Goal: Transaction & Acquisition: Purchase product/service

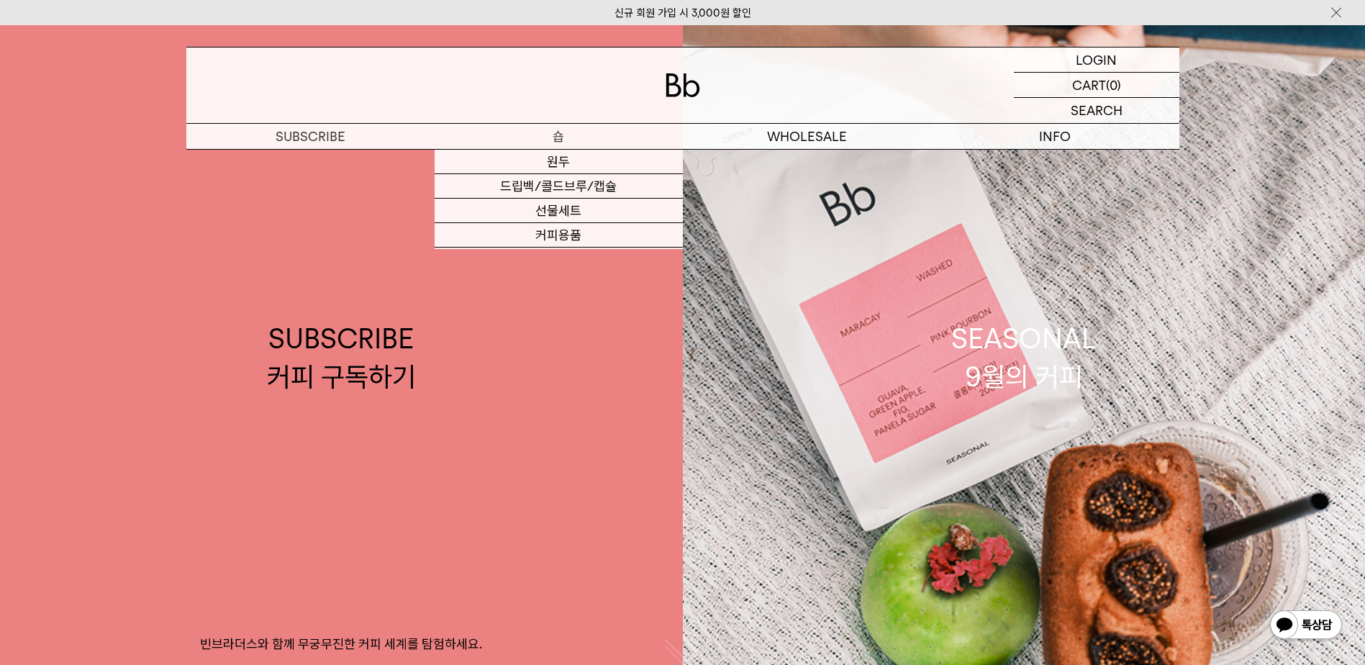
click at [577, 145] on p "숍" at bounding box center [559, 136] width 248 height 25
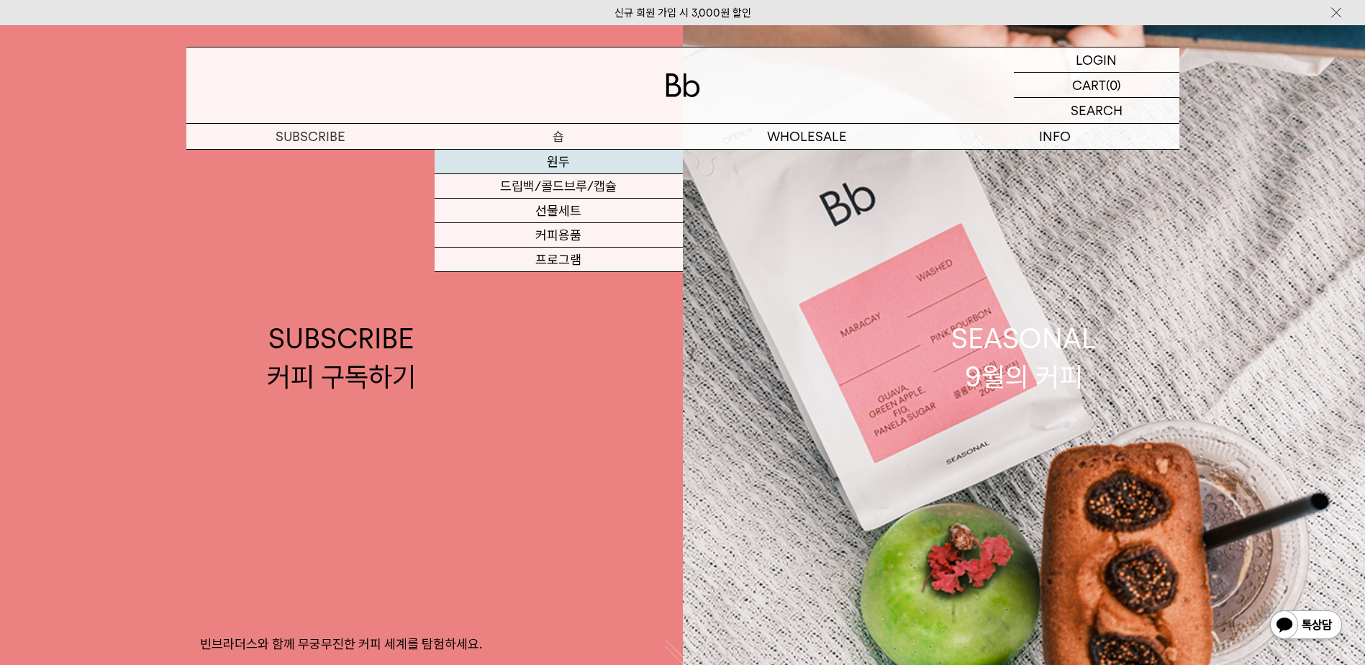
click at [563, 170] on link "원두" at bounding box center [559, 162] width 248 height 24
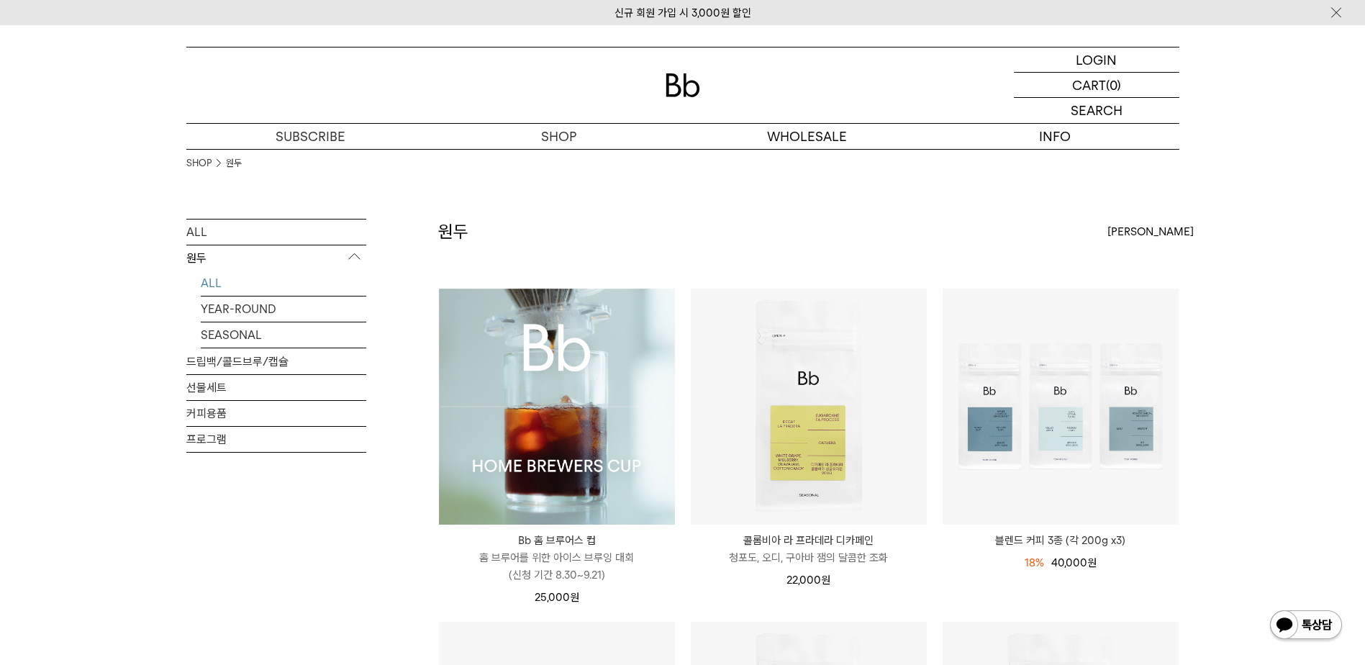
scroll to position [192, 0]
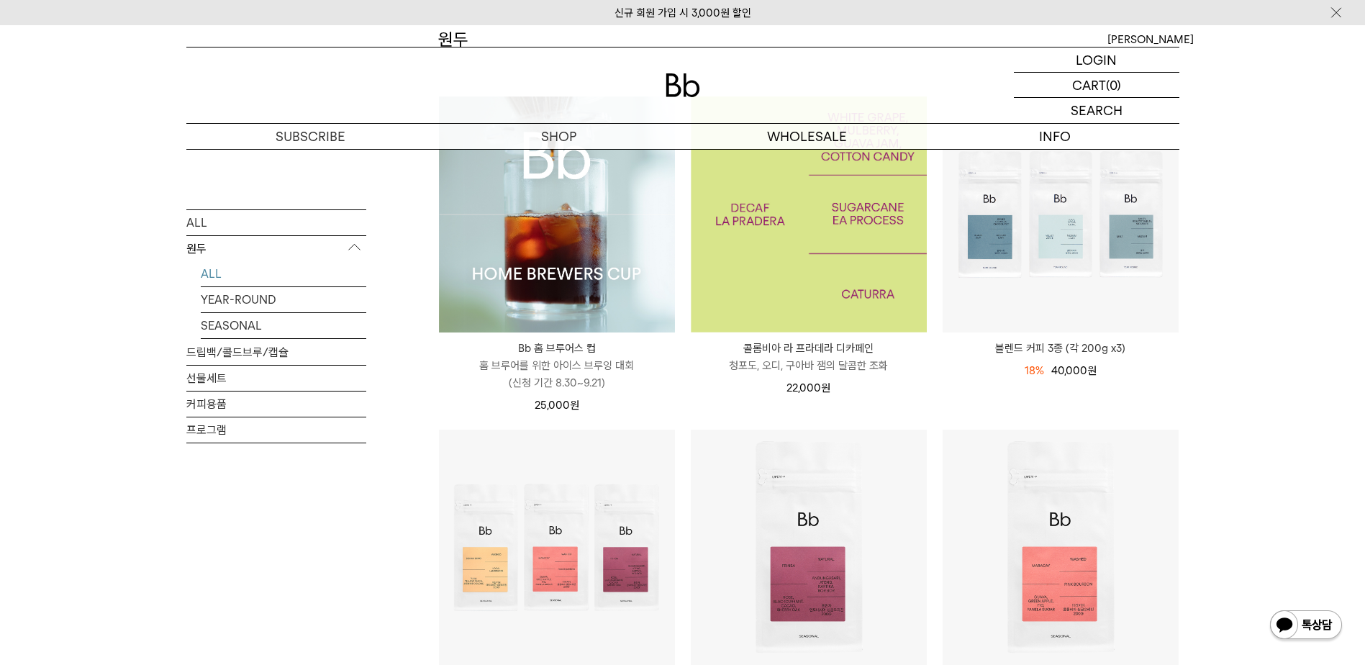
click at [826, 318] on img at bounding box center [809, 214] width 236 height 236
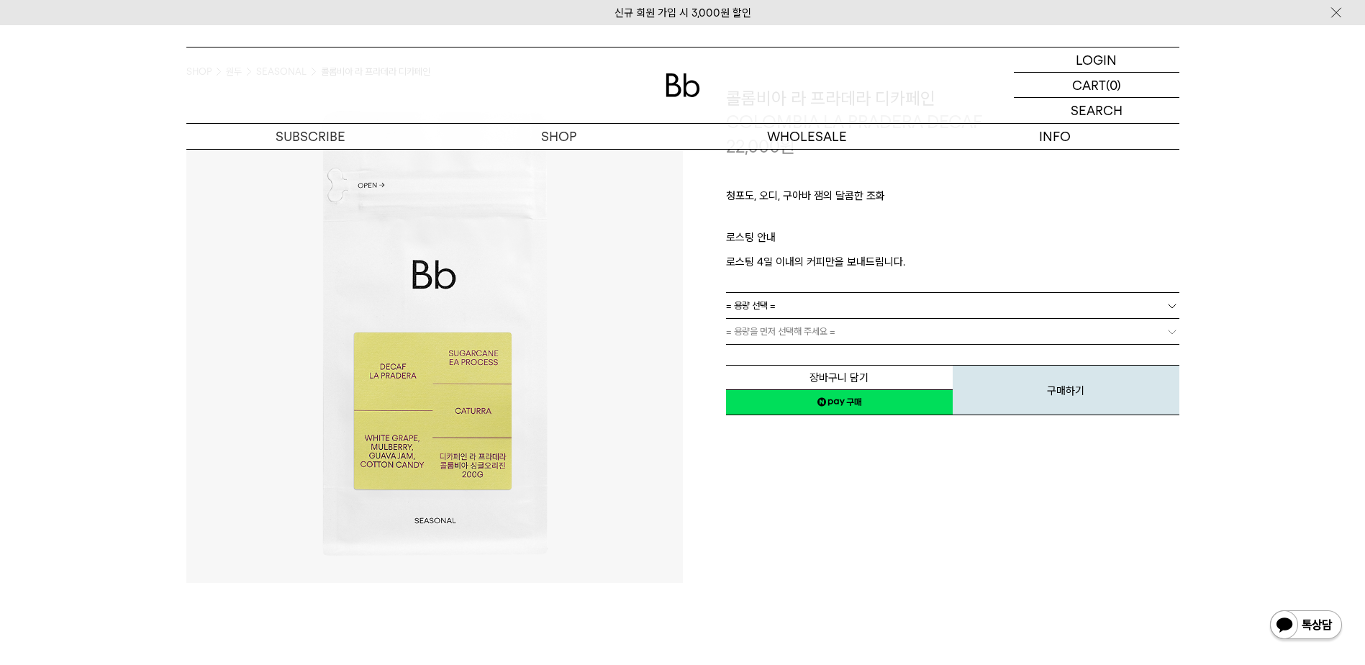
scroll to position [96, 0]
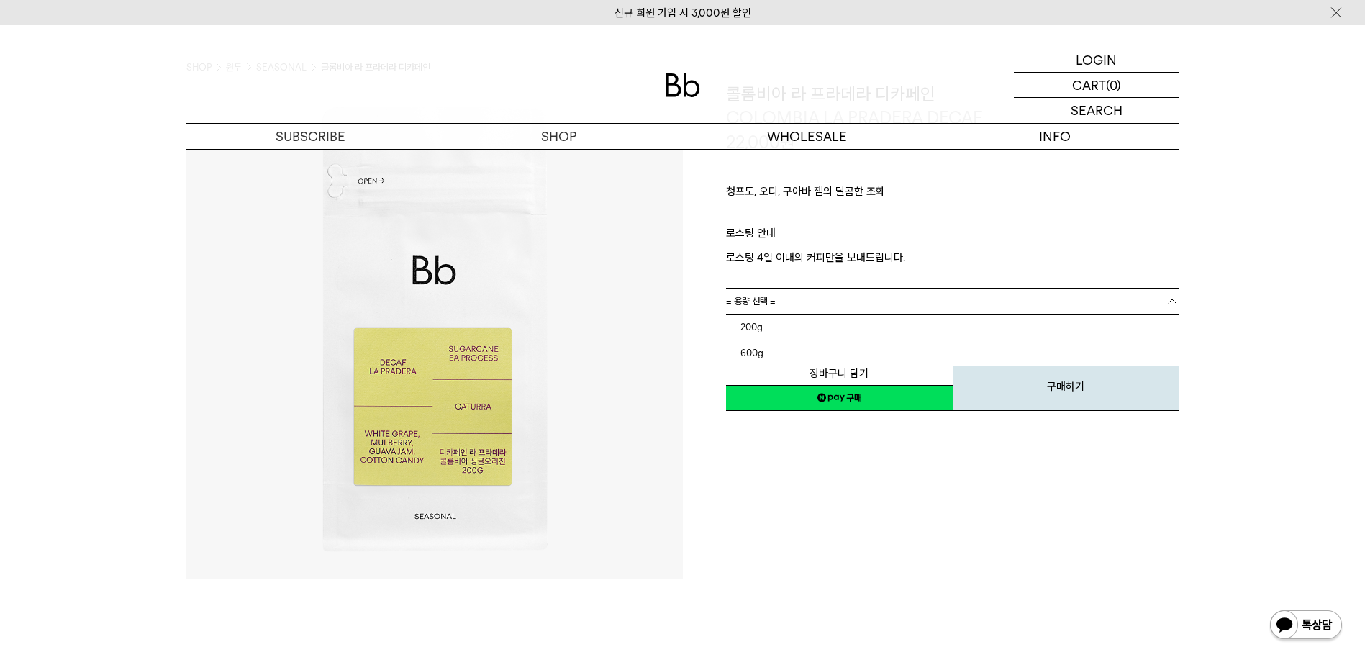
click at [795, 307] on link "= 용량 선택 =" at bounding box center [952, 301] width 453 height 25
click at [769, 349] on li "600g" at bounding box center [960, 353] width 439 height 26
click at [773, 335] on span "= 분쇄도 선택 =" at bounding box center [755, 327] width 58 height 25
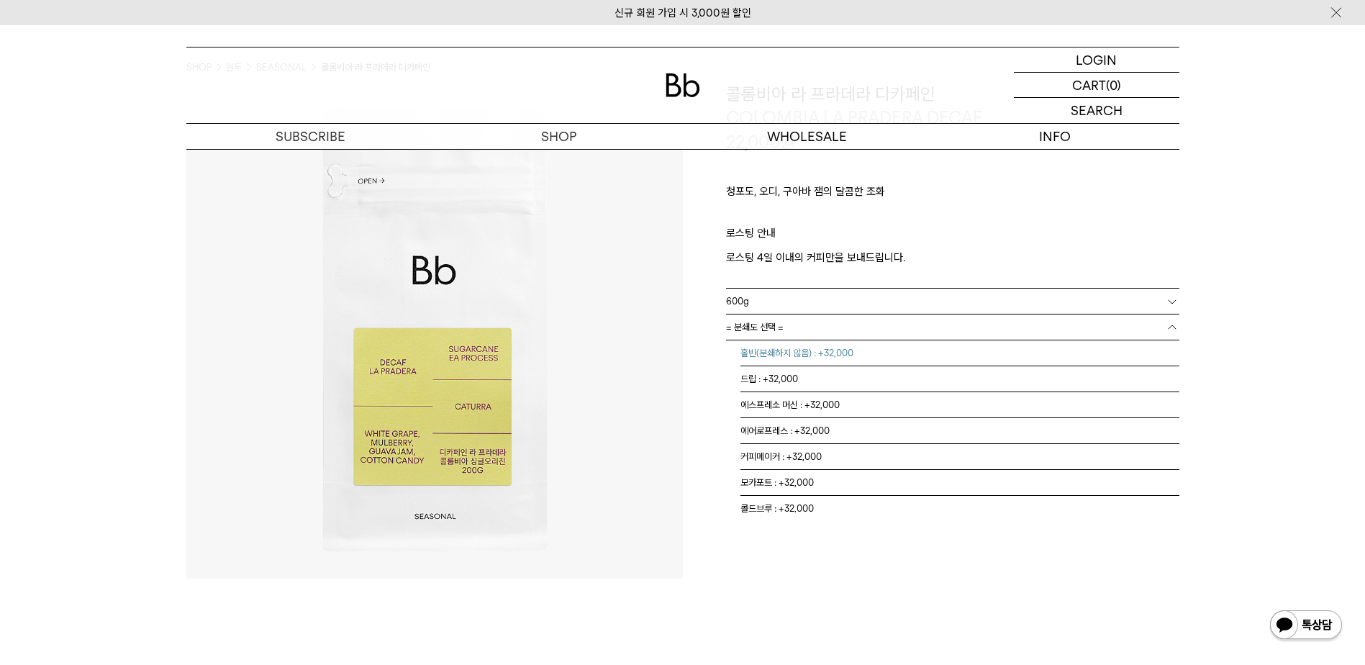
click at [772, 352] on li "홀빈(분쇄하지 않음) : +32,000" at bounding box center [960, 353] width 439 height 26
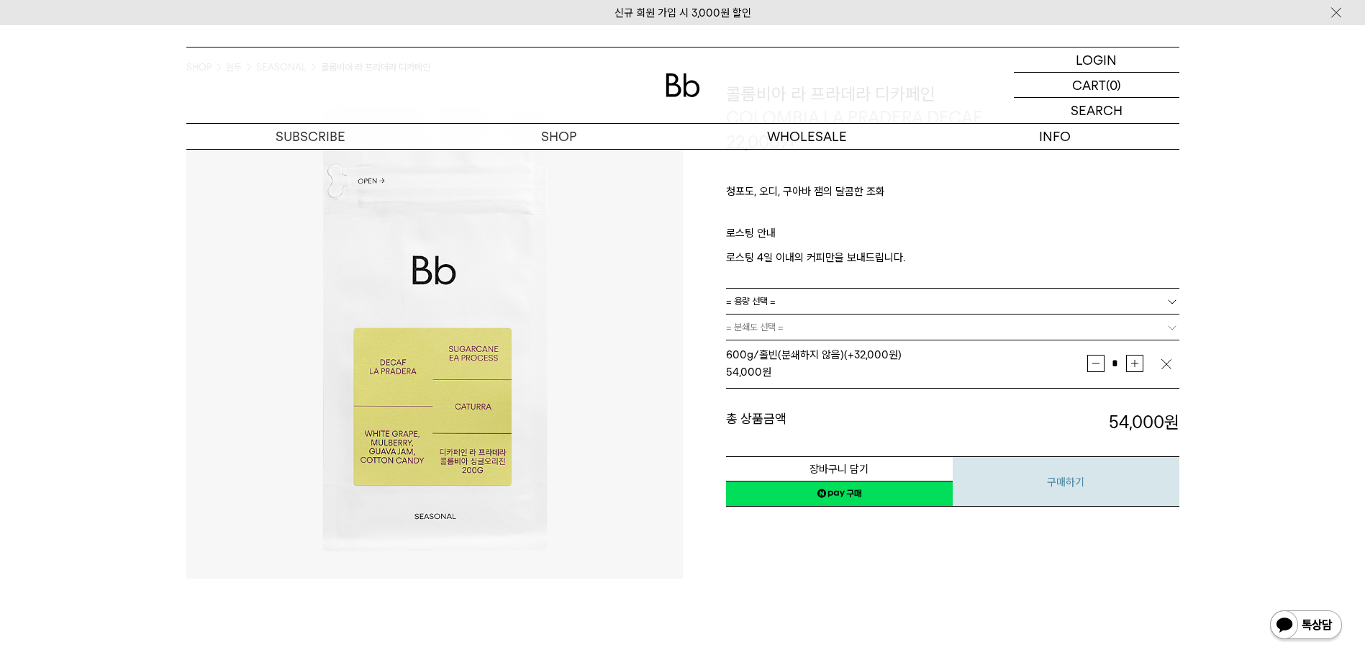
click at [1009, 465] on button "구매하기" at bounding box center [1066, 481] width 227 height 50
click at [993, 501] on button "구매하기" at bounding box center [1066, 481] width 227 height 50
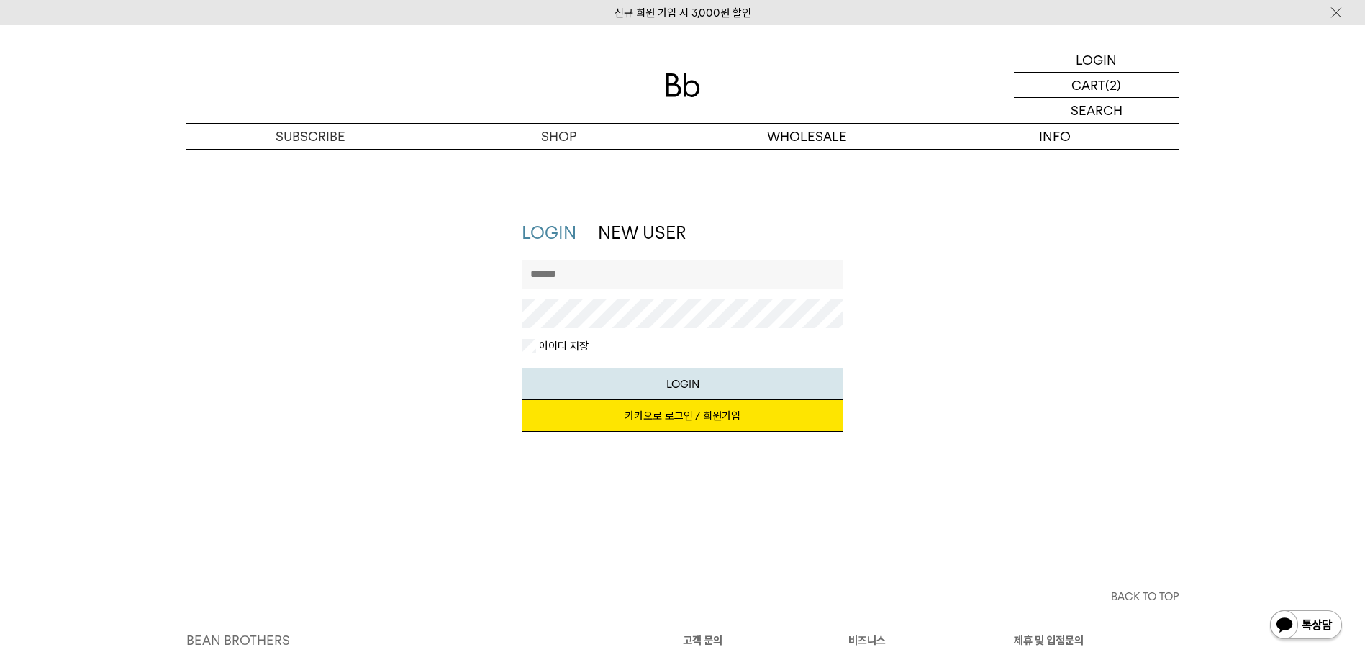
click at [667, 273] on input "text" at bounding box center [683, 274] width 322 height 29
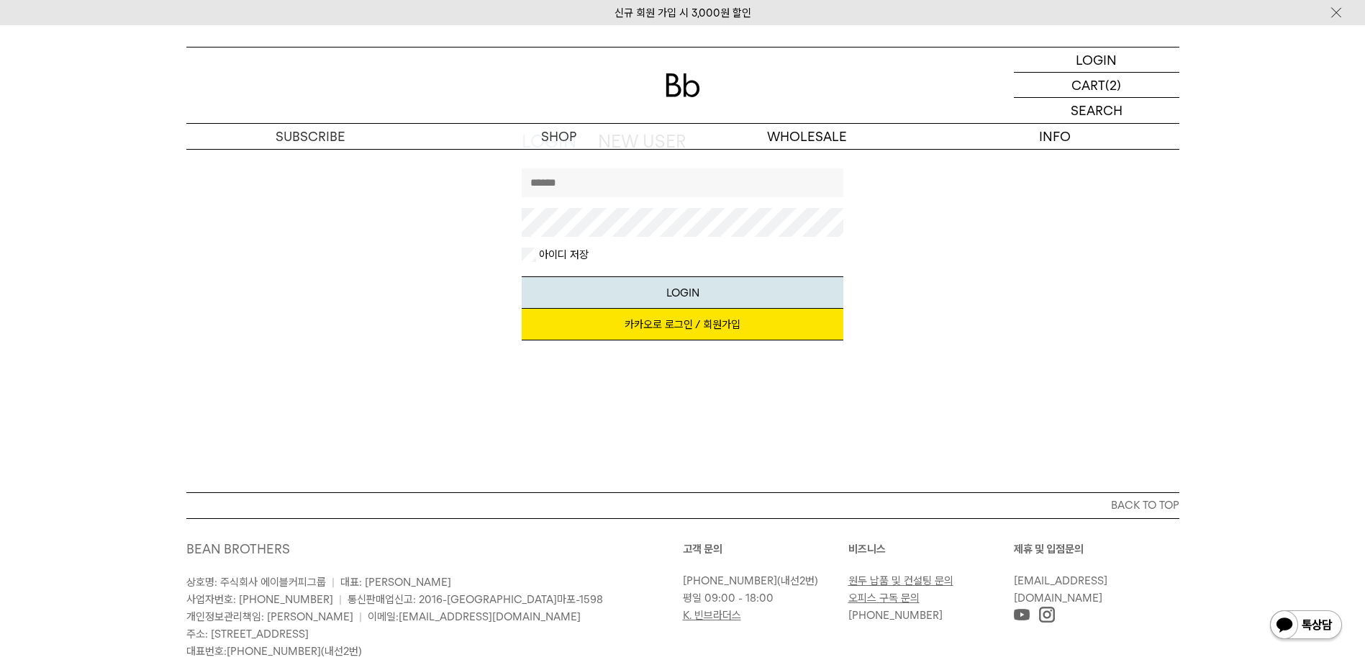
scroll to position [96, 0]
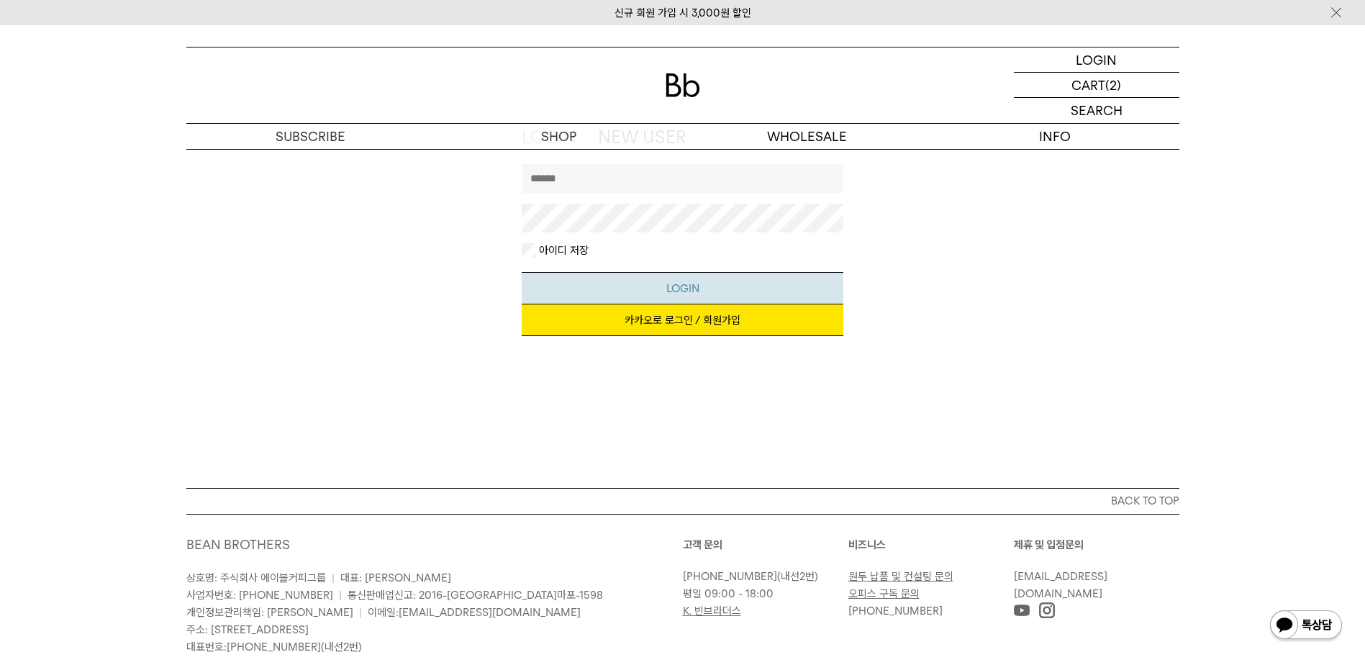
click at [691, 297] on button "LOGIN" at bounding box center [683, 288] width 322 height 32
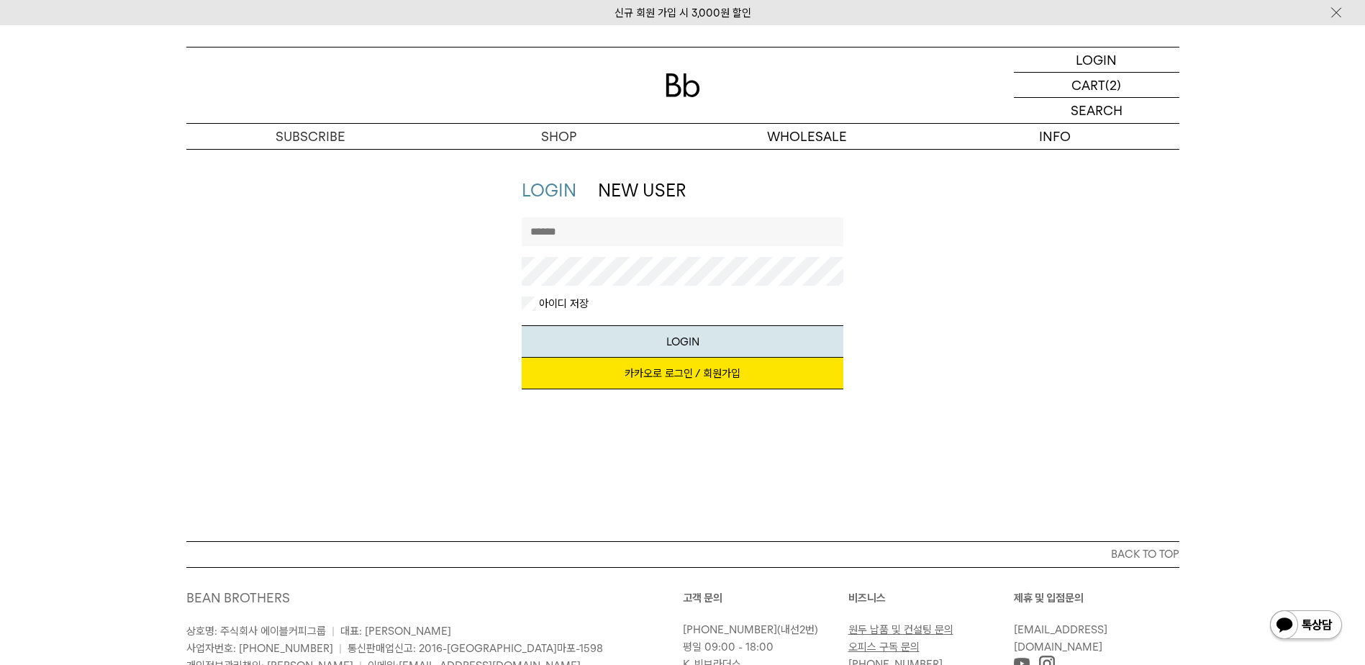
scroll to position [0, 0]
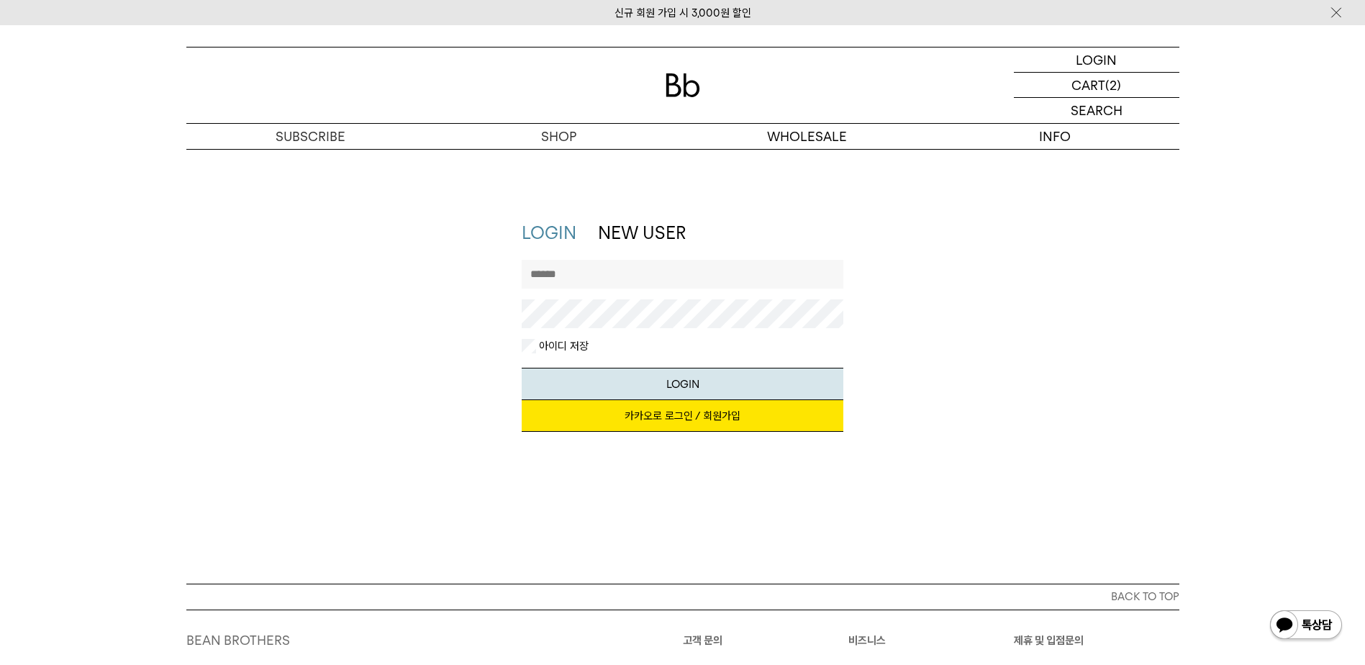
click at [610, 245] on li "NEW USER" at bounding box center [642, 233] width 88 height 24
click at [632, 217] on div "LOGIN LOGIN NEW USER 지금 가입하시면 3,000원 쿠폰과 매월 회원 전용 커피 혜택을 드려요. 카카오로 로그인 / 회원가입 아…" at bounding box center [682, 366] width 1365 height 435
click at [628, 223] on link "NEW USER" at bounding box center [642, 232] width 88 height 21
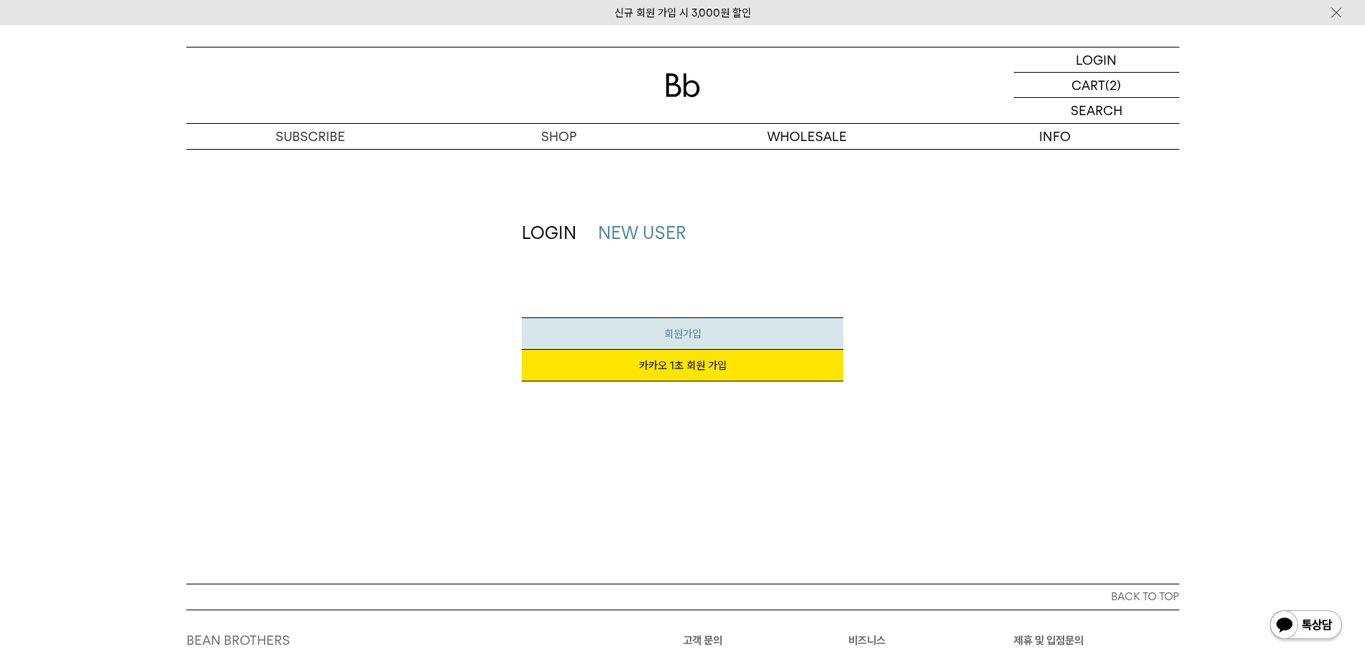
click at [651, 331] on link "회원가입" at bounding box center [683, 333] width 322 height 32
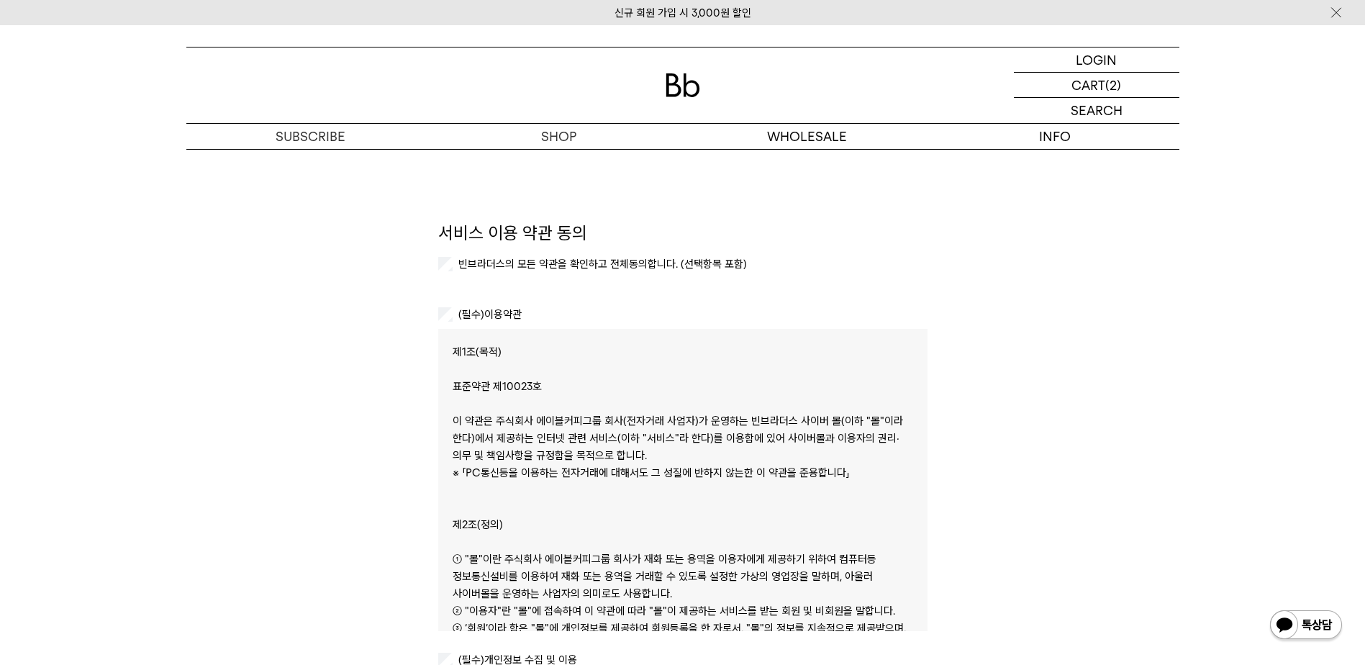
click at [456, 268] on label "빈브라더스의 모든 약관을 확인하고 전체동의합니다. (선택항목 포함)" at bounding box center [602, 264] width 292 height 13
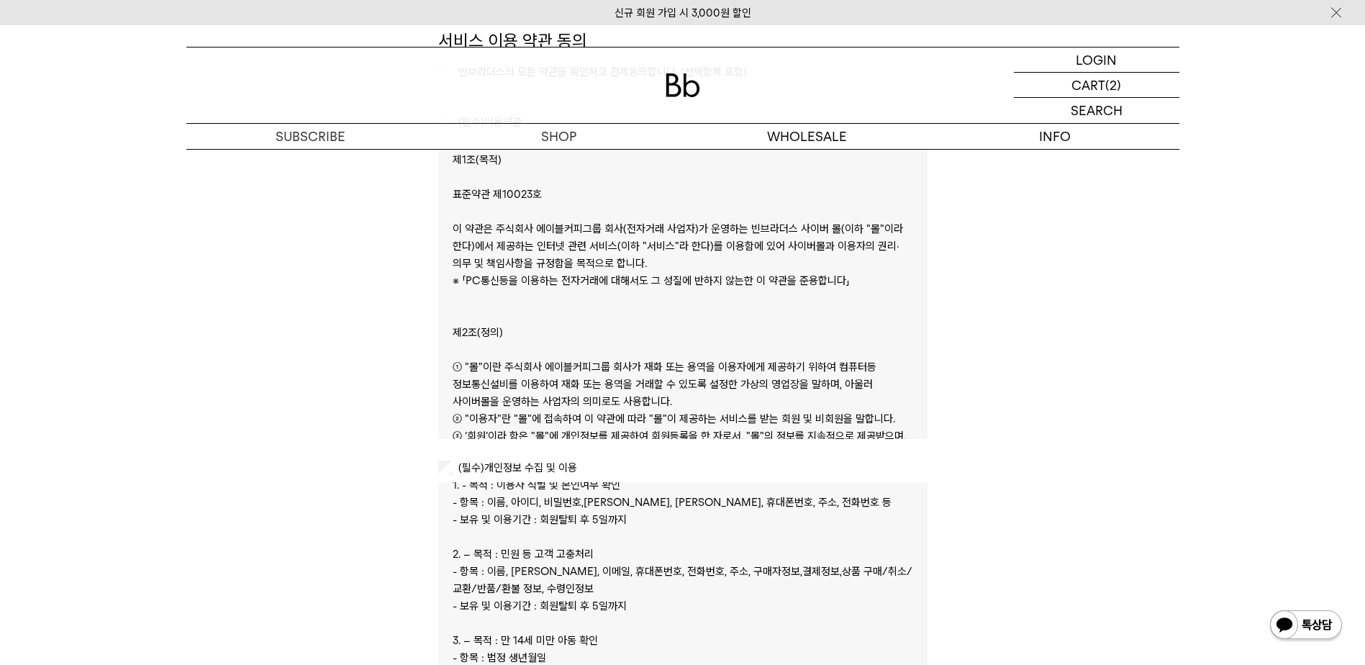
scroll to position [672, 0]
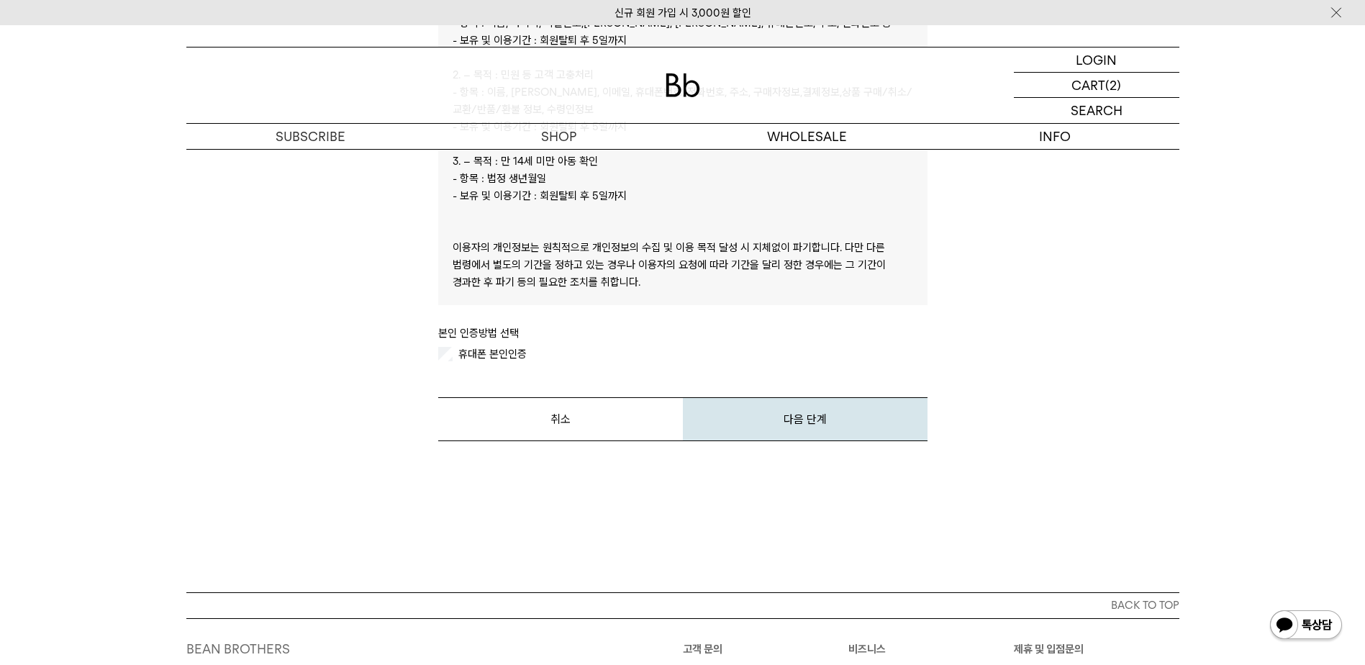
click at [852, 380] on form "빈브라더스의 모든 약관을 확인하고 전체동의합니다. (선택항목 포함) (필수) 이용약관 전체보기 제1조(목적) 표준약관 제10023호 이 약관은…" at bounding box center [682, 13] width 489 height 856
click at [819, 429] on button "다음 단계" at bounding box center [805, 419] width 245 height 44
click at [479, 346] on div "본인 인증방법 선택 휴대폰 본인인증" at bounding box center [682, 344] width 489 height 35
click at [478, 355] on label "휴대폰 본인인증" at bounding box center [491, 354] width 71 height 13
click at [785, 415] on button "다음 단계" at bounding box center [805, 419] width 245 height 44
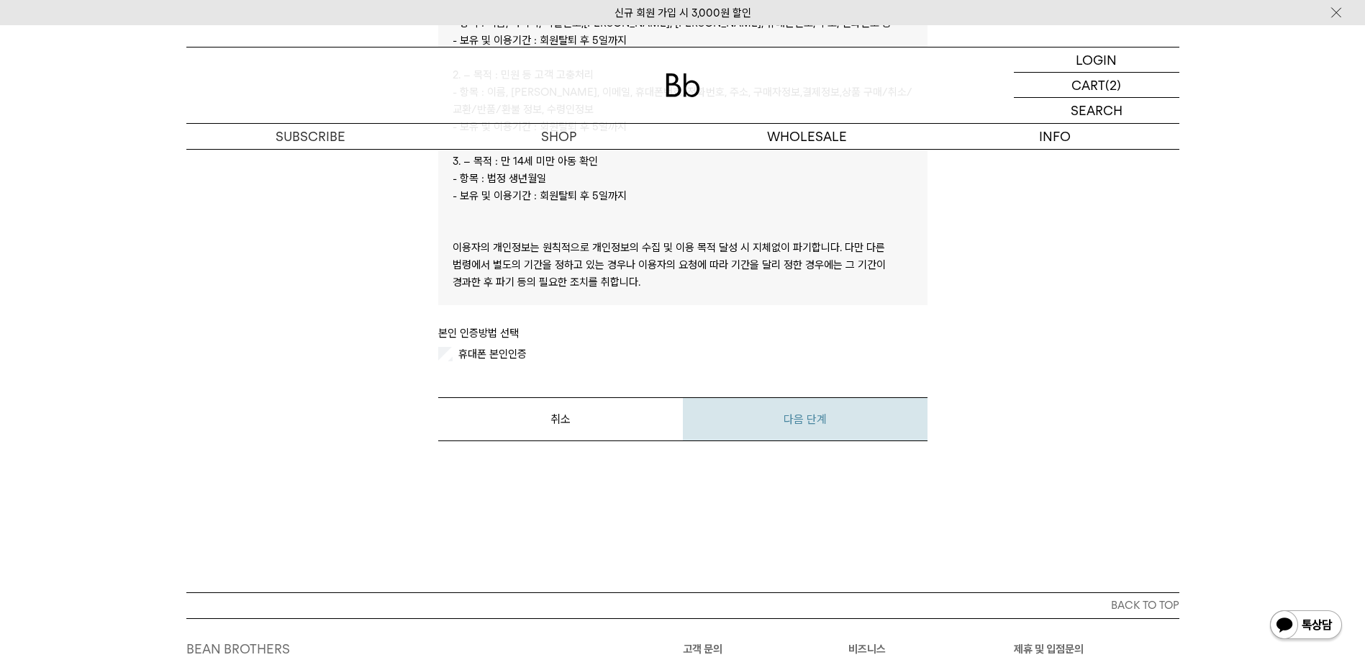
click at [774, 415] on button "다음 단계" at bounding box center [805, 419] width 245 height 44
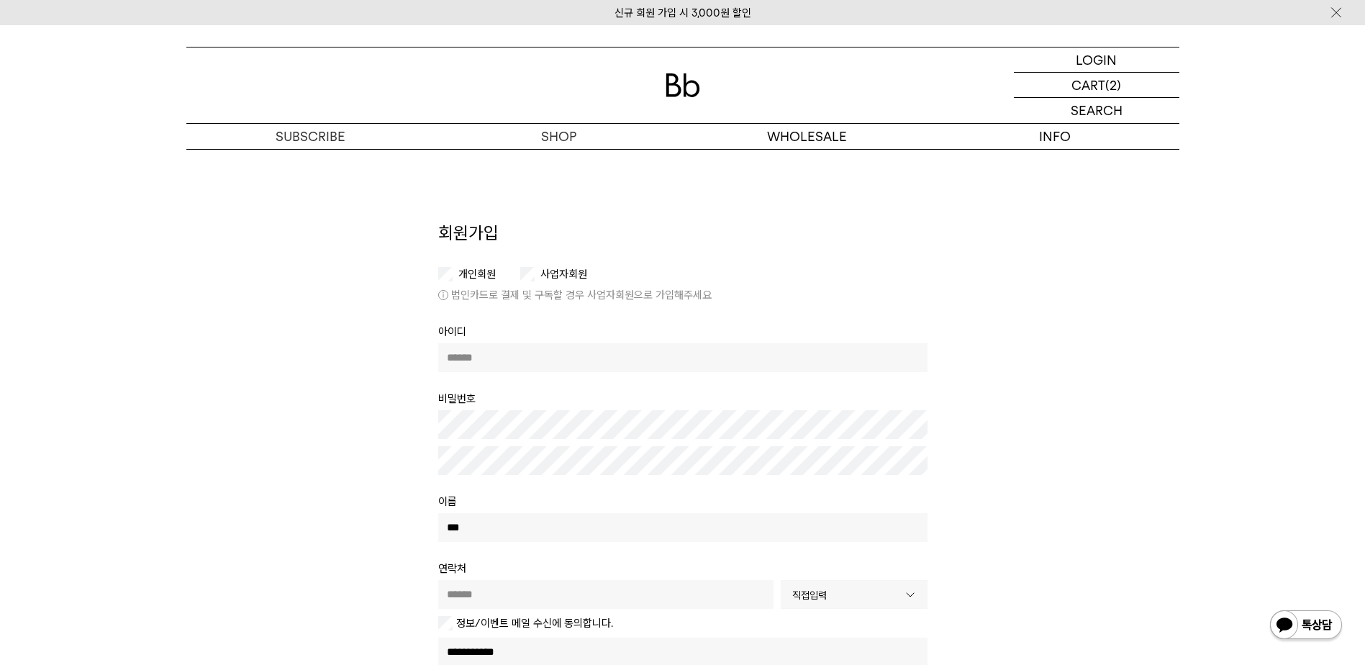
click at [633, 358] on input "text" at bounding box center [682, 357] width 489 height 29
type input "**"
type input "*"
type input "********"
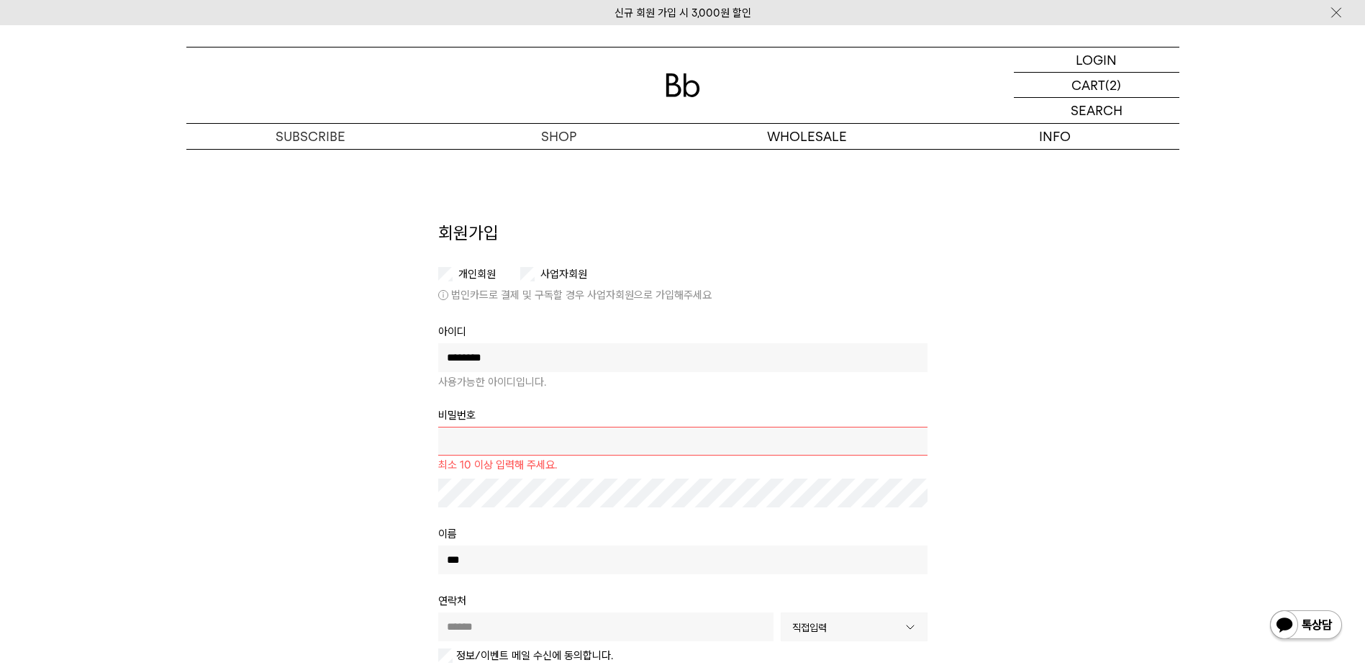
click at [549, 425] on tr "비밀번호 최소 10 이상 입력해 주세요." at bounding box center [682, 443] width 489 height 72
click at [281, 408] on div "회원가입 개인회원 사업자회원 법인카드로 결제 및 구독할 경우 사업자회원으로 가입해주세요 아이디 ******** 사용가능한 아이디입니다. 비밀번…" at bounding box center [683, 613] width 1008 height 785
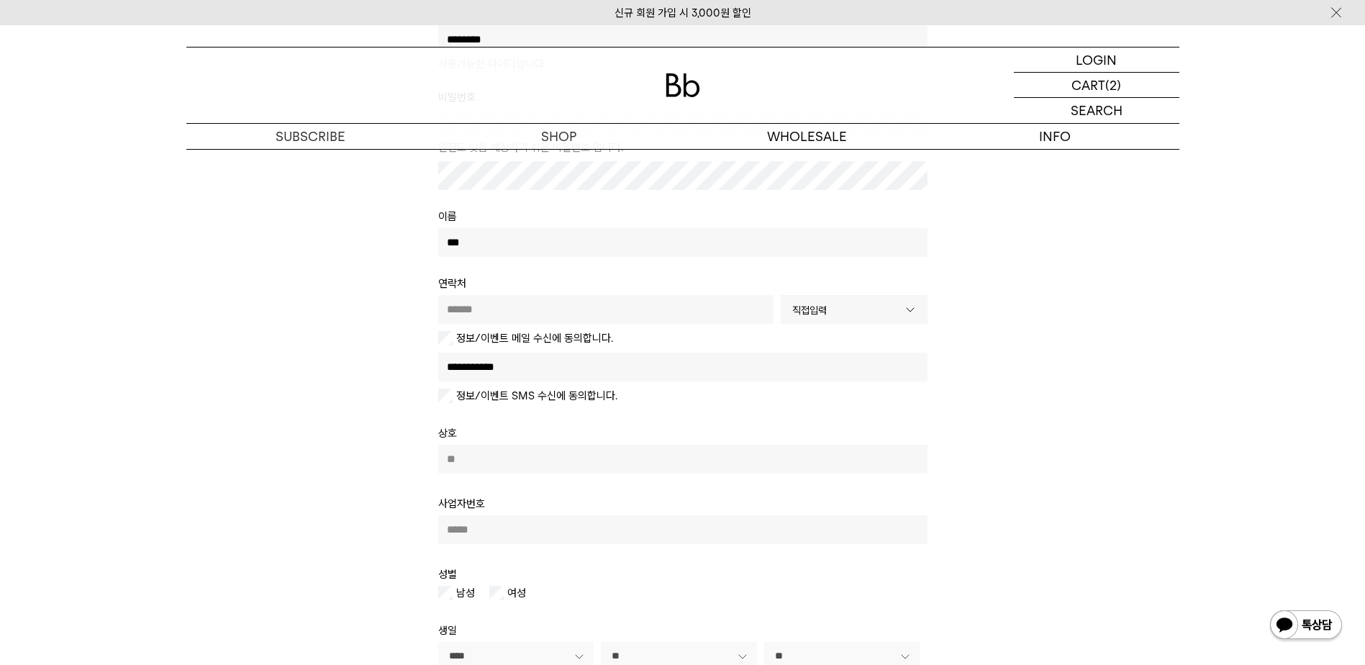
scroll to position [384, 0]
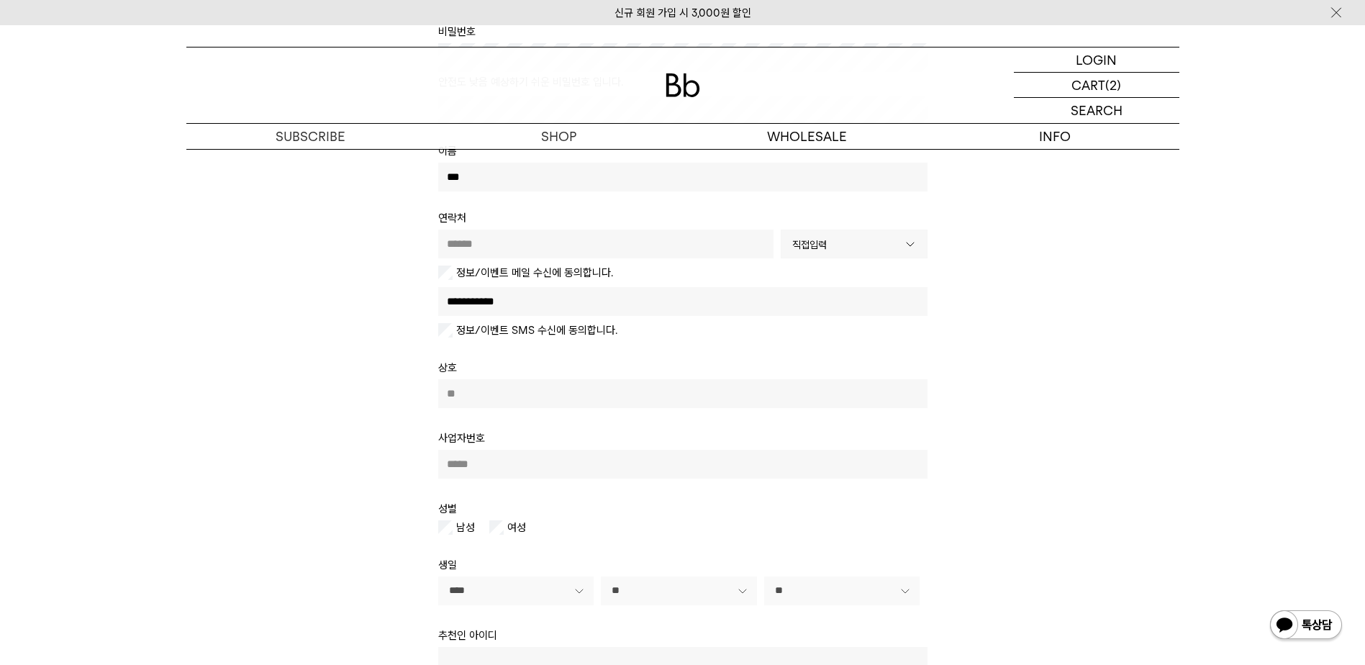
click at [465, 474] on input "text" at bounding box center [682, 464] width 489 height 29
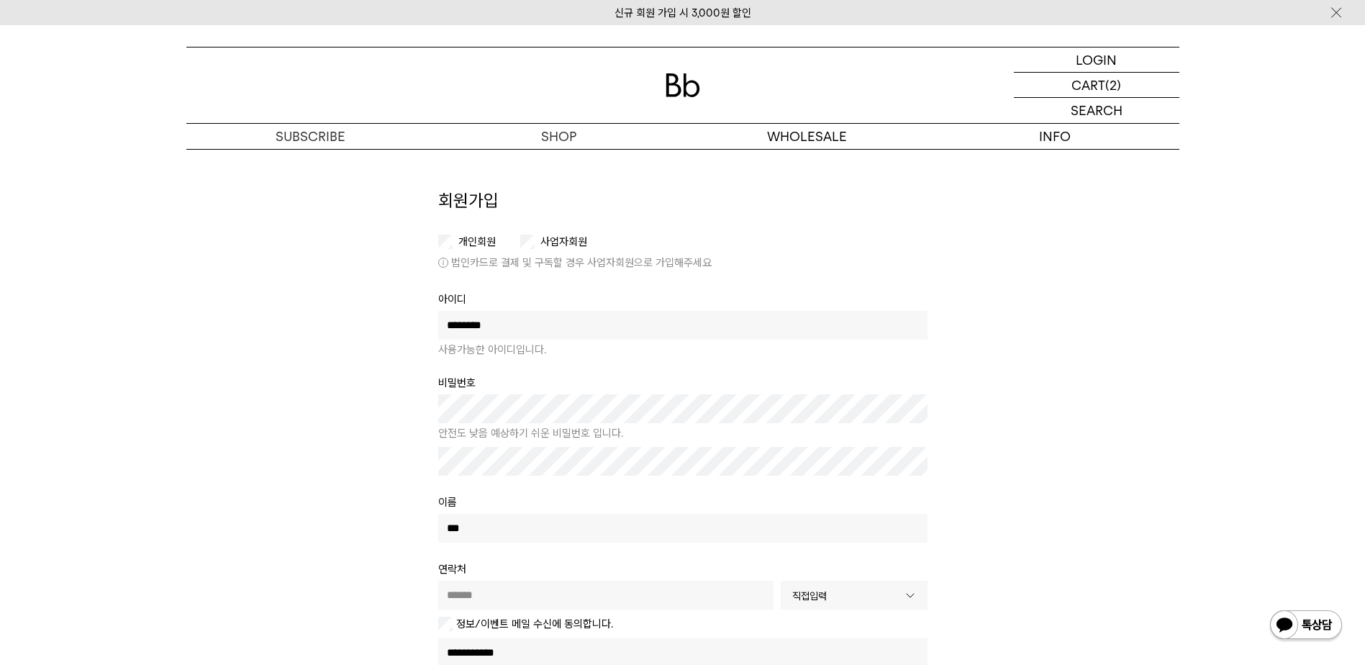
scroll to position [0, 0]
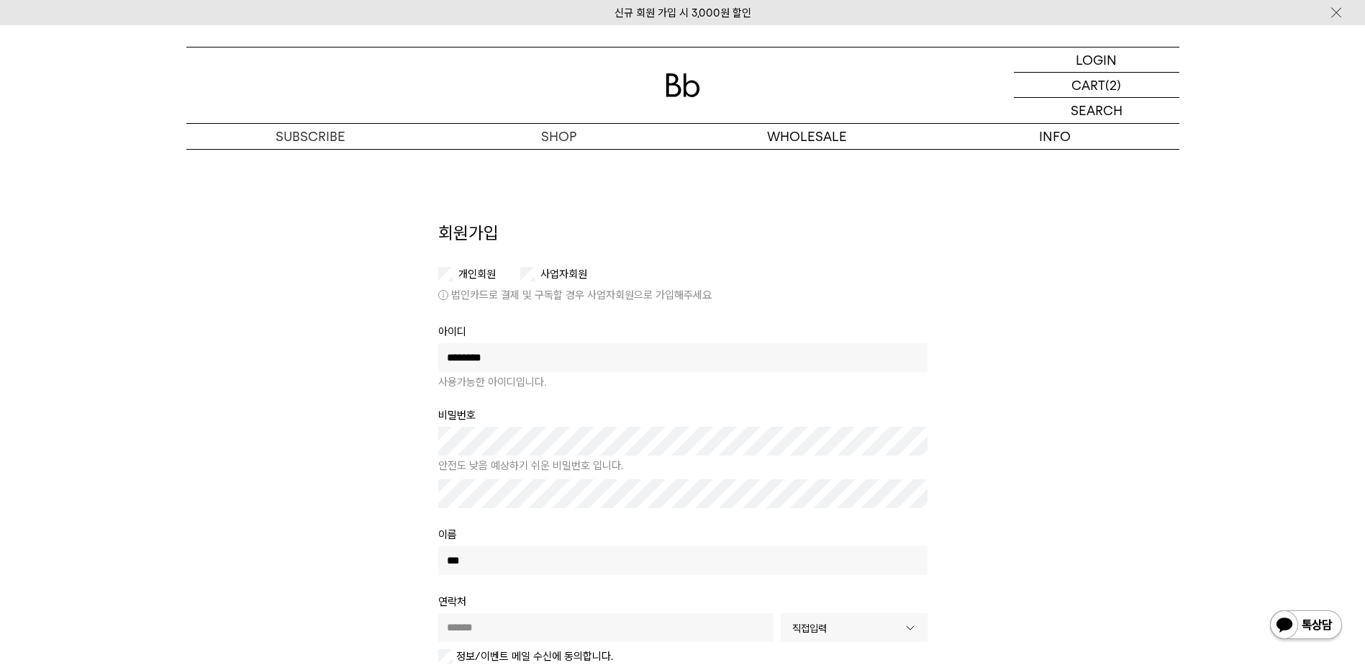
click at [442, 296] on div "법인카드로 결제 및 구독할 경우 사업자회원으로 가입해주세요" at bounding box center [682, 295] width 489 height 13
click at [530, 283] on ul "개인회원 사업자회원" at bounding box center [682, 278] width 489 height 22
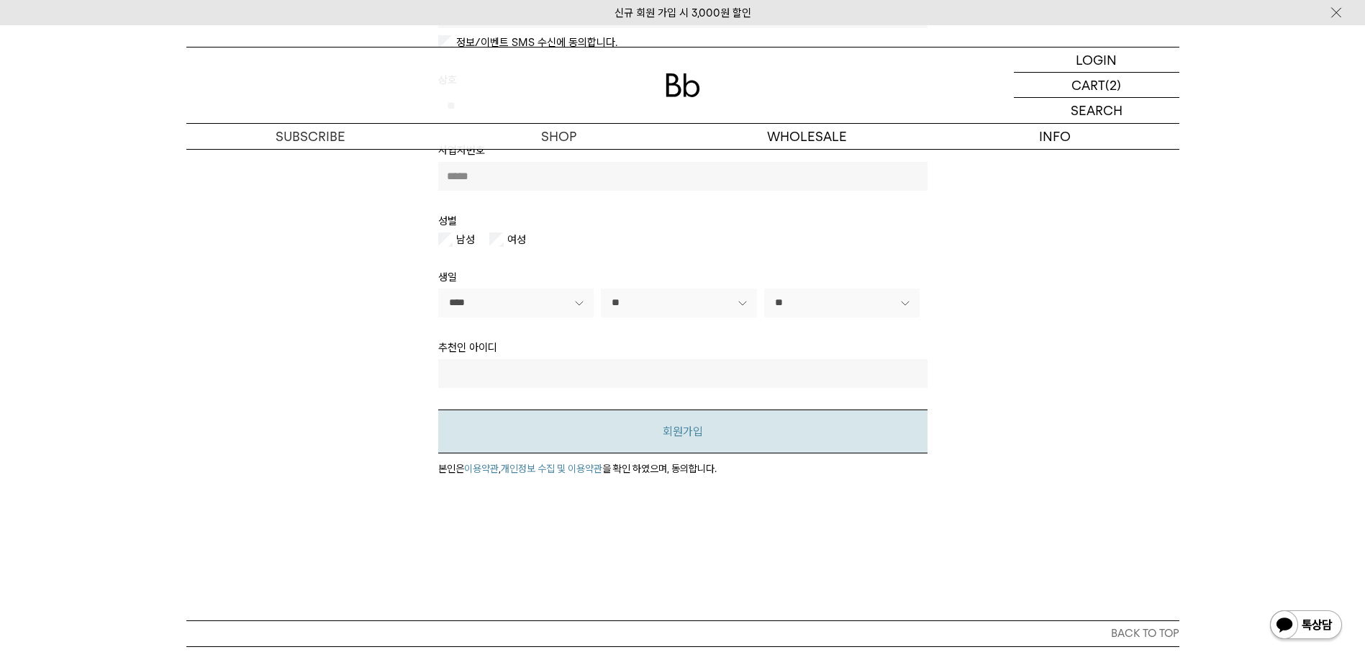
click at [558, 440] on button "회원가입" at bounding box center [682, 432] width 489 height 44
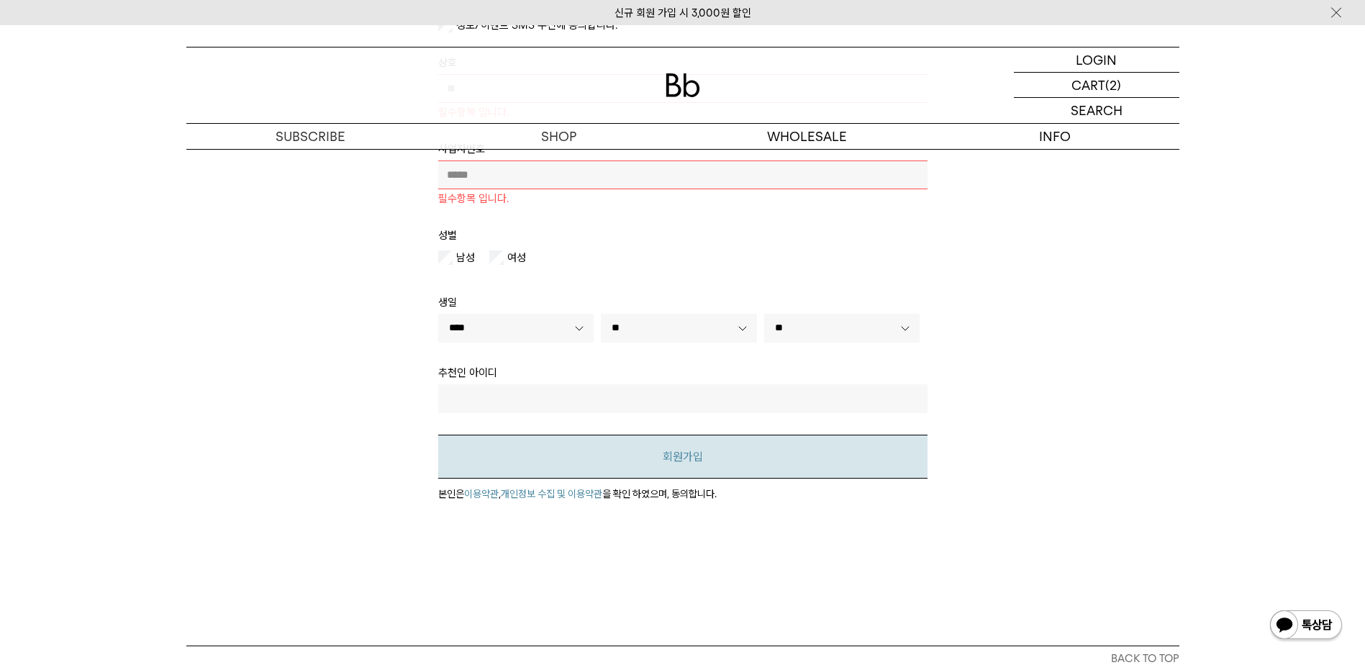
scroll to position [540, 0]
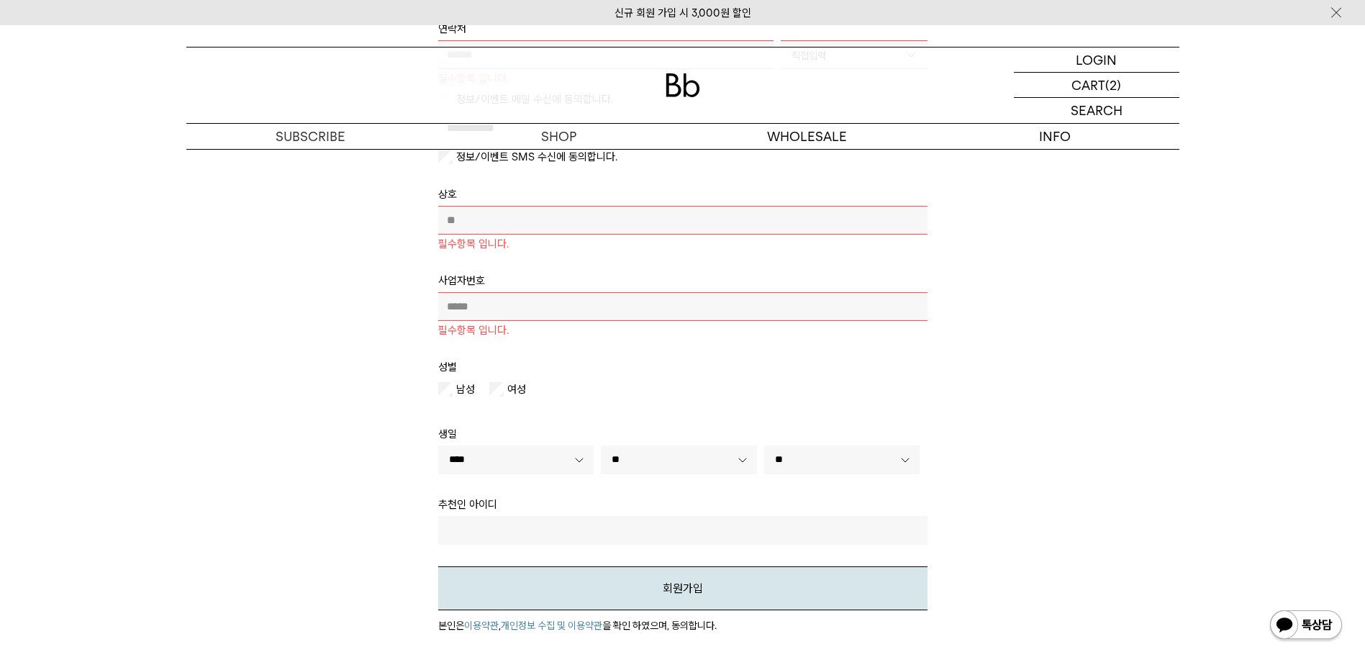
click at [494, 222] on input "text" at bounding box center [682, 220] width 489 height 29
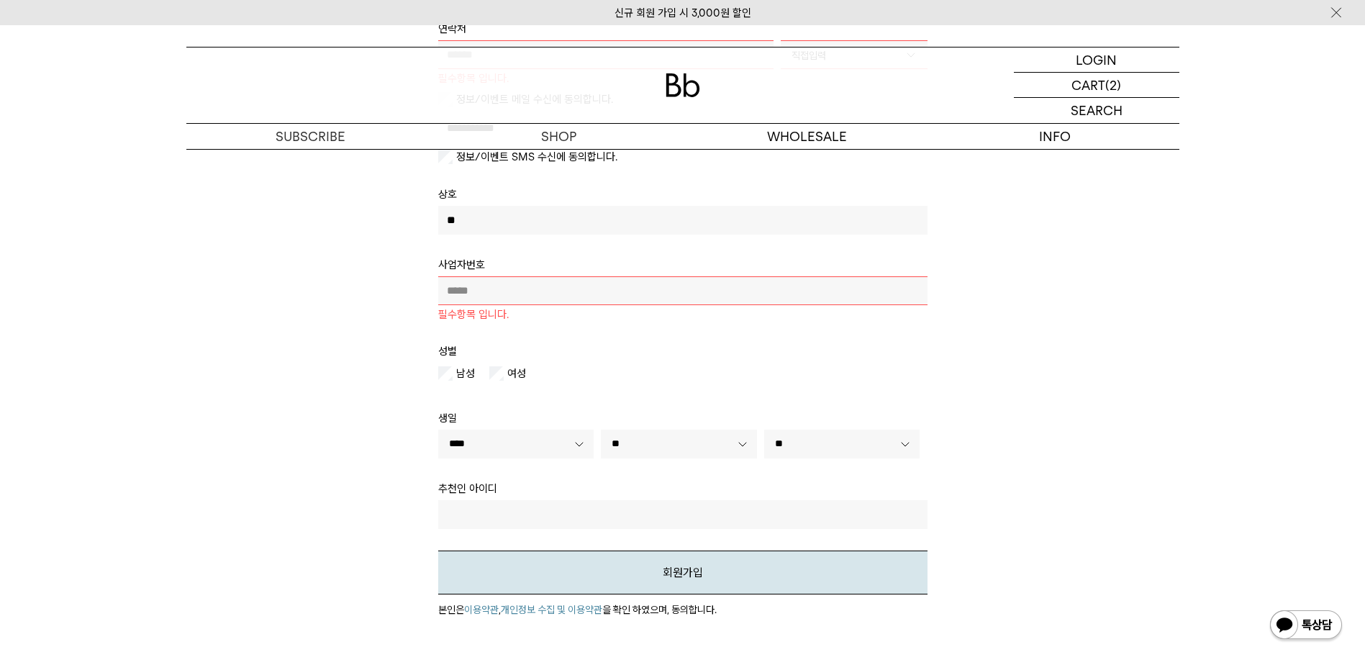
type input "*"
type input "*******"
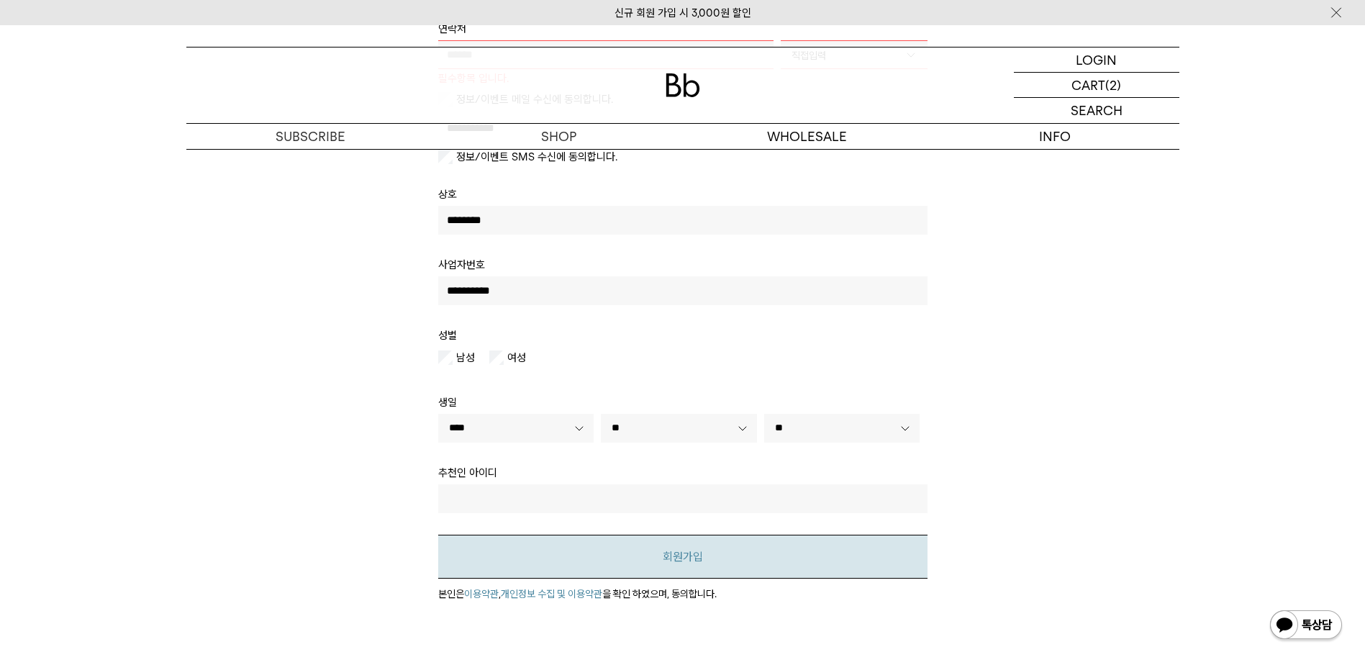
type input "**********"
click at [657, 549] on button "회원가입" at bounding box center [682, 557] width 489 height 44
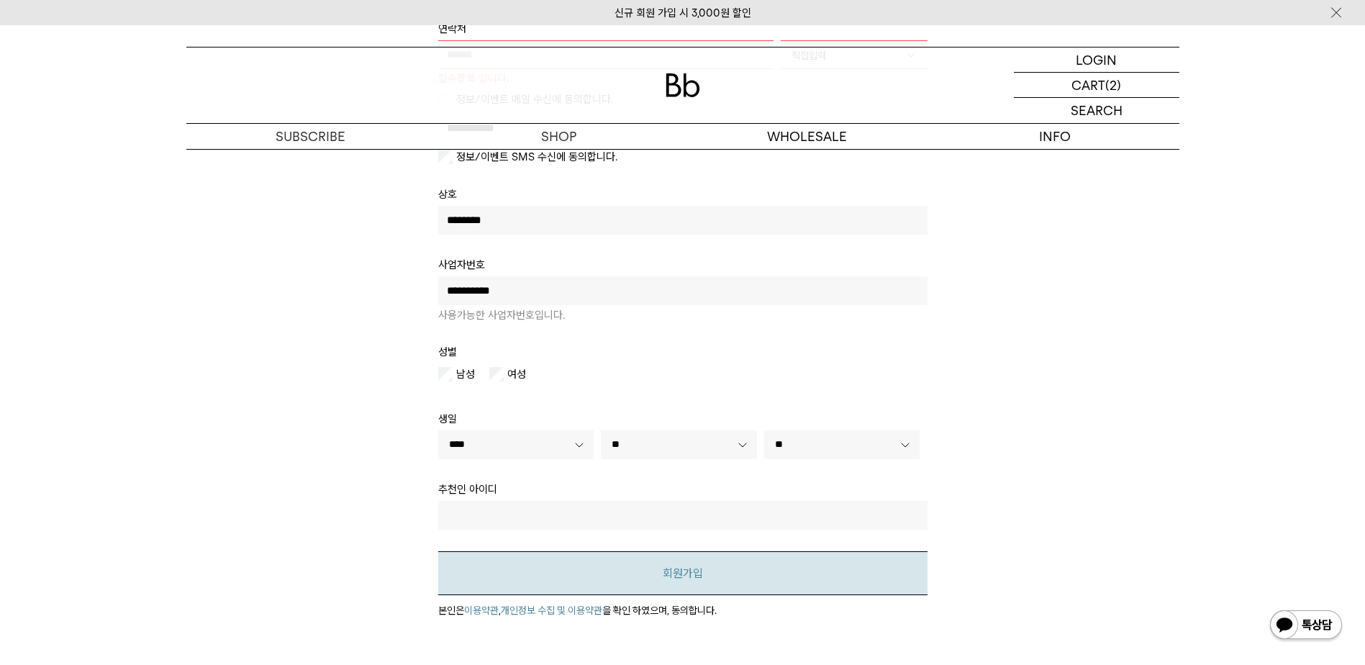
click at [687, 566] on button "회원가입" at bounding box center [682, 573] width 489 height 44
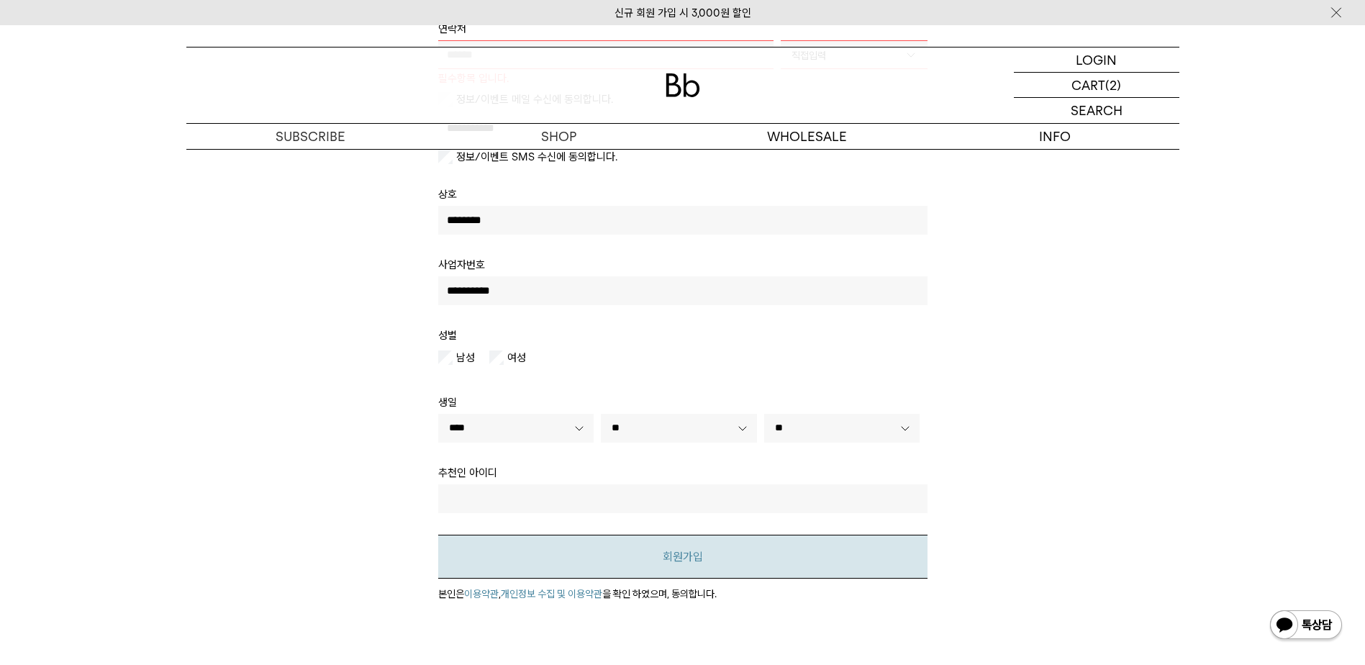
click at [636, 561] on button "회원가입" at bounding box center [682, 557] width 489 height 44
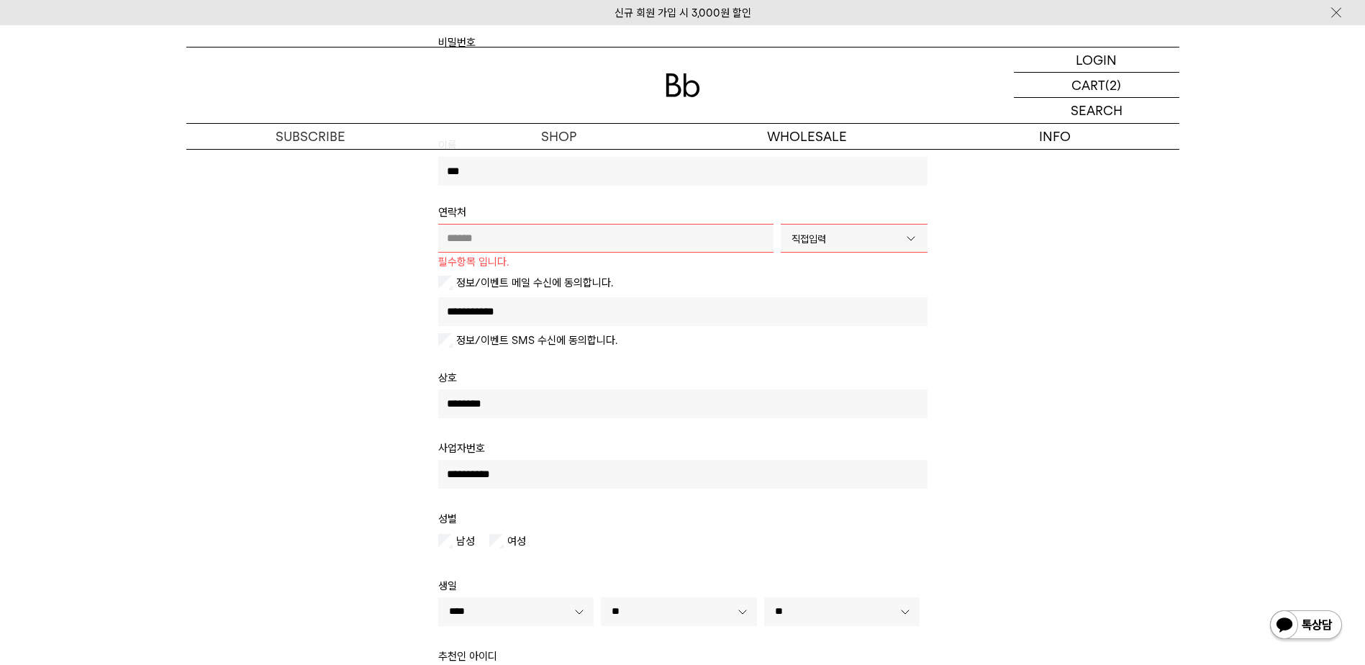
scroll to position [348, 0]
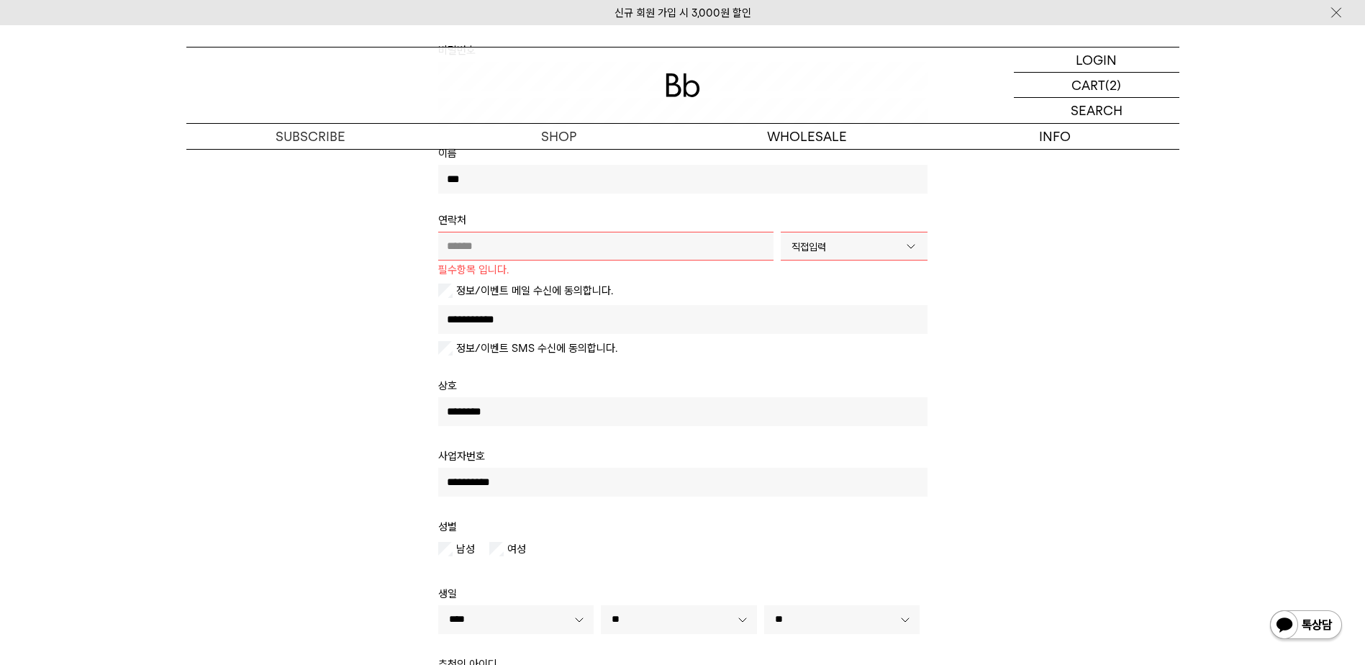
click at [520, 248] on input "text" at bounding box center [605, 246] width 335 height 29
click at [573, 246] on input "**********" at bounding box center [605, 246] width 335 height 29
click at [753, 286] on div "정보/이벤트 메일 수신에 동의합니다." at bounding box center [682, 291] width 489 height 14
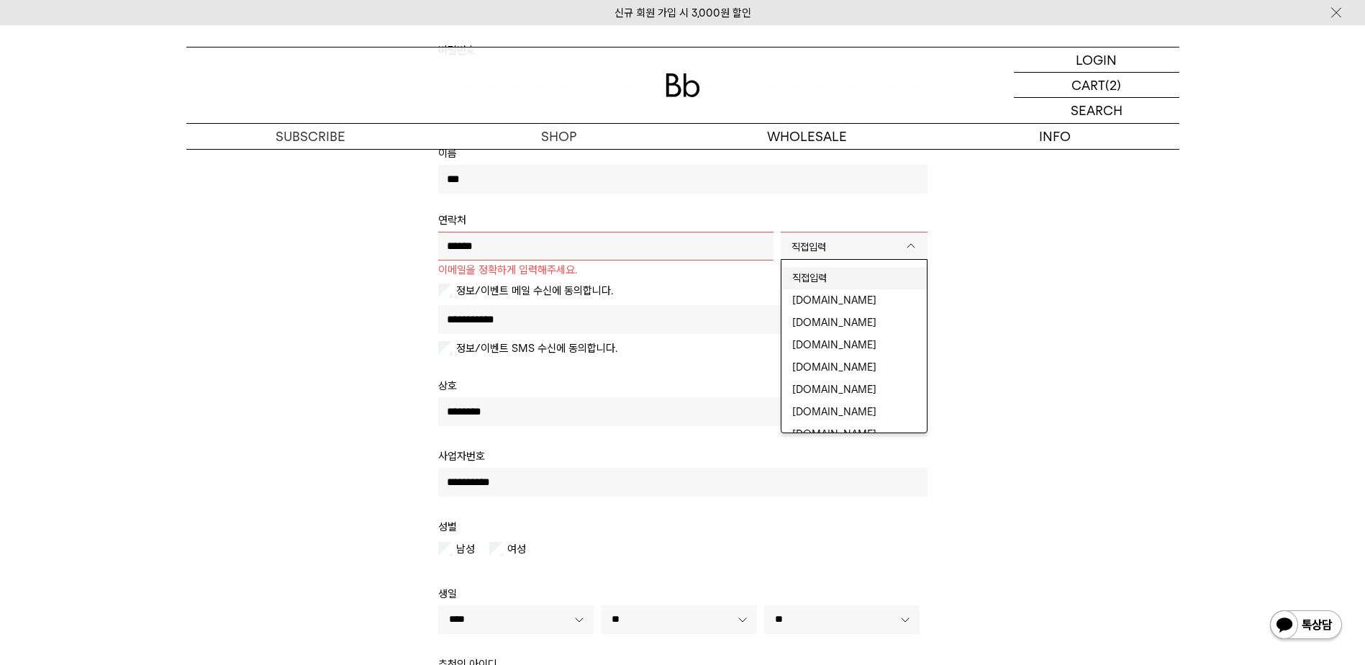
click at [813, 246] on span "직접입력" at bounding box center [850, 246] width 117 height 29
click at [712, 271] on div "이메일을 정확하게 입력해주세요." at bounding box center [682, 269] width 489 height 13
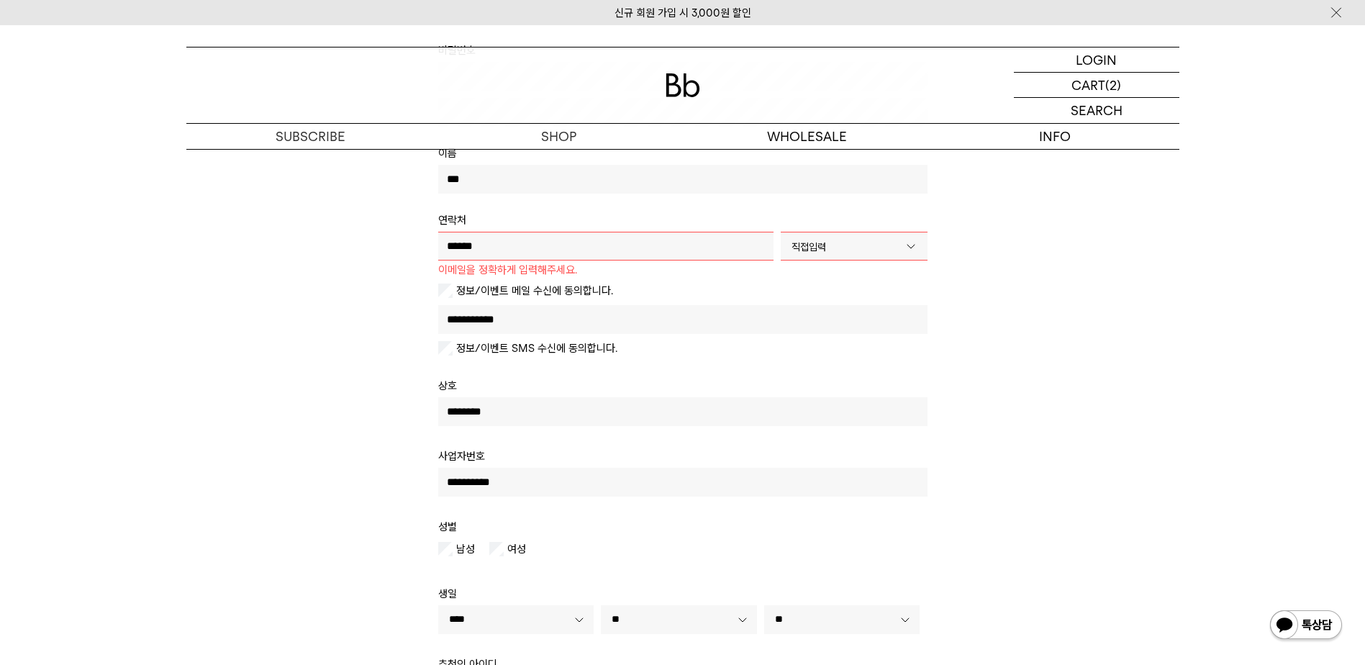
click at [703, 252] on input "******" at bounding box center [605, 246] width 335 height 29
type input "**********"
click at [787, 310] on input "**********" at bounding box center [682, 319] width 489 height 29
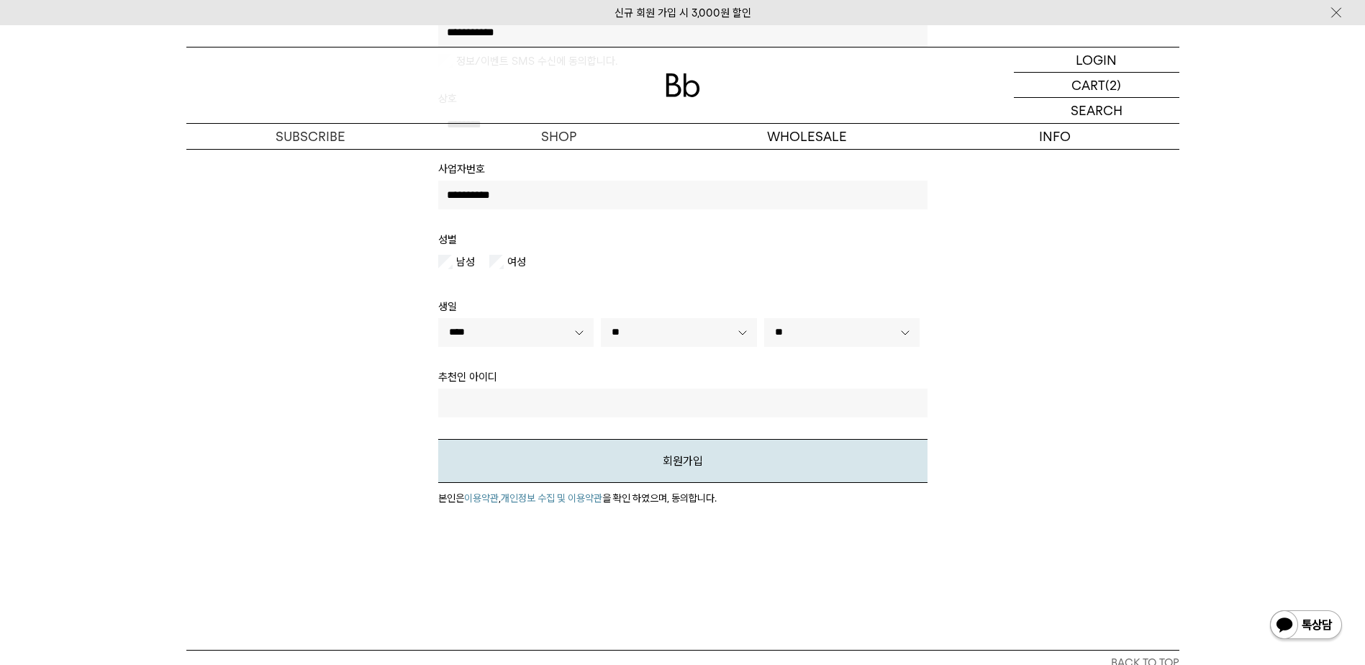
click at [1039, 474] on div "회원가입 개인회원 사업자회원 법인카드로 결제 및 구독할 경우 사업자회원으로 가입해주세요 아이디 ******** 비밀번호" at bounding box center [683, 45] width 1008 height 921
click at [777, 449] on button "회원가입" at bounding box center [682, 461] width 489 height 44
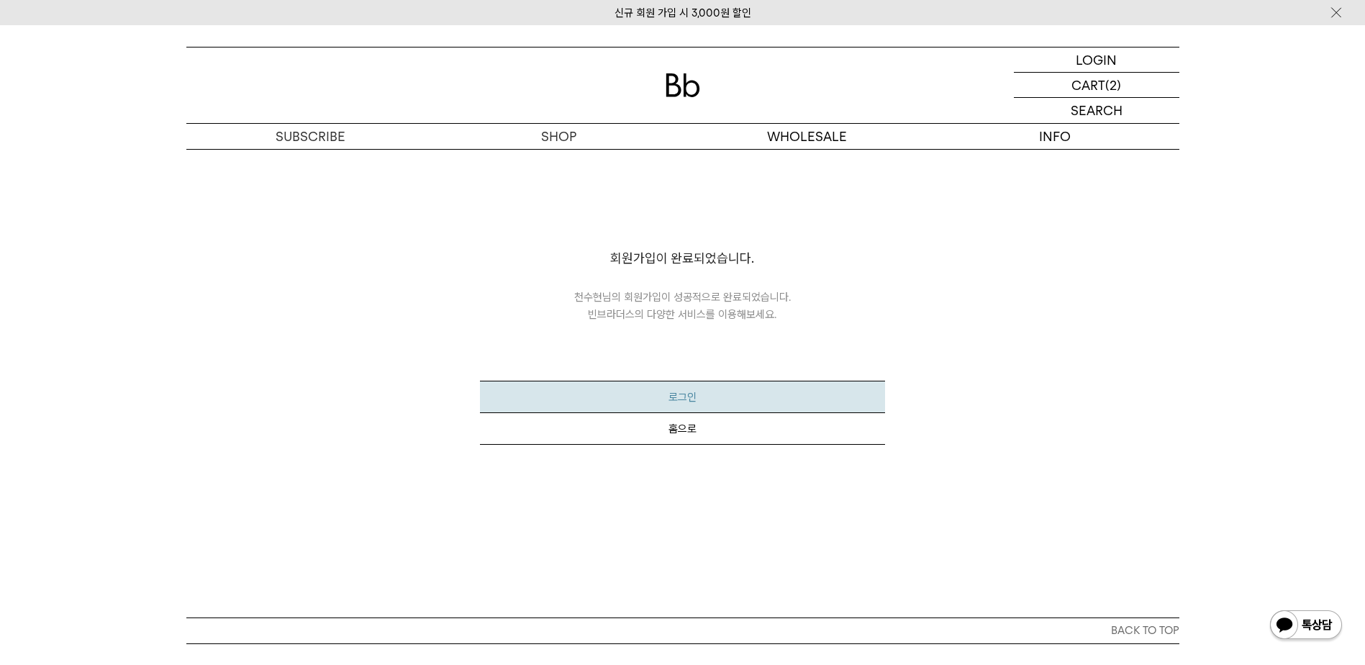
click at [685, 400] on button "로그인" at bounding box center [682, 397] width 405 height 32
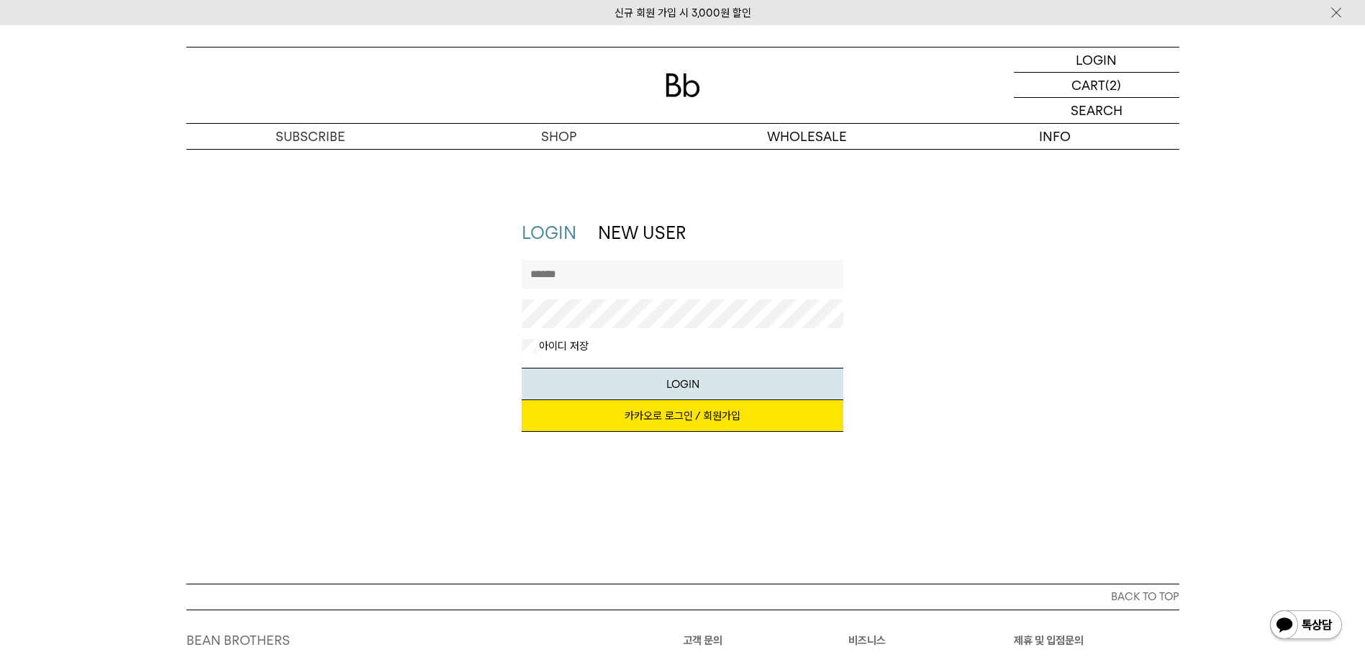
click at [637, 276] on input "text" at bounding box center [683, 274] width 322 height 29
type input "*"
type input "********"
click at [522, 368] on button "LOGIN" at bounding box center [683, 384] width 322 height 32
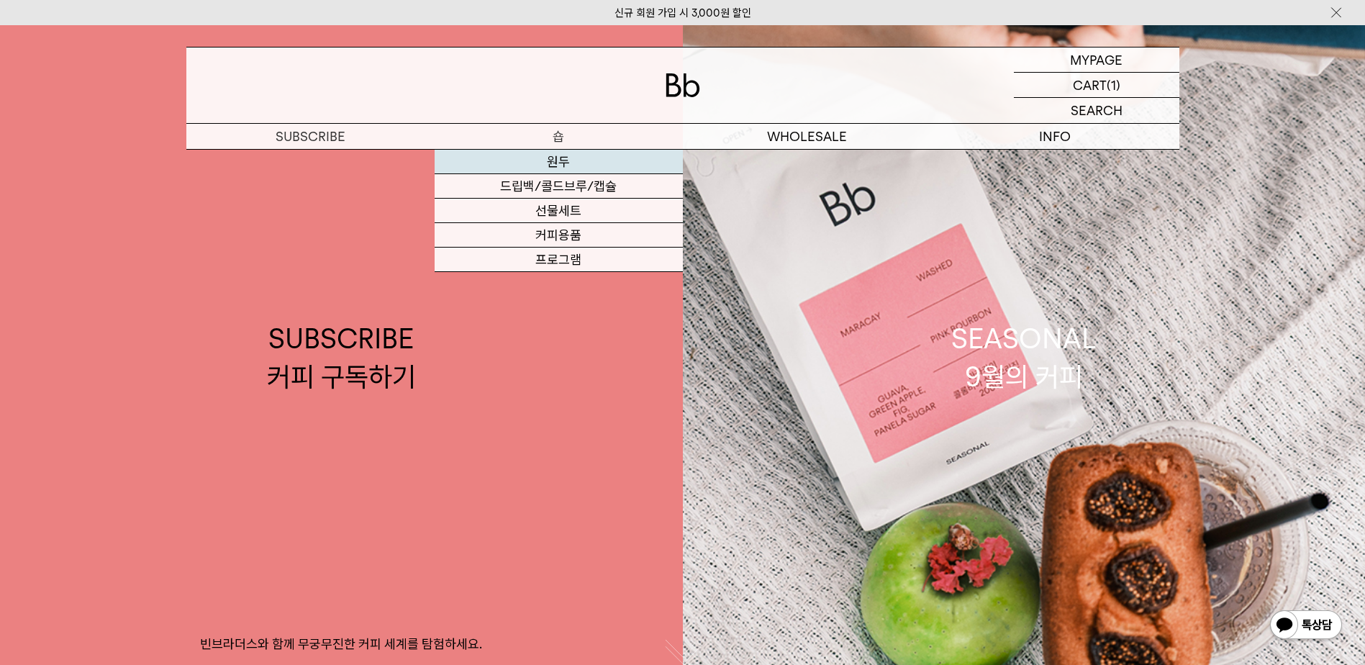
click at [566, 163] on link "원두" at bounding box center [559, 162] width 248 height 24
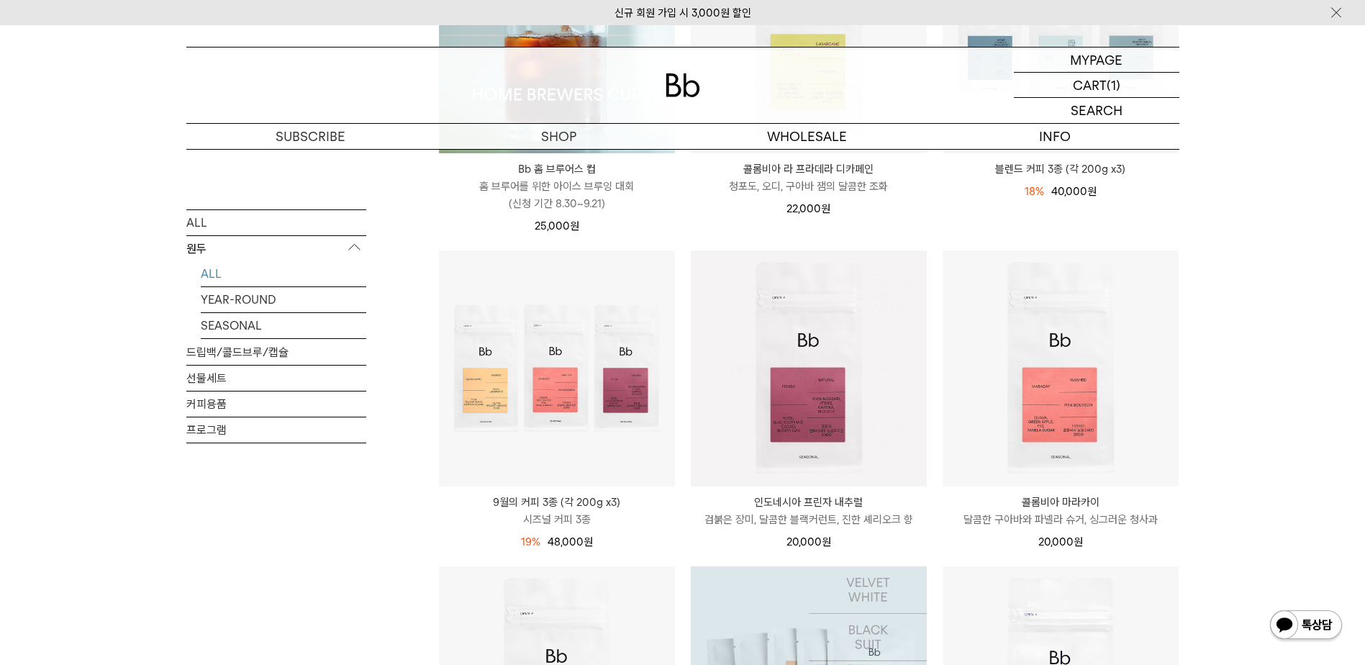
scroll to position [480, 0]
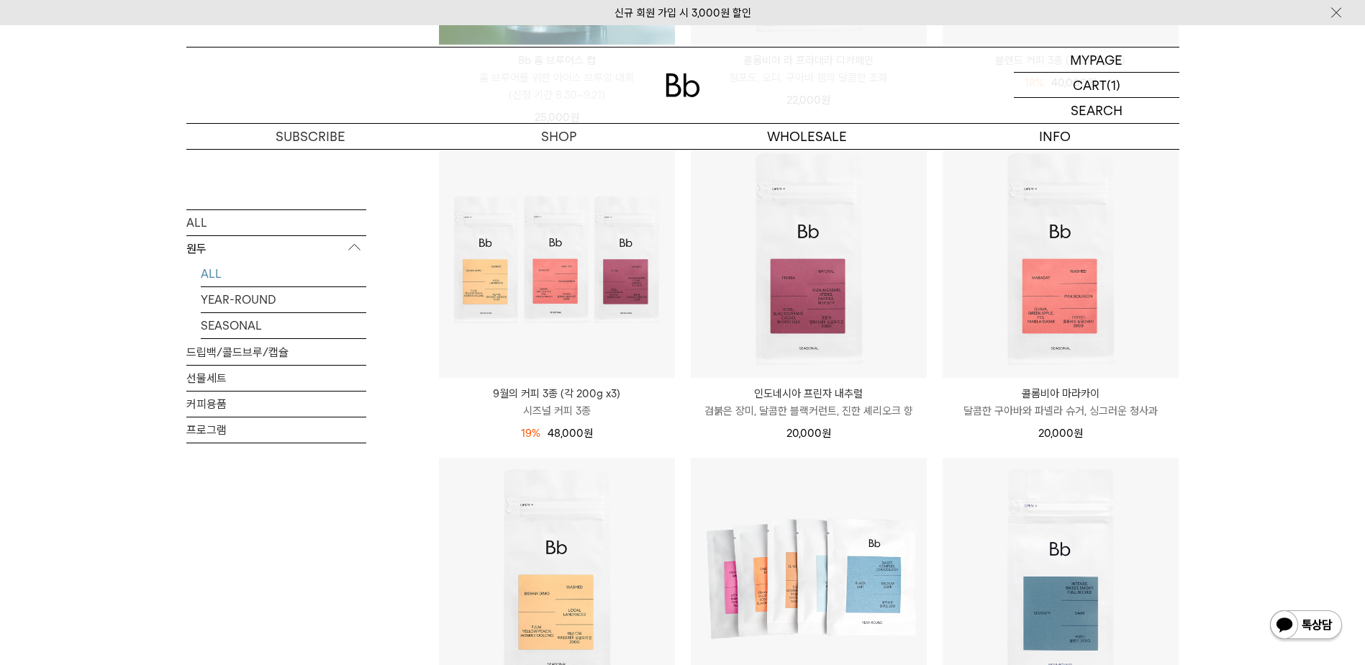
click at [674, 430] on div "19% 59,000원 48,000 원" at bounding box center [557, 433] width 236 height 17
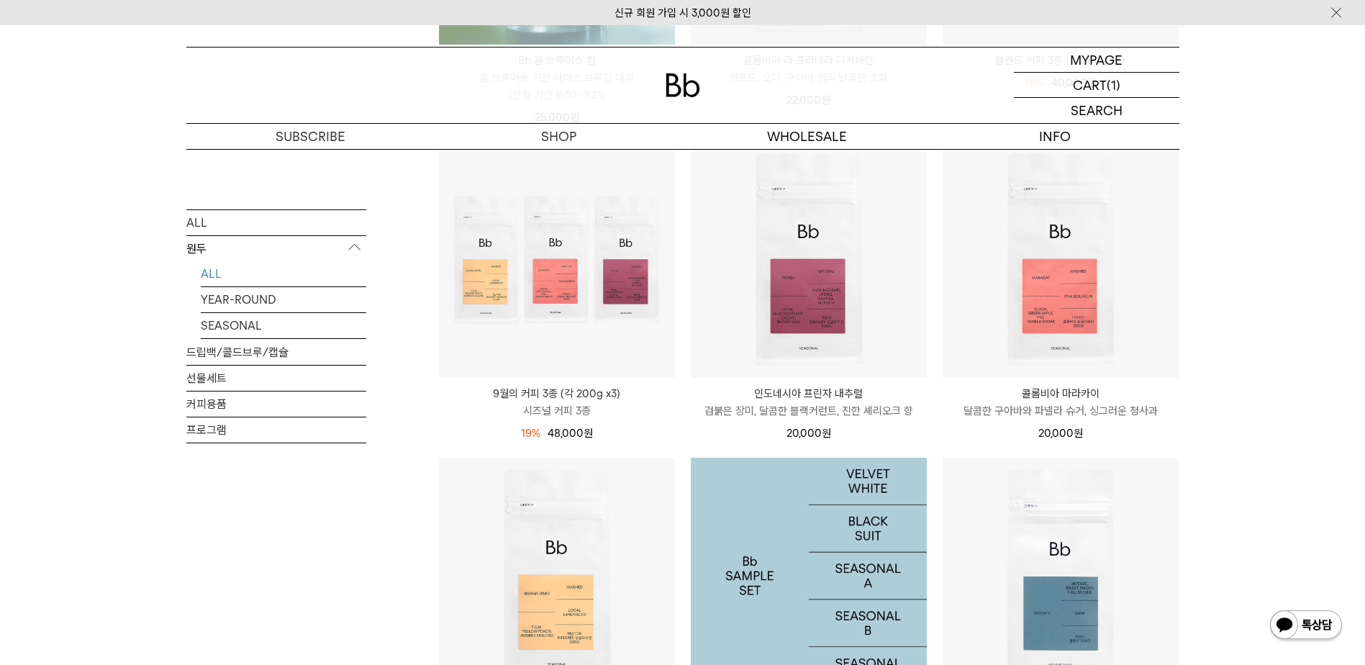
scroll to position [672, 0]
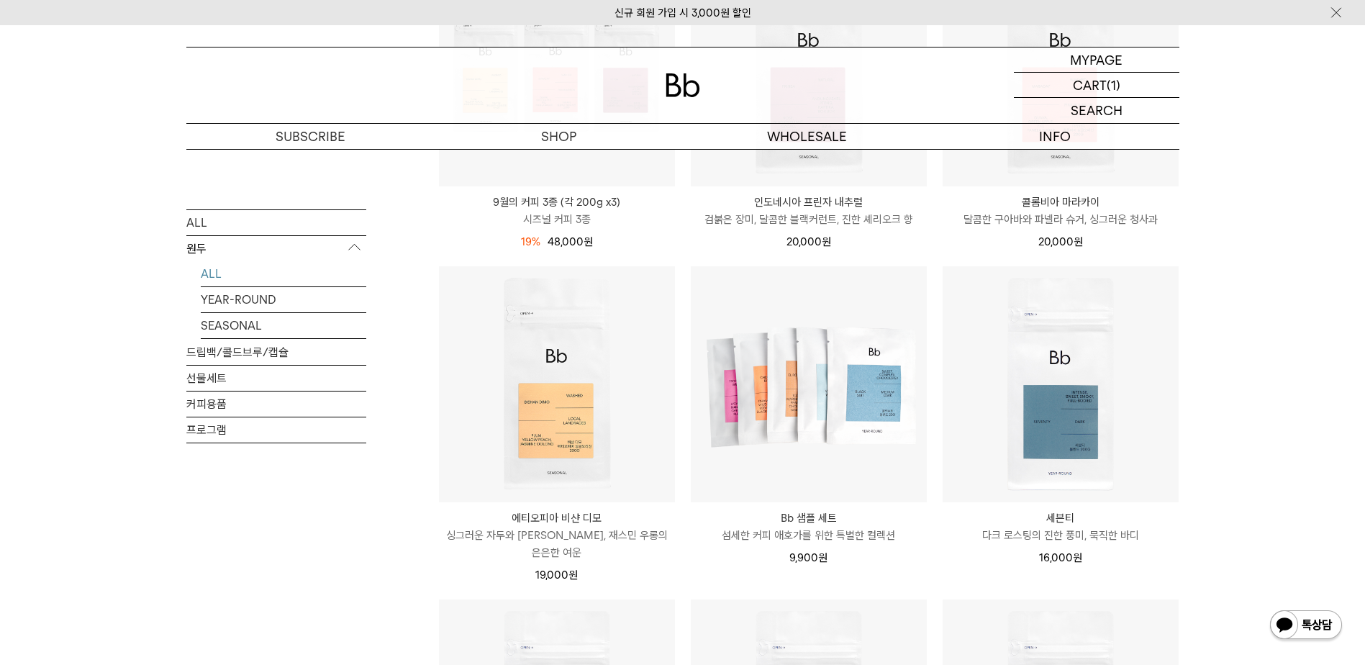
drag, startPoint x: 1267, startPoint y: 499, endPoint x: 1255, endPoint y: 369, distance: 130.9
click at [1277, 497] on div "SHOP 원두 ALL 원두 ALL YEAR-ROUND SEASONAL 드립백/콜드브루/캡슐 선물세트 커피용품 프로그램 원두 최신순" at bounding box center [682, 425] width 1365 height 1897
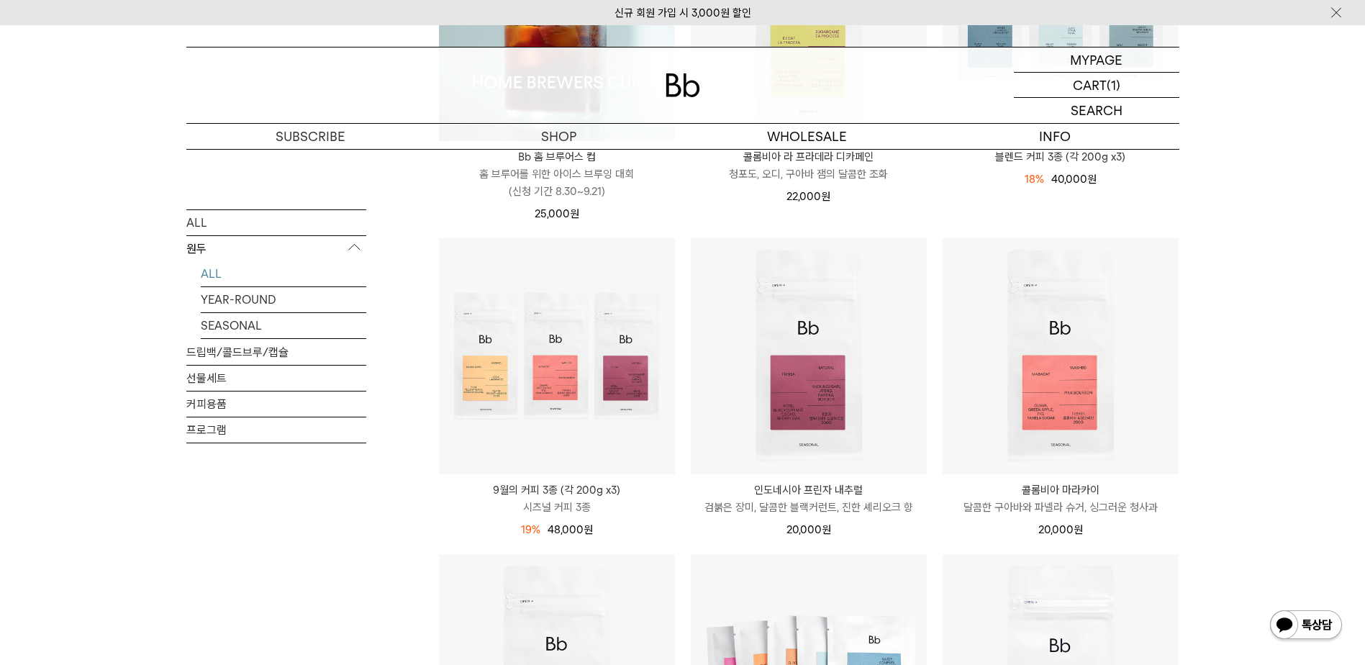
scroll to position [96, 0]
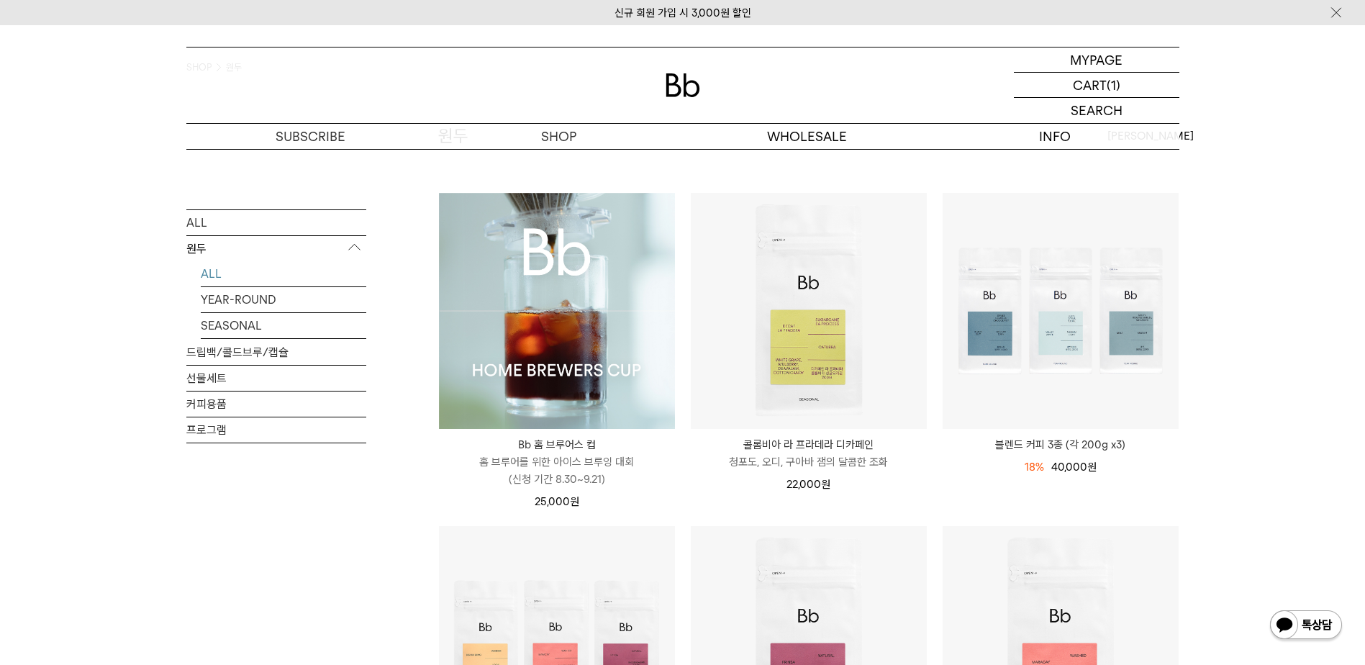
click at [743, 464] on p "청포도, 오디, 구아바 잼의 달콤한 조화" at bounding box center [809, 461] width 236 height 17
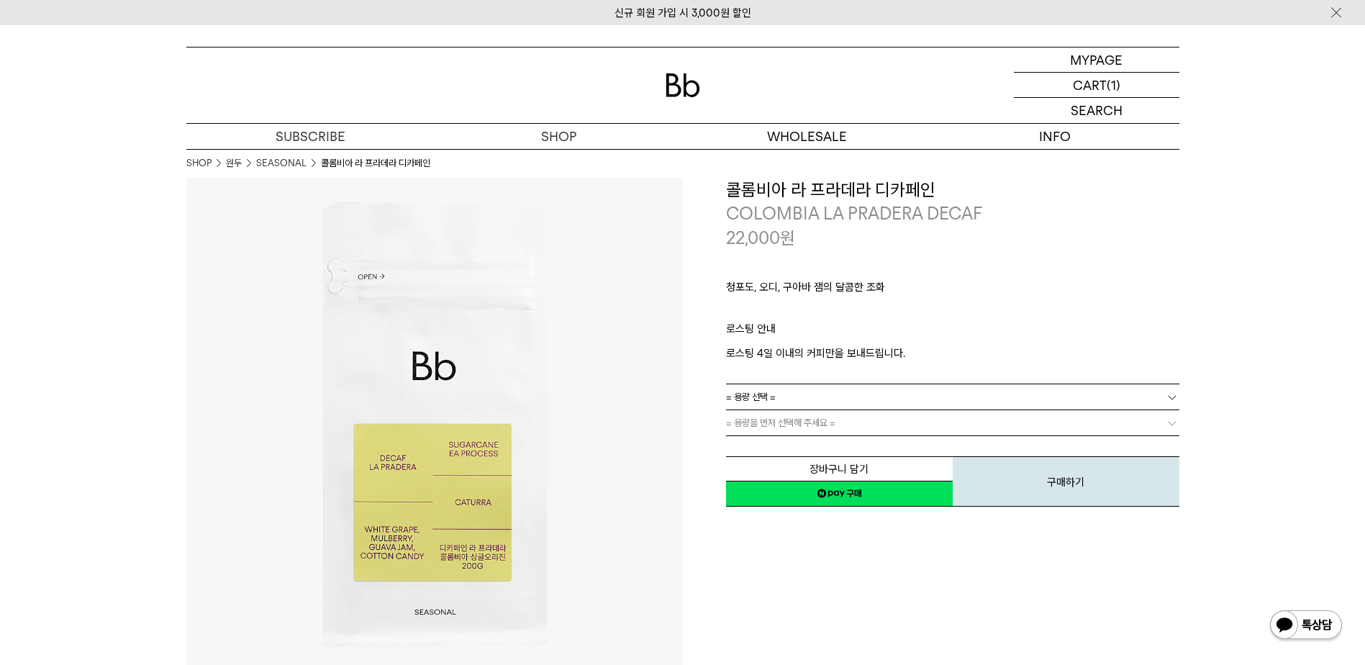
click at [749, 397] on span "= 용량 선택 =" at bounding box center [751, 396] width 50 height 25
click at [766, 448] on li "600g" at bounding box center [960, 449] width 439 height 26
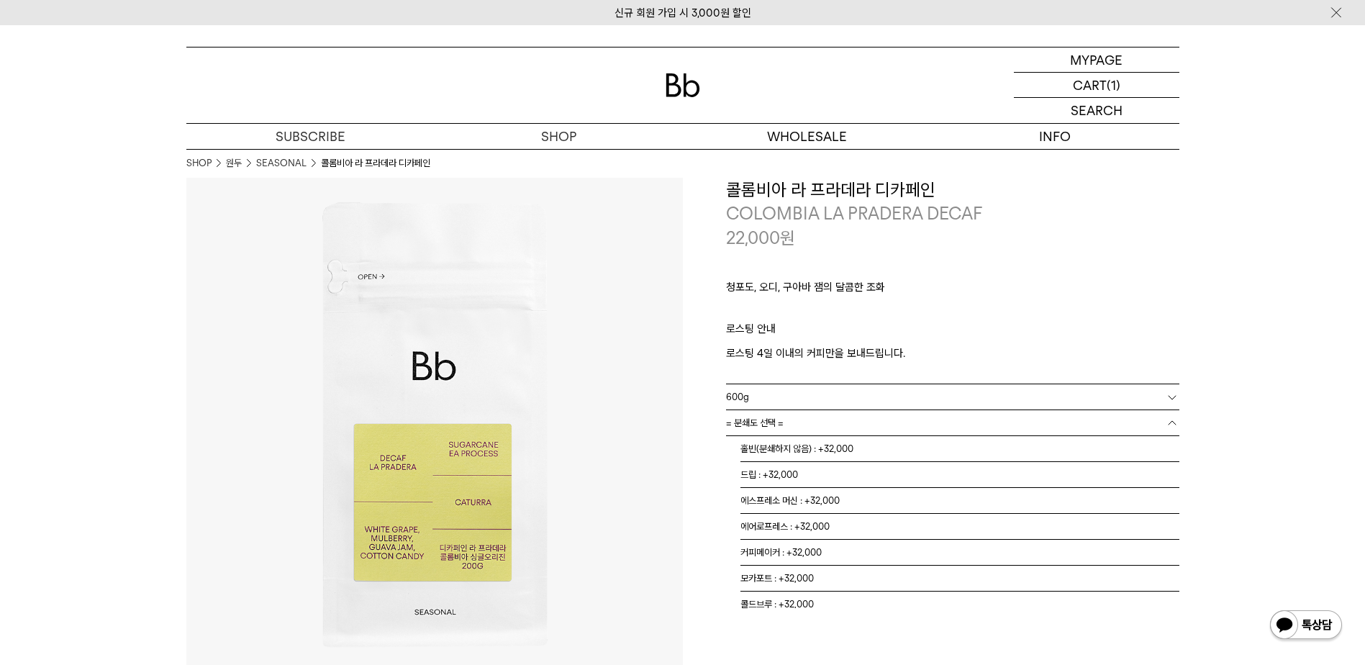
click at [787, 434] on link "= 분쇄도 선택 =" at bounding box center [952, 422] width 453 height 25
click at [798, 451] on li "홀빈(분쇄하지 않음) : +32,000" at bounding box center [960, 449] width 439 height 26
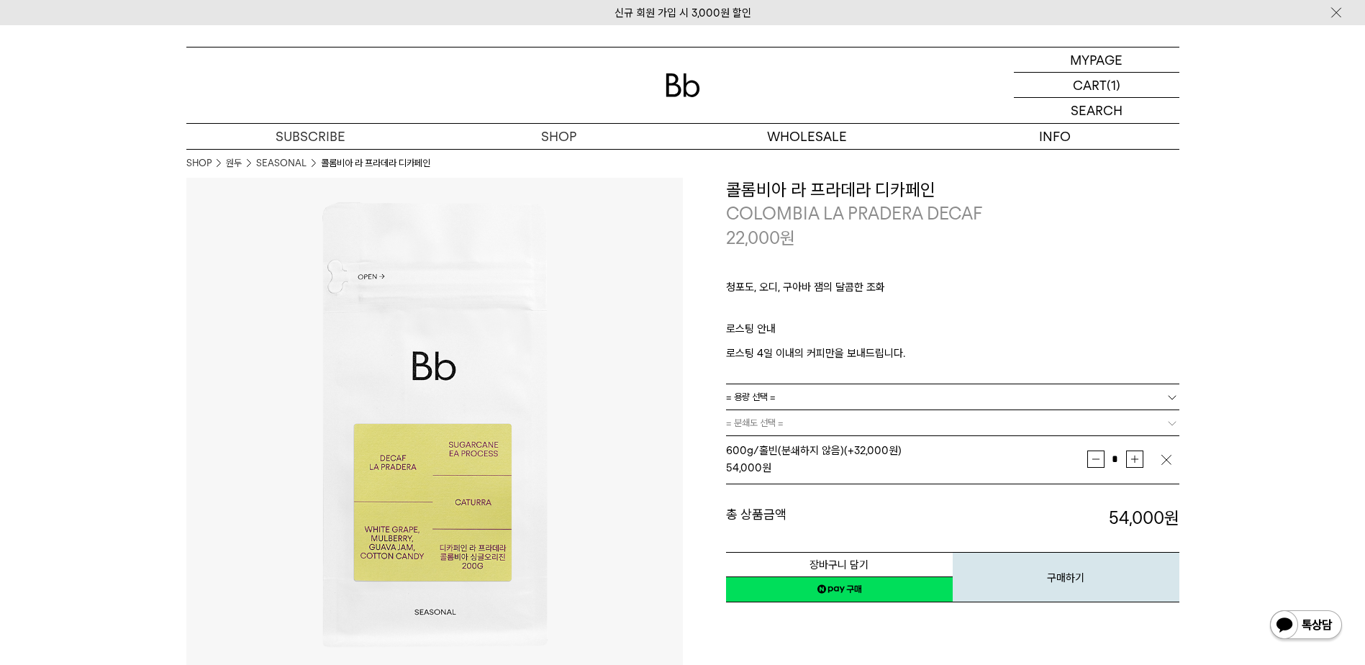
click at [952, 309] on p "ㅤ" at bounding box center [952, 311] width 453 height 17
click at [864, 562] on button "장바구니 담기" at bounding box center [839, 564] width 227 height 25
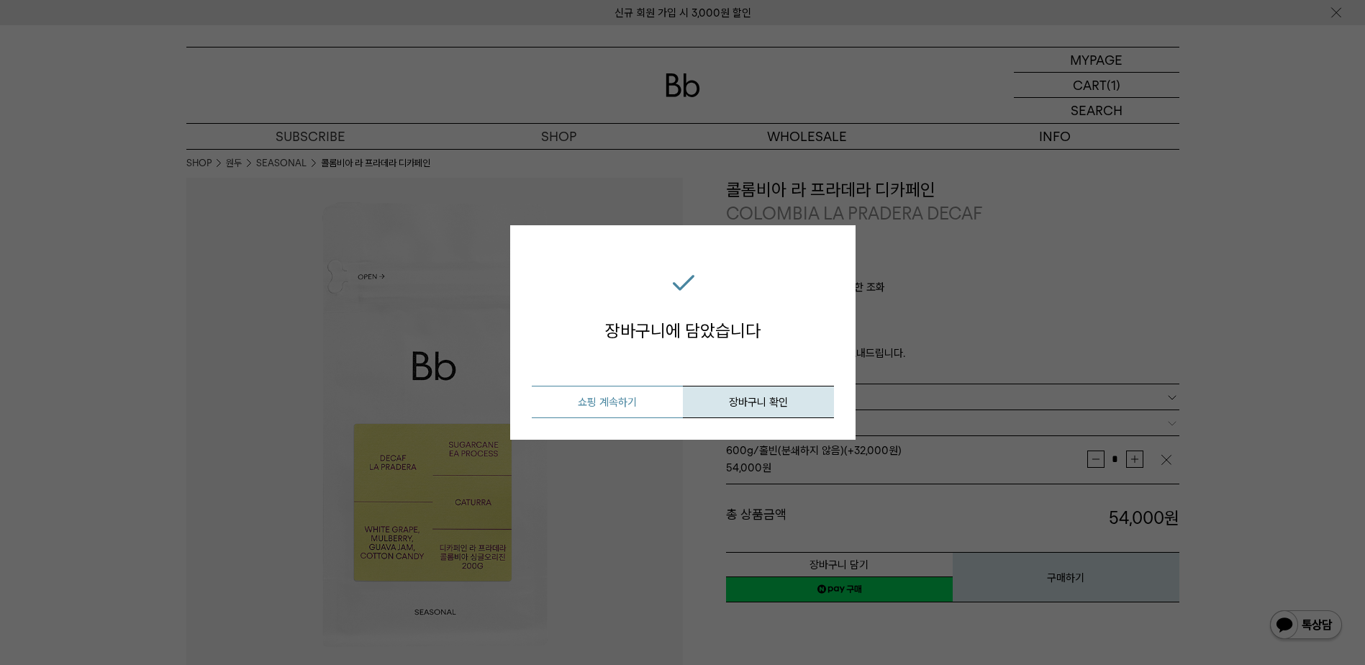
drag, startPoint x: 618, startPoint y: 404, endPoint x: 612, endPoint y: 395, distance: 10.4
click at [615, 403] on button "쇼핑 계속하기" at bounding box center [607, 402] width 151 height 32
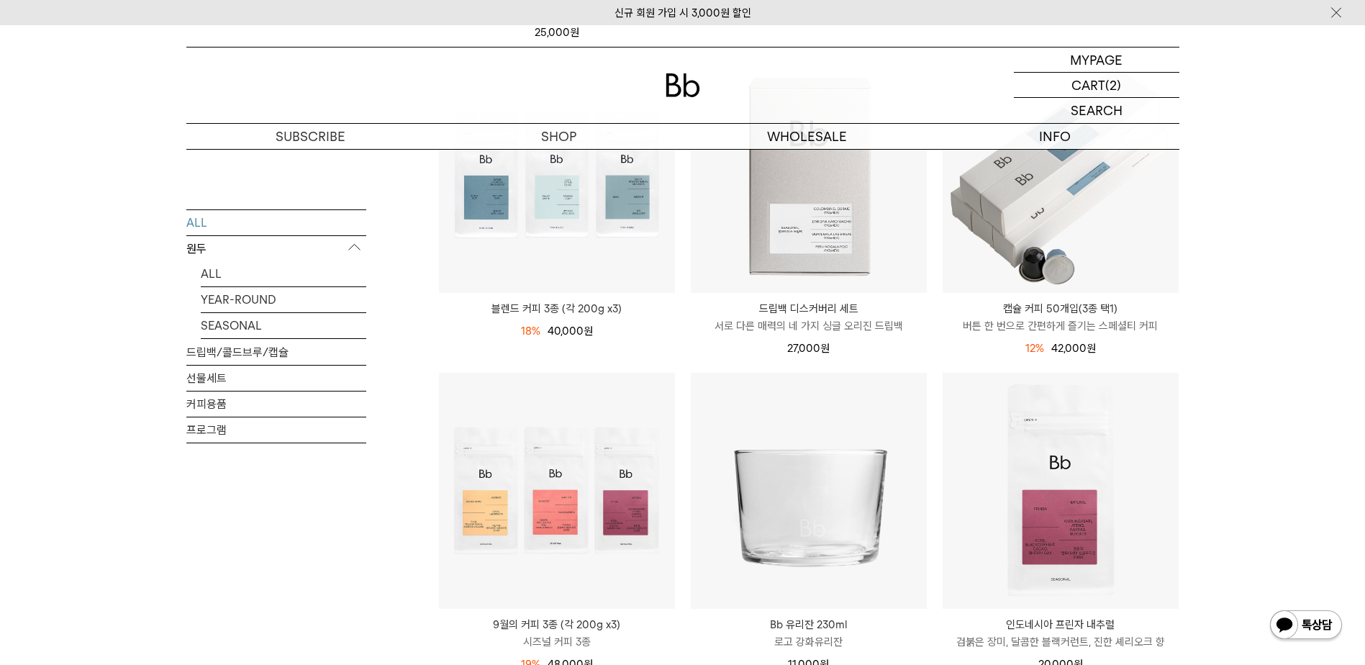
scroll to position [576, 0]
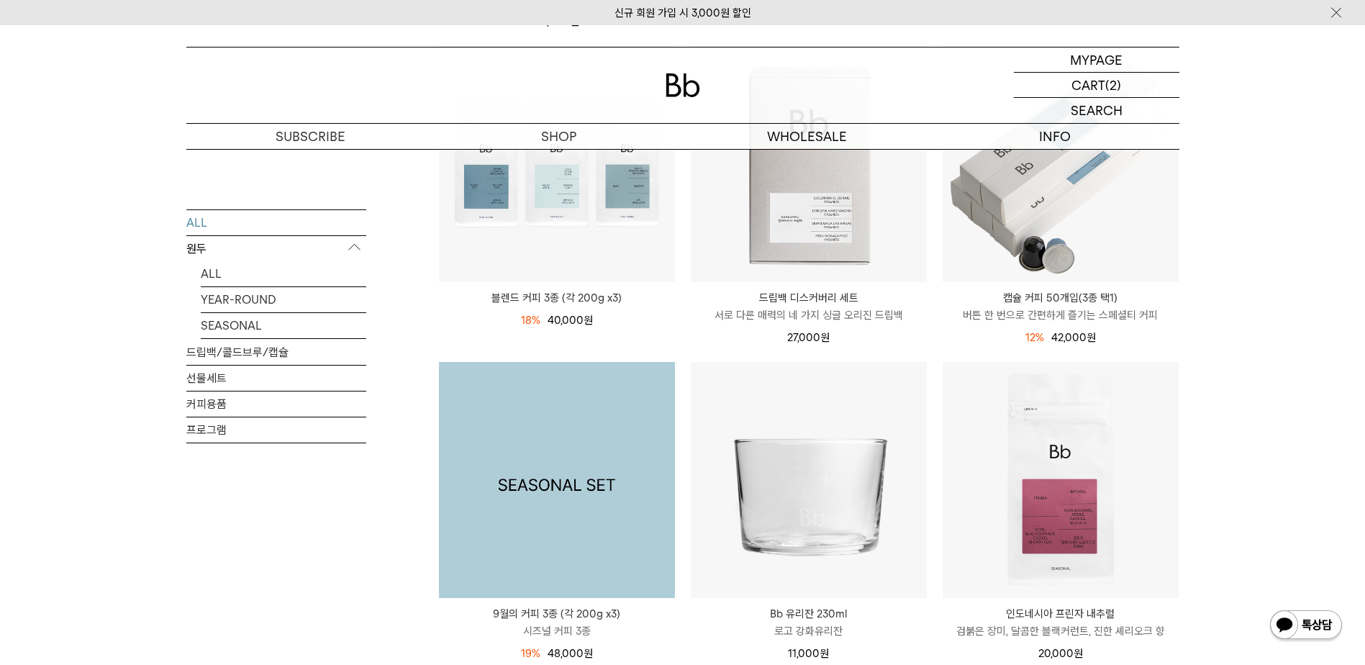
click at [591, 533] on img at bounding box center [557, 480] width 236 height 236
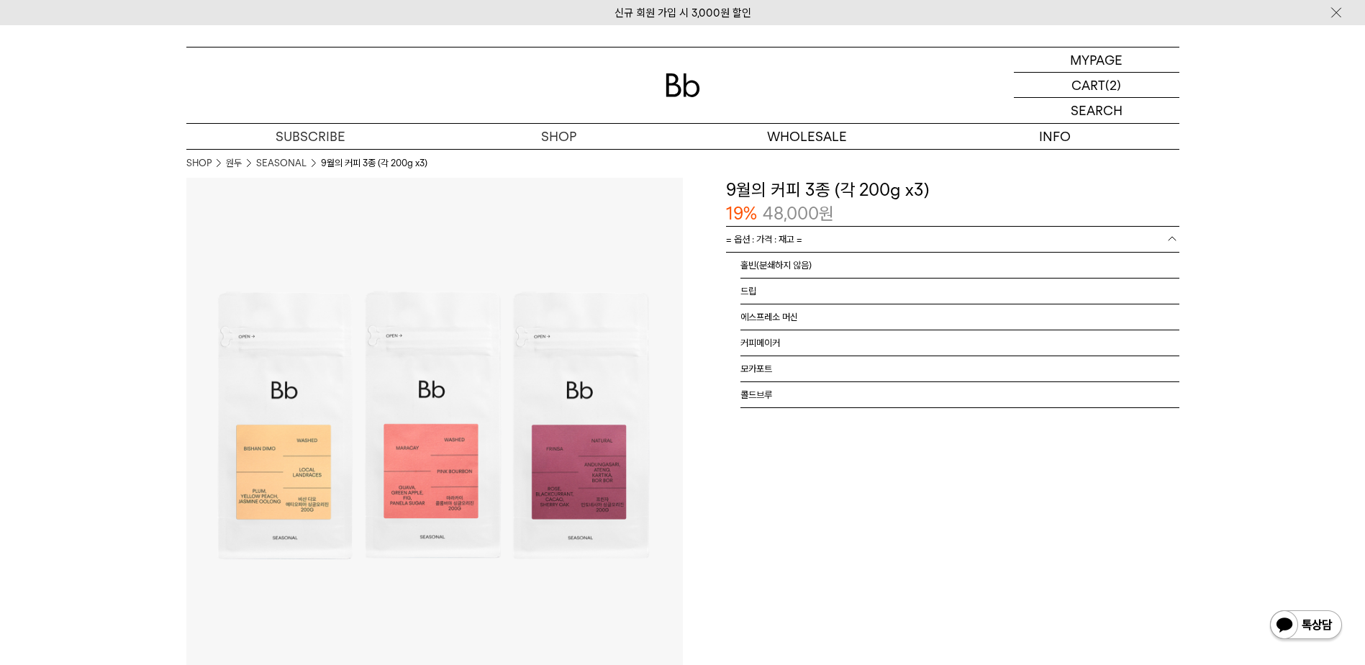
click at [799, 243] on span "= 옵션 : 가격 : 재고 =" at bounding box center [764, 239] width 76 height 25
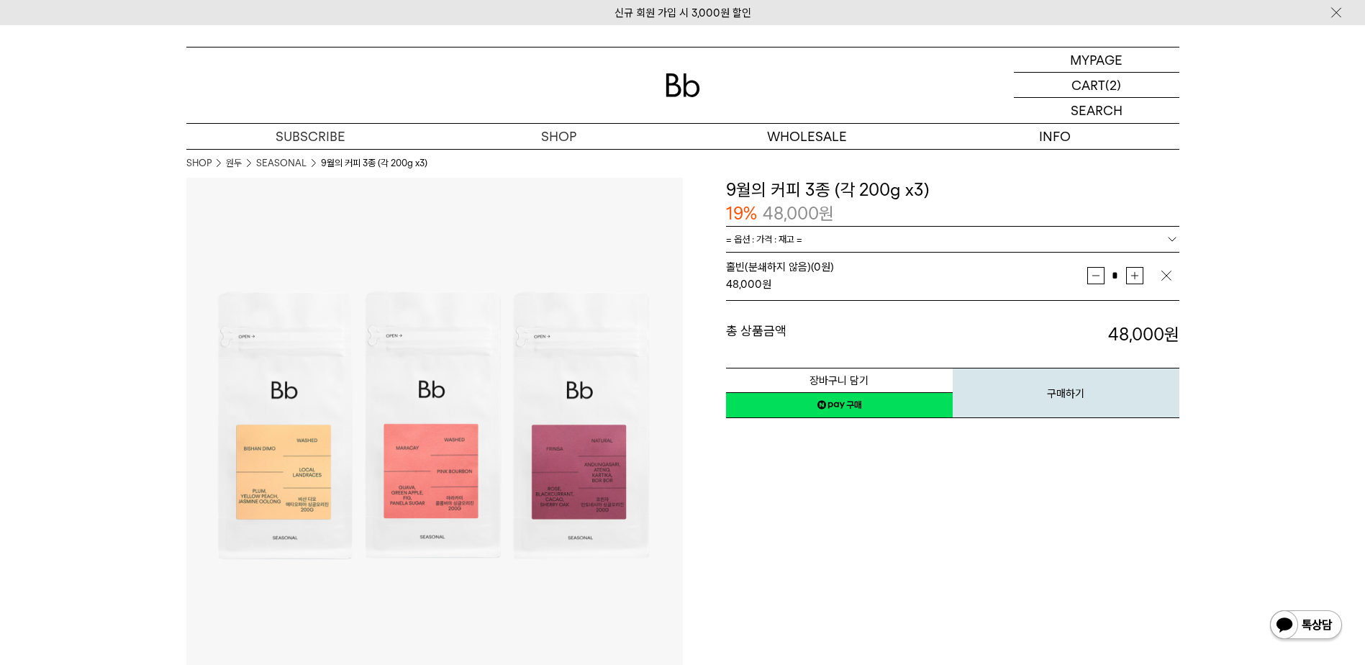
click at [761, 486] on div "**********" at bounding box center [931, 426] width 497 height 497
click at [823, 376] on button "장바구니 담기" at bounding box center [839, 380] width 227 height 25
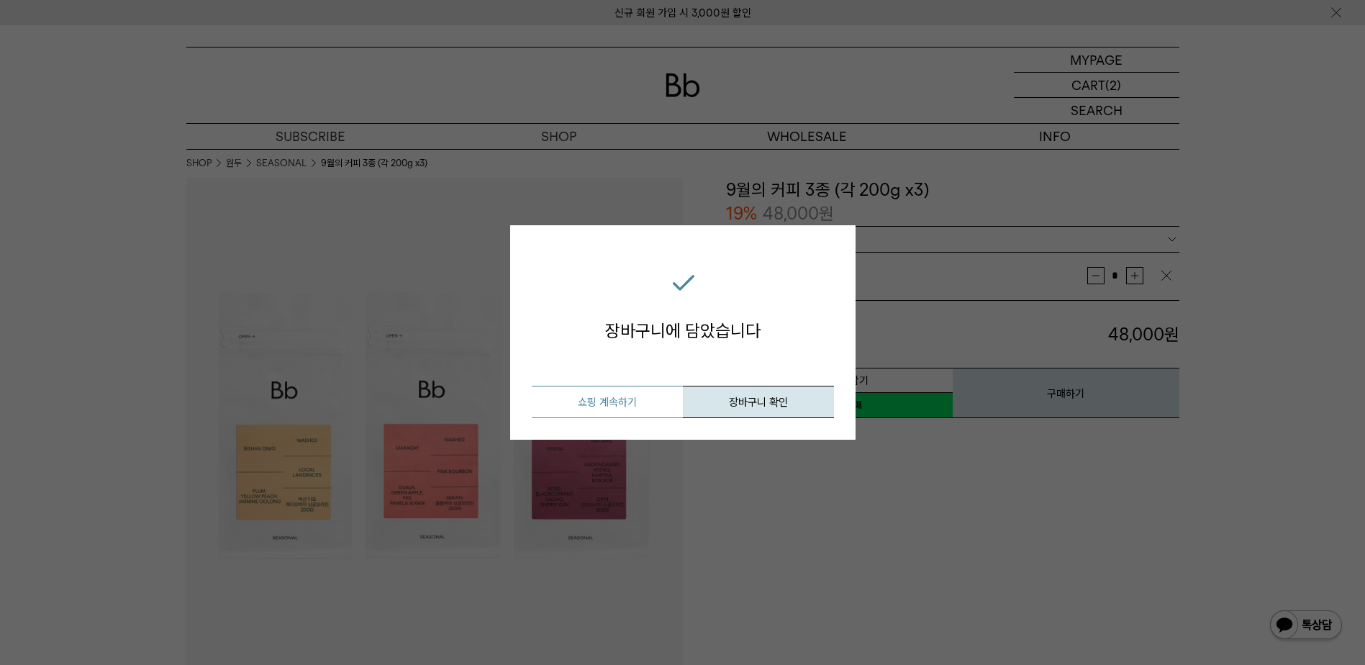
click at [626, 403] on button "쇼핑 계속하기" at bounding box center [607, 402] width 151 height 32
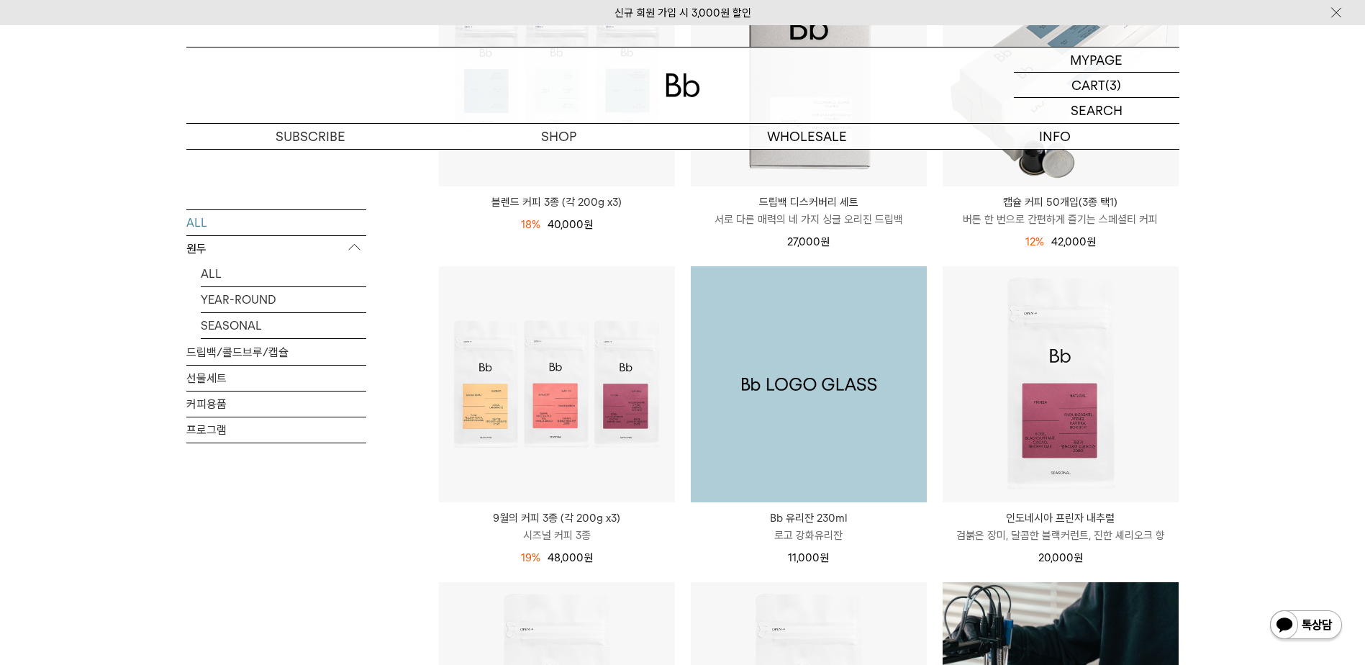
scroll to position [864, 0]
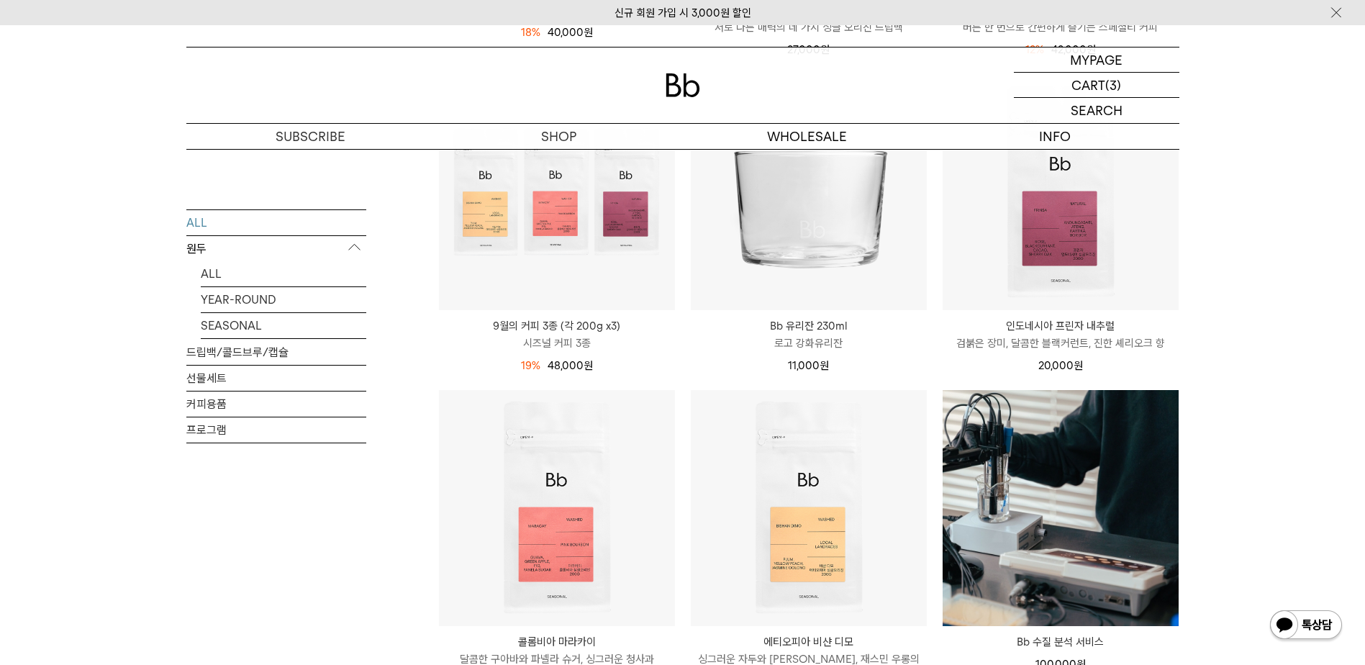
click at [351, 505] on div "ALL 원두 ALL YEAR-ROUND SEASONAL 드립백/콜드브루/캡슐 선물세트 커피용품 프로그램" at bounding box center [276, 390] width 180 height 363
click at [343, 534] on div "ALL 원두 ALL YEAR-ROUND SEASONAL 드립백/콜드브루/캡슐 선물세트 커피용품 프로그램" at bounding box center [276, 390] width 180 height 363
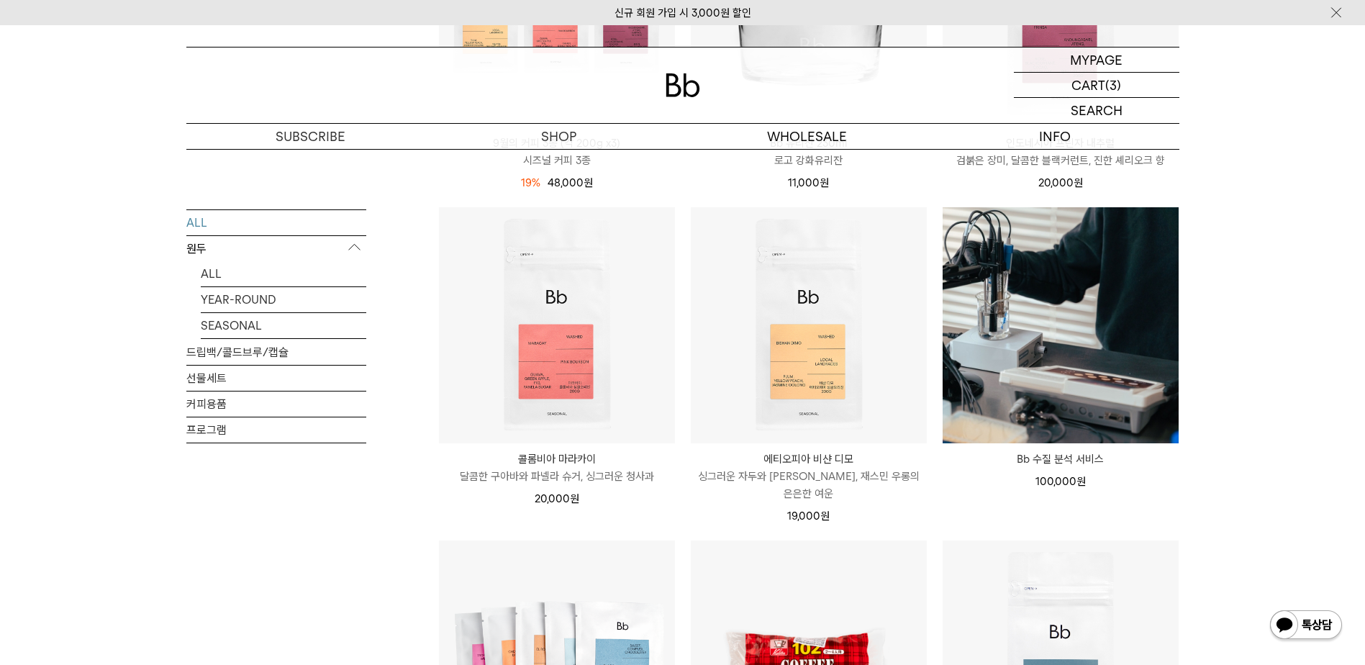
scroll to position [1152, 0]
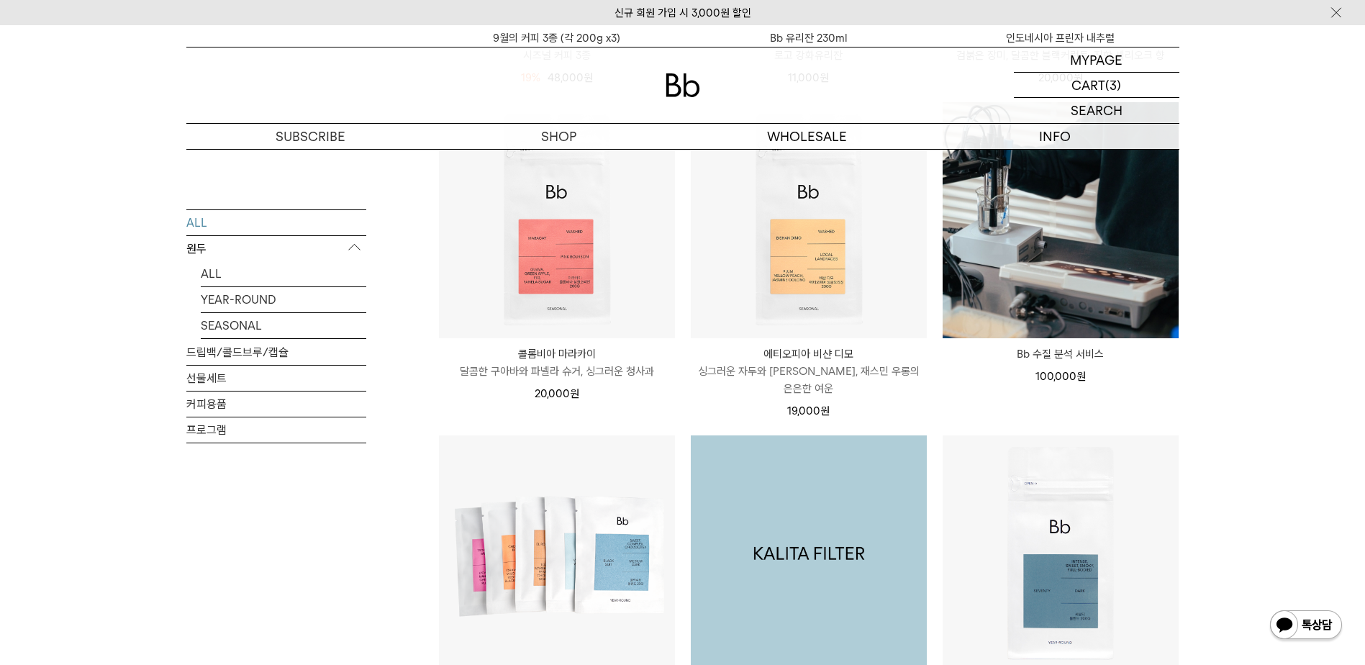
drag, startPoint x: 795, startPoint y: 243, endPoint x: 882, endPoint y: 456, distance: 230.4
click at [795, 243] on img at bounding box center [809, 220] width 236 height 236
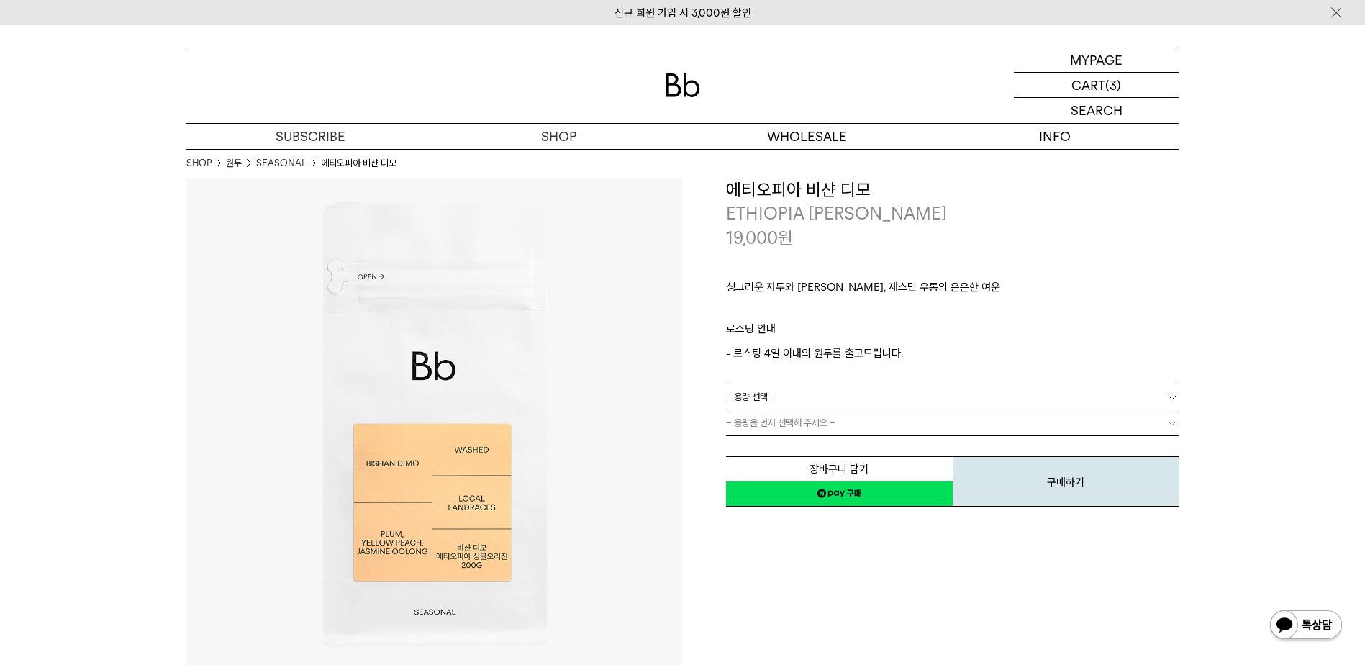
click at [836, 392] on link "= 용량 선택 =" at bounding box center [952, 396] width 453 height 25
click at [785, 420] on li "200g" at bounding box center [960, 423] width 439 height 26
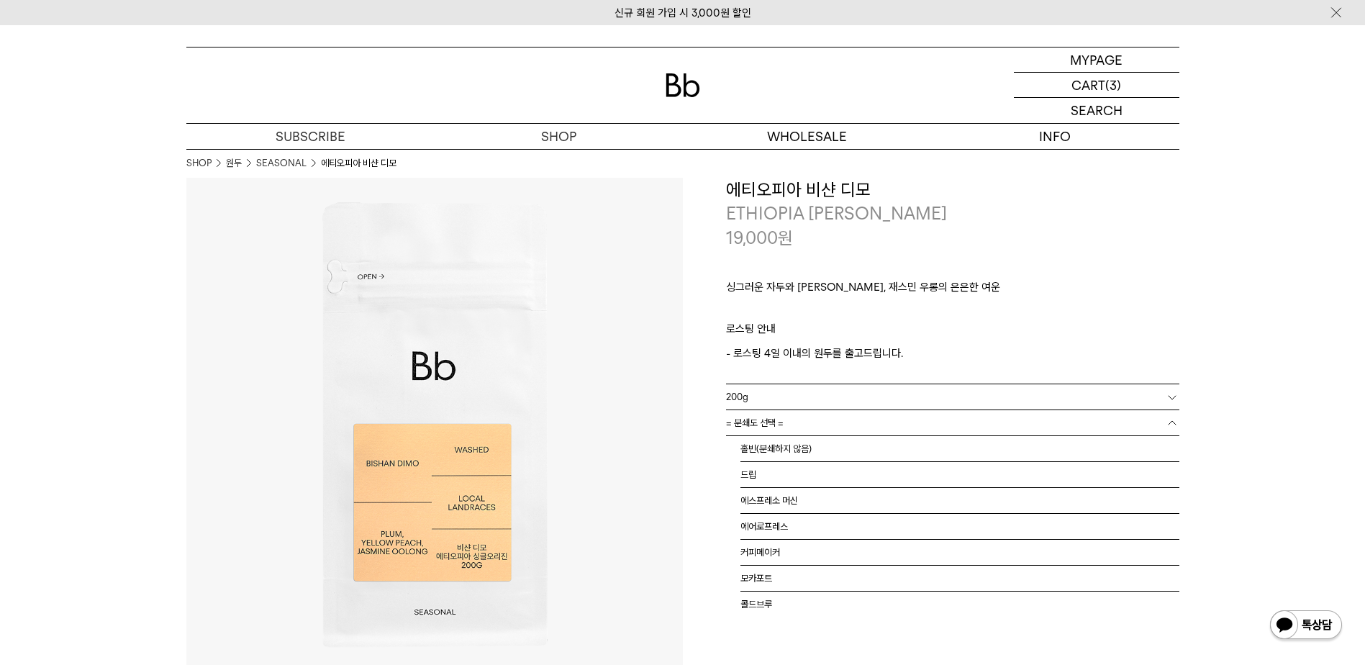
click at [795, 417] on link "= 분쇄도 선택 =" at bounding box center [952, 422] width 453 height 25
click at [772, 453] on li "홀빈(분쇄하지 않음)" at bounding box center [960, 449] width 439 height 26
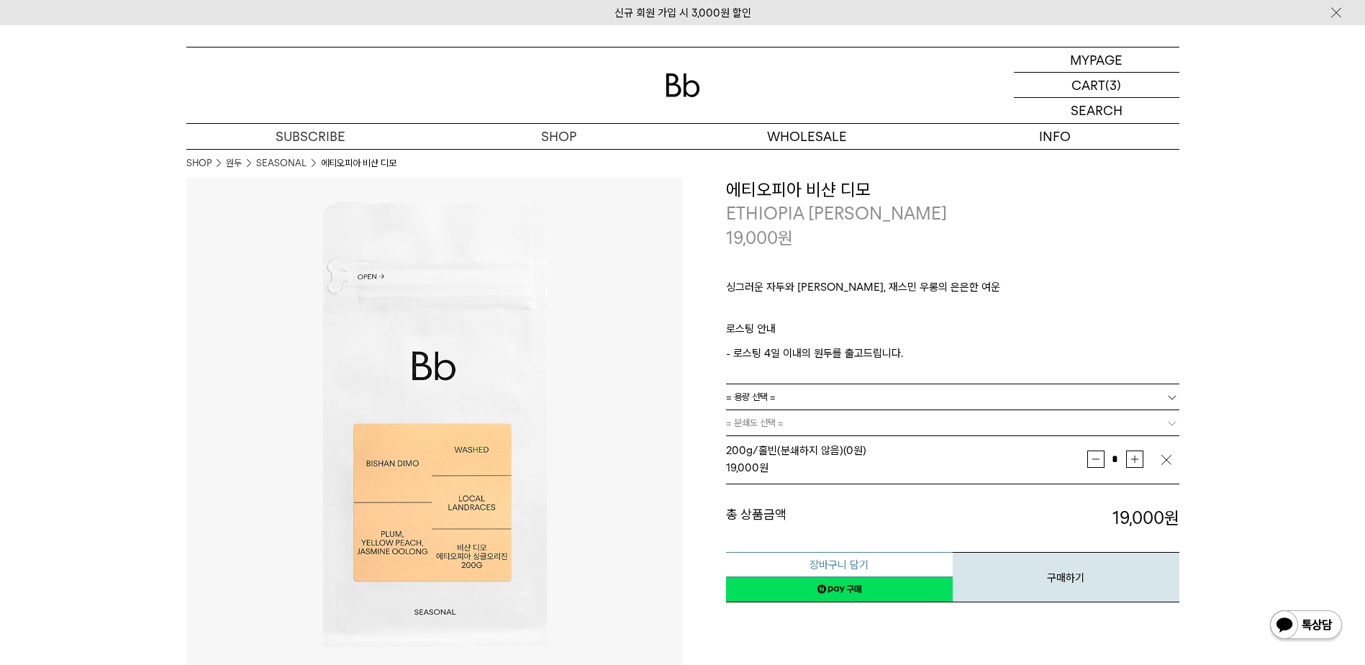
click at [757, 565] on button "장바구니 담기" at bounding box center [839, 564] width 227 height 25
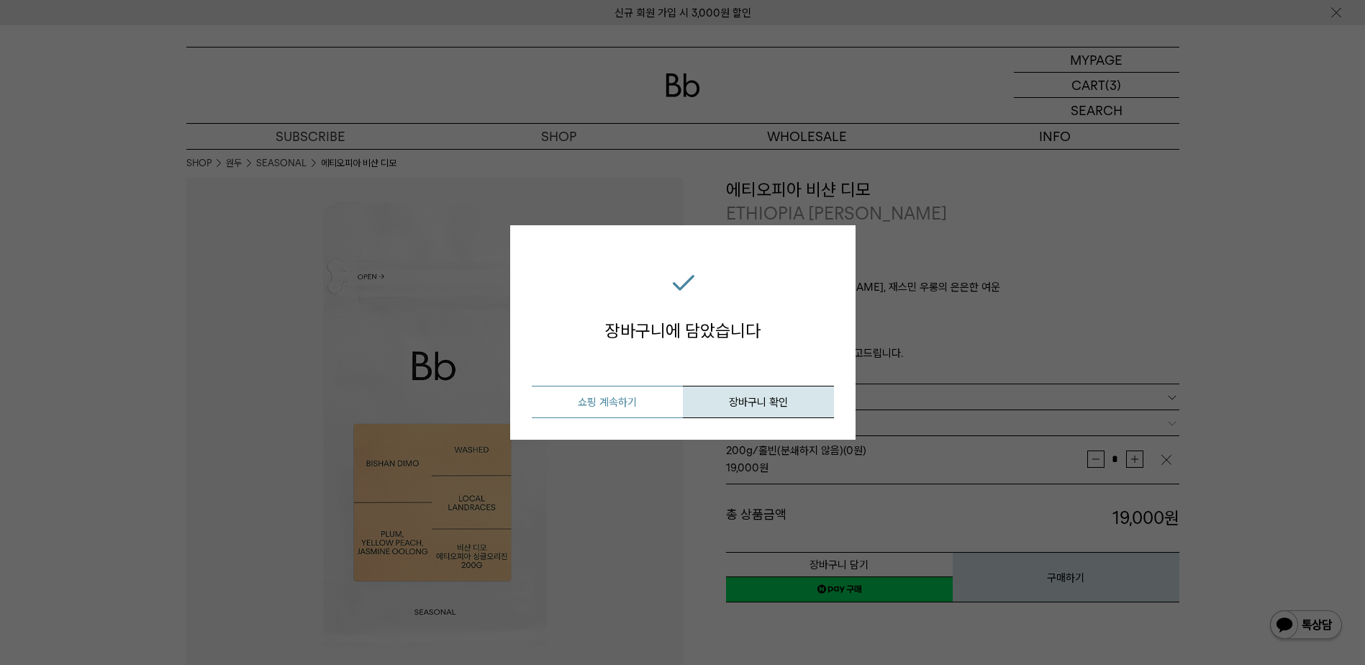
click at [604, 394] on button "쇼핑 계속하기" at bounding box center [607, 402] width 151 height 32
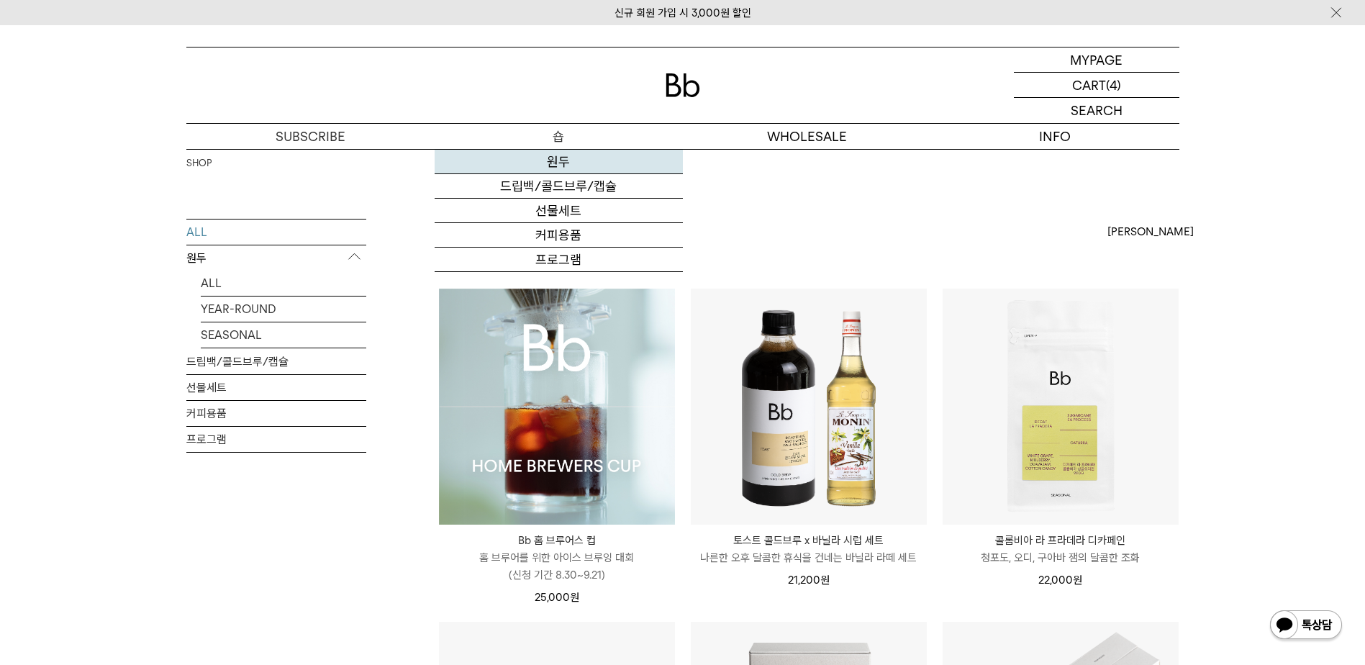
click at [550, 163] on link "원두" at bounding box center [559, 162] width 248 height 24
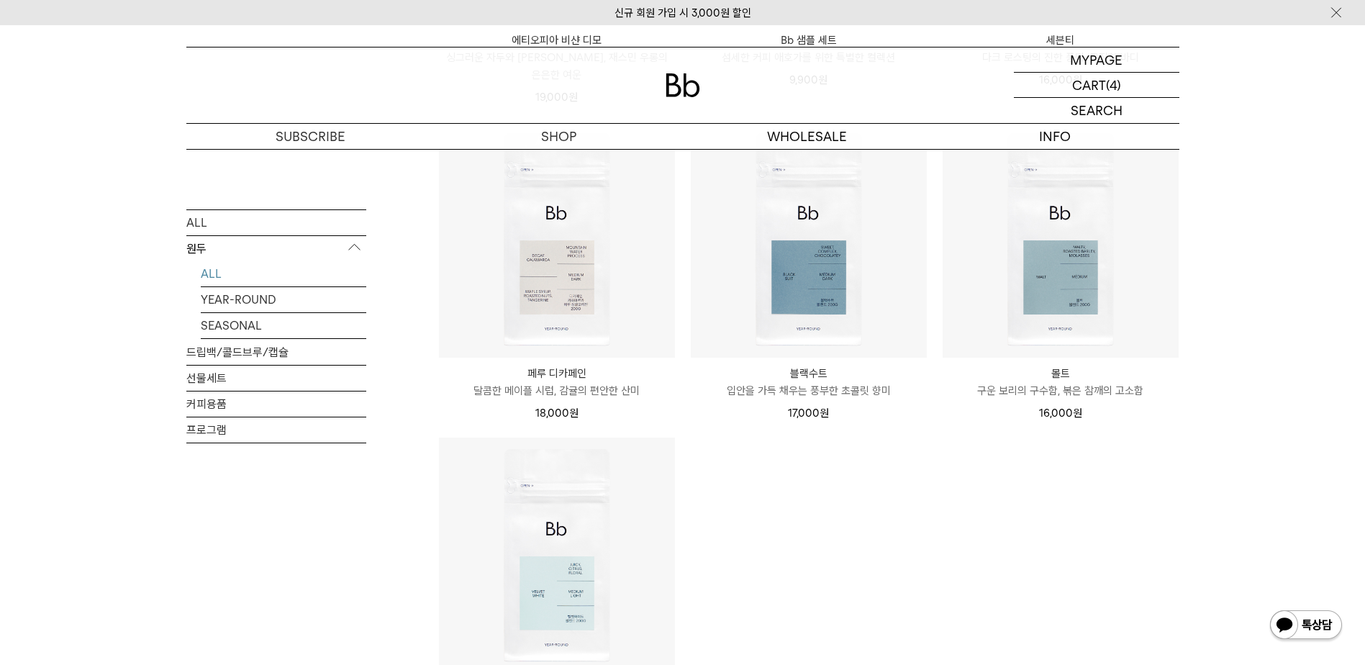
scroll to position [1247, 0]
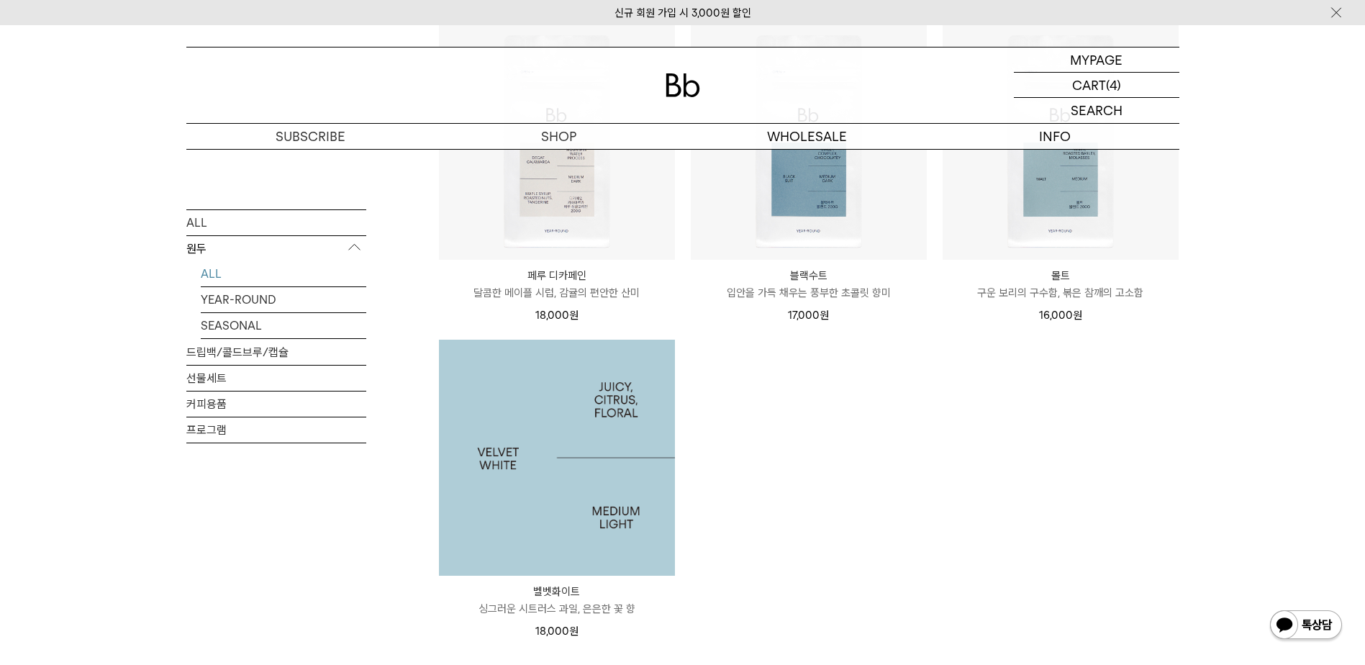
click at [597, 469] on img at bounding box center [557, 458] width 236 height 236
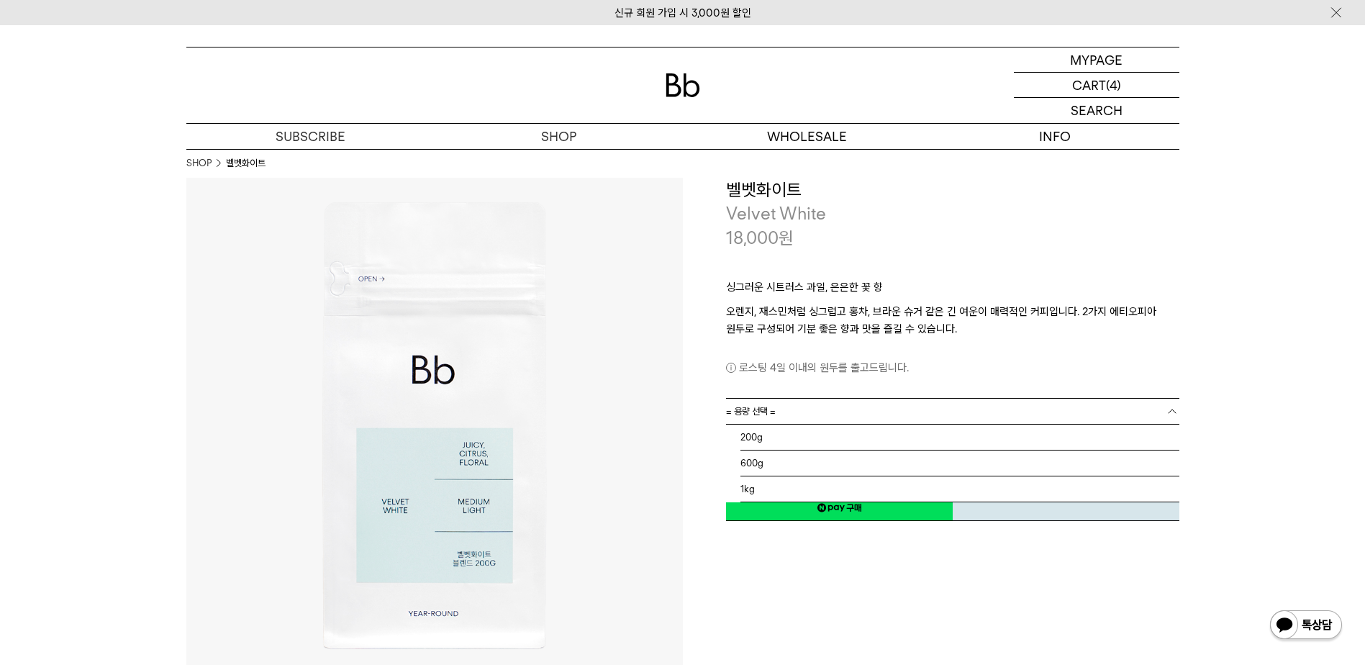
click at [872, 414] on link "= 용량 선택 =" at bounding box center [952, 411] width 453 height 25
click at [778, 457] on li "600g" at bounding box center [960, 464] width 439 height 26
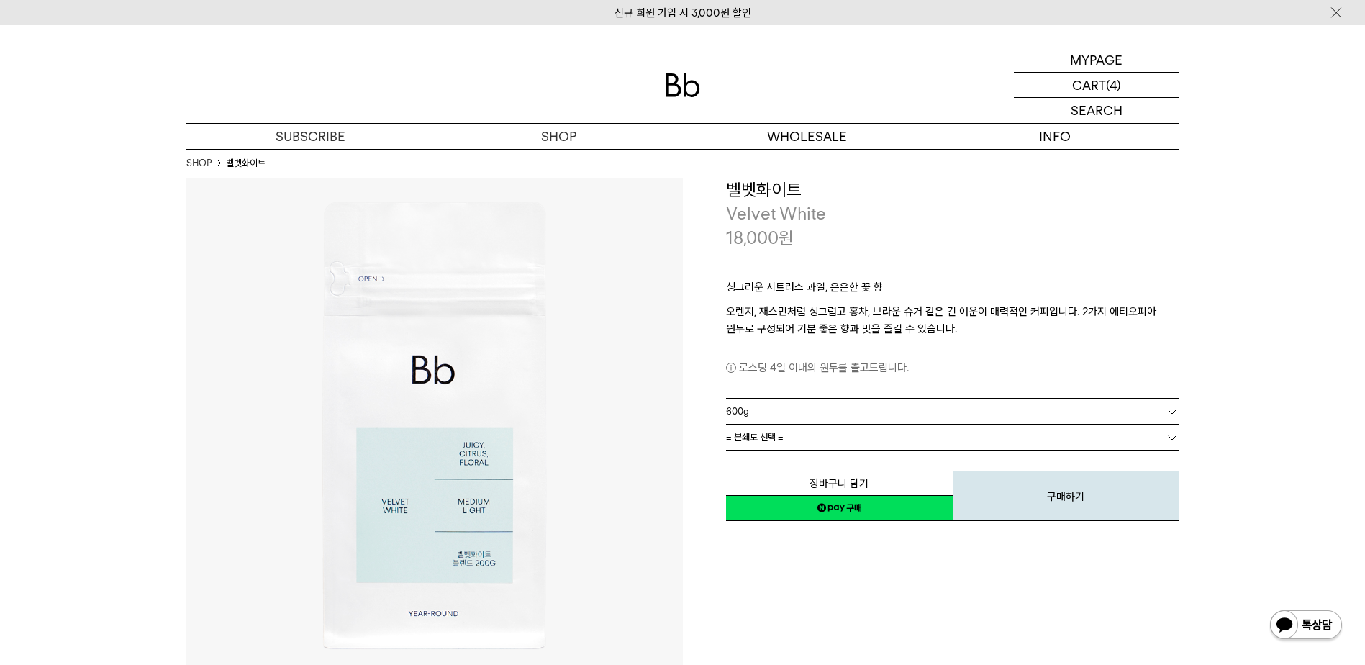
click at [892, 443] on link "= 분쇄도 선택 =" at bounding box center [952, 437] width 453 height 25
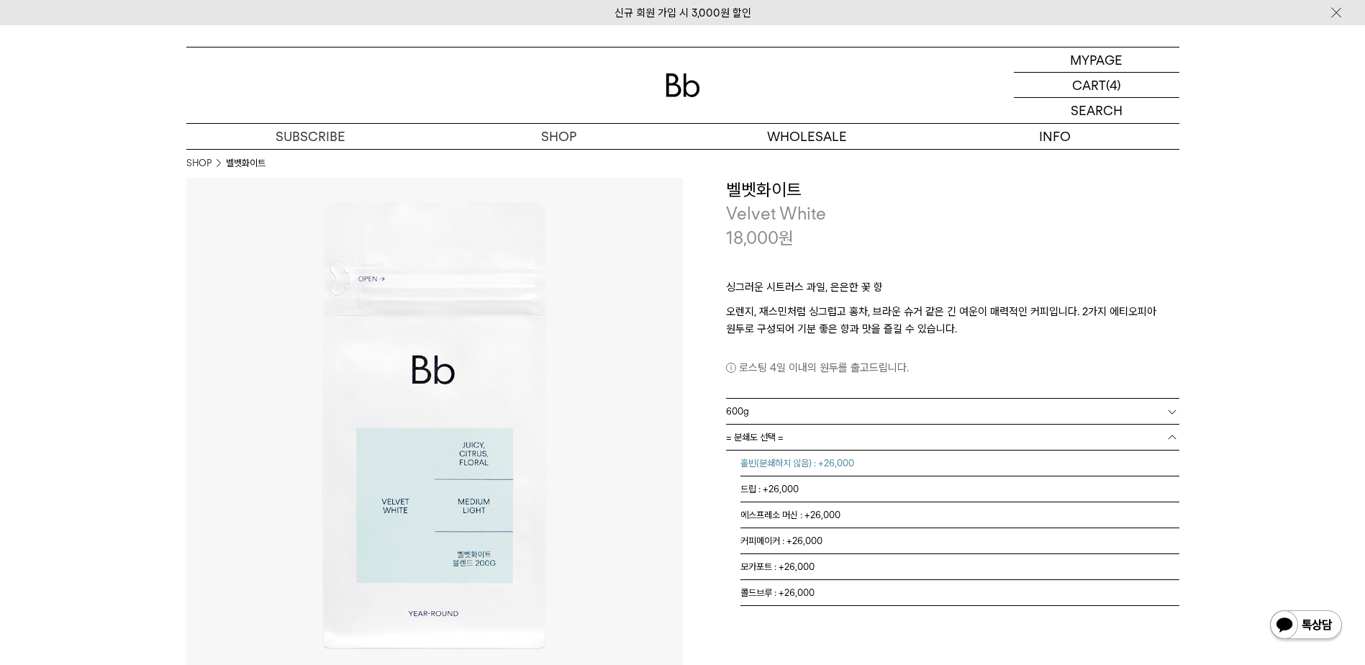
click at [874, 461] on li "홀빈(분쇄하지 않음) : +26,000" at bounding box center [960, 464] width 439 height 26
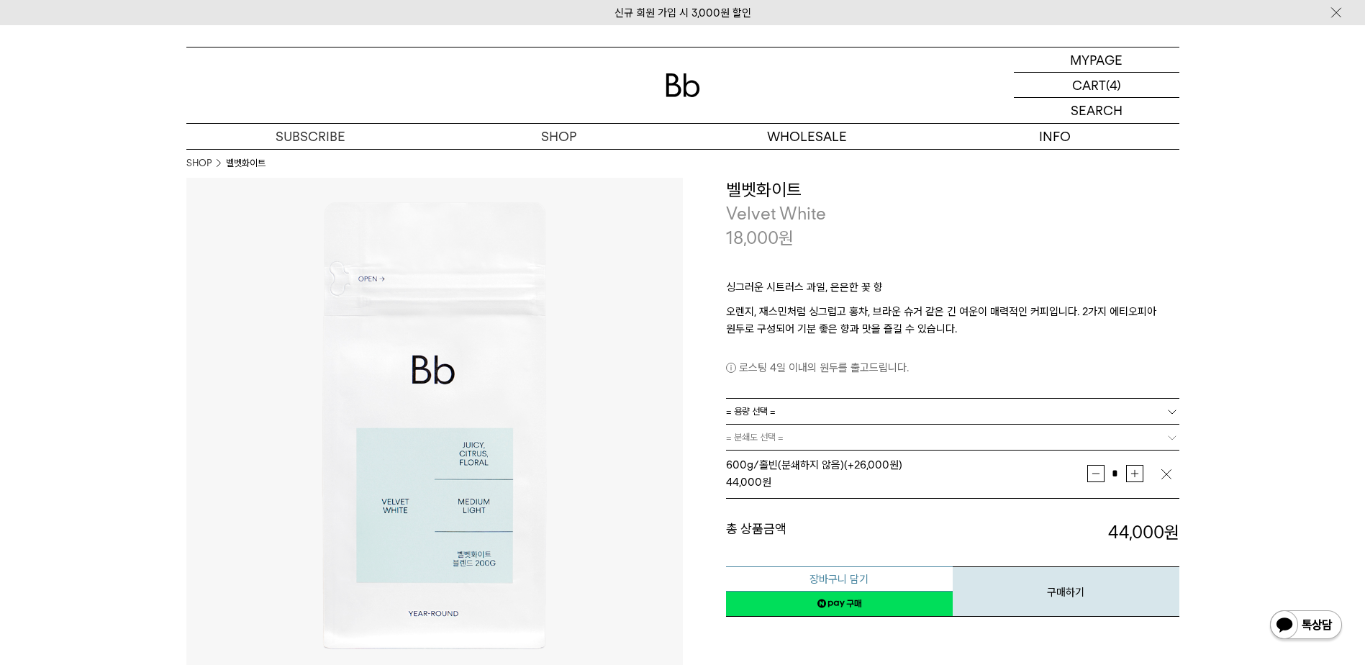
click at [839, 582] on button "장바구니 담기" at bounding box center [839, 578] width 227 height 25
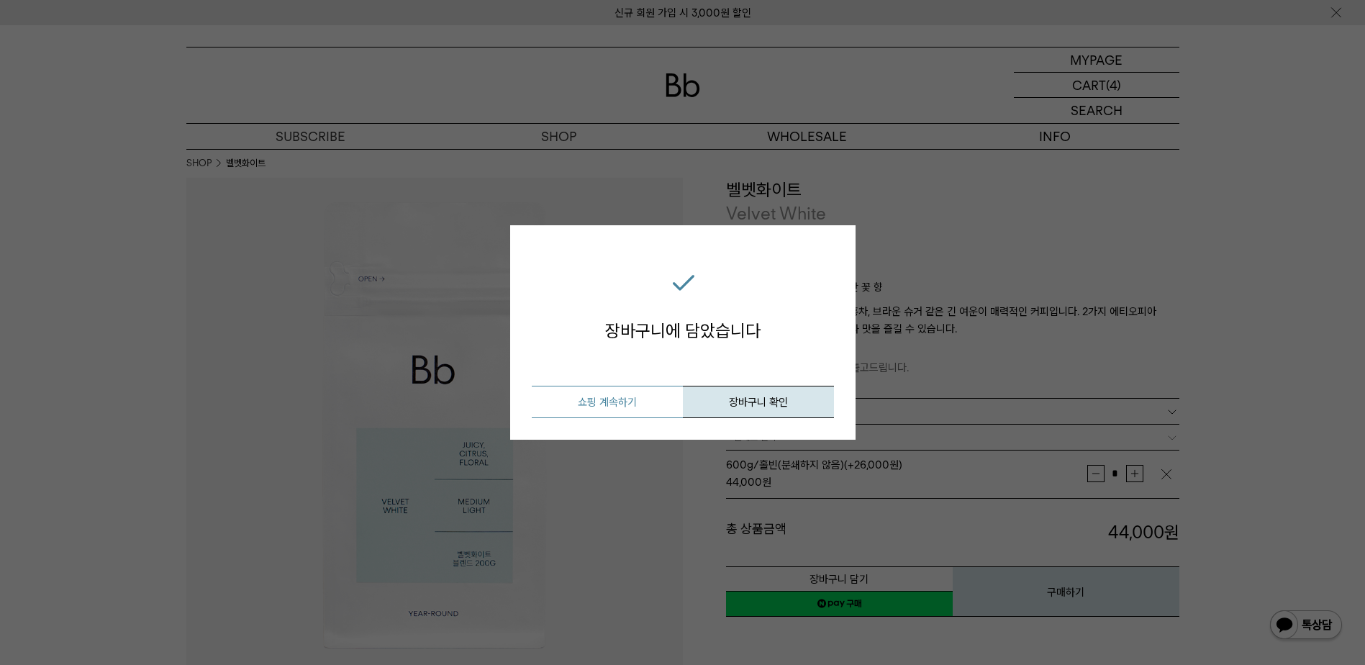
click at [650, 410] on button "쇼핑 계속하기" at bounding box center [607, 402] width 151 height 32
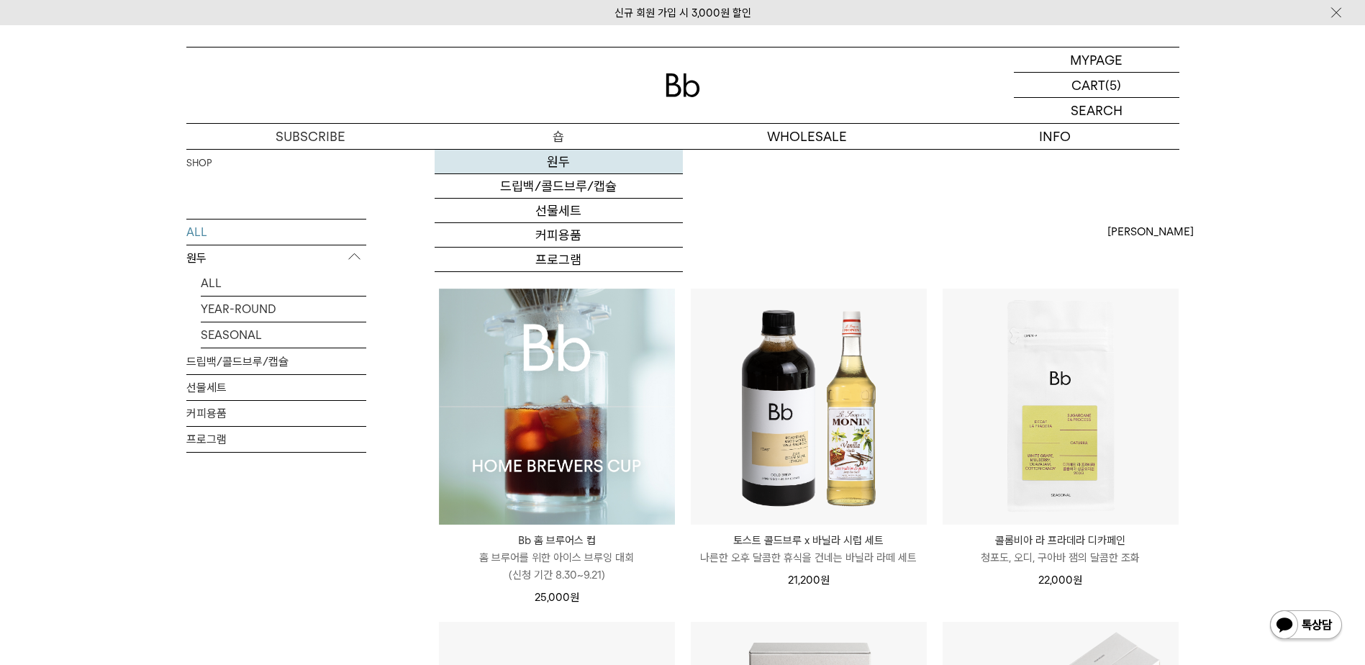
click at [571, 166] on link "원두" at bounding box center [559, 162] width 248 height 24
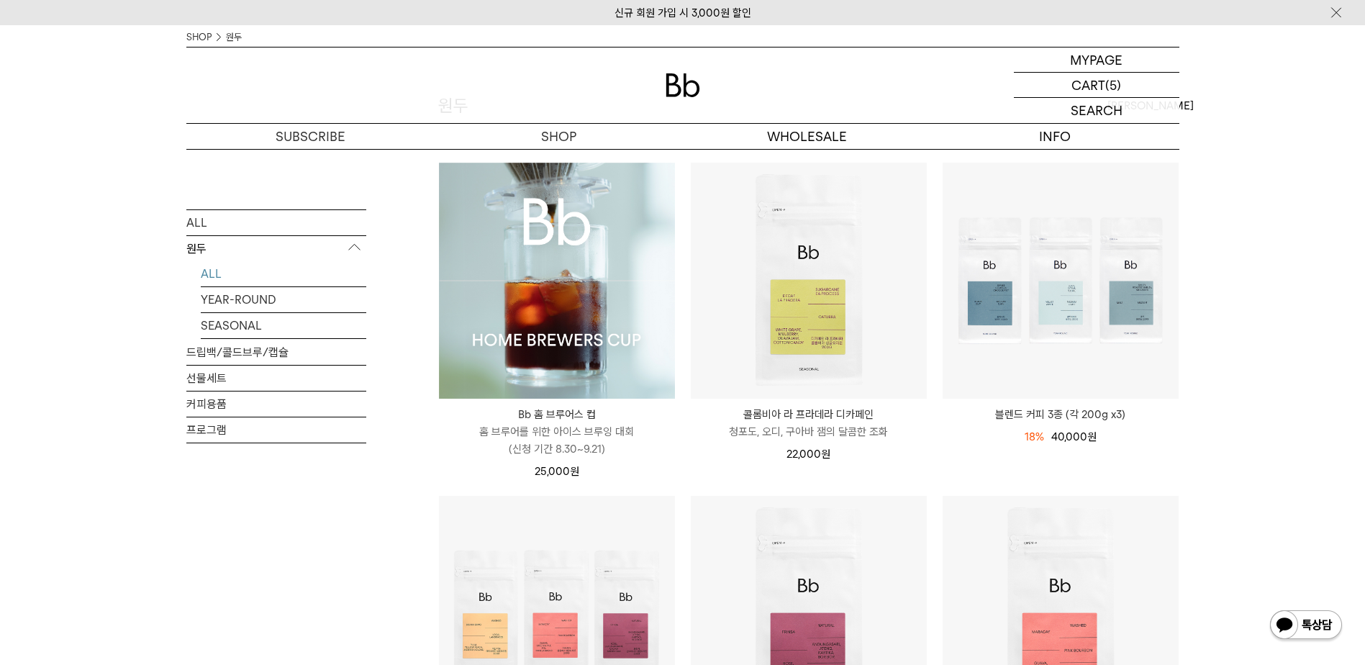
scroll to position [192, 0]
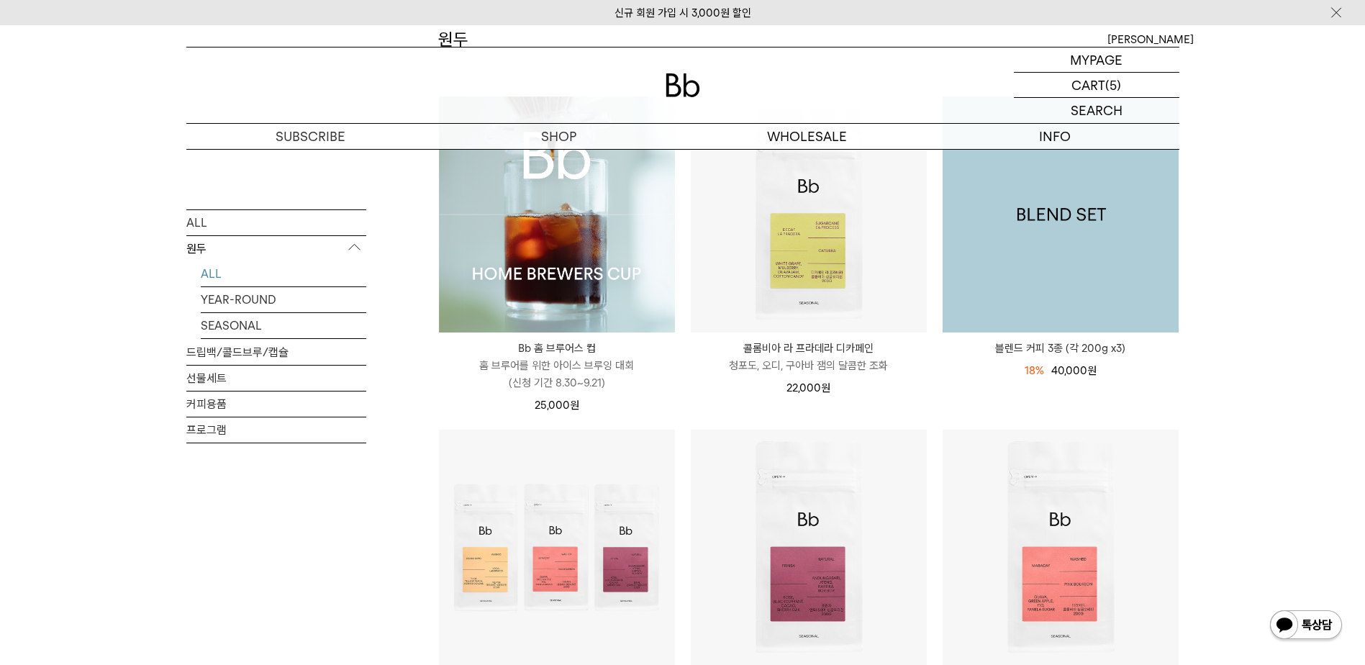
click at [991, 319] on img at bounding box center [1061, 214] width 236 height 236
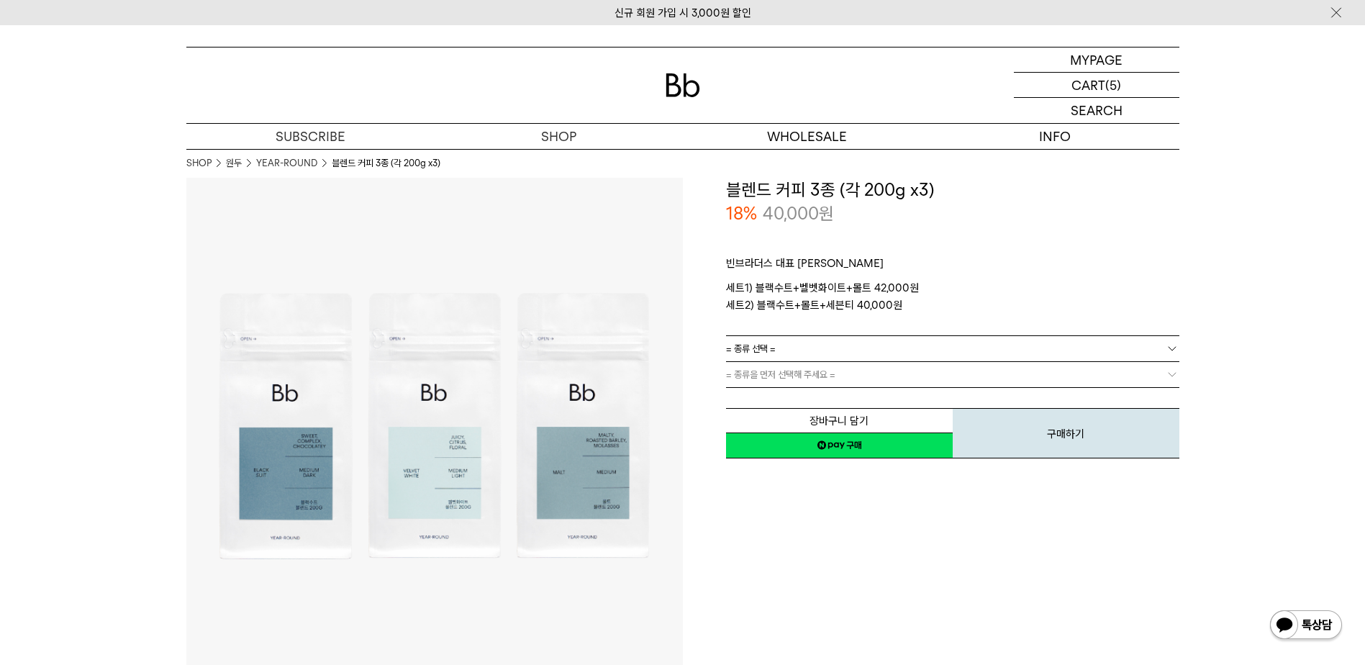
click at [805, 358] on link "= 종류 선택 =" at bounding box center [952, 348] width 453 height 25
click at [828, 375] on li "블랙수트+벨벳화이트+몰트" at bounding box center [960, 375] width 439 height 26
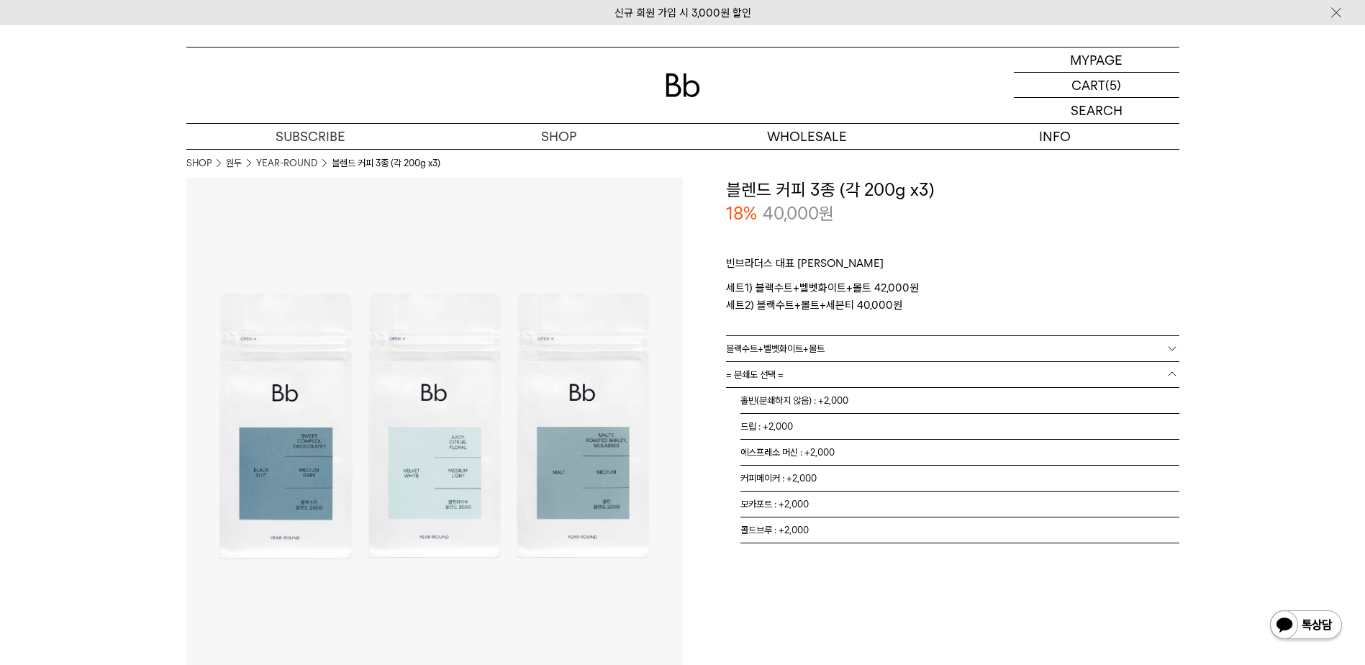
click at [813, 371] on link "= 분쇄도 선택 =" at bounding box center [952, 374] width 453 height 25
click at [792, 402] on li "홀빈(분쇄하지 않음) : +2,000" at bounding box center [960, 401] width 439 height 26
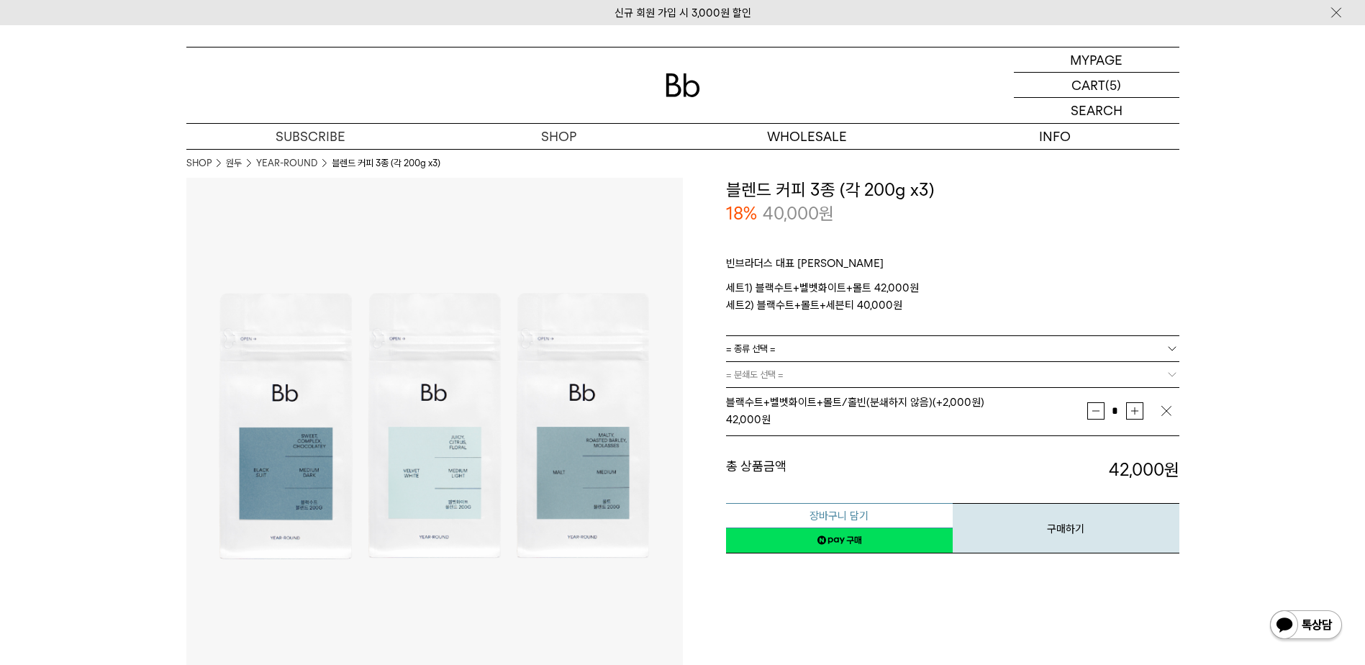
click at [780, 524] on button "장바구니 담기" at bounding box center [839, 515] width 227 height 25
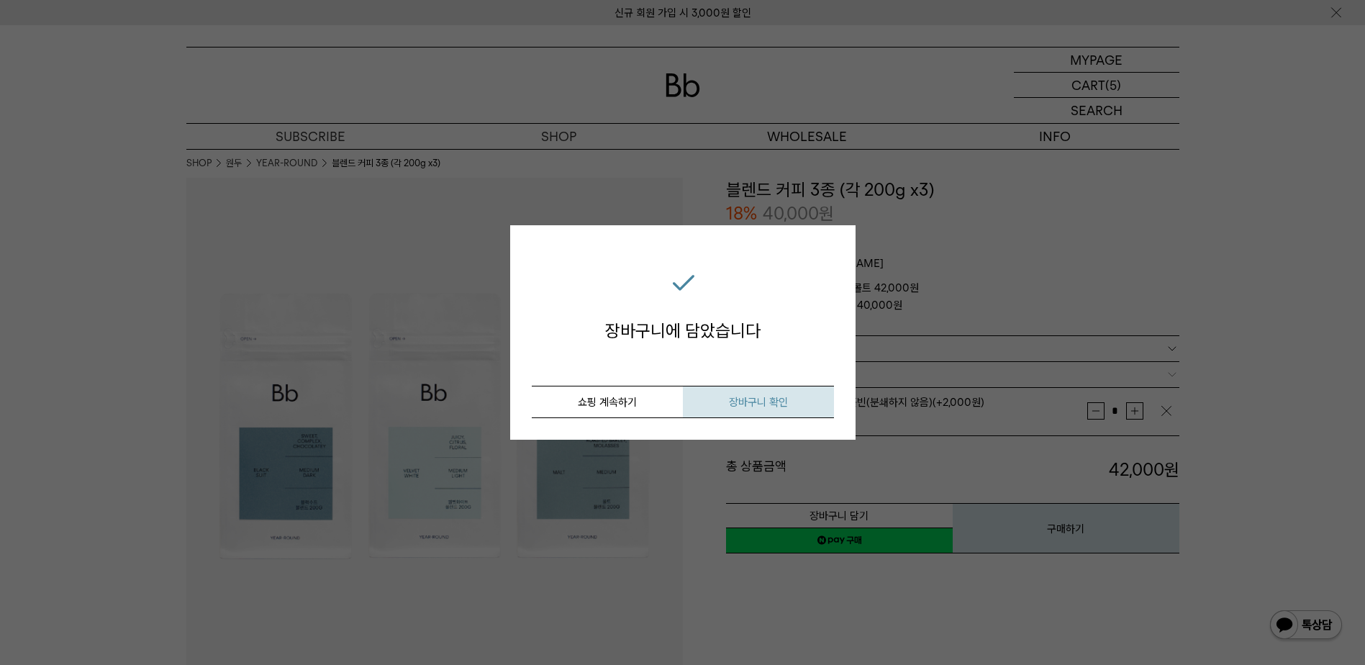
click at [741, 405] on span "장바구니 확인" at bounding box center [758, 402] width 59 height 13
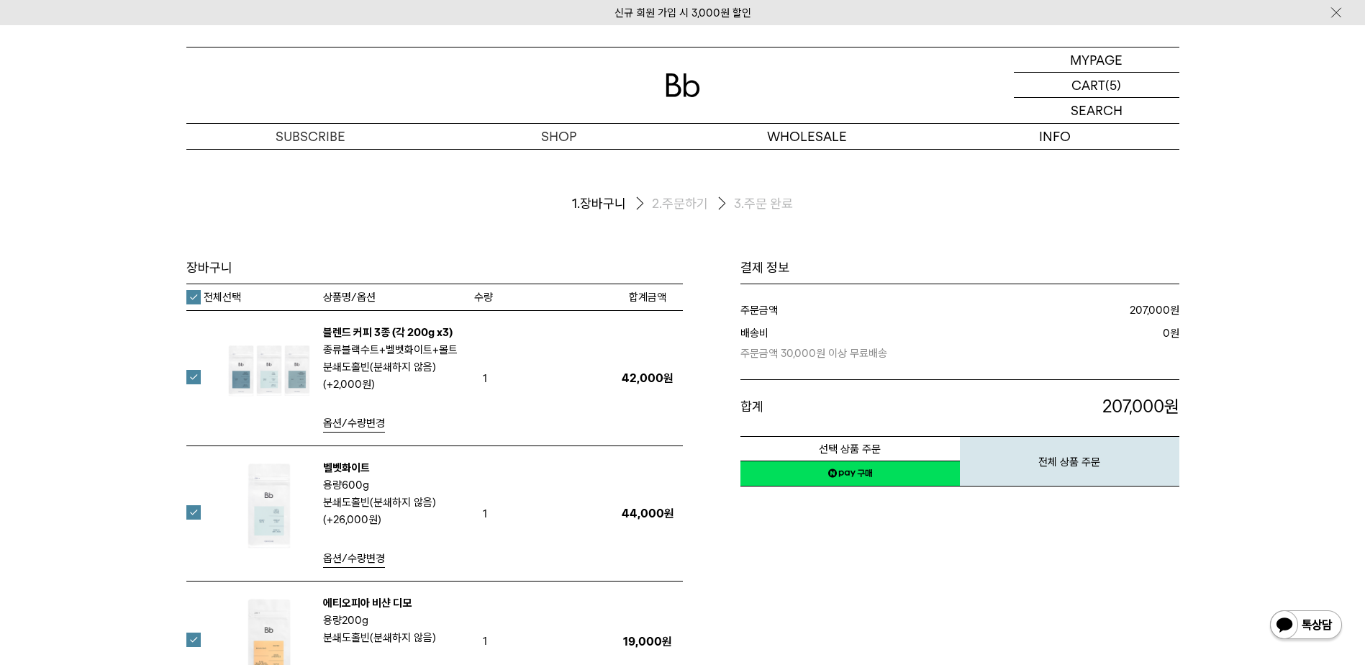
click at [200, 294] on label "전체선택" at bounding box center [213, 297] width 55 height 14
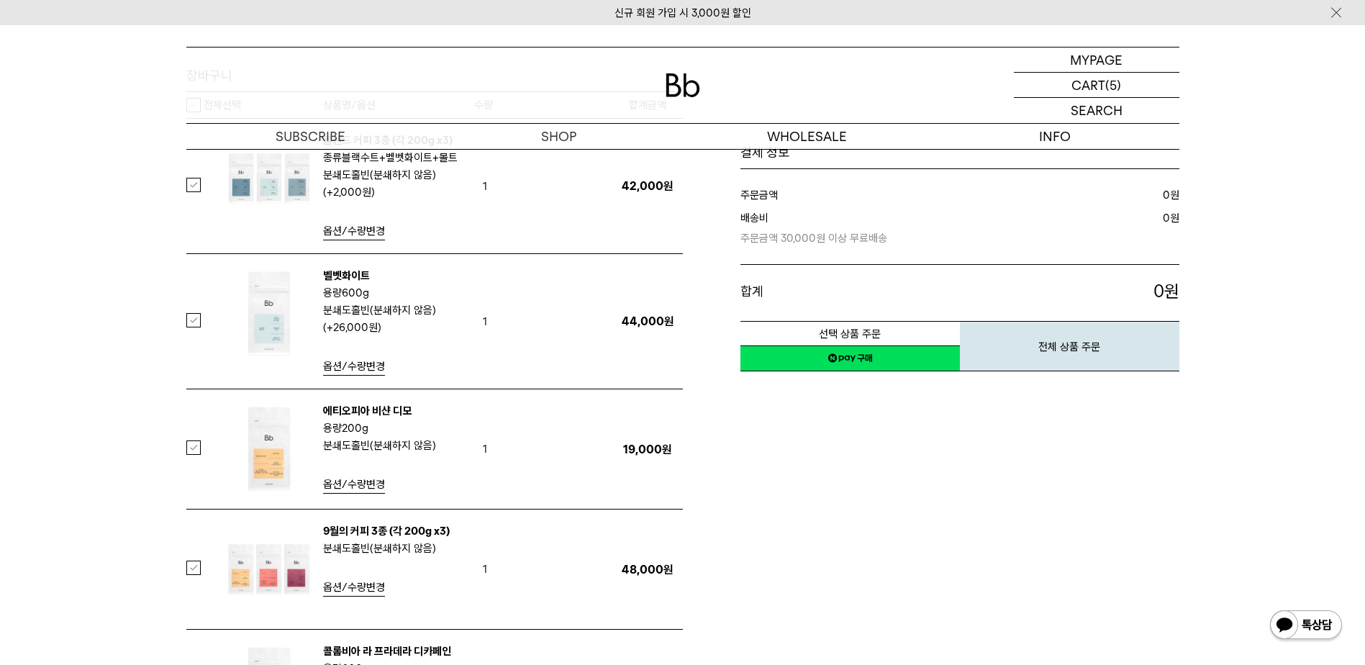
click at [188, 326] on label at bounding box center [202, 320] width 32 height 14
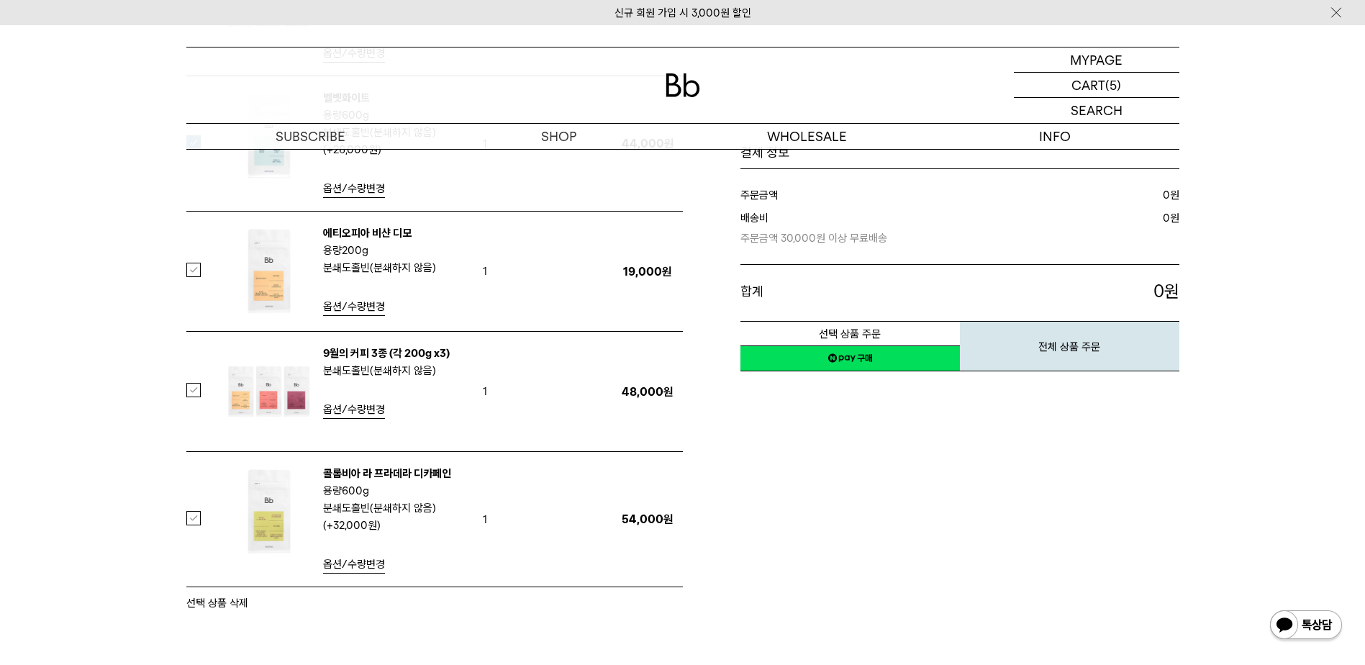
scroll to position [480, 0]
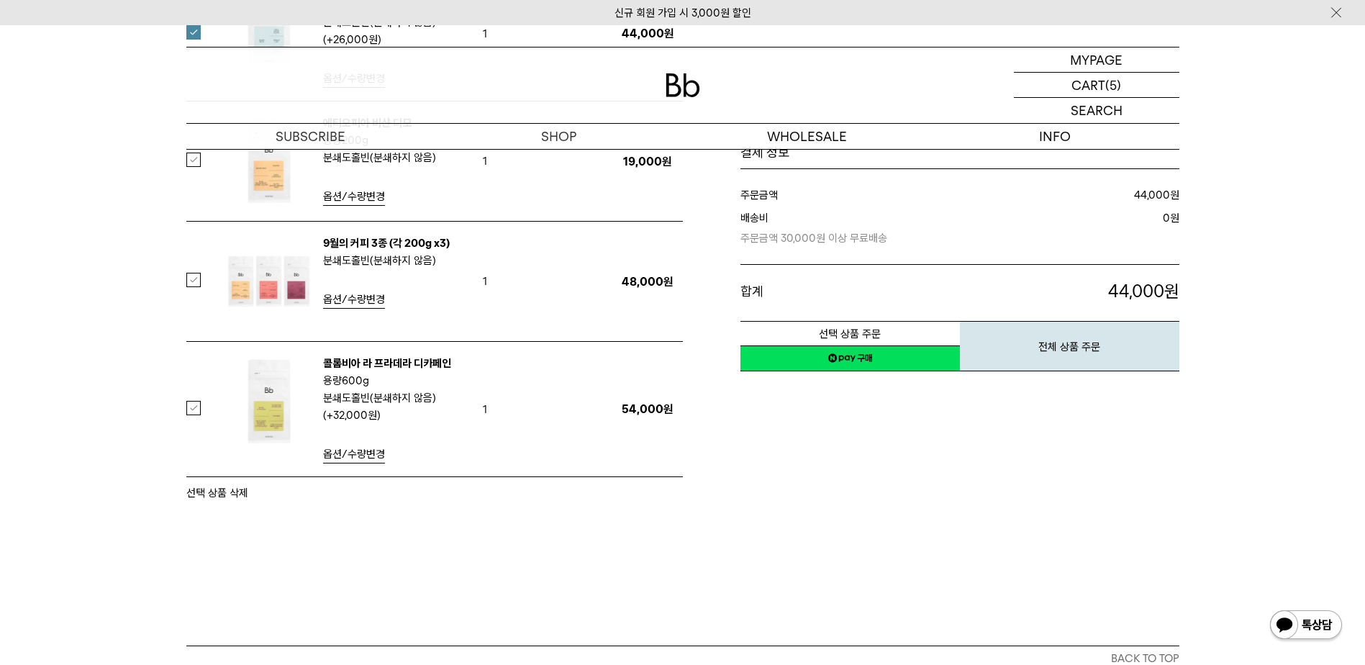
click at [207, 495] on button "선택 상품 삭제" at bounding box center [217, 492] width 62 height 17
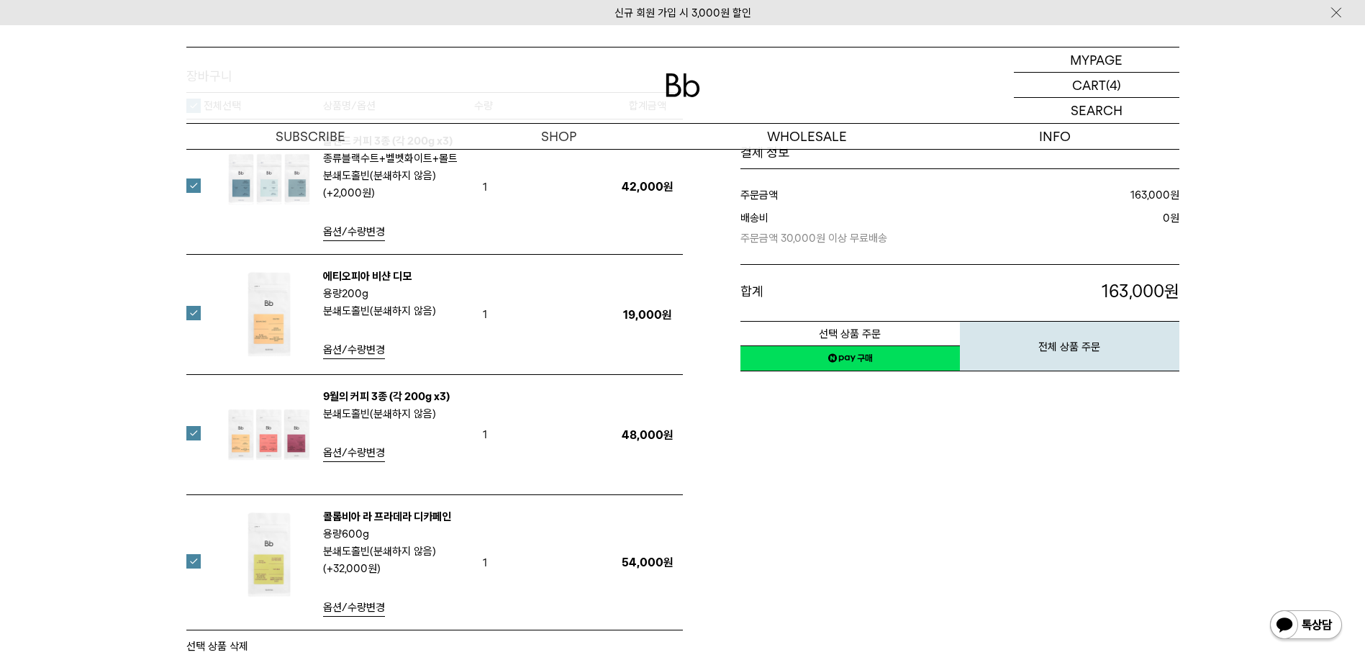
scroll to position [192, 0]
click at [484, 315] on span "1" at bounding box center [485, 314] width 22 height 22
click at [363, 349] on span "옵션/수량변경" at bounding box center [354, 349] width 62 height 13
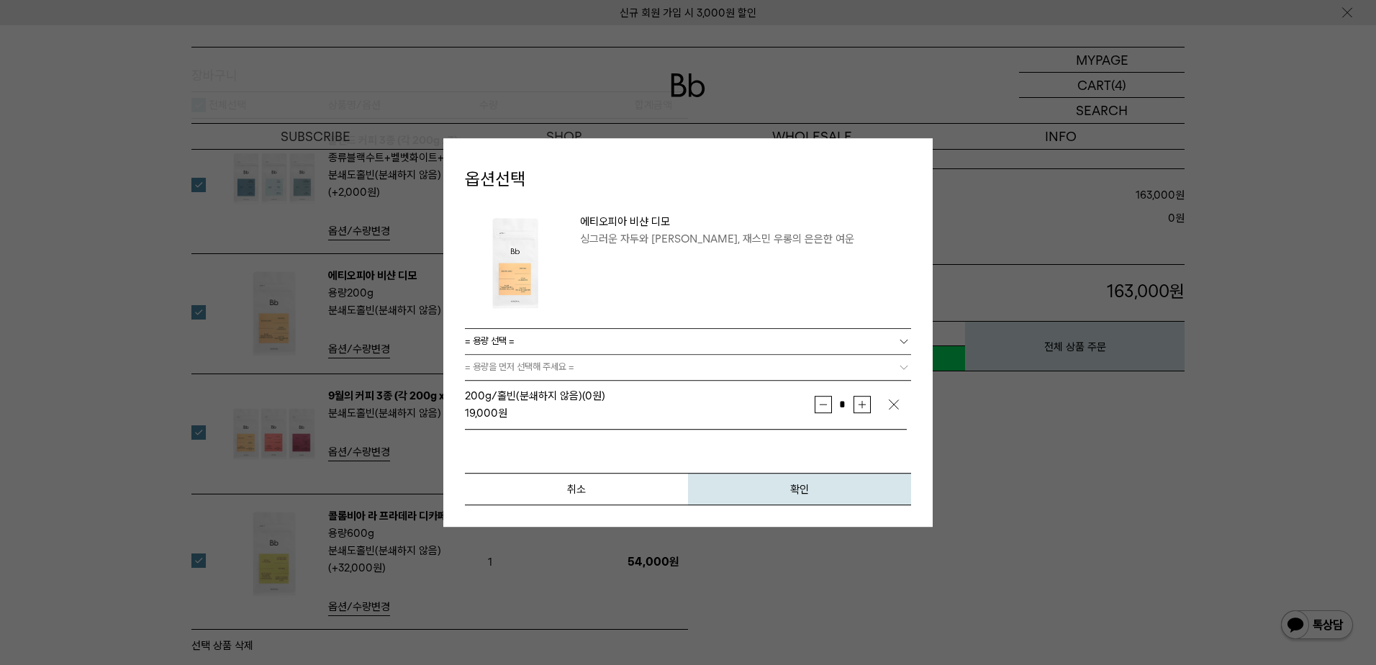
click at [862, 410] on button "증가" at bounding box center [862, 404] width 17 height 17
type input "*"
click at [813, 500] on button "확인" at bounding box center [799, 489] width 223 height 32
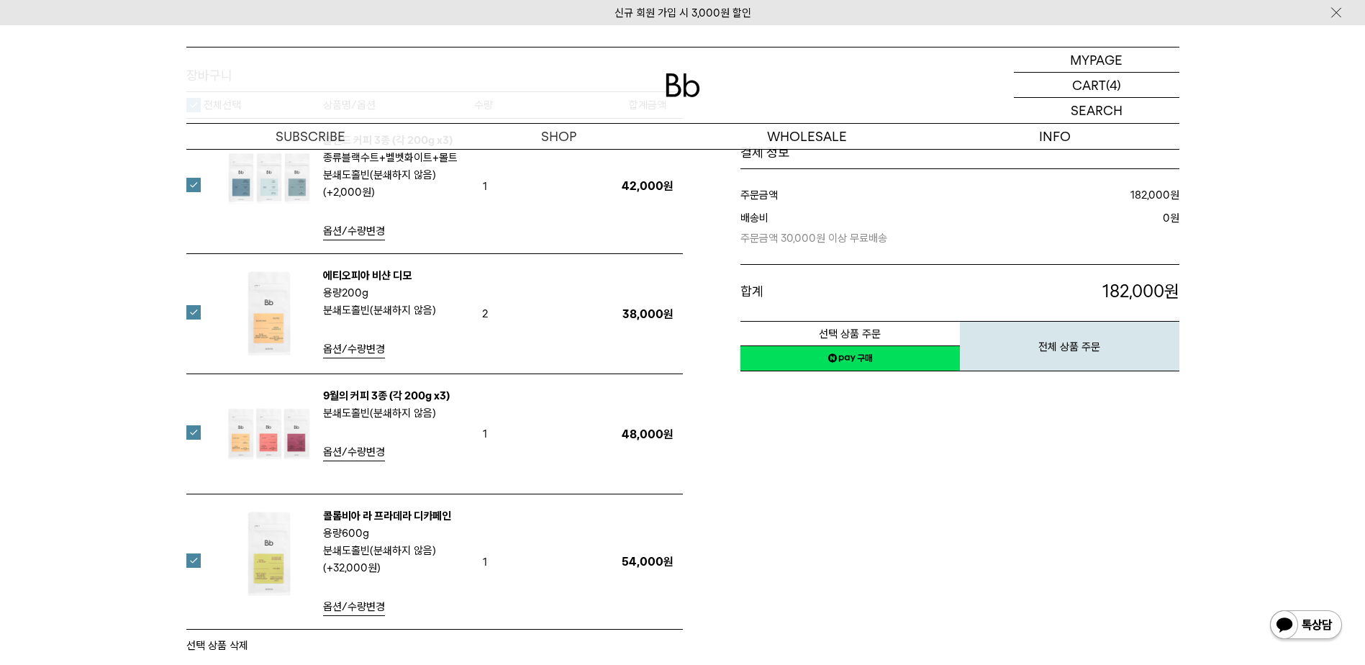
click at [805, 478] on div "결제 정보 주문금액 182,000 원 배송비 0 합계 182,000 3,640 원" at bounding box center [931, 360] width 497 height 587
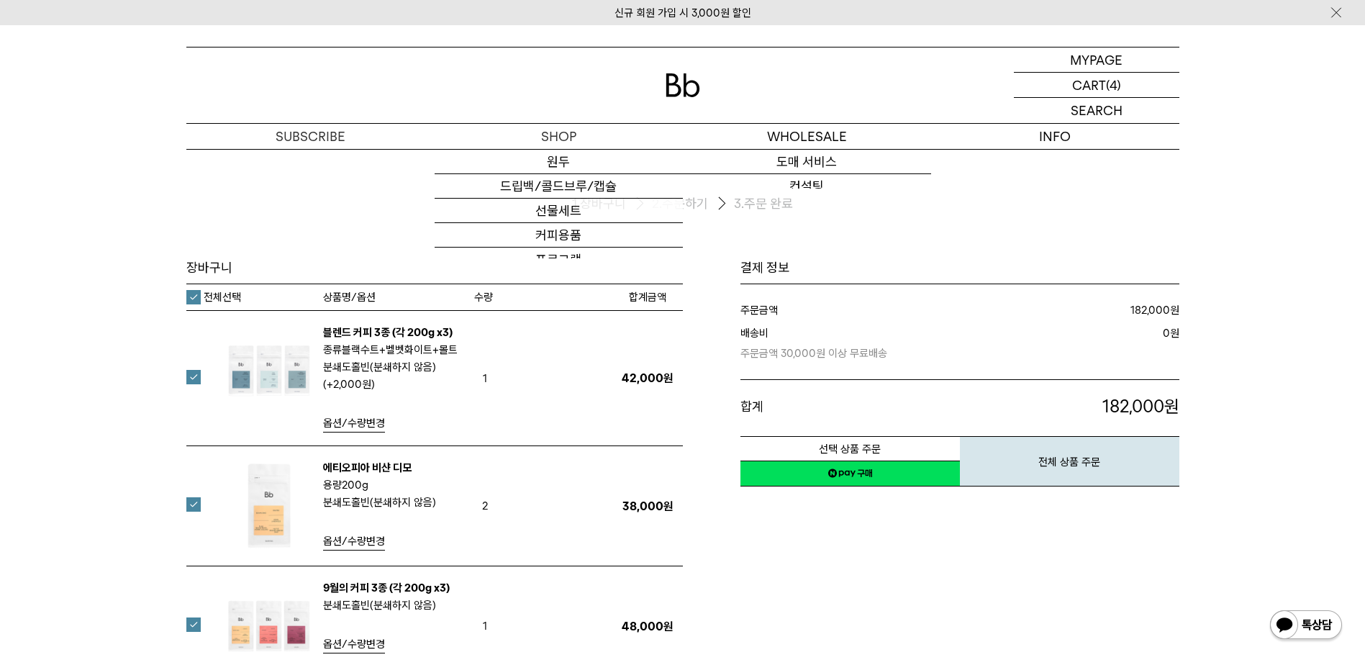
click at [669, 90] on img at bounding box center [683, 85] width 35 height 24
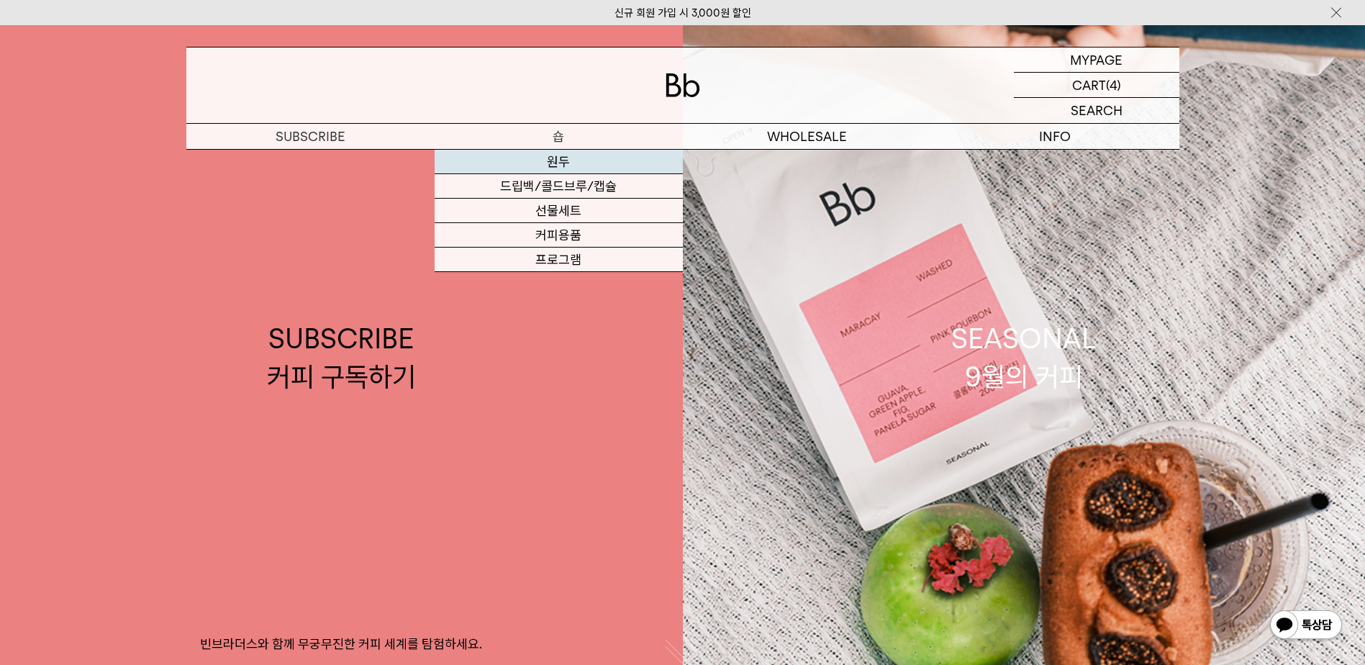
click at [566, 171] on link "원두" at bounding box center [559, 162] width 248 height 24
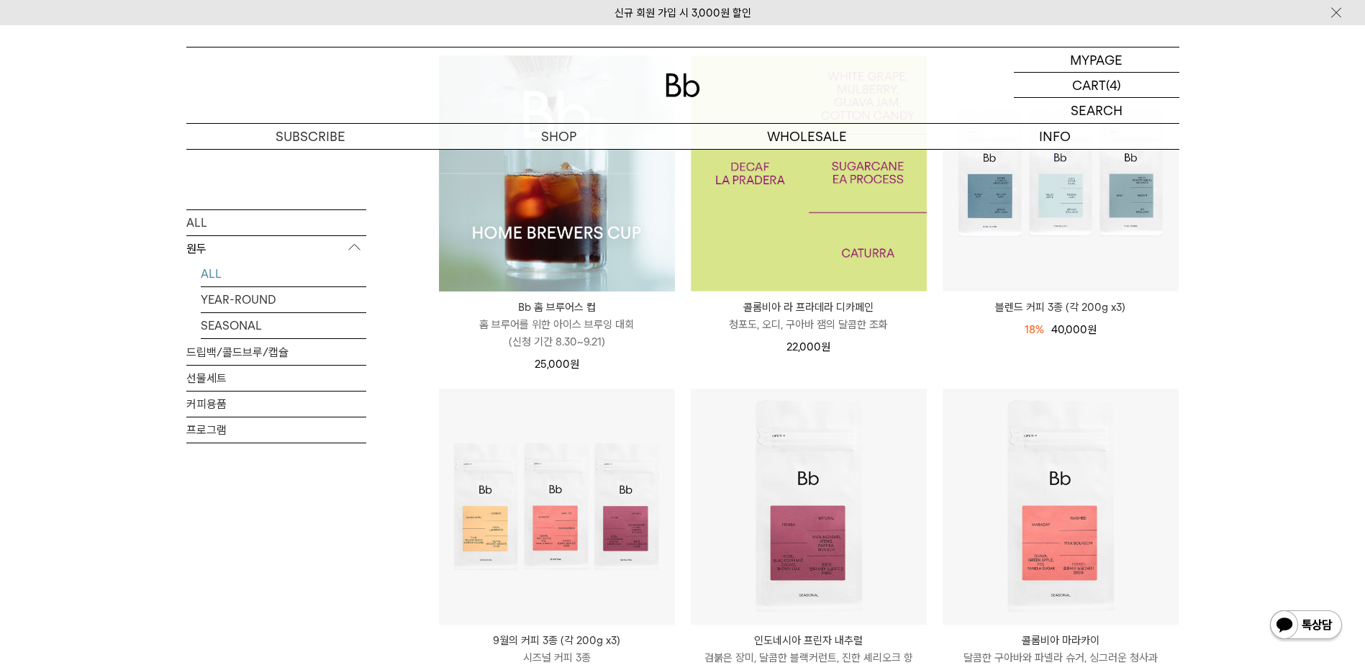
scroll to position [384, 0]
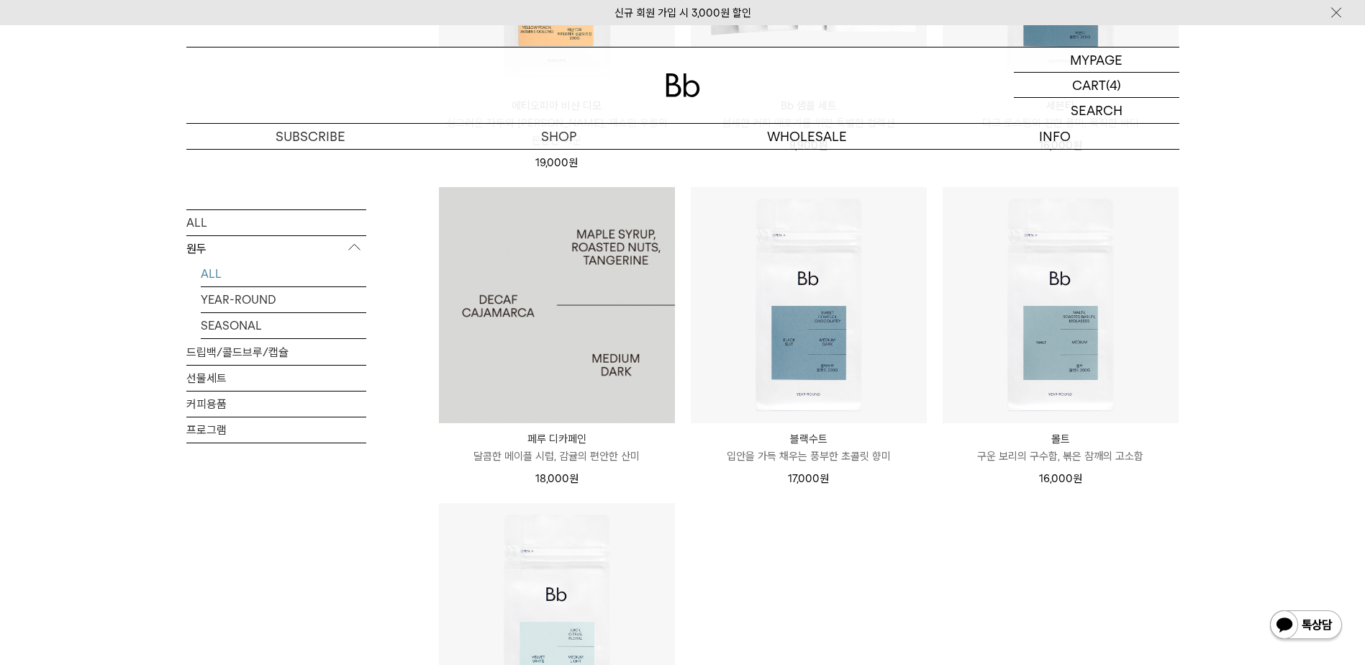
scroll to position [1152, 0]
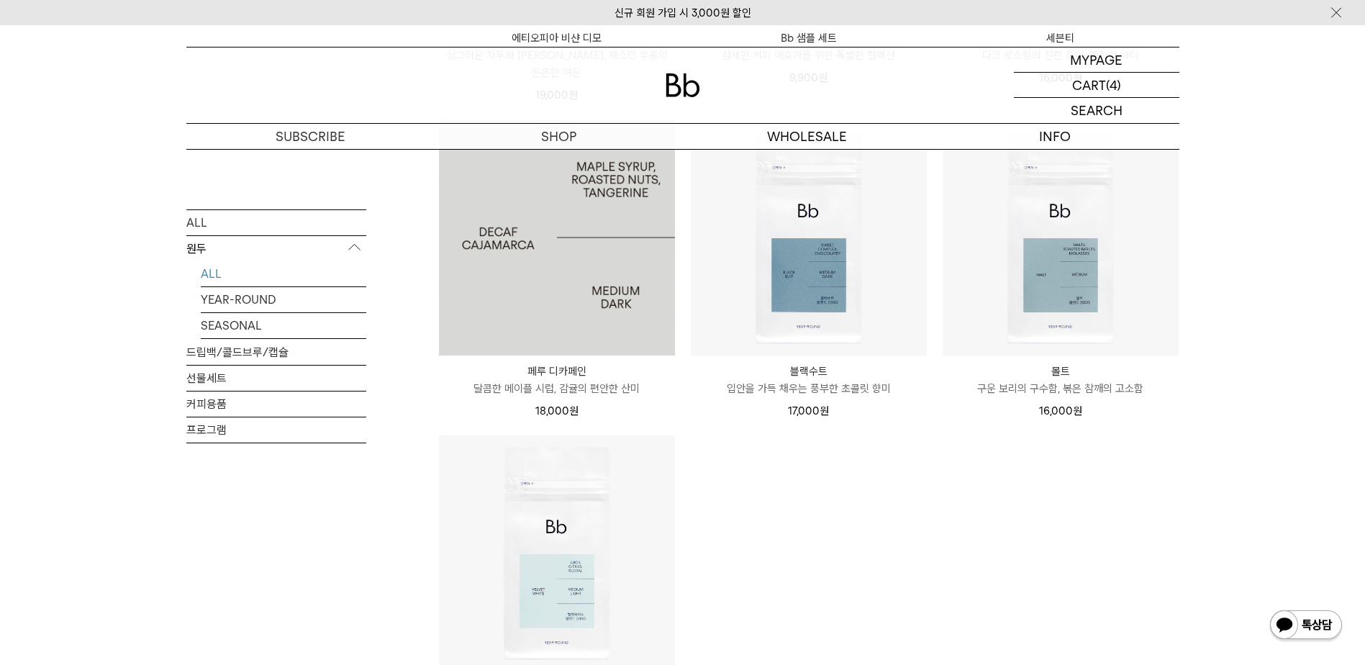
click at [561, 255] on img at bounding box center [557, 237] width 236 height 236
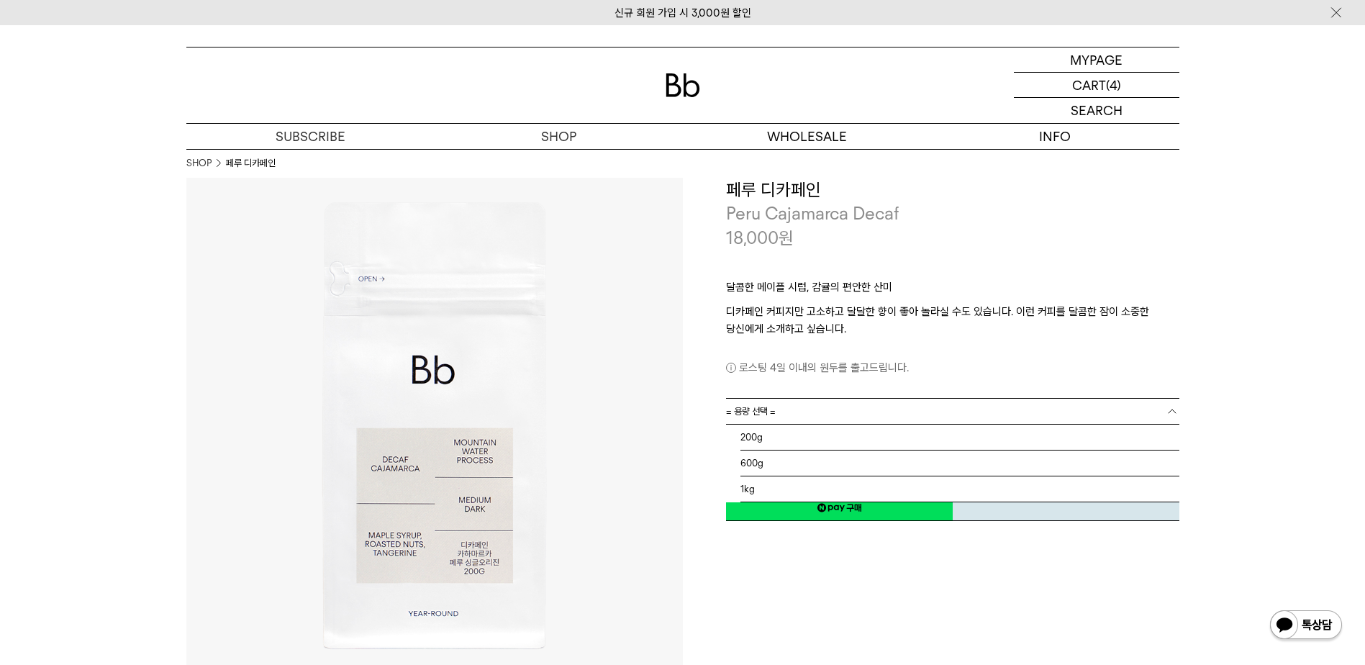
click at [912, 419] on link "= 용량 선택 =" at bounding box center [952, 411] width 453 height 25
click at [778, 460] on li "600g" at bounding box center [960, 464] width 439 height 26
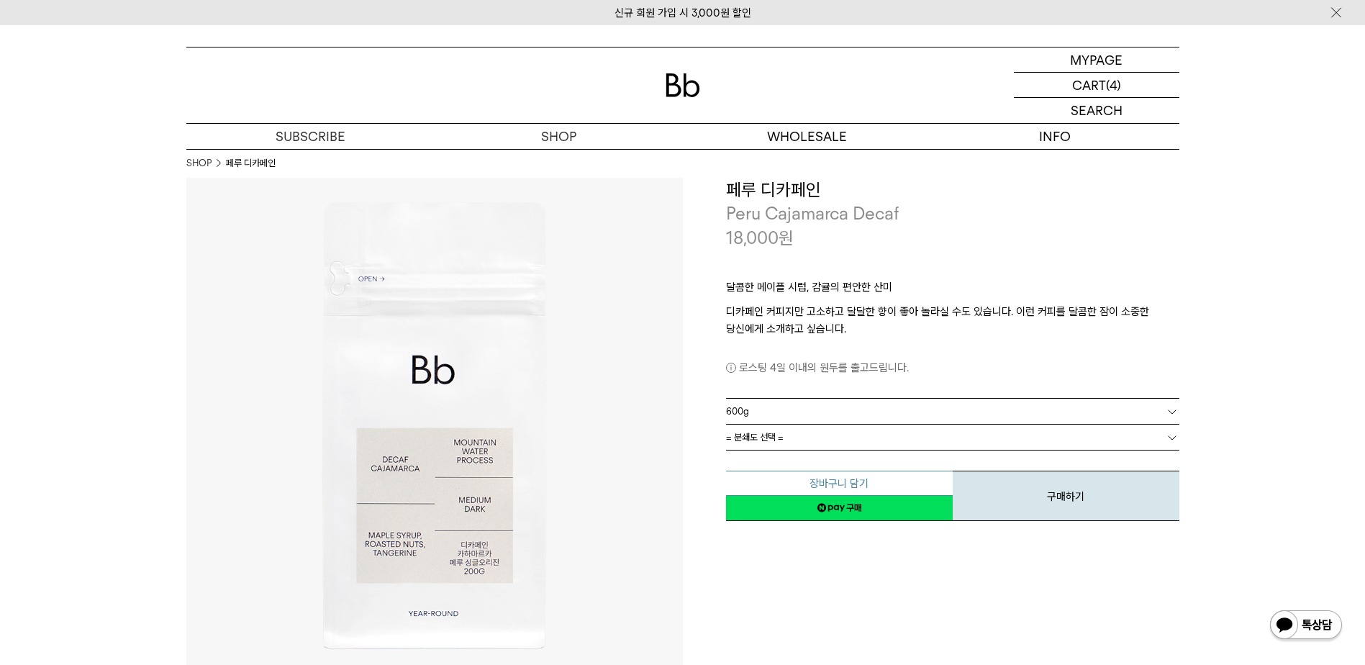
click at [798, 477] on button "장바구니 담기" at bounding box center [839, 483] width 227 height 25
click at [1075, 87] on p "장바구니" at bounding box center [1089, 85] width 46 height 24
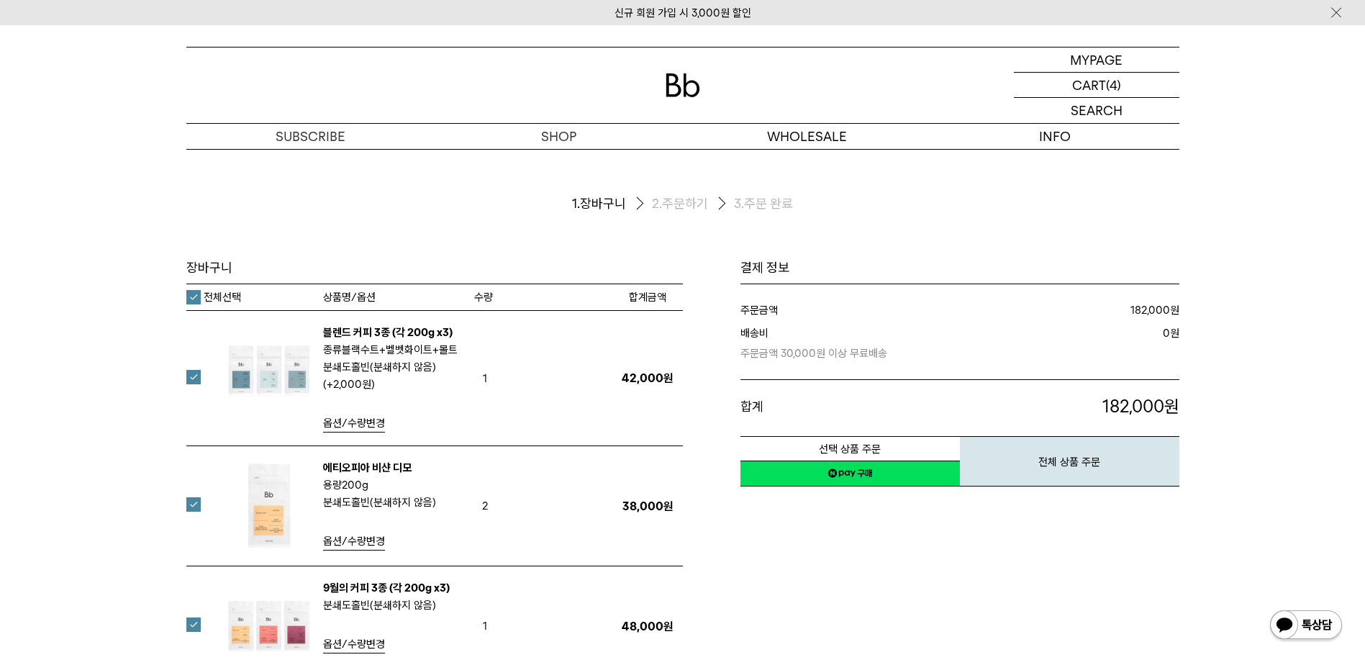
click at [671, 253] on ol "1. [PERSON_NAME] 2. 주문하기 3. 주문 완료" at bounding box center [682, 204] width 993 height 110
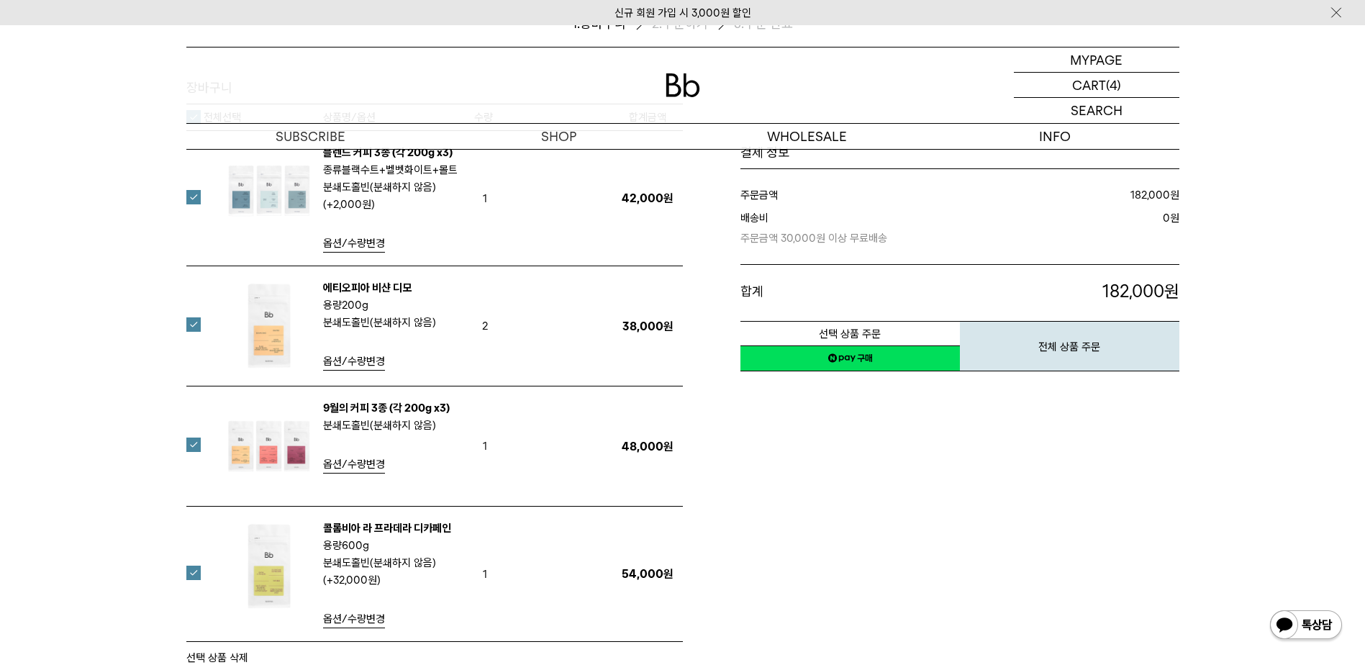
scroll to position [96, 0]
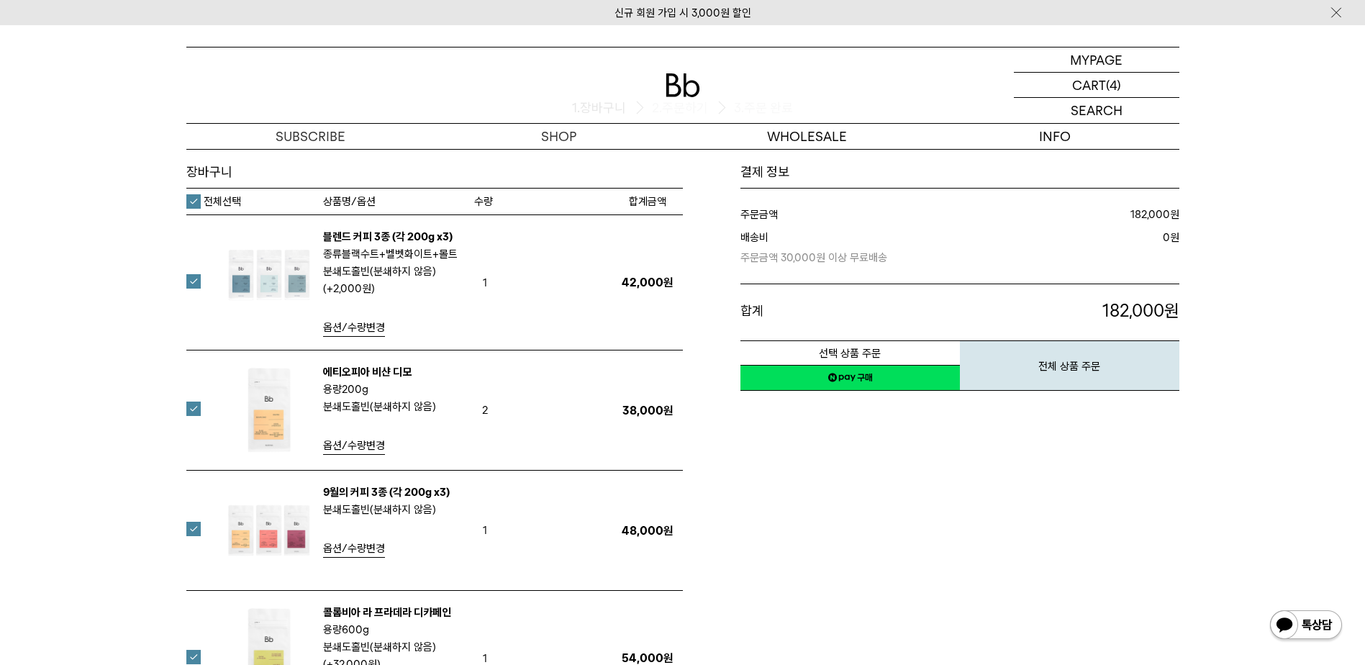
click at [835, 493] on div "결제 정보 주문금액 182,000 원 배송비 0 합계 182,000 3,640 원" at bounding box center [931, 456] width 497 height 587
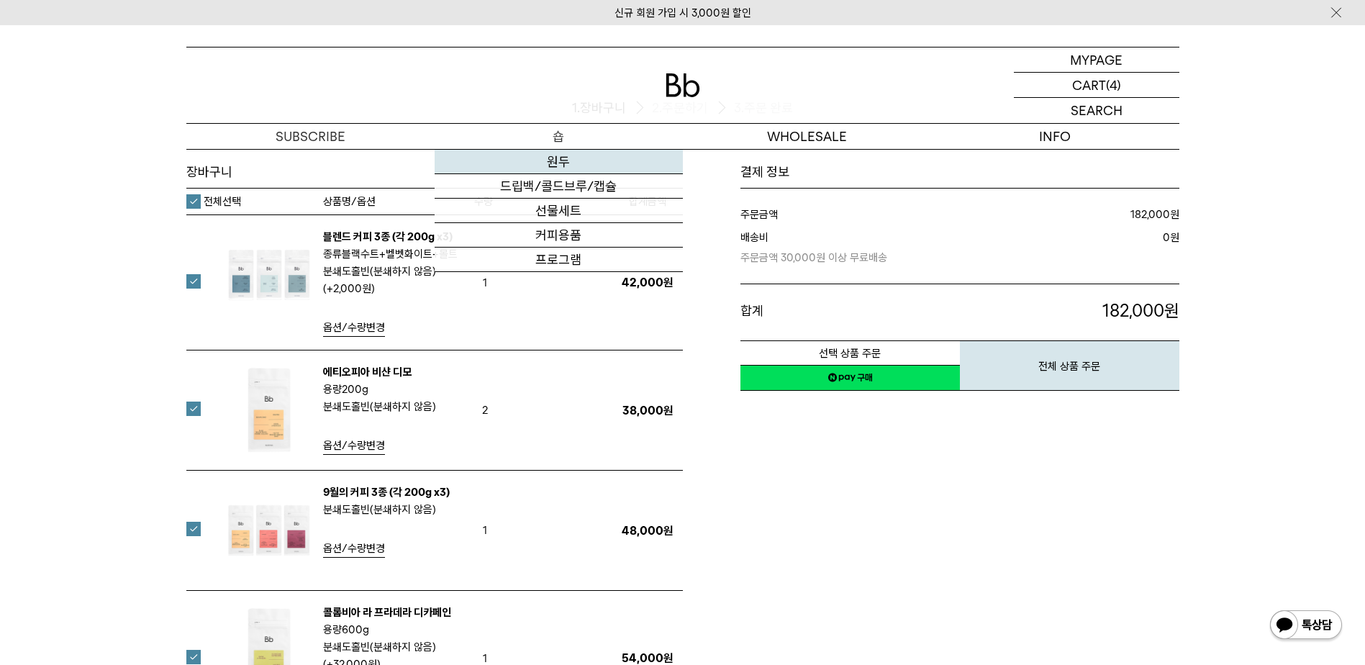
click at [541, 164] on link "원두" at bounding box center [559, 162] width 248 height 24
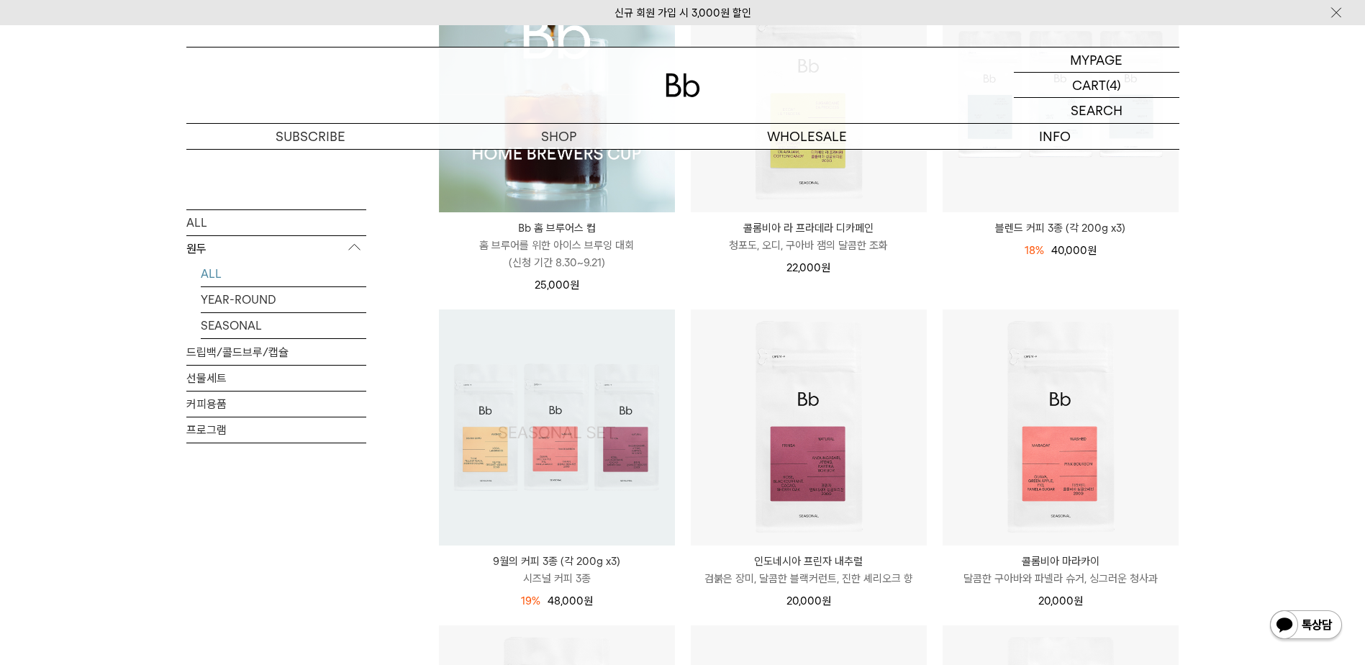
scroll to position [384, 0]
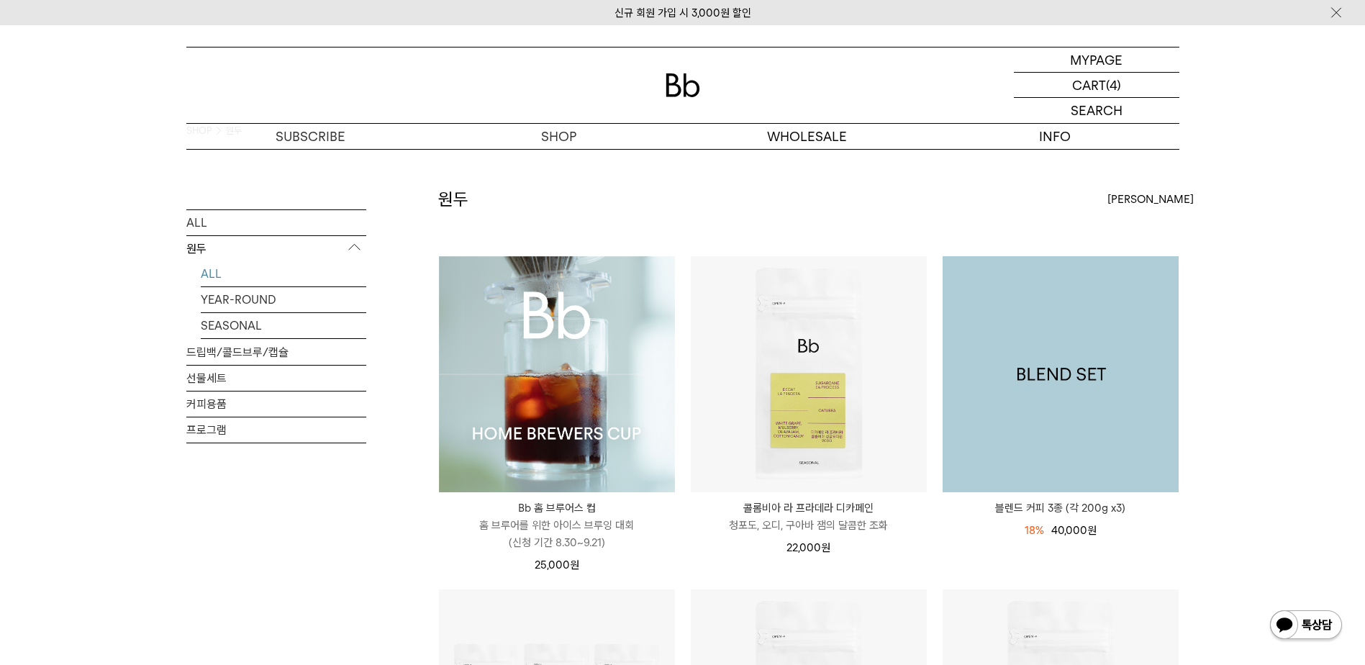
scroll to position [0, 0]
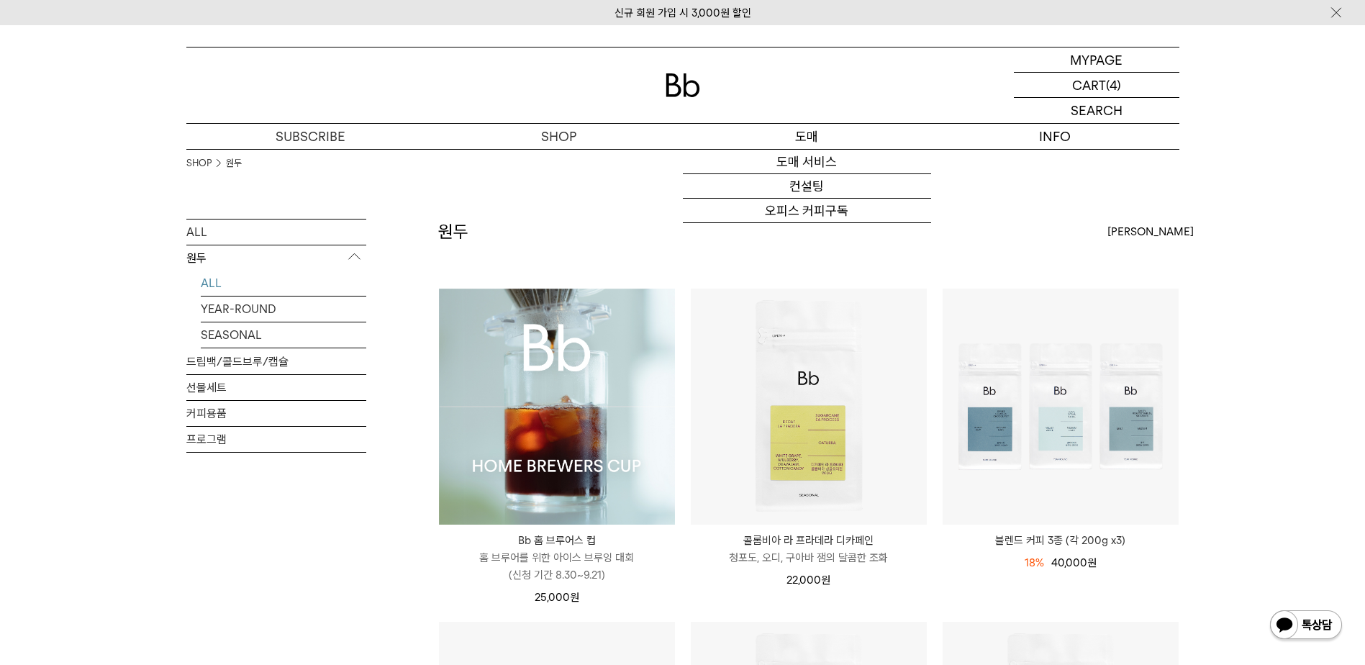
click at [798, 146] on p "도매" at bounding box center [807, 136] width 248 height 25
click at [816, 163] on link "도매 서비스" at bounding box center [807, 162] width 248 height 24
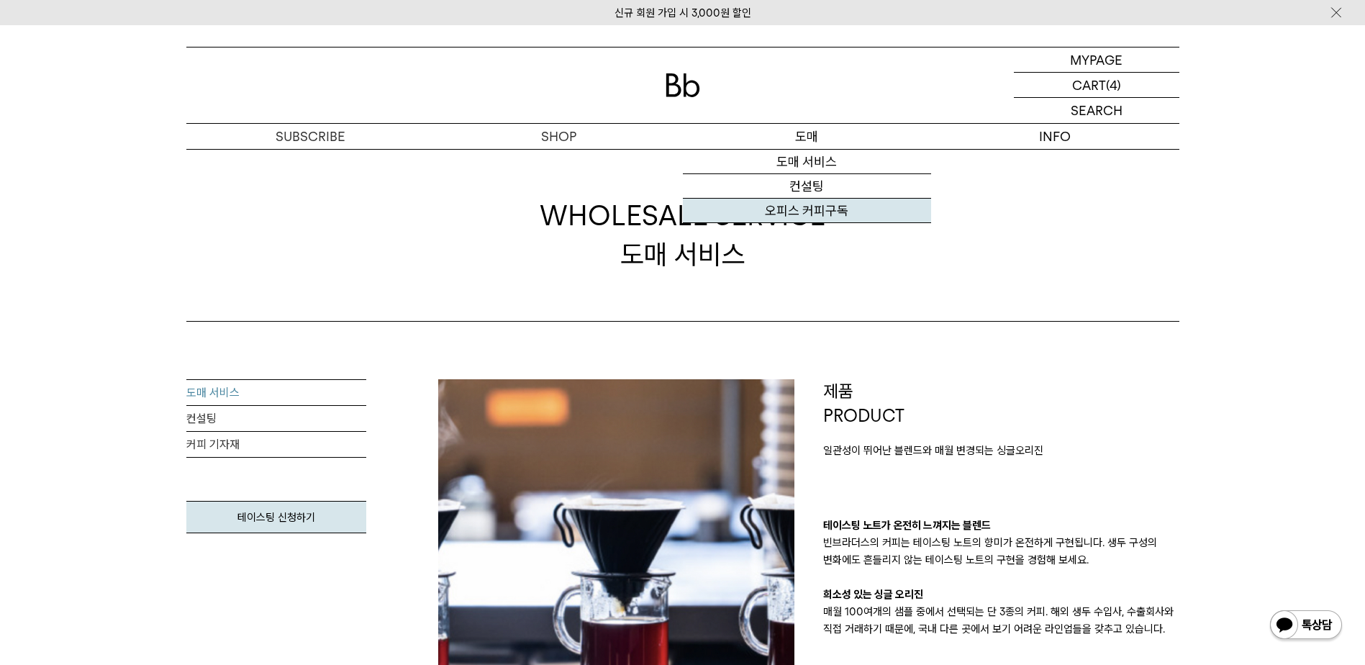
click at [780, 222] on link "오피스 커피구독" at bounding box center [807, 211] width 248 height 24
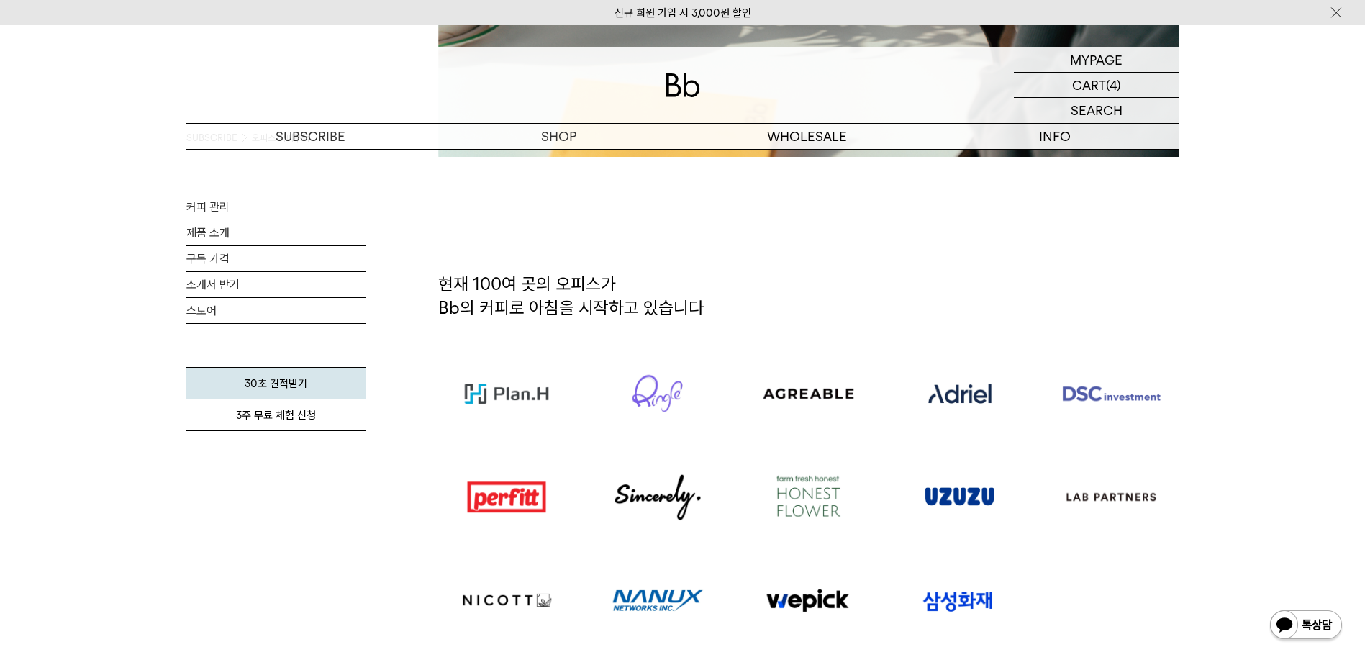
scroll to position [864, 0]
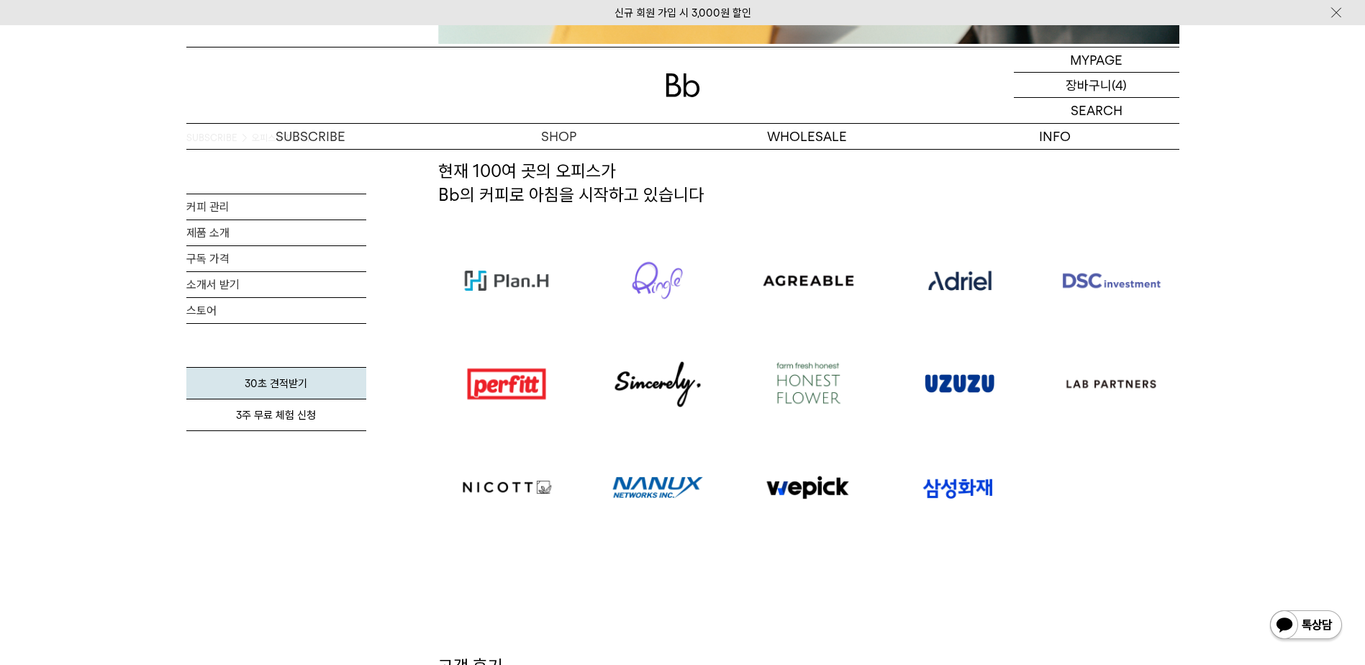
click at [1079, 94] on p "장바구니" at bounding box center [1089, 85] width 46 height 24
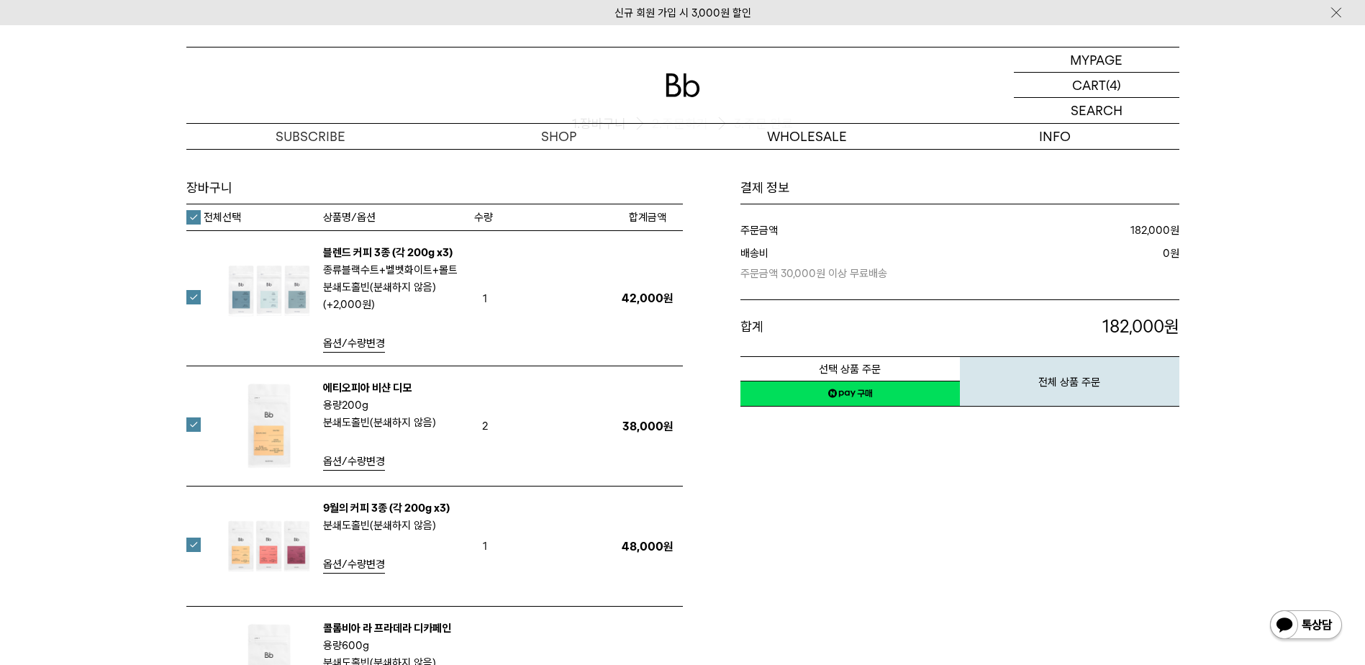
scroll to position [192, 0]
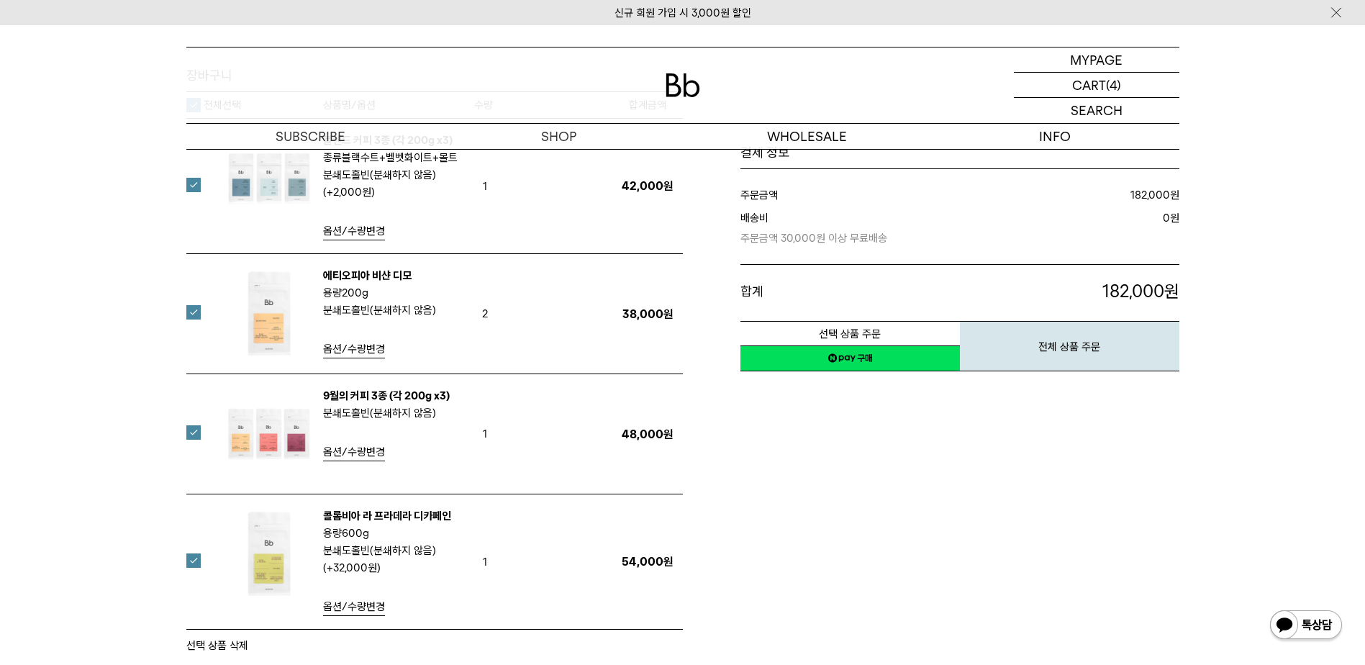
click at [392, 551] on b "홀빈(분쇄하지 않음)" at bounding box center [393, 550] width 85 height 13
click at [415, 528] on p "용량 600g" at bounding box center [395, 533] width 144 height 17
click at [412, 517] on link "콜롬비아 라 프라데라 디카페인" at bounding box center [387, 516] width 128 height 13
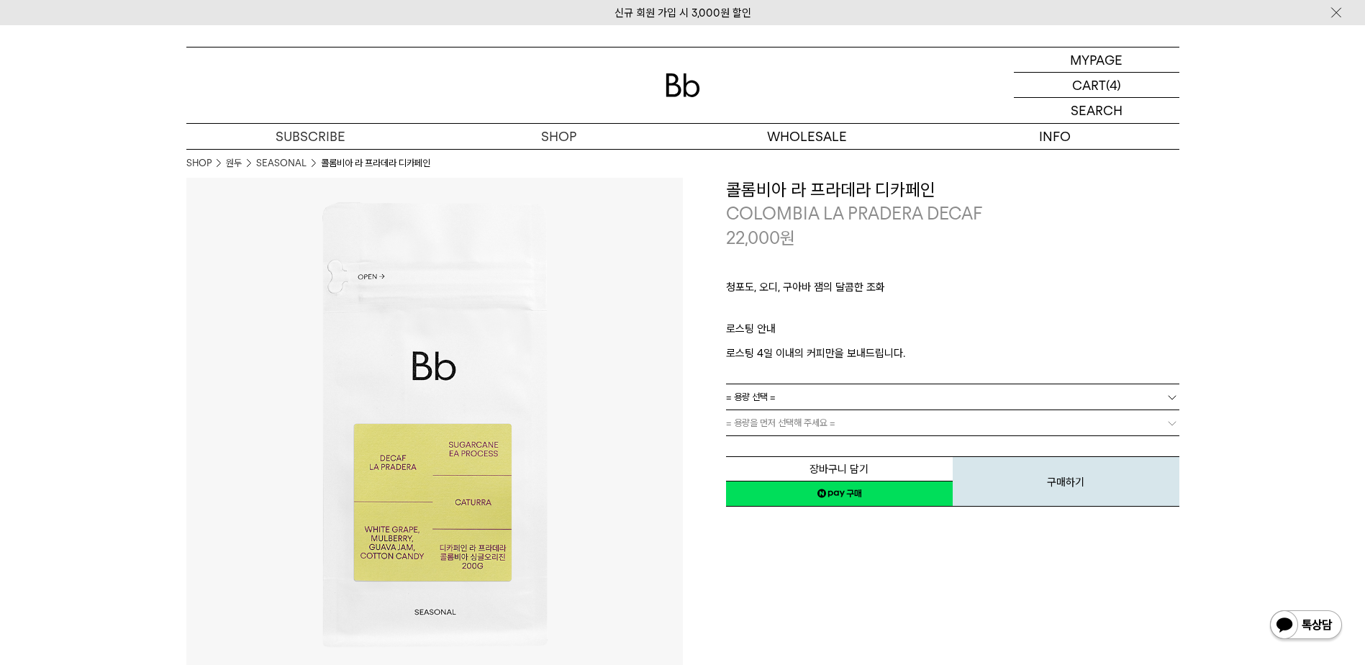
click at [825, 406] on link "= 용량 선택 =" at bounding box center [952, 396] width 453 height 25
click at [895, 383] on div "청포도, 오디, 구아바 잼의 달콤한 조화 ㅤ 로스팅 안내 로스팅 4일 이내의 커피만을 보내드립니다." at bounding box center [952, 317] width 453 height 134
click at [892, 393] on link "= 용량 선택 =" at bounding box center [952, 396] width 453 height 25
click at [952, 348] on p "로스팅 4일 이내의 커피만을 보내드립니다." at bounding box center [952, 353] width 453 height 17
click at [552, 140] on p "숍" at bounding box center [559, 136] width 248 height 25
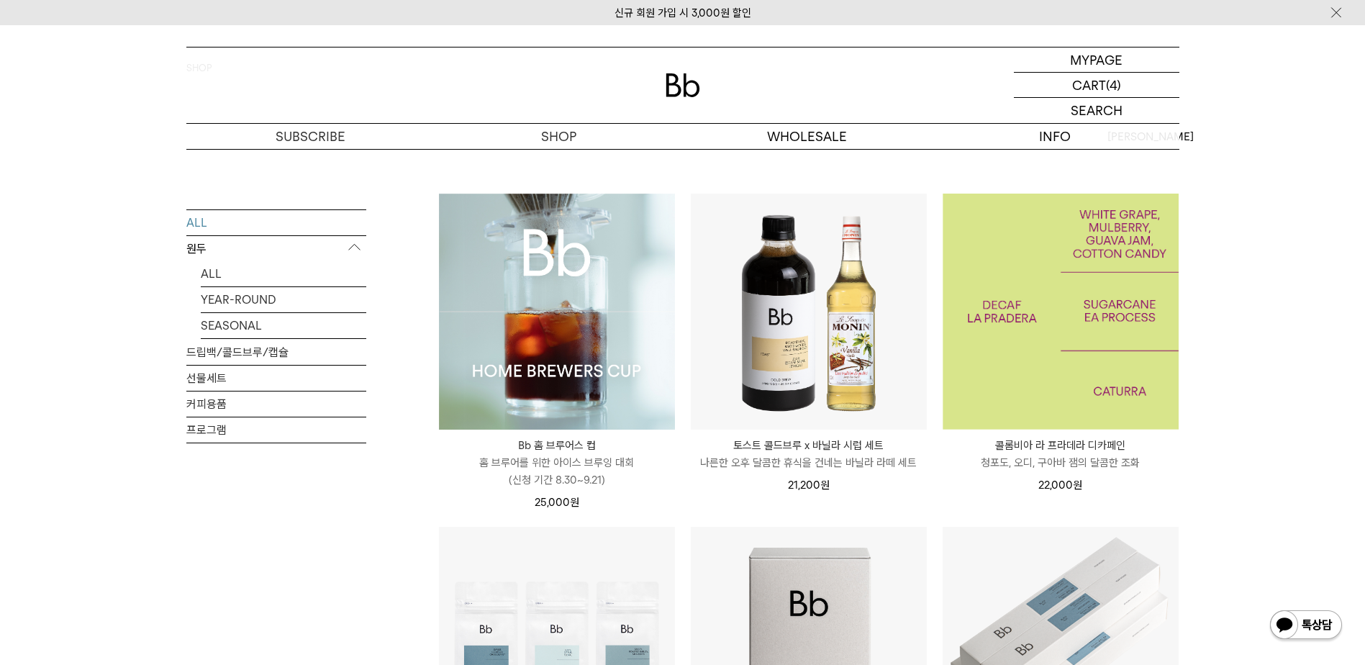
scroll to position [96, 0]
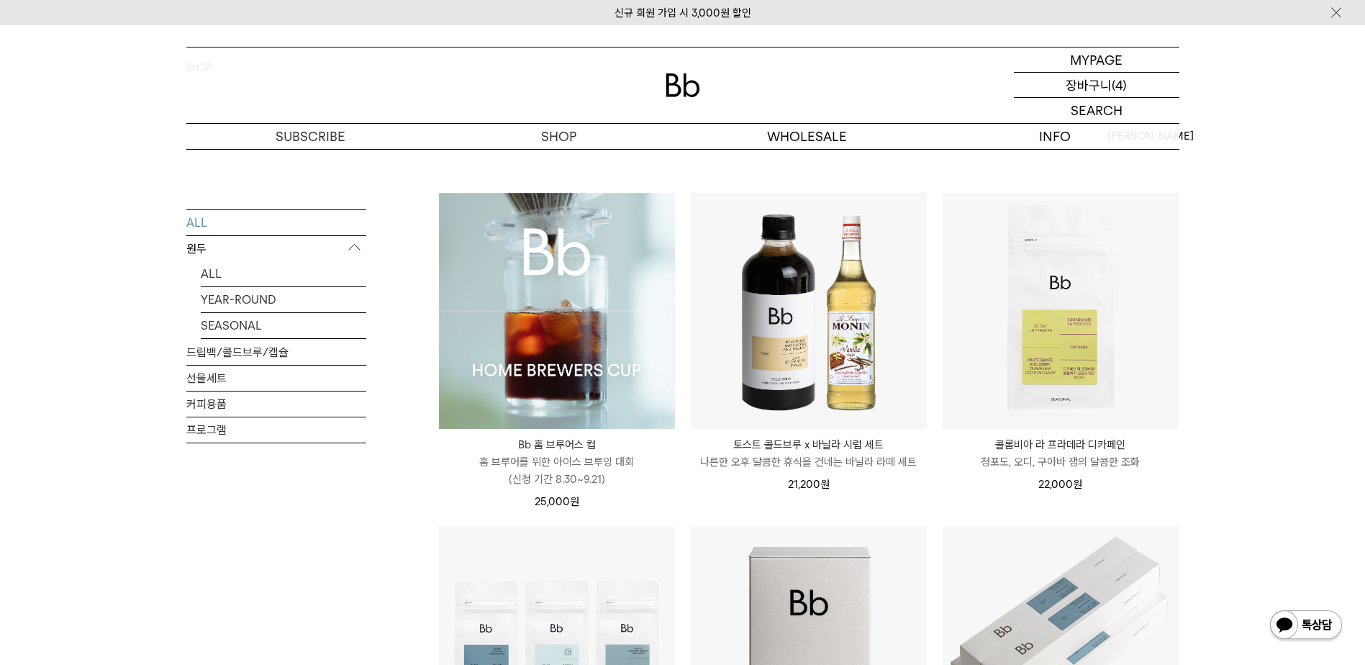
click at [1083, 87] on p "장바구니" at bounding box center [1089, 85] width 46 height 24
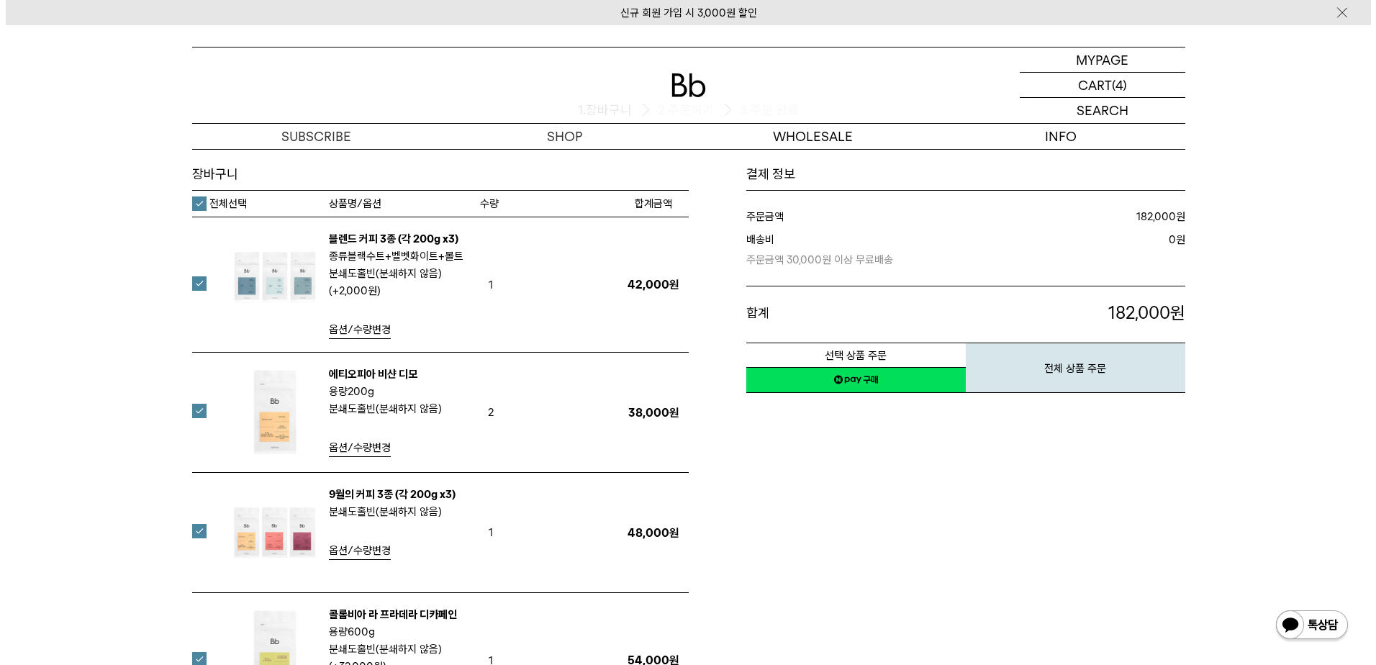
scroll to position [96, 0]
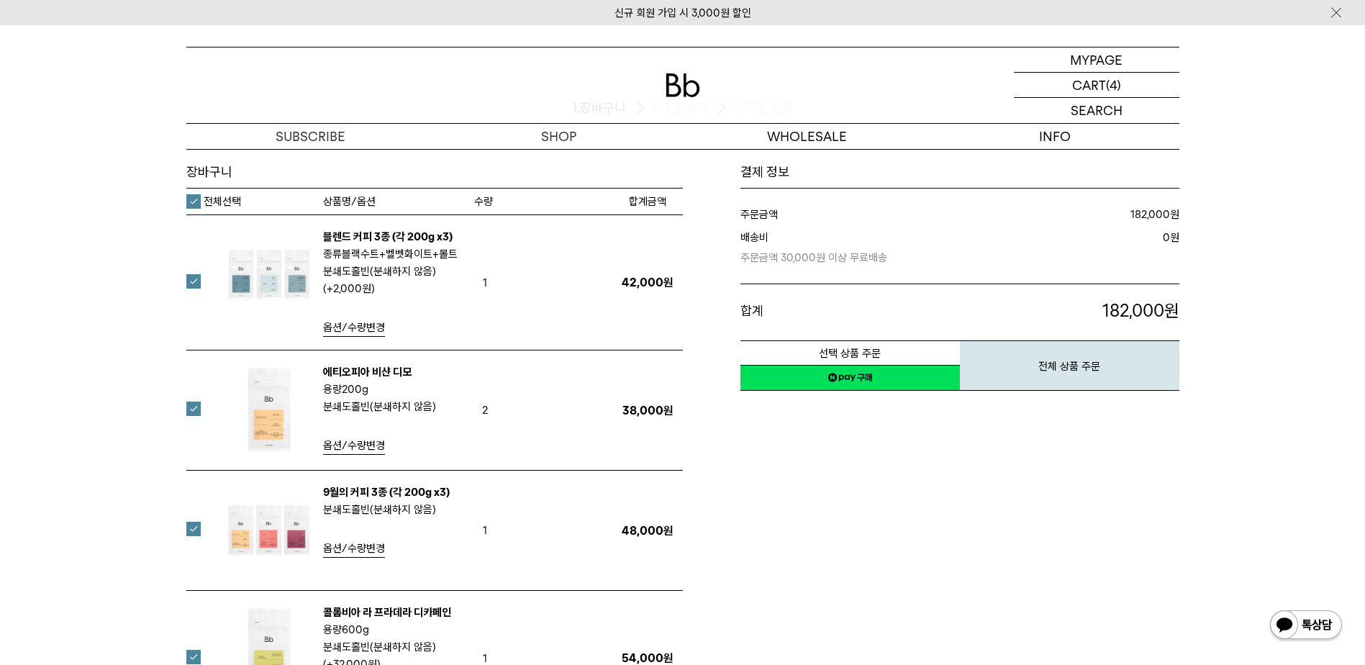
click at [350, 449] on span "옵션/수량변경" at bounding box center [354, 445] width 62 height 13
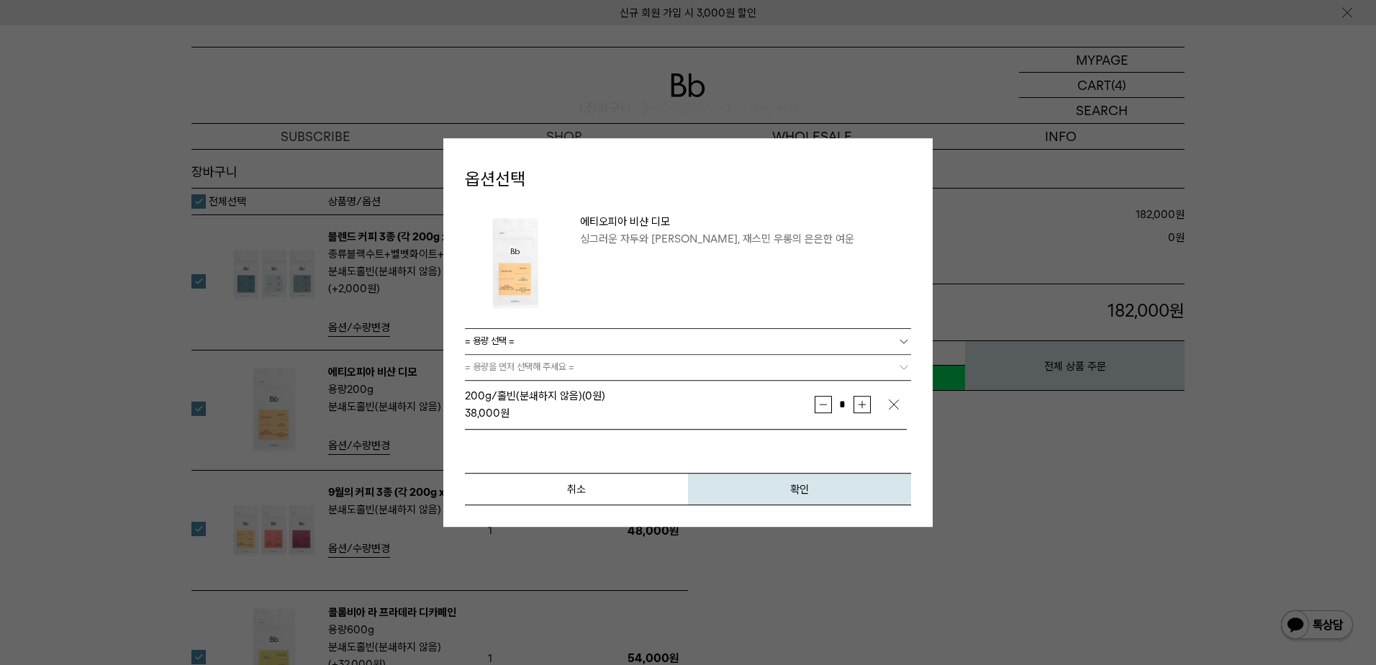
click at [890, 403] on img at bounding box center [894, 404] width 14 height 14
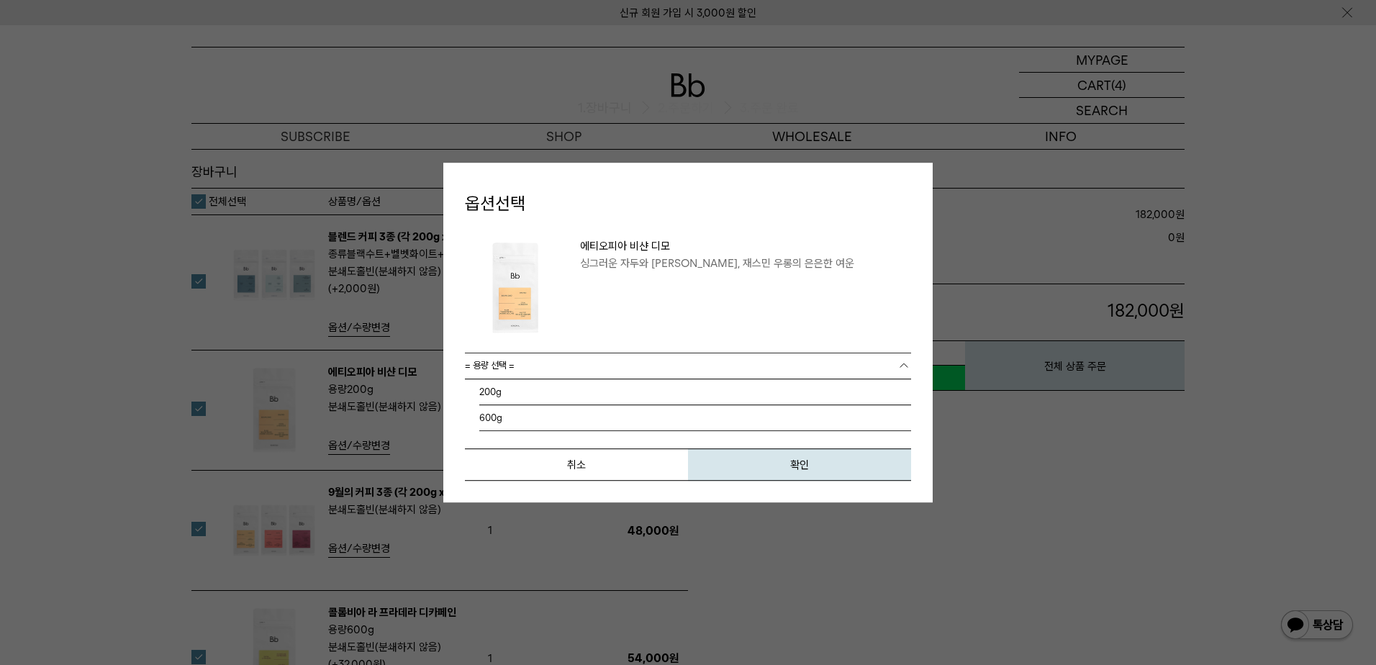
click at [798, 376] on link "= 용량 선택 =" at bounding box center [688, 365] width 446 height 25
click at [721, 411] on li "600g" at bounding box center [695, 418] width 432 height 26
click at [736, 406] on form "옵션선택 에티오피아 비샨 디모 싱그러운 자두와 황도, 재스민 우롱의 은은한 여운 배송비 3,000원 조건별배송 금액별배송비" at bounding box center [688, 332] width 446 height 297
click at [664, 403] on link "= 분쇄도 선택 =" at bounding box center [688, 391] width 446 height 25
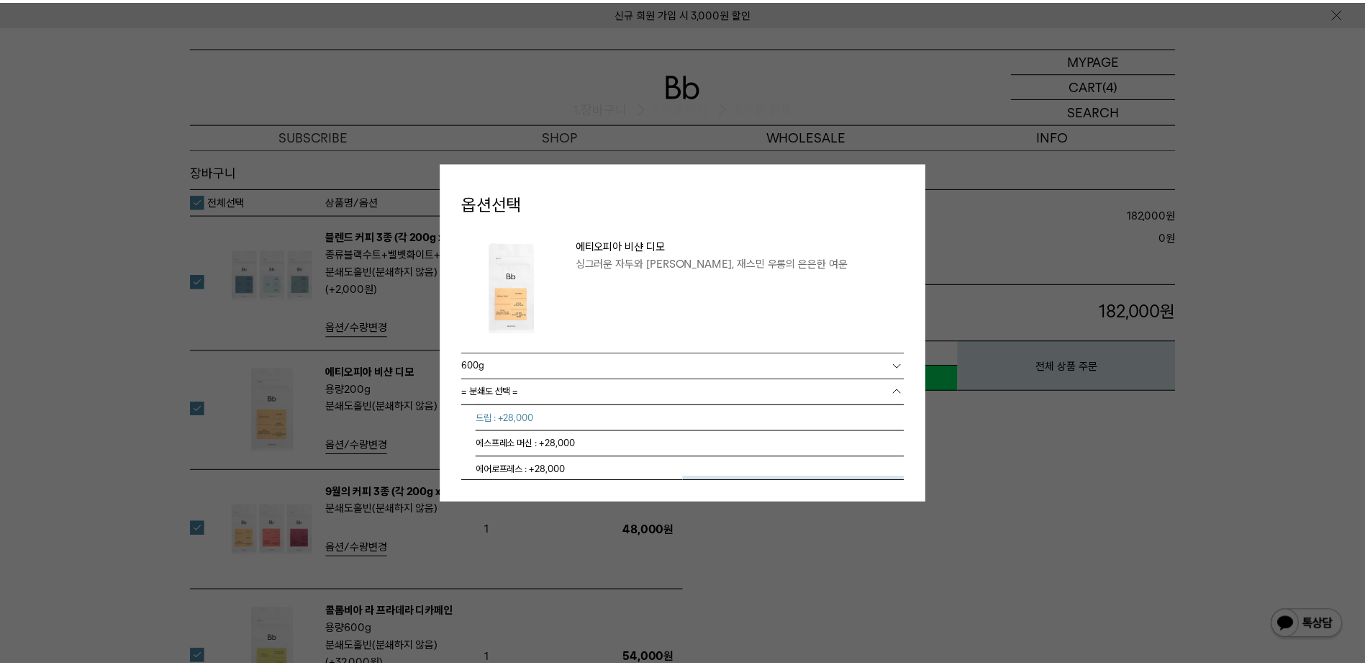
scroll to position [0, 0]
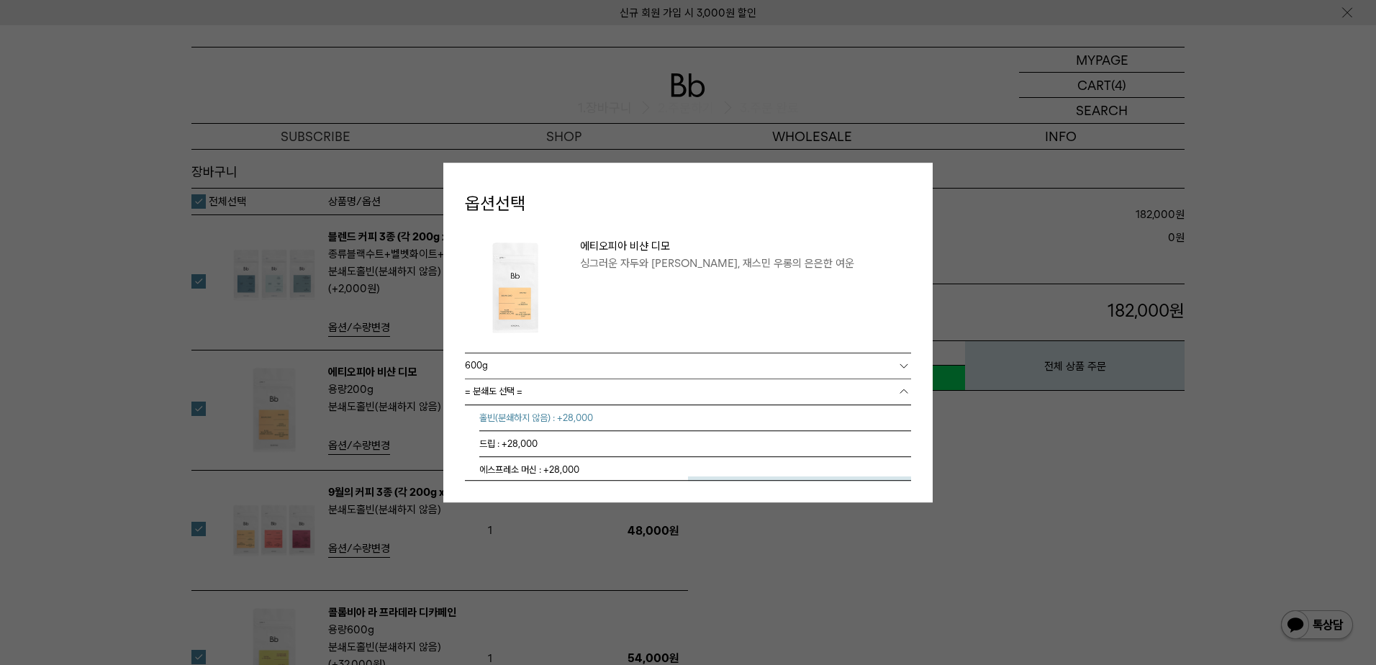
click at [656, 407] on li "홀빈(분쇄하지 않음) : +28,000" at bounding box center [695, 418] width 432 height 26
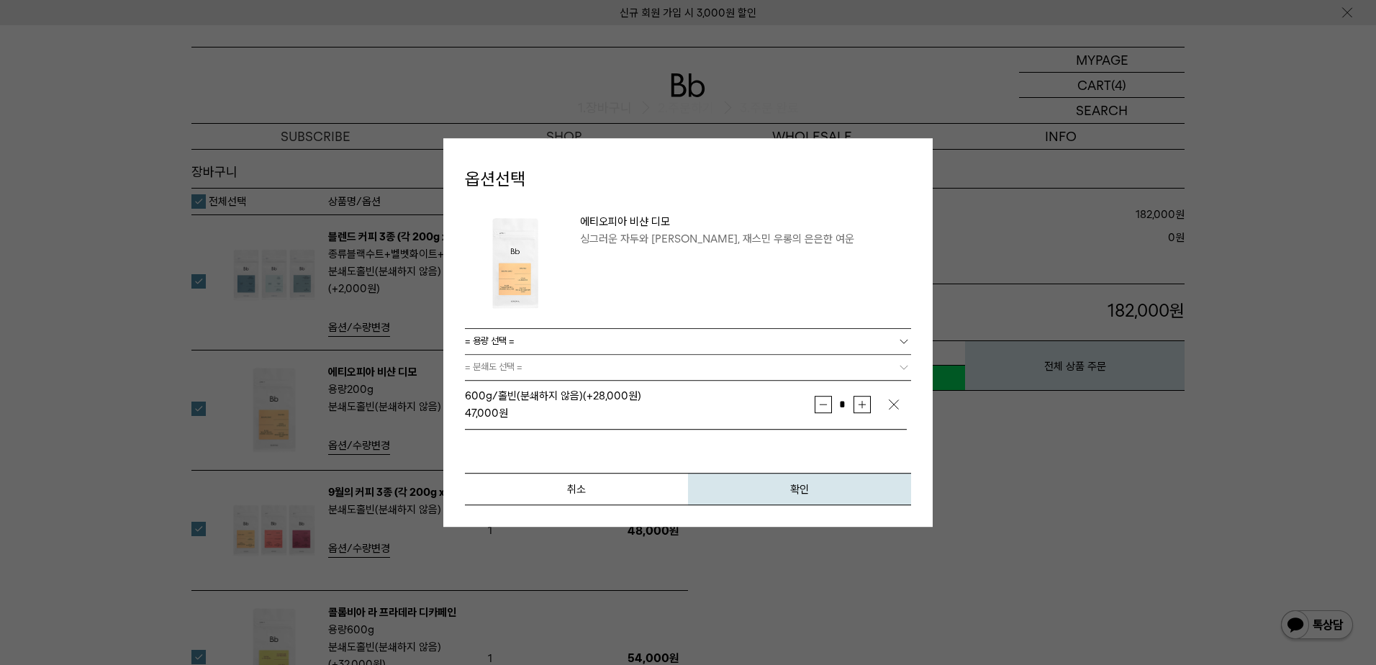
drag, startPoint x: 836, startPoint y: 493, endPoint x: 841, endPoint y: 376, distance: 116.7
click at [841, 376] on form "옵션선택 에티오피아 비샨 디모 싱그러운 자두와 황도, 재스민 우롱의 은은한 여운 배송비 3,000원 조건별배송 금액별배송비" at bounding box center [688, 333] width 446 height 346
click at [643, 484] on button "취소" at bounding box center [576, 489] width 223 height 32
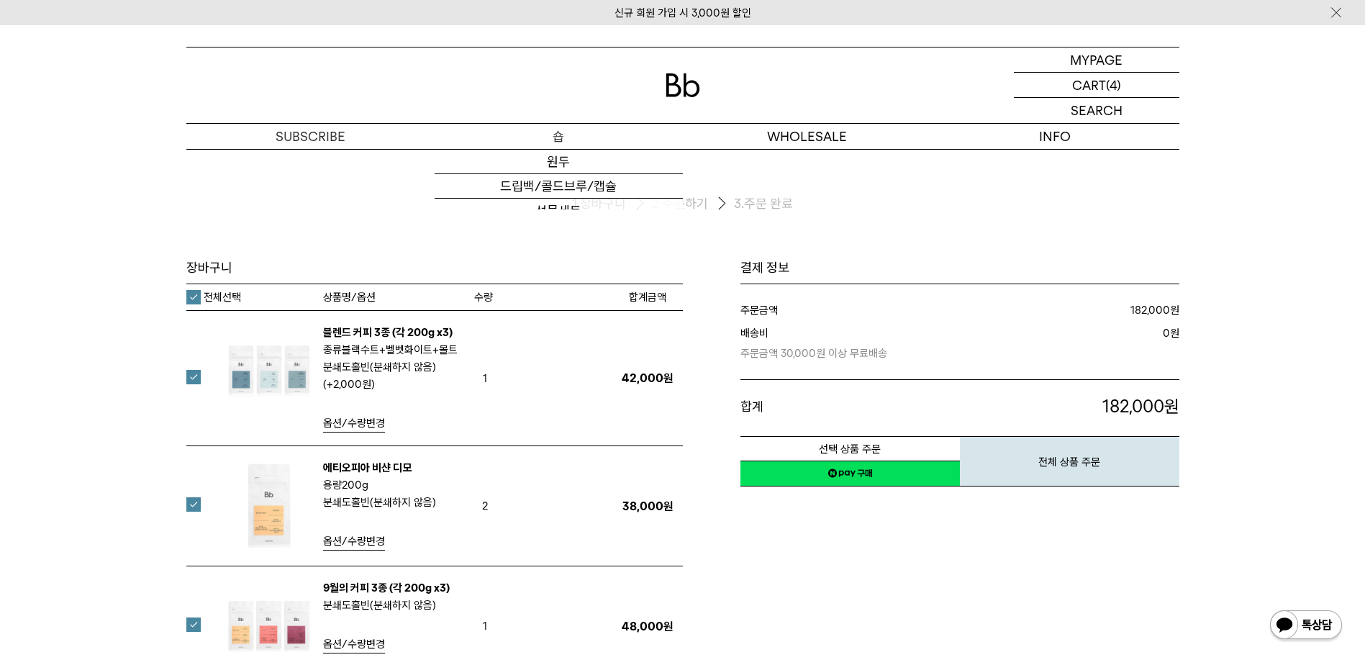
click at [569, 137] on p "숍" at bounding box center [559, 136] width 248 height 25
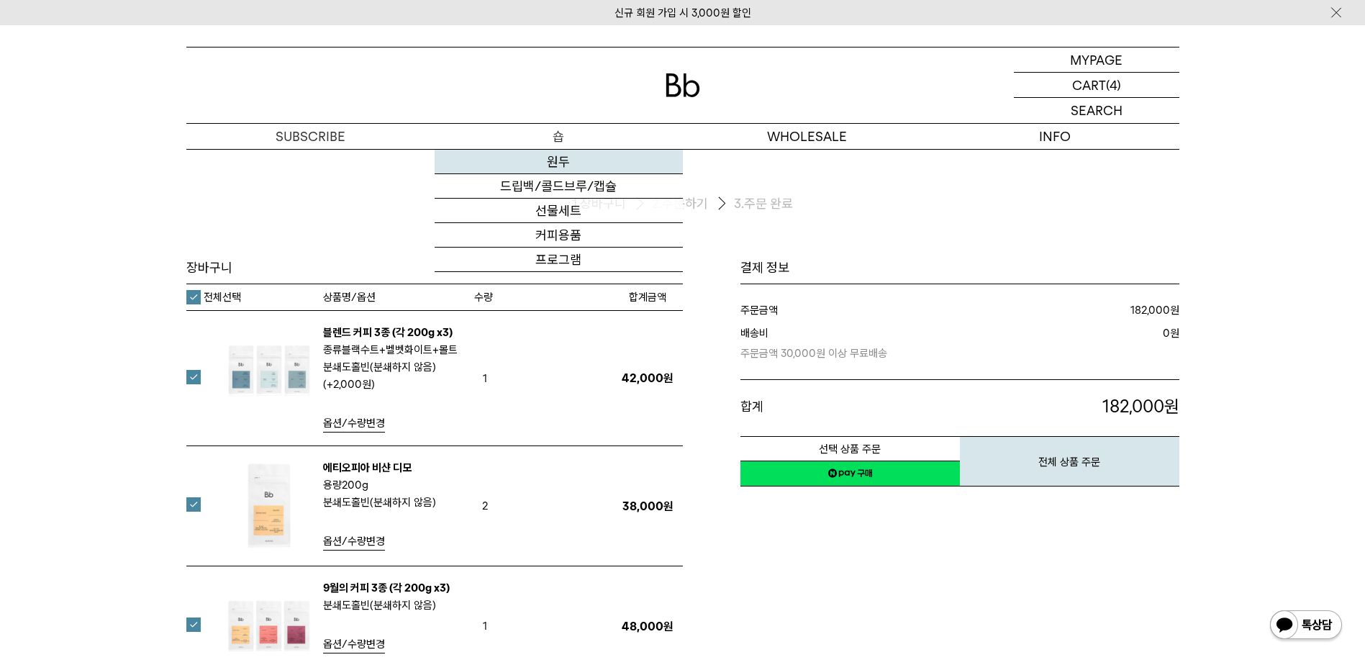
click at [550, 167] on link "원두" at bounding box center [559, 162] width 248 height 24
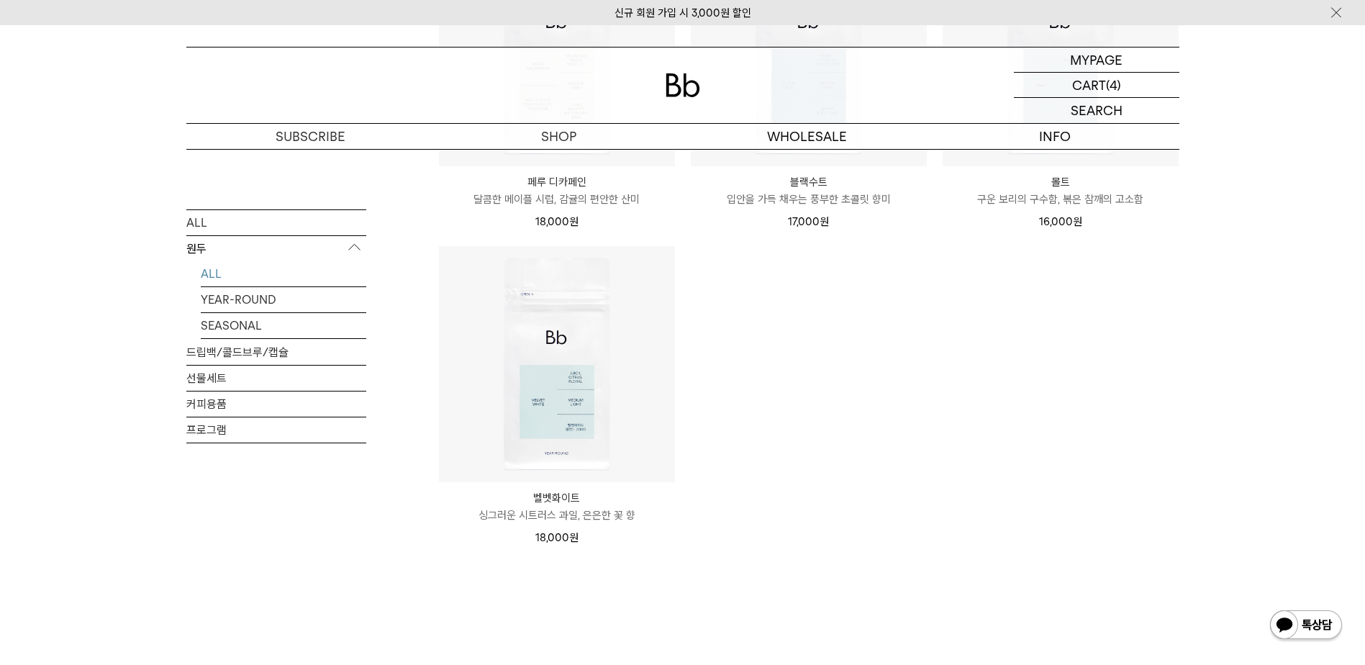
scroll to position [1344, 0]
click at [612, 479] on div "벨벳화이트 Velvet White 싱그러운 시트러스 과일, 은은한 꽃 향 18,000 원" at bounding box center [557, 511] width 236 height 64
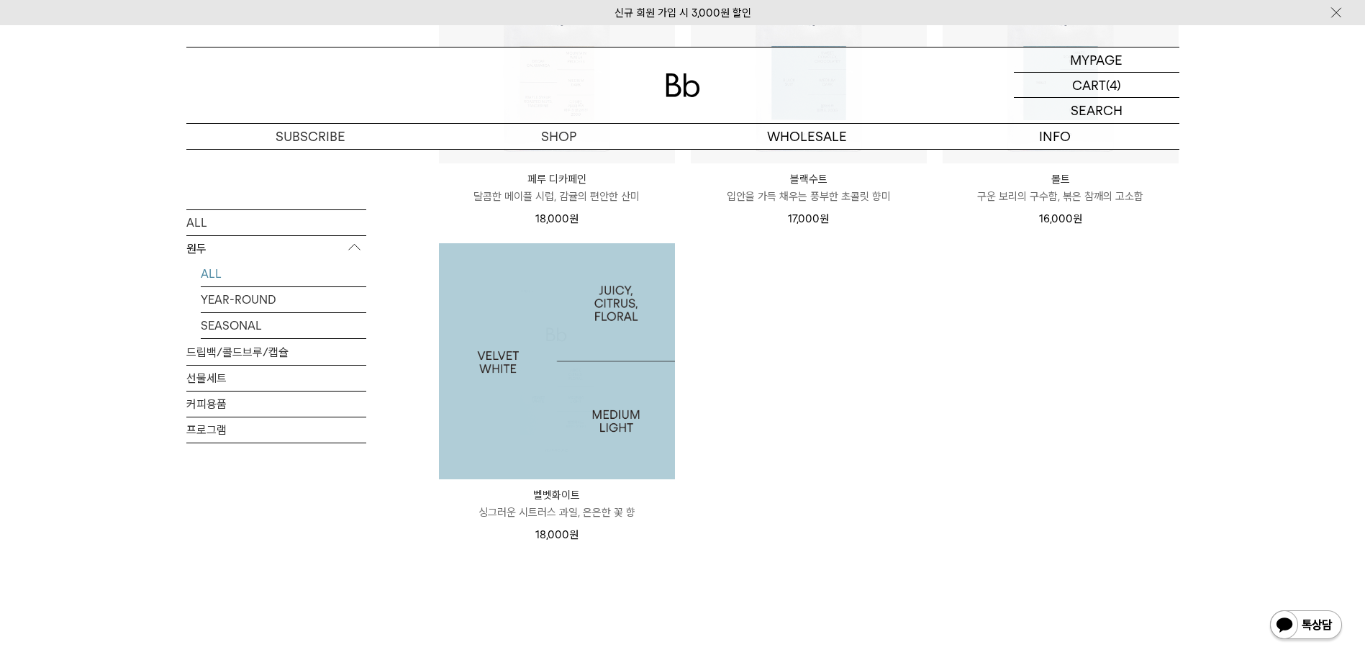
click at [609, 451] on img at bounding box center [557, 361] width 236 height 236
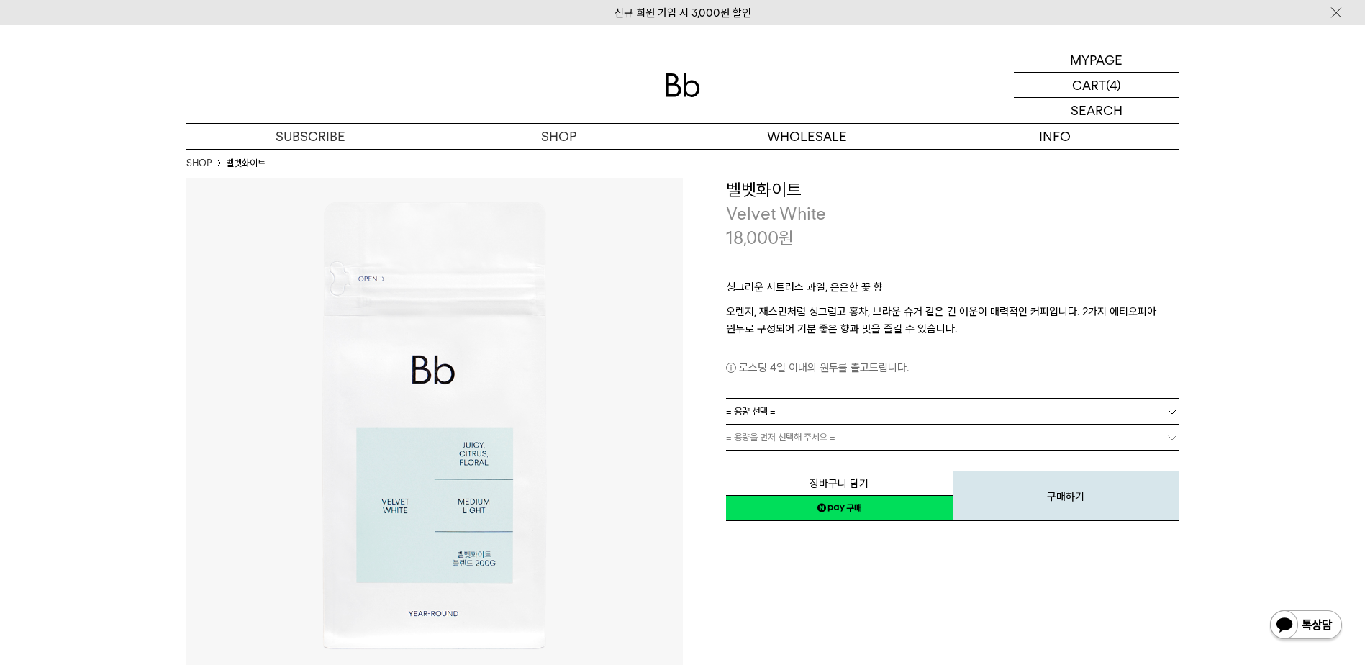
click at [876, 419] on link "= 용량 선택 =" at bounding box center [952, 411] width 453 height 25
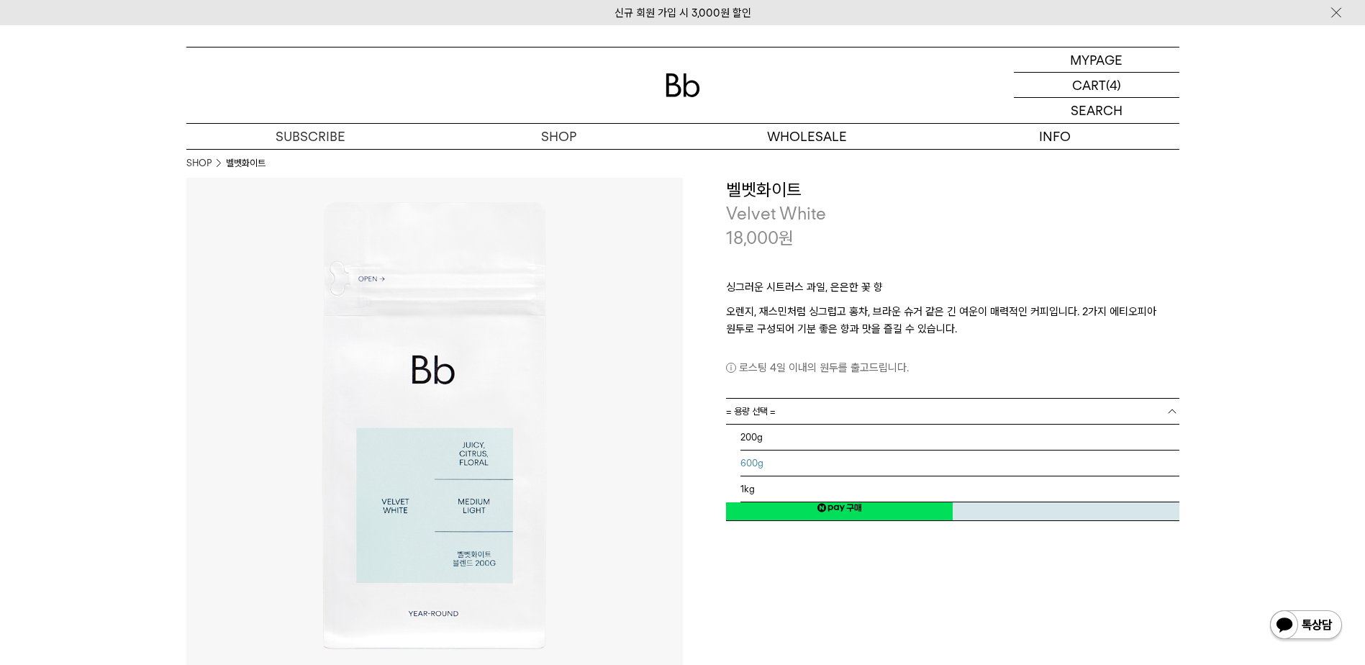
click at [826, 459] on li "600g" at bounding box center [960, 464] width 439 height 26
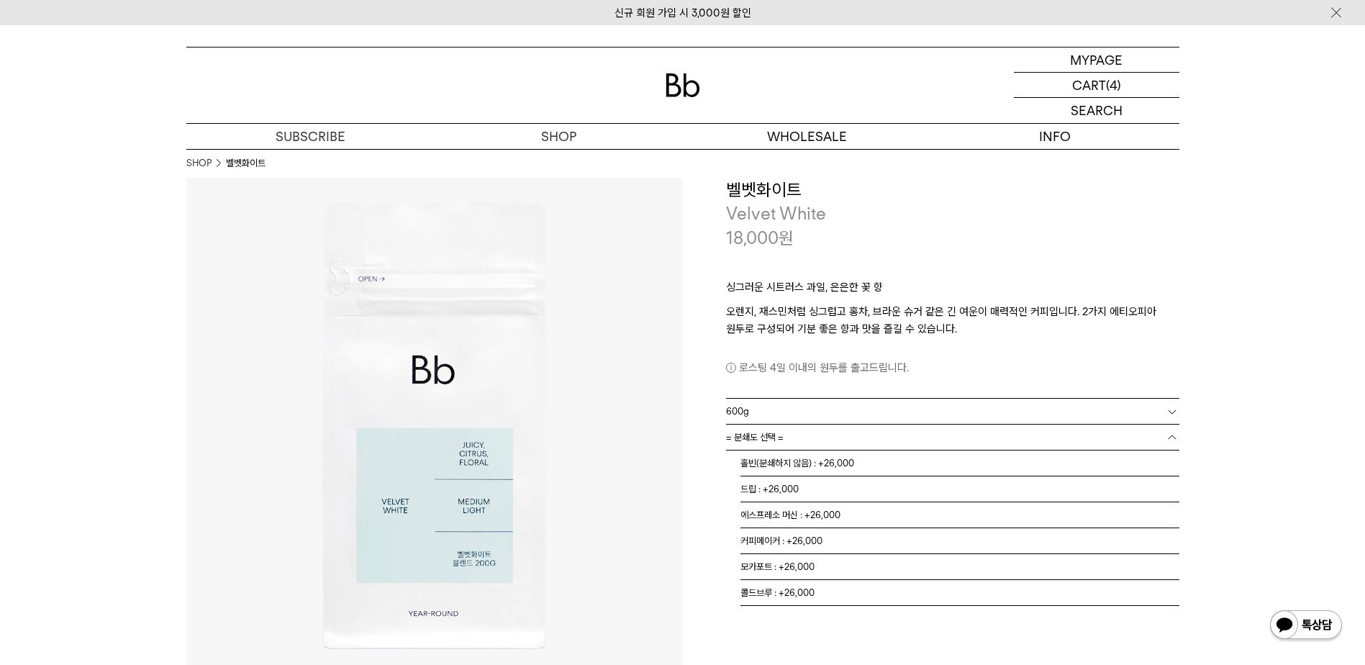
click at [806, 443] on link "= 분쇄도 선택 =" at bounding box center [952, 437] width 453 height 25
click at [800, 449] on link "= 분쇄도 선택 =" at bounding box center [952, 437] width 453 height 25
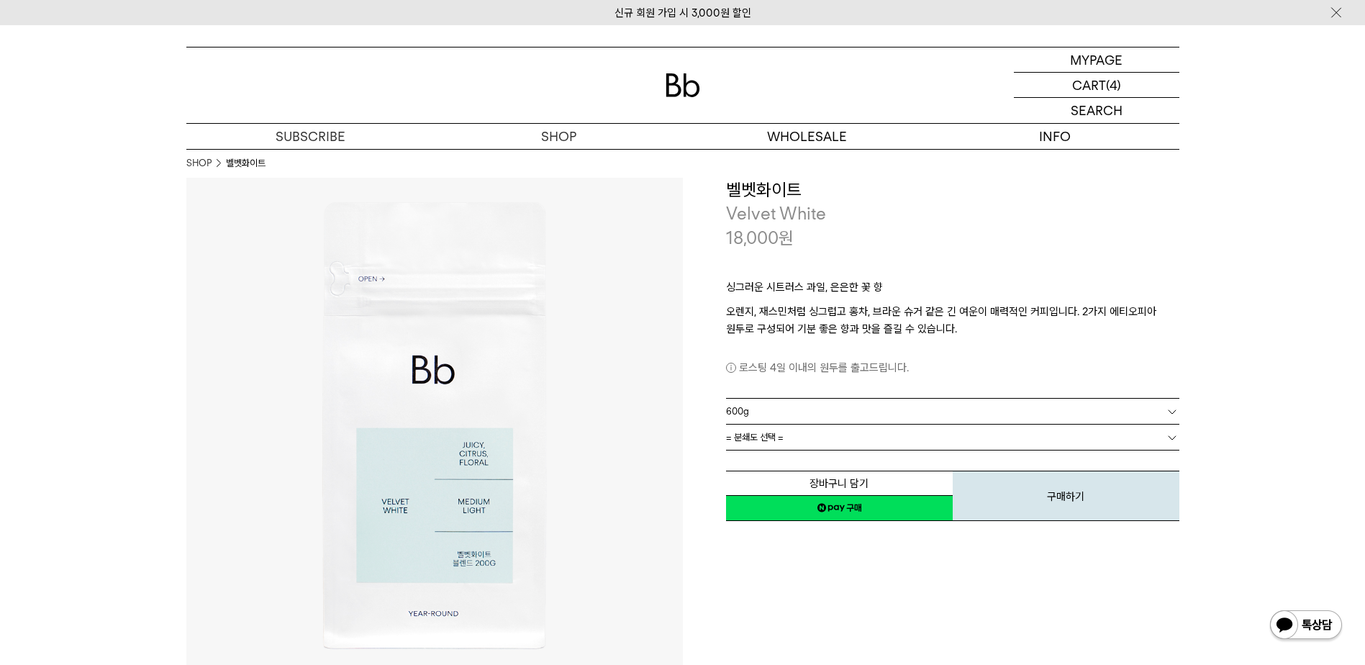
click at [803, 423] on link "600g" at bounding box center [952, 411] width 453 height 25
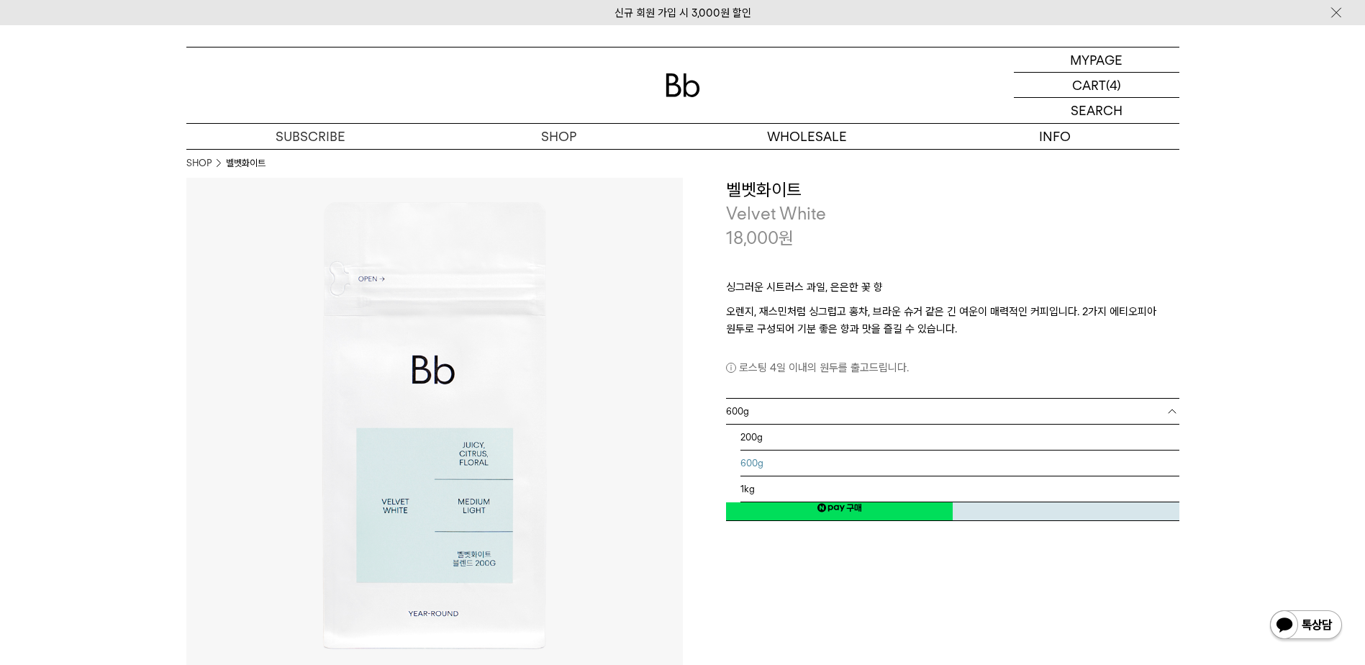
click at [795, 408] on link "600g" at bounding box center [952, 411] width 453 height 25
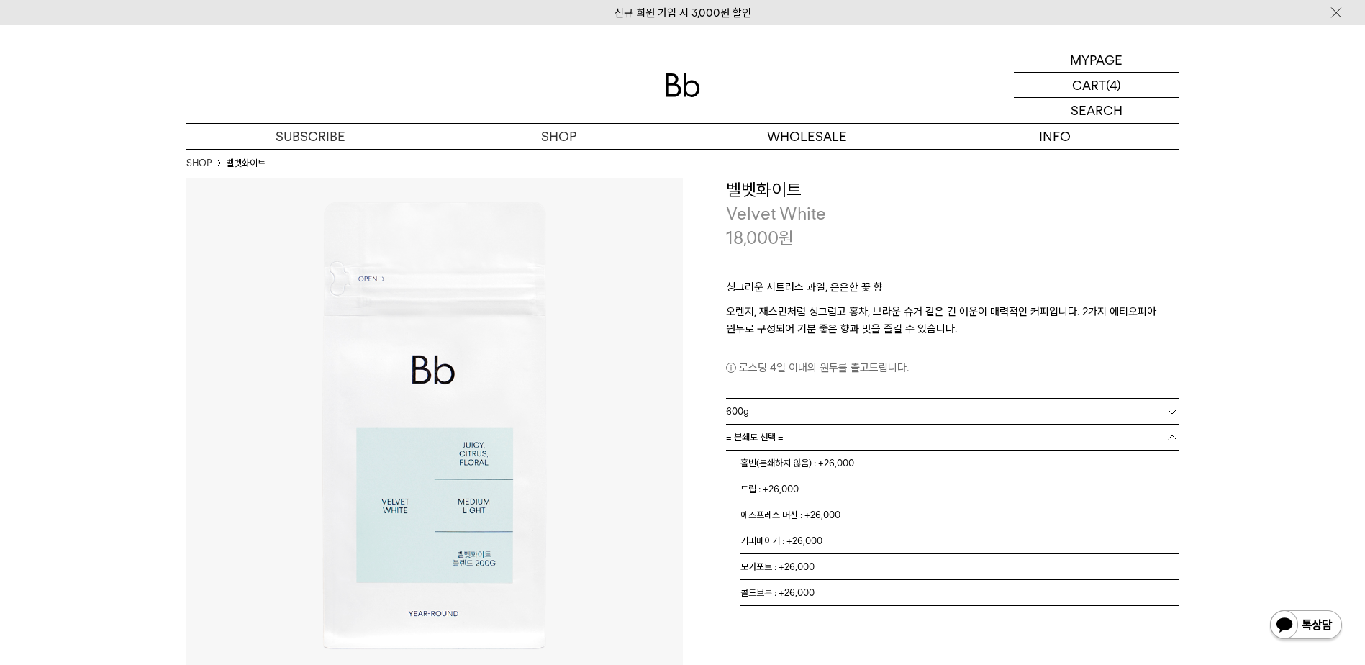
click at [773, 442] on span "= 분쇄도 선택 =" at bounding box center [755, 437] width 58 height 25
click at [763, 469] on li "홀빈(분쇄하지 않음) : +26,000" at bounding box center [960, 464] width 439 height 26
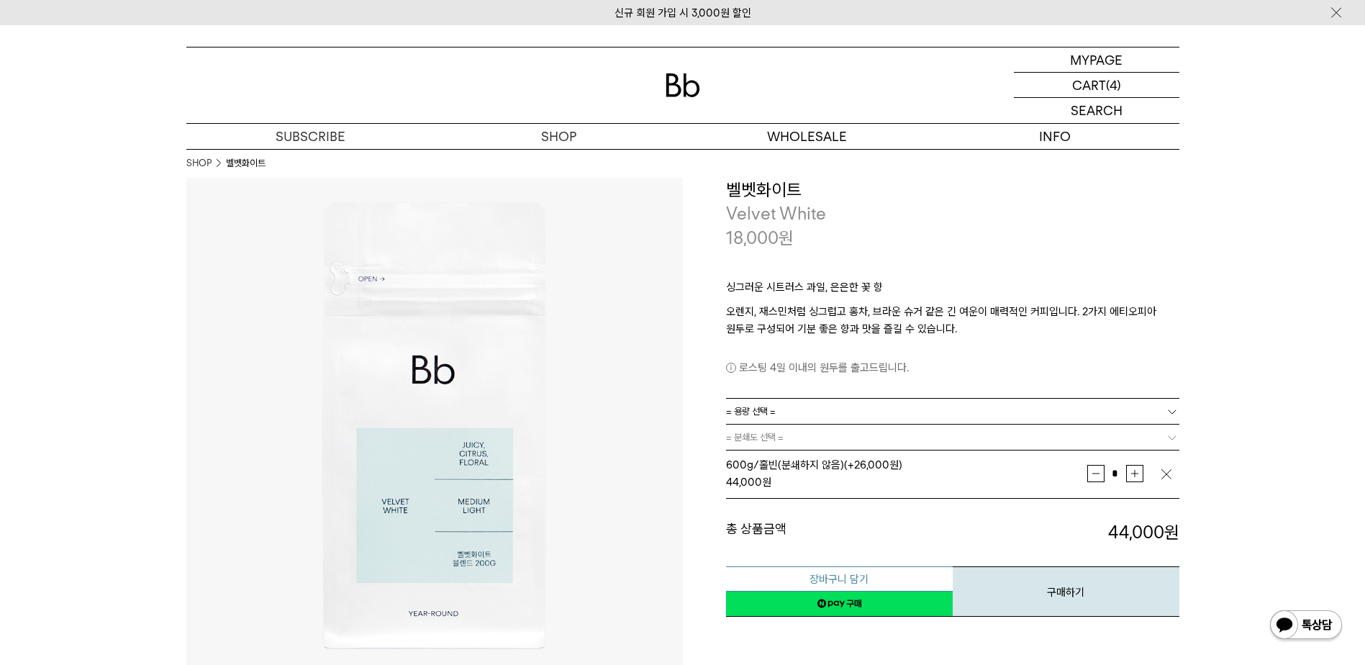
click at [764, 570] on button "장바구니 담기" at bounding box center [839, 578] width 227 height 25
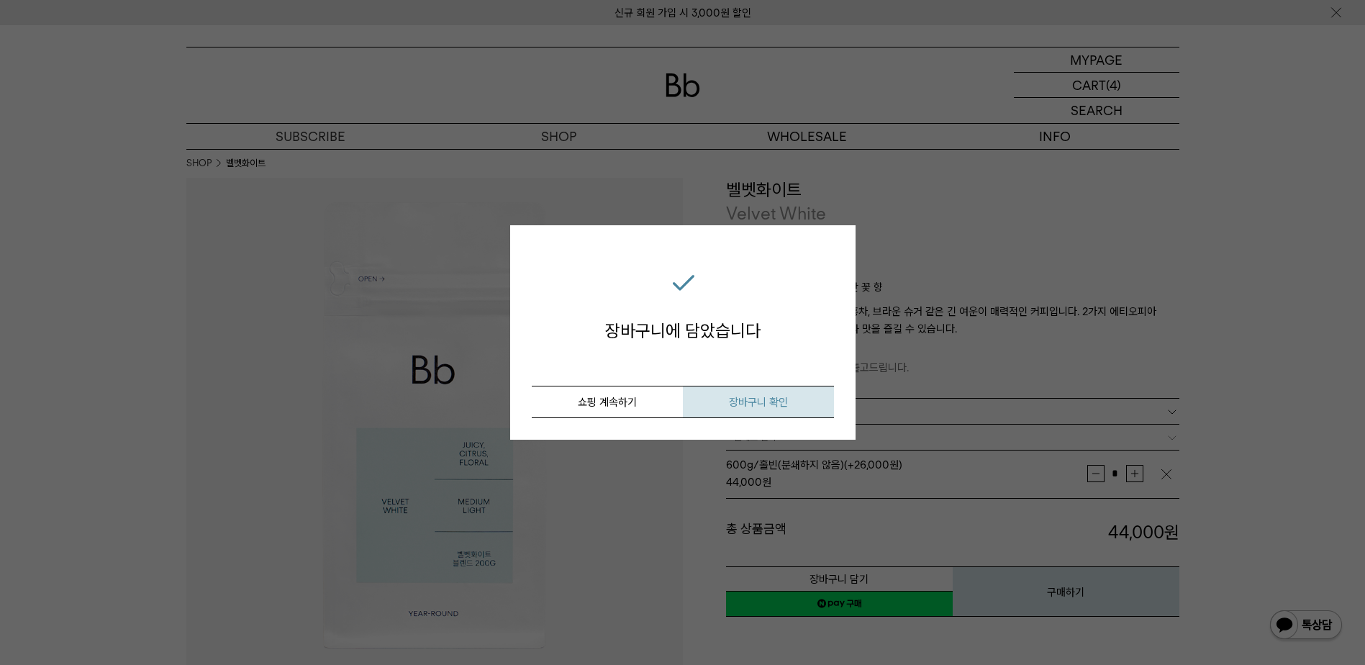
click at [759, 401] on span "장바구니 확인" at bounding box center [758, 402] width 59 height 13
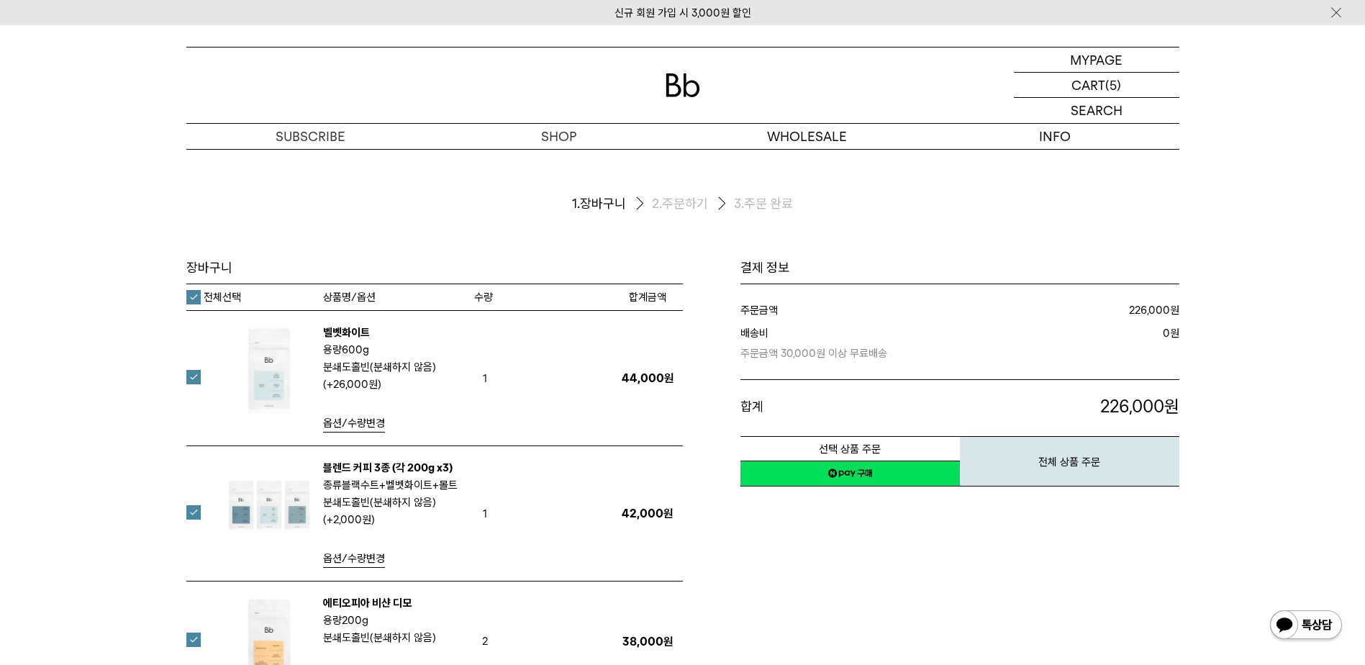
click at [803, 555] on div "결제 정보 주문금액 226,000 원 배송비 0 합계 226,000 4,520 원" at bounding box center [931, 620] width 497 height 723
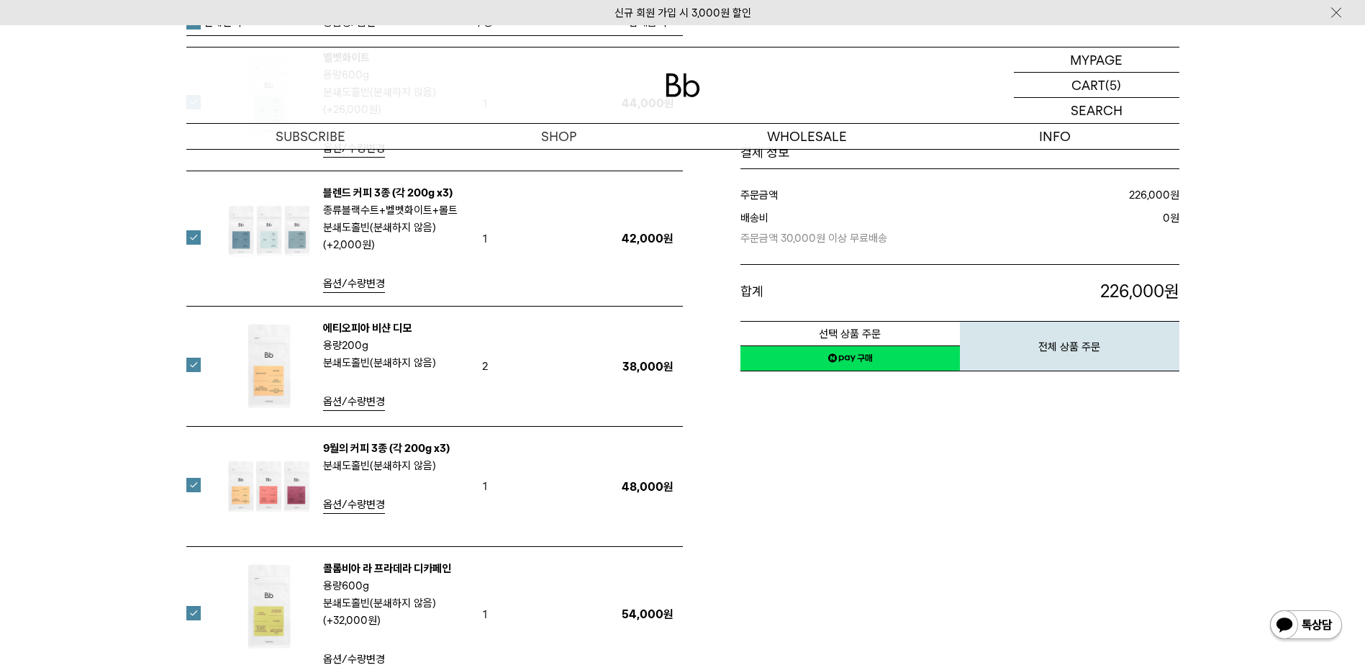
scroll to position [384, 0]
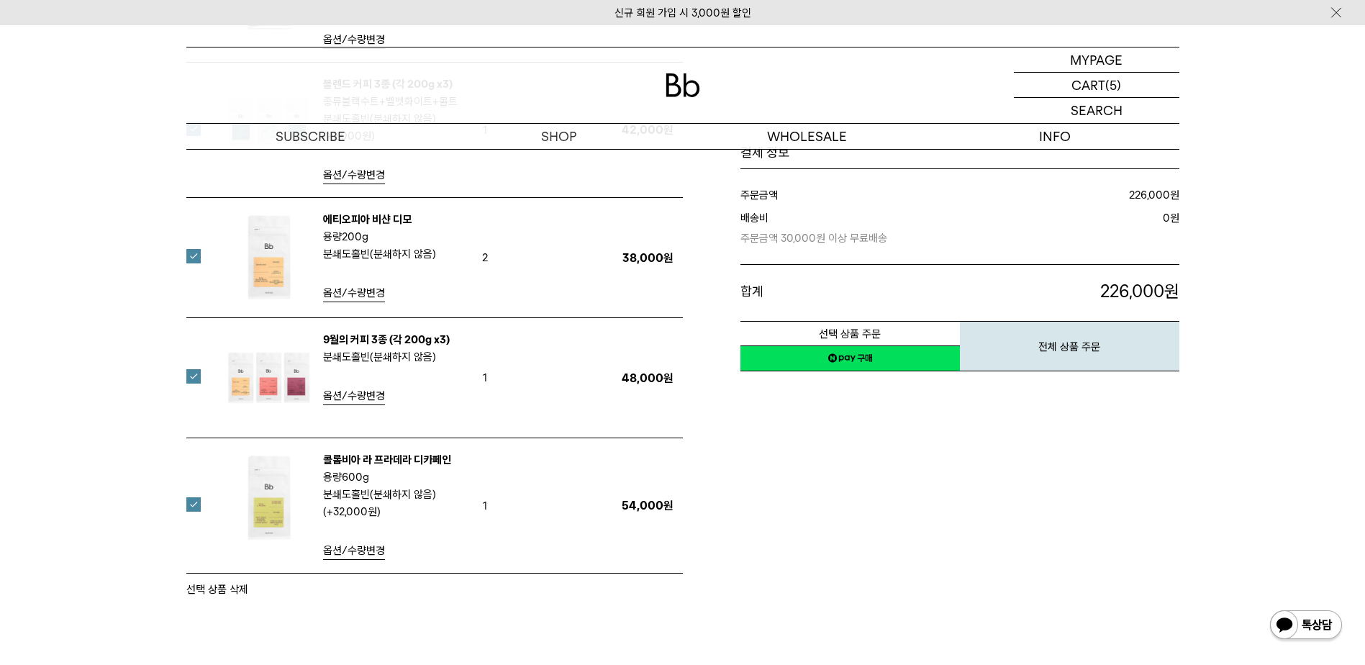
click at [96, 482] on div "장바구니 1. 장바구니 2. 주문하기 3. 주문 완료 장바구니" at bounding box center [682, 253] width 1365 height 977
click at [779, 481] on div "결제 정보 주문금액 226,000 원 배송비 0 합계 226,000 4,520 원" at bounding box center [931, 236] width 497 height 723
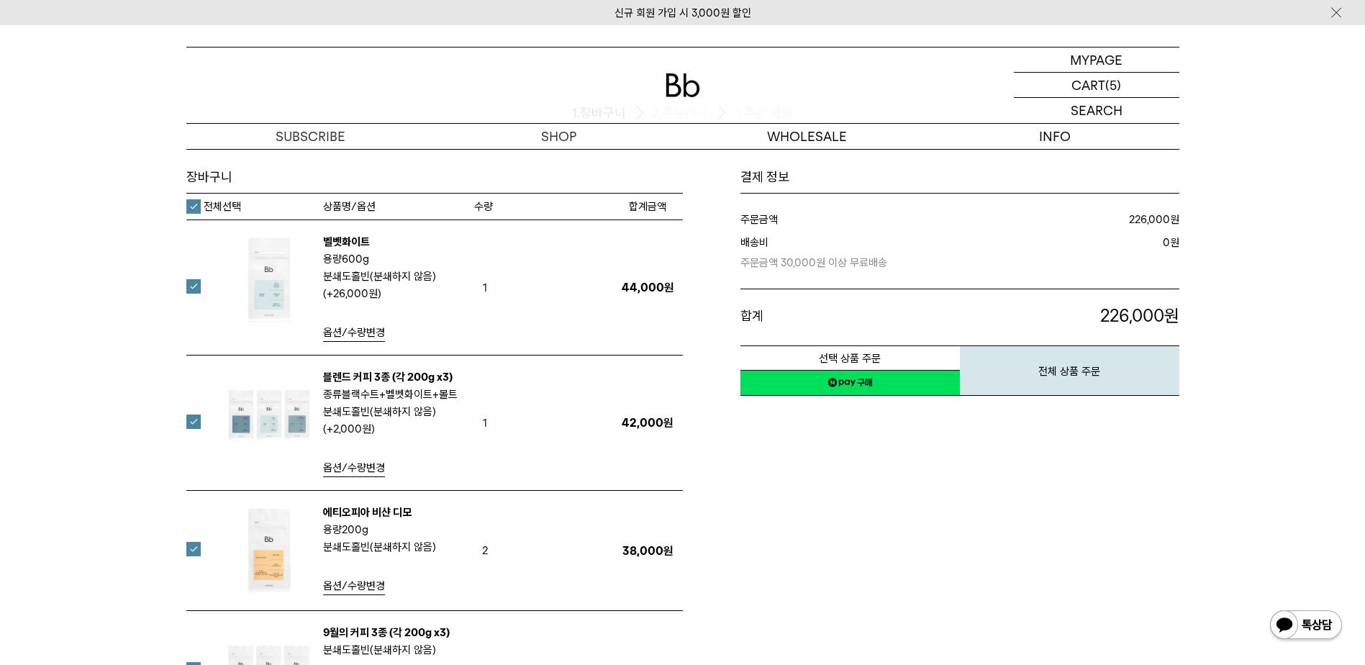
scroll to position [0, 0]
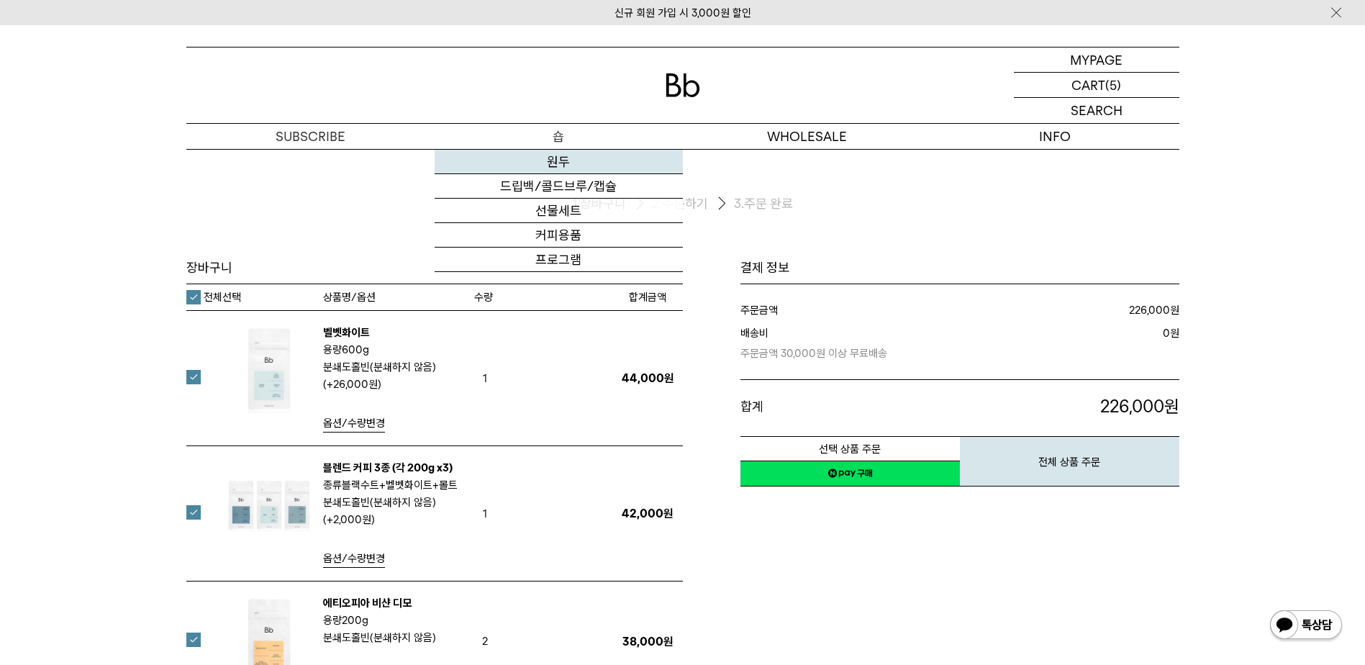
click at [550, 171] on link "원두" at bounding box center [559, 162] width 248 height 24
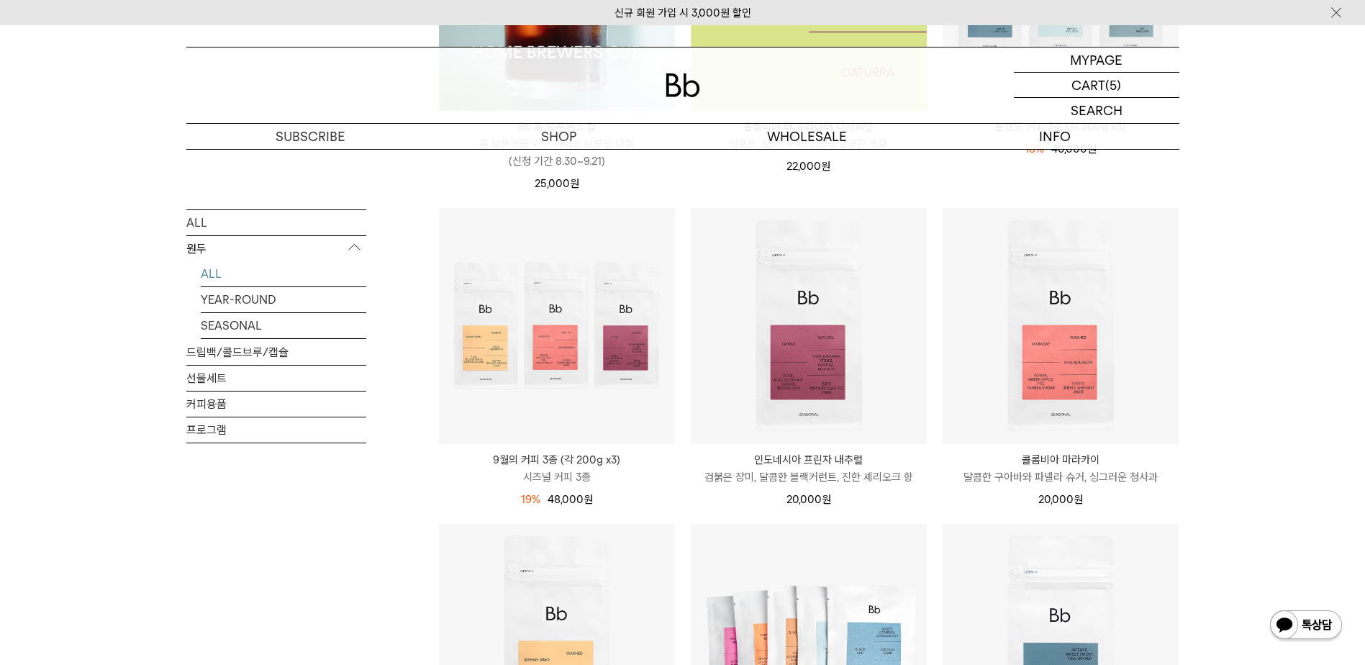
scroll to position [576, 0]
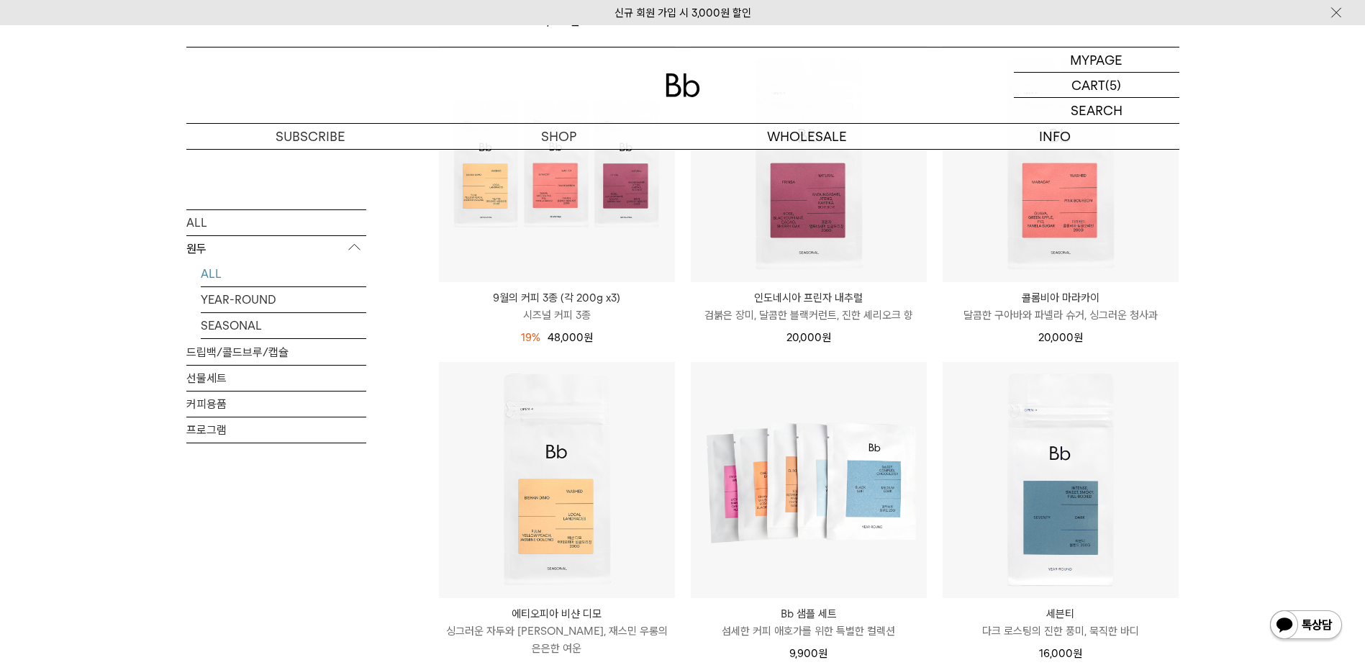
click at [880, 321] on p "검붉은 장미, 달콤한 블랙커런트, 진한 셰리오크 향" at bounding box center [809, 315] width 236 height 17
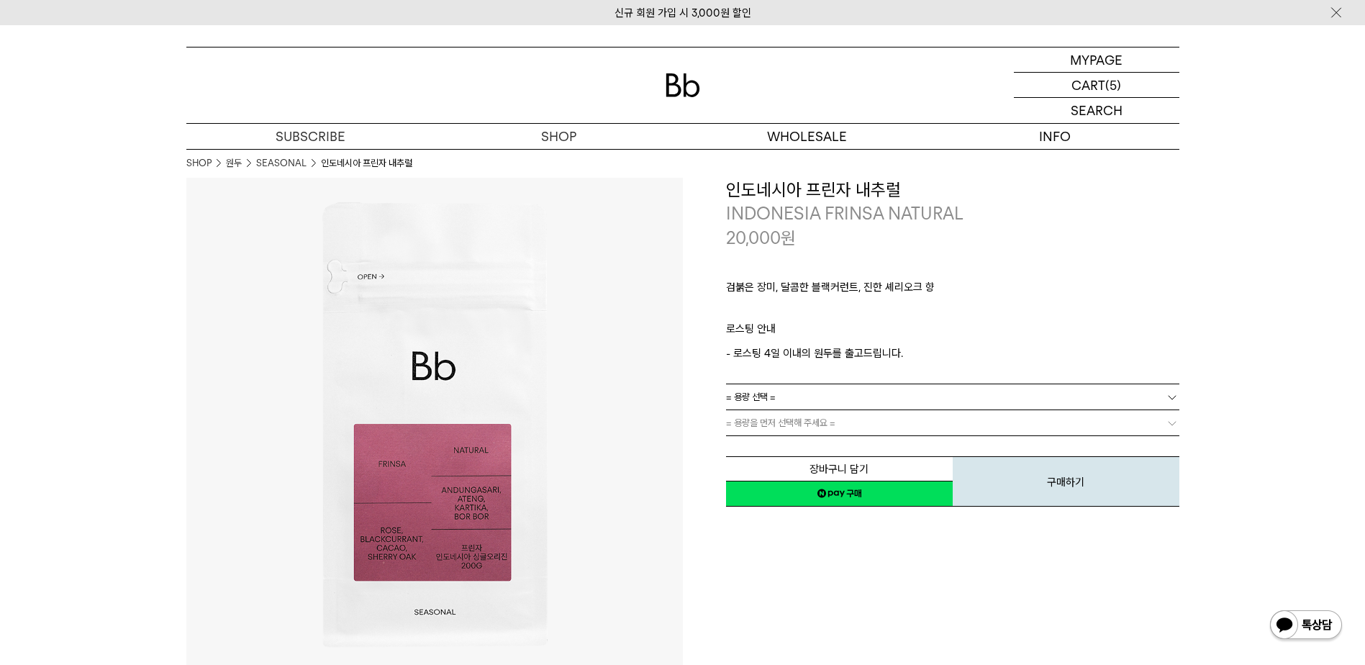
click at [820, 408] on link "= 용량 선택 =" at bounding box center [952, 396] width 453 height 25
click at [813, 421] on li "200g" at bounding box center [960, 423] width 439 height 26
click at [808, 429] on link "= 용량을 먼저 선택해 주세요 =" at bounding box center [952, 422] width 453 height 25
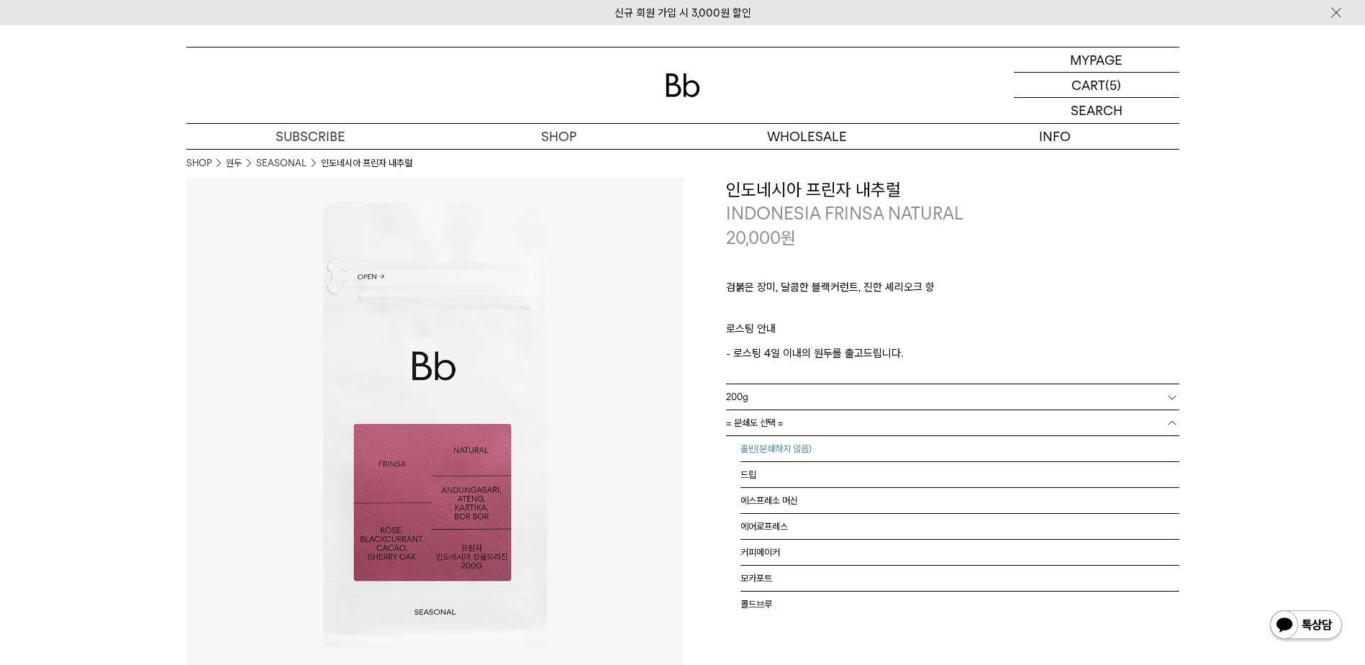
click at [800, 446] on li "홀빈(분쇄하지 않음)" at bounding box center [960, 449] width 439 height 26
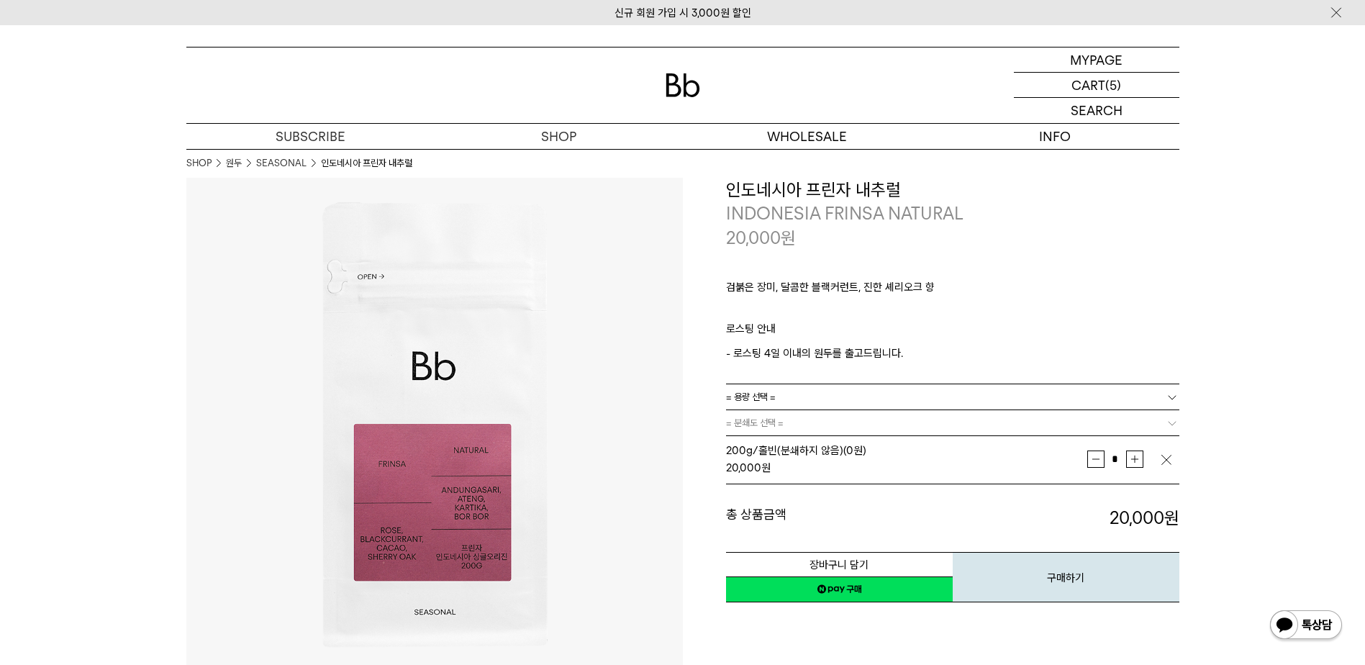
click at [983, 301] on p "검붉은 장미, 달콤한 블랙커런트, 진한 셰리오크 향" at bounding box center [952, 291] width 453 height 24
click at [908, 572] on button "장바구니 담기" at bounding box center [839, 564] width 227 height 25
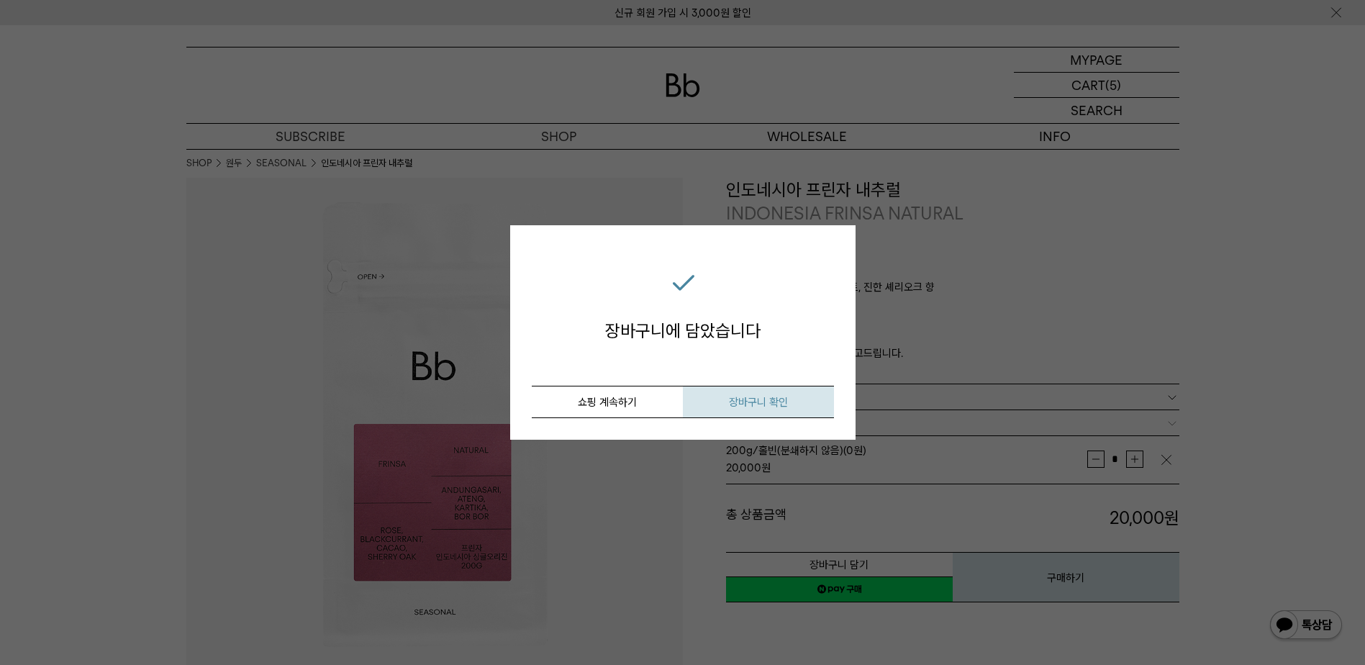
click at [719, 409] on button "장바구니 확인" at bounding box center [758, 402] width 151 height 32
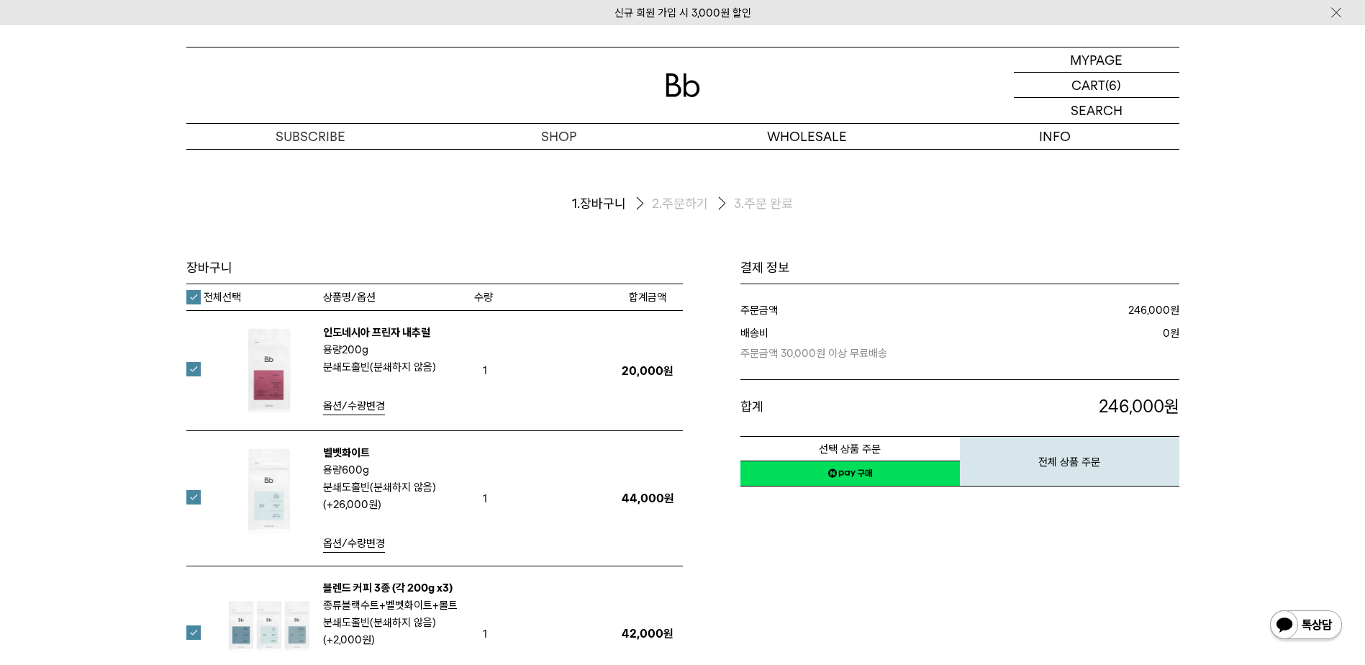
click at [353, 409] on span "옵션/수량변경" at bounding box center [354, 405] width 62 height 13
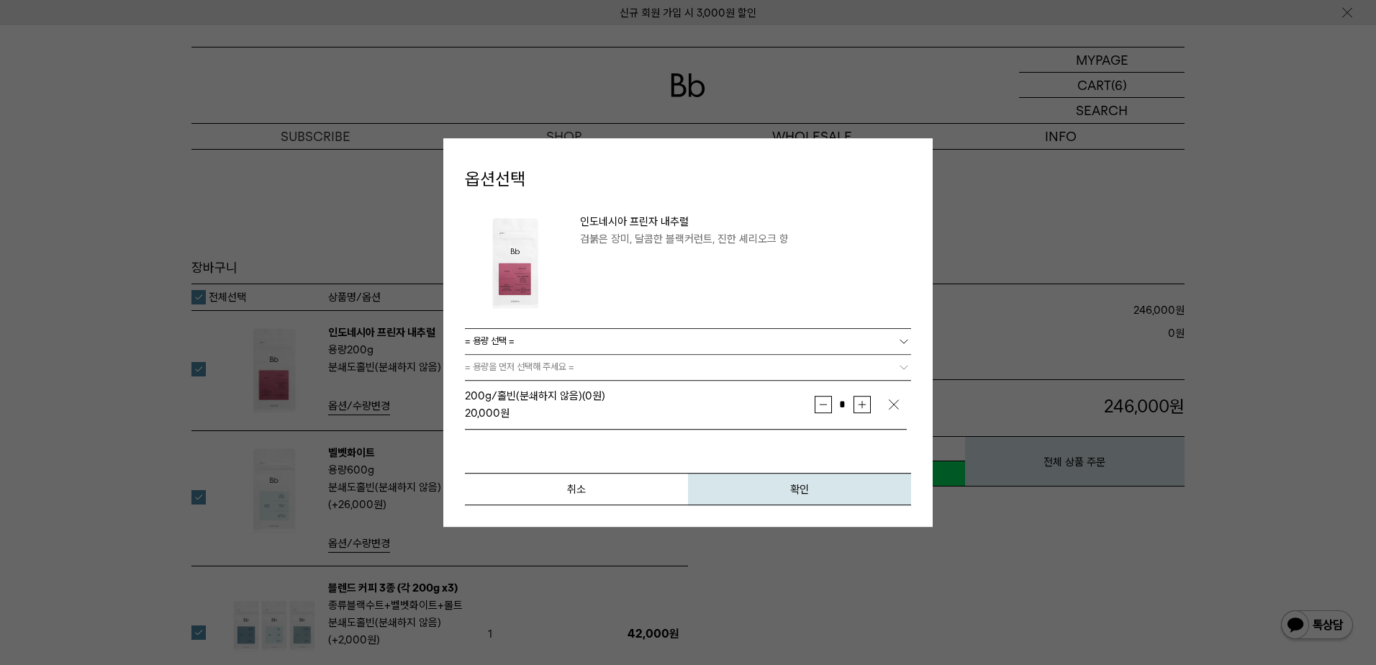
click at [767, 348] on link "= 용량 선택 =" at bounding box center [688, 341] width 446 height 25
click at [634, 499] on button "취소" at bounding box center [576, 489] width 223 height 32
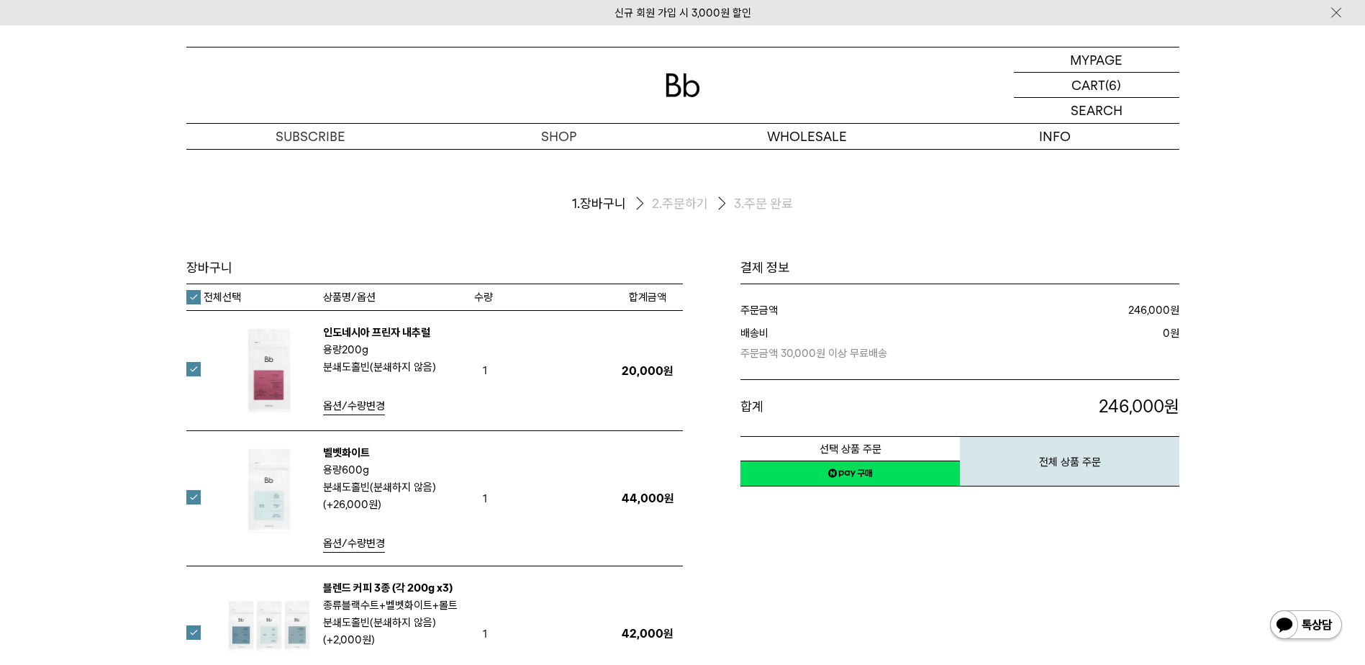
click at [333, 399] on link "옵션/수량변경" at bounding box center [354, 406] width 62 height 18
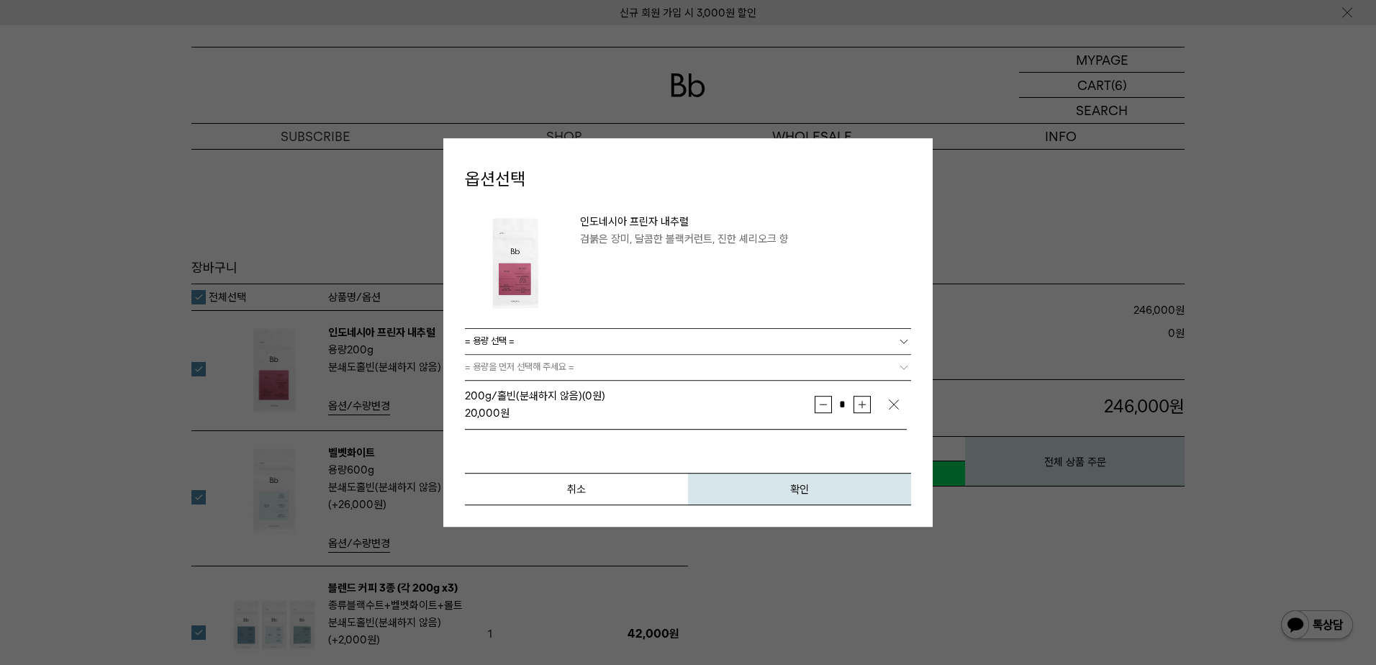
click at [330, 410] on div "옵션선택 인도네시아 프린자 내추럴 검붉은 장미, 달콤한 블랙커런트, 진한 셰리오크 향 배송비 3,000원 *" at bounding box center [688, 332] width 1376 height 665
click at [890, 405] on img at bounding box center [894, 404] width 14 height 14
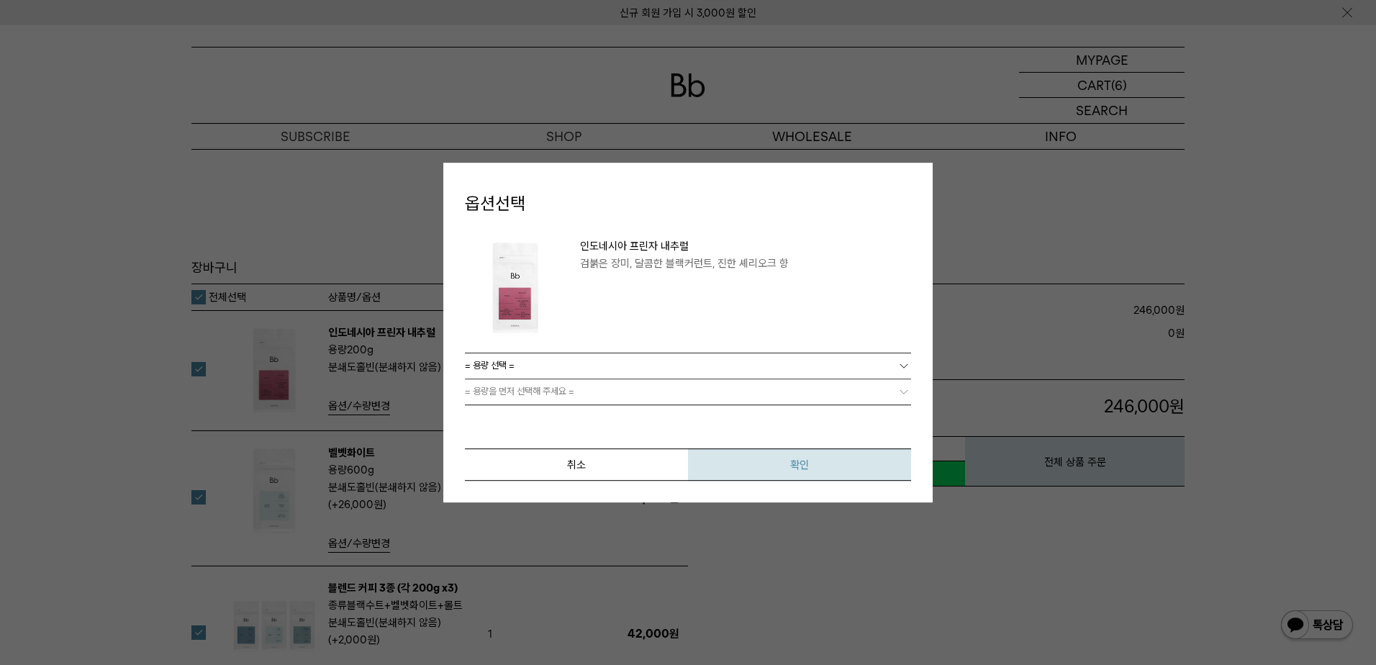
click at [828, 472] on button "확인" at bounding box center [799, 464] width 223 height 32
click at [521, 464] on button "취소" at bounding box center [576, 464] width 223 height 32
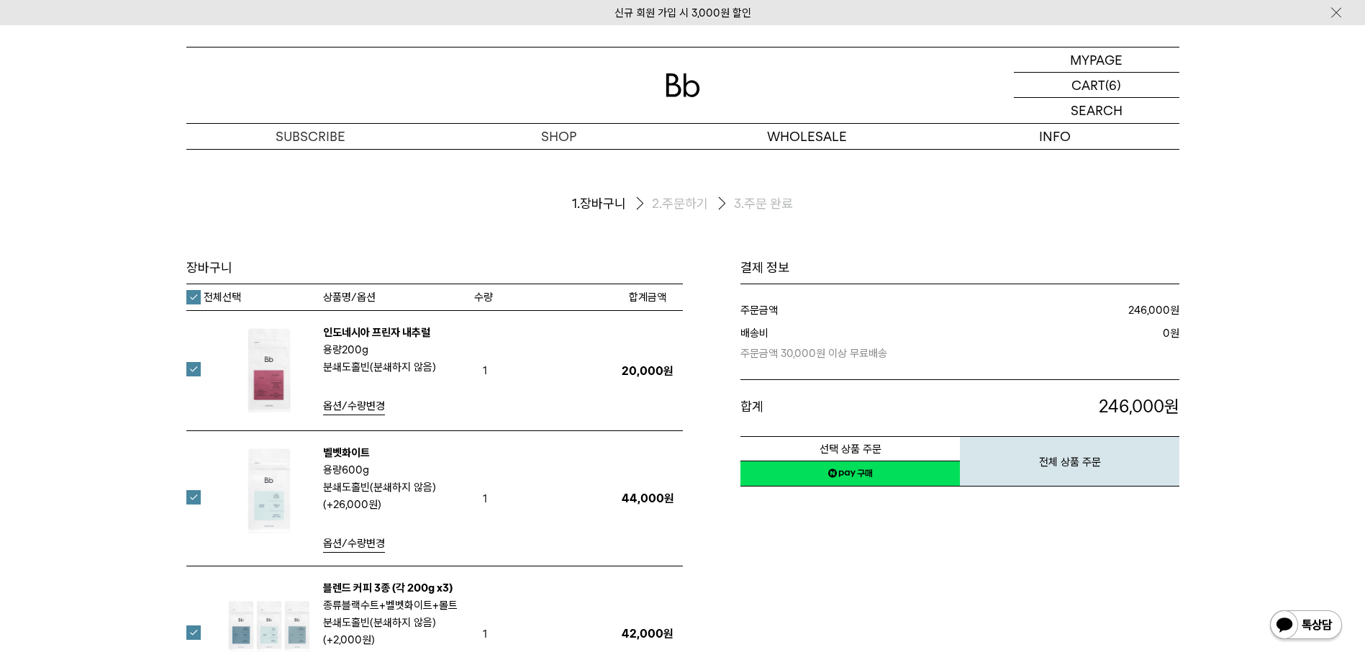
click at [198, 300] on label "전체선택" at bounding box center [213, 297] width 55 height 14
click at [189, 367] on label at bounding box center [202, 369] width 32 height 14
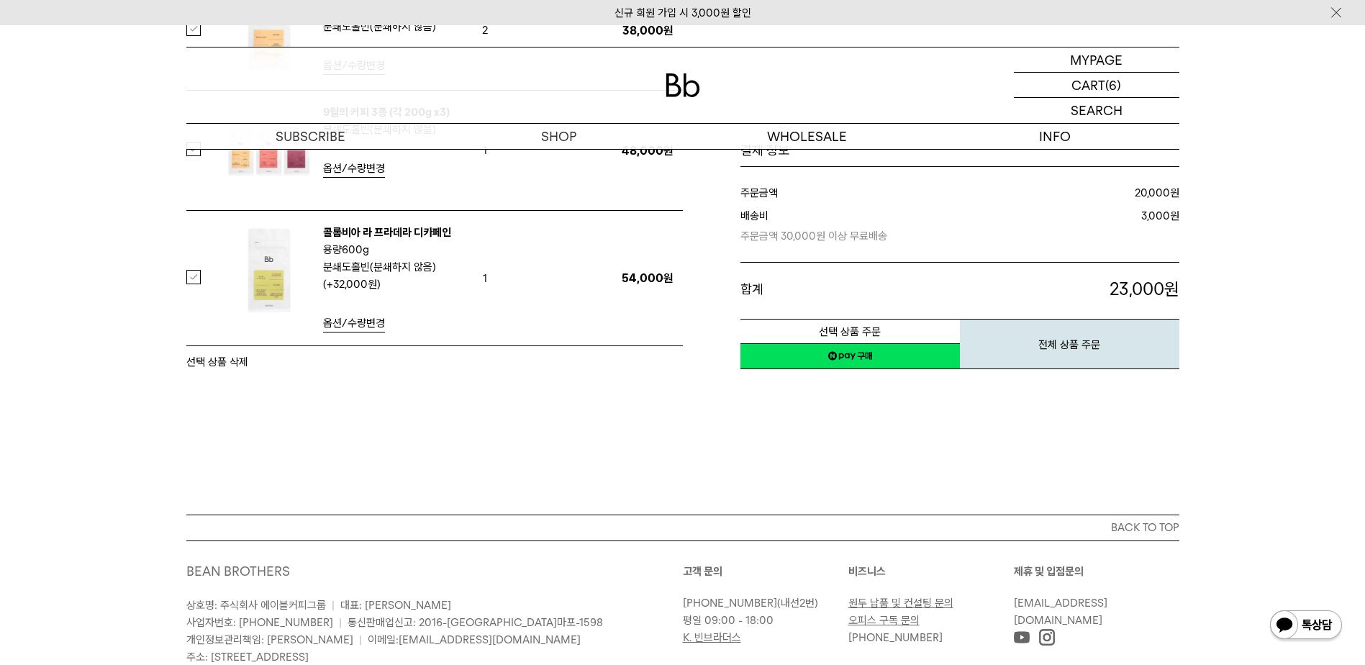
scroll to position [568, 0]
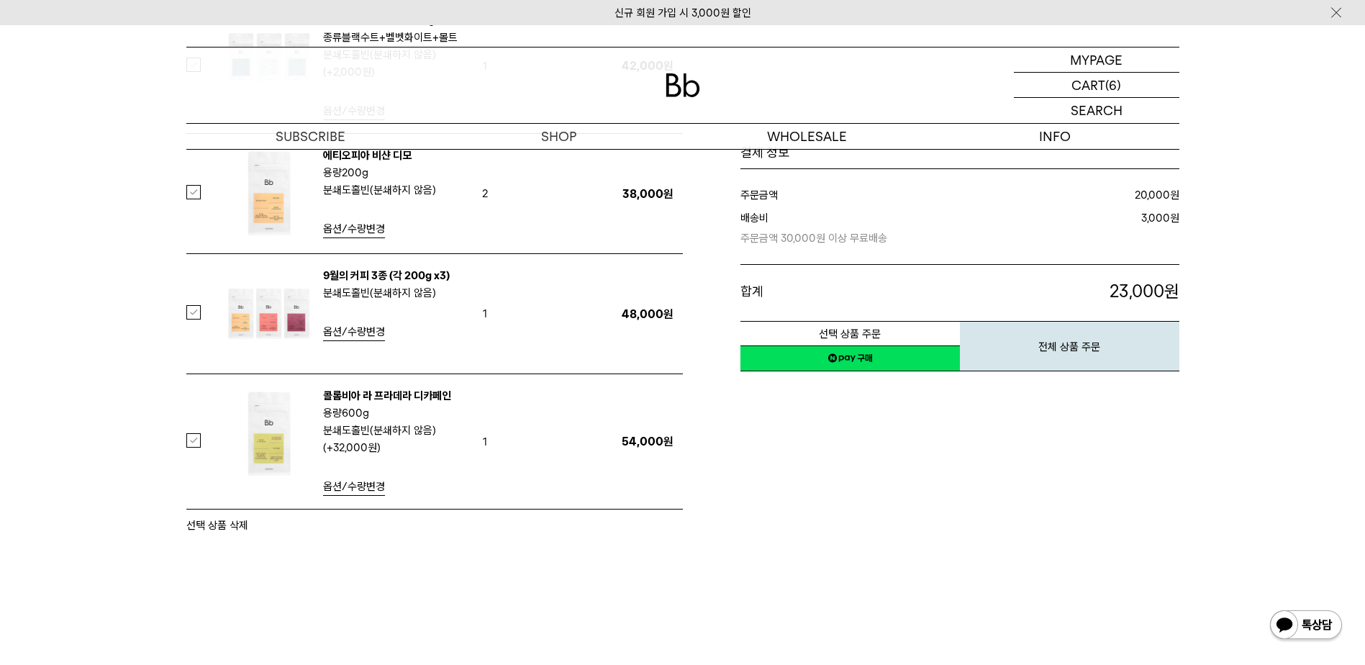
click at [238, 523] on button "선택 상품 삭제" at bounding box center [217, 525] width 62 height 17
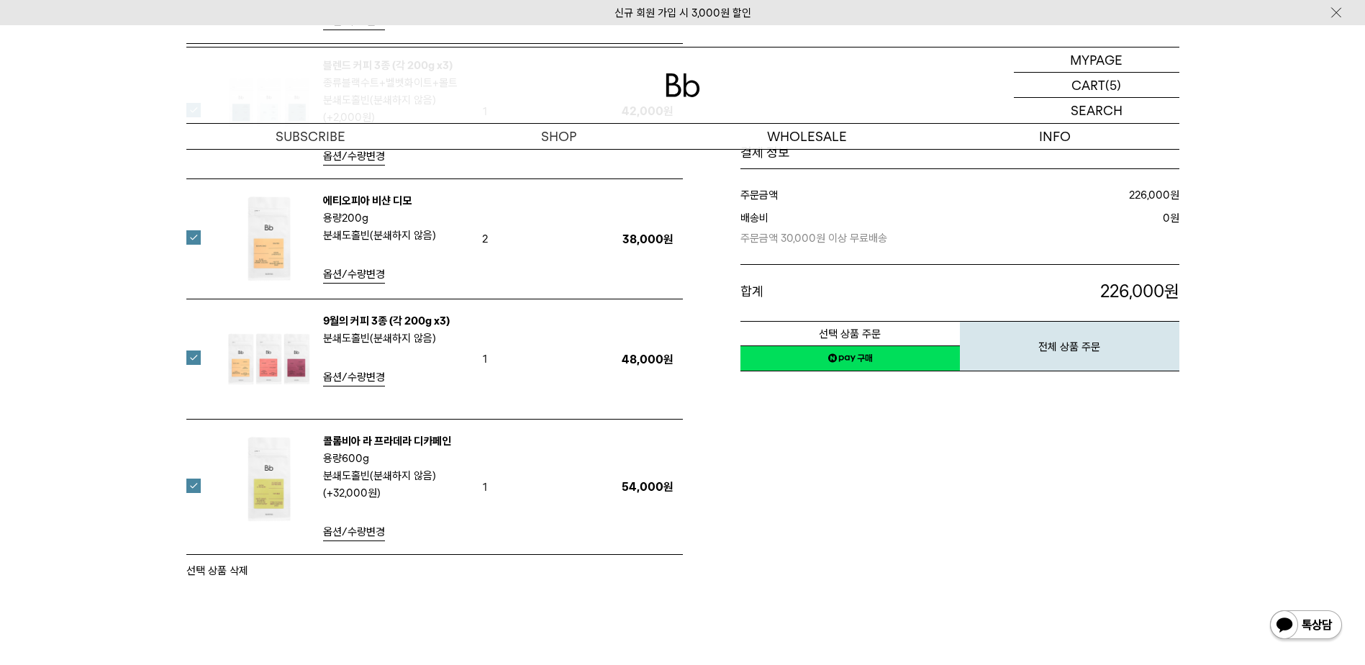
scroll to position [358, 0]
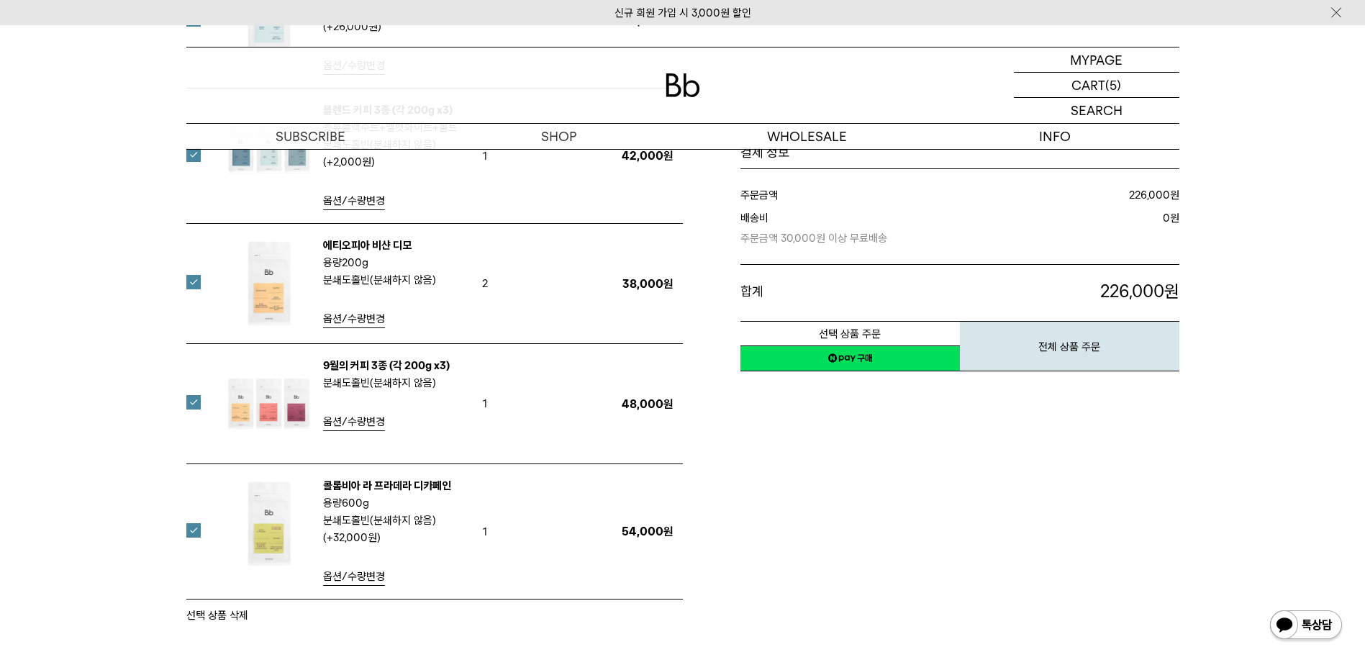
click at [325, 321] on span "옵션/수량변경" at bounding box center [354, 318] width 62 height 13
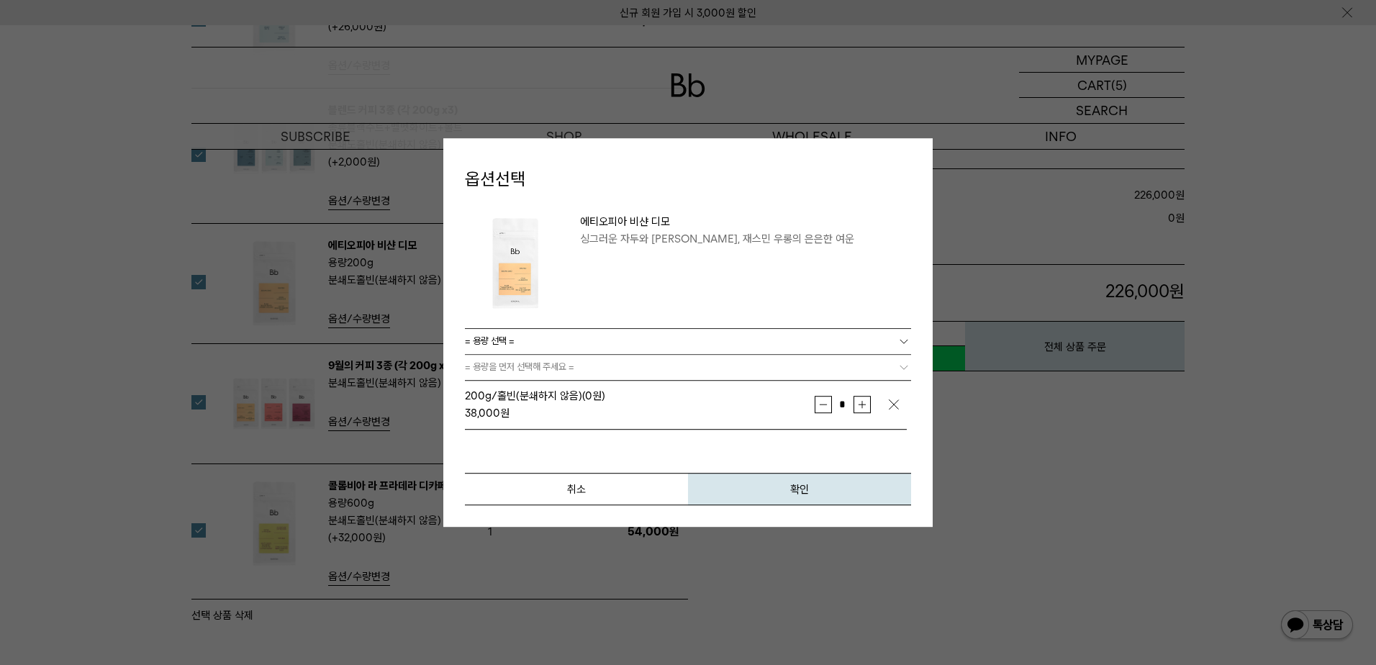
click at [896, 408] on img at bounding box center [894, 404] width 14 height 14
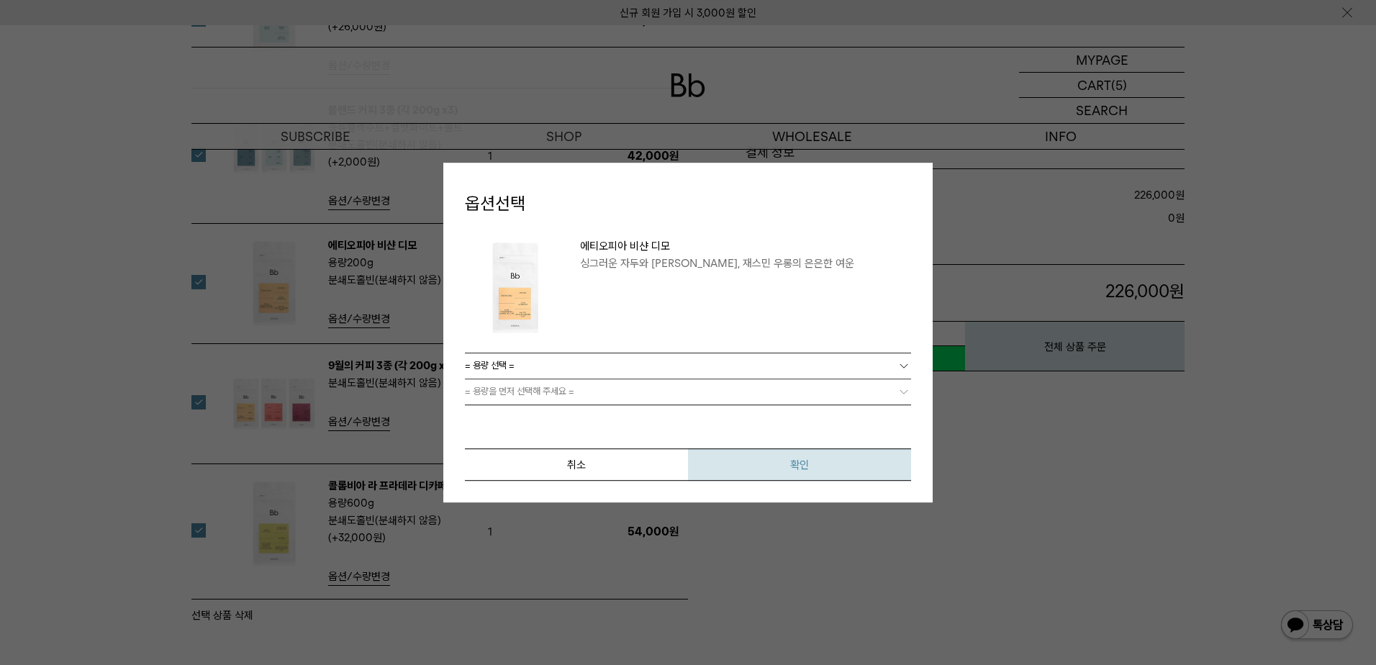
click at [826, 468] on button "확인" at bounding box center [799, 464] width 223 height 32
click at [584, 471] on button "취소" at bounding box center [576, 464] width 223 height 32
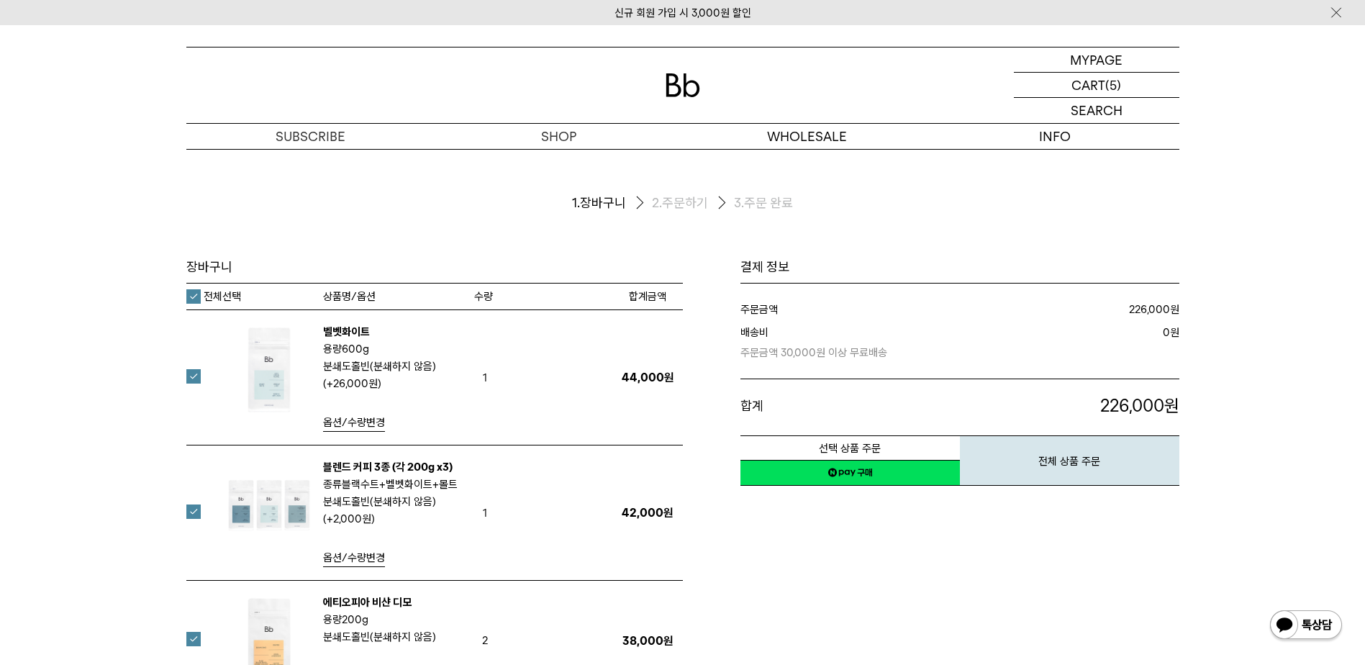
scroll to position [0, 0]
click at [198, 298] on label "전체선택" at bounding box center [213, 297] width 55 height 14
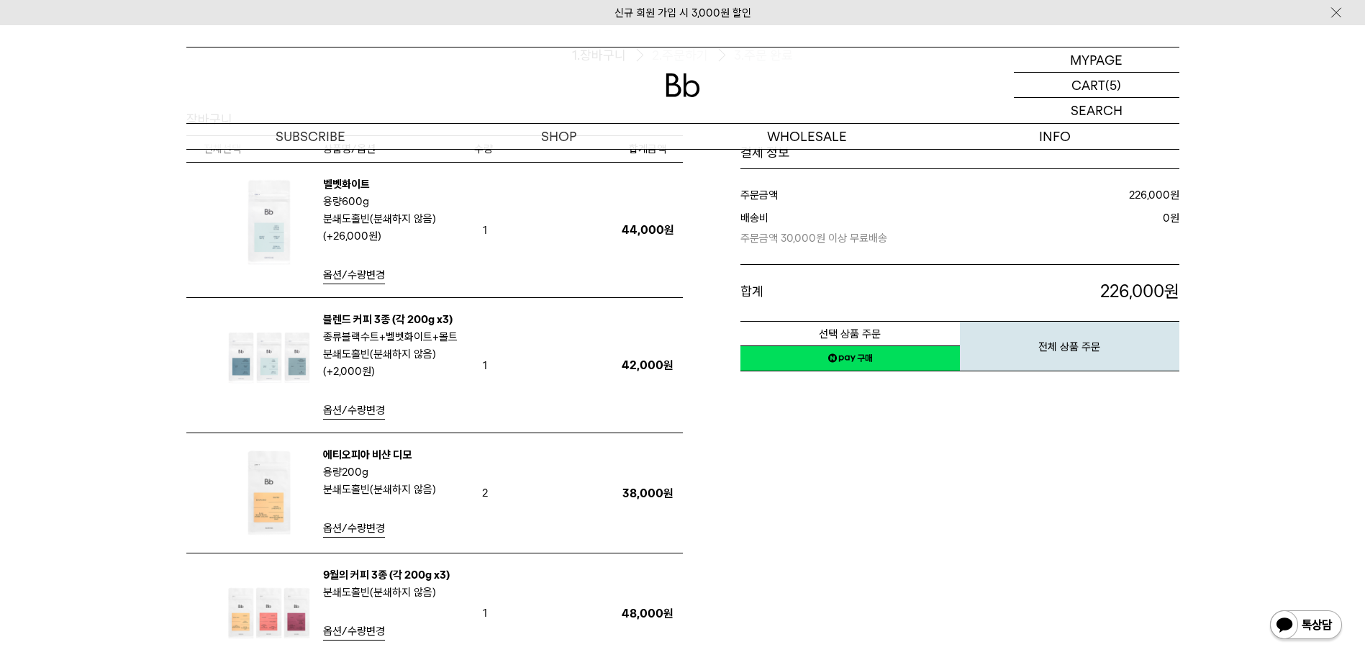
scroll to position [480, 0]
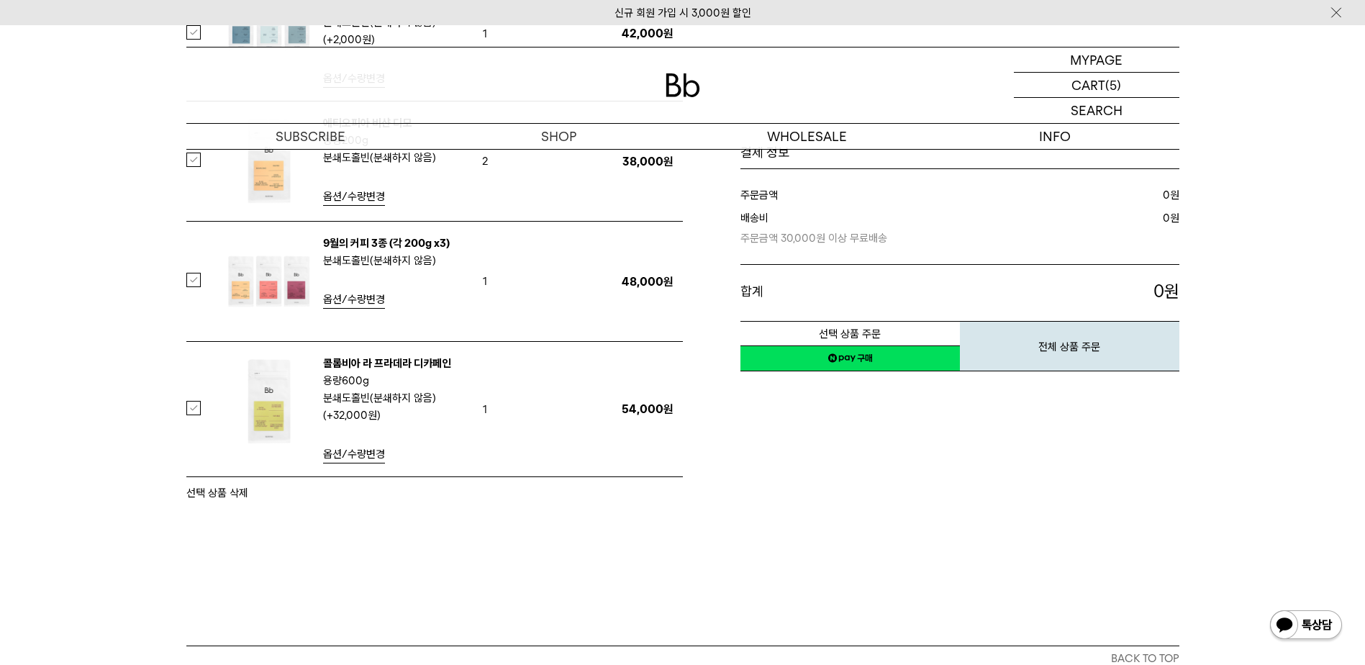
click at [188, 168] on div at bounding box center [193, 161] width 14 height 17
click at [194, 158] on label at bounding box center [202, 160] width 32 height 14
click at [202, 496] on button "선택 상품 삭제" at bounding box center [217, 492] width 62 height 17
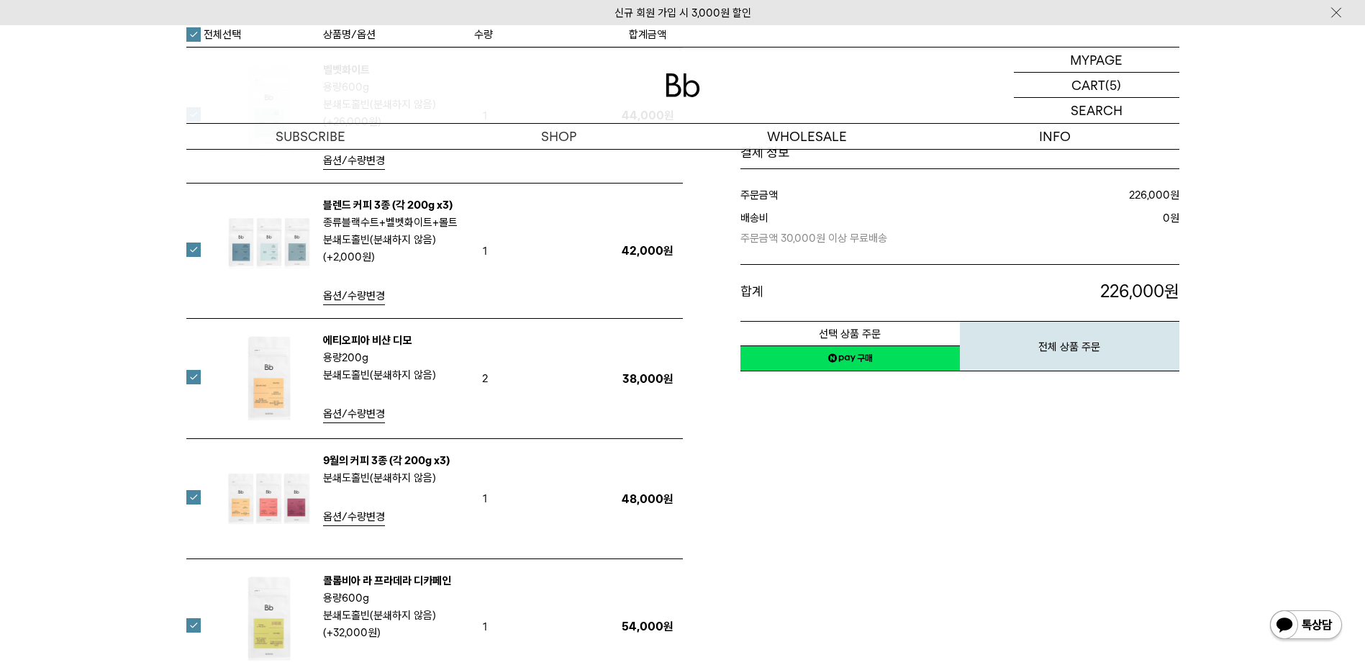
click at [339, 513] on span "옵션/수량변경" at bounding box center [354, 516] width 62 height 13
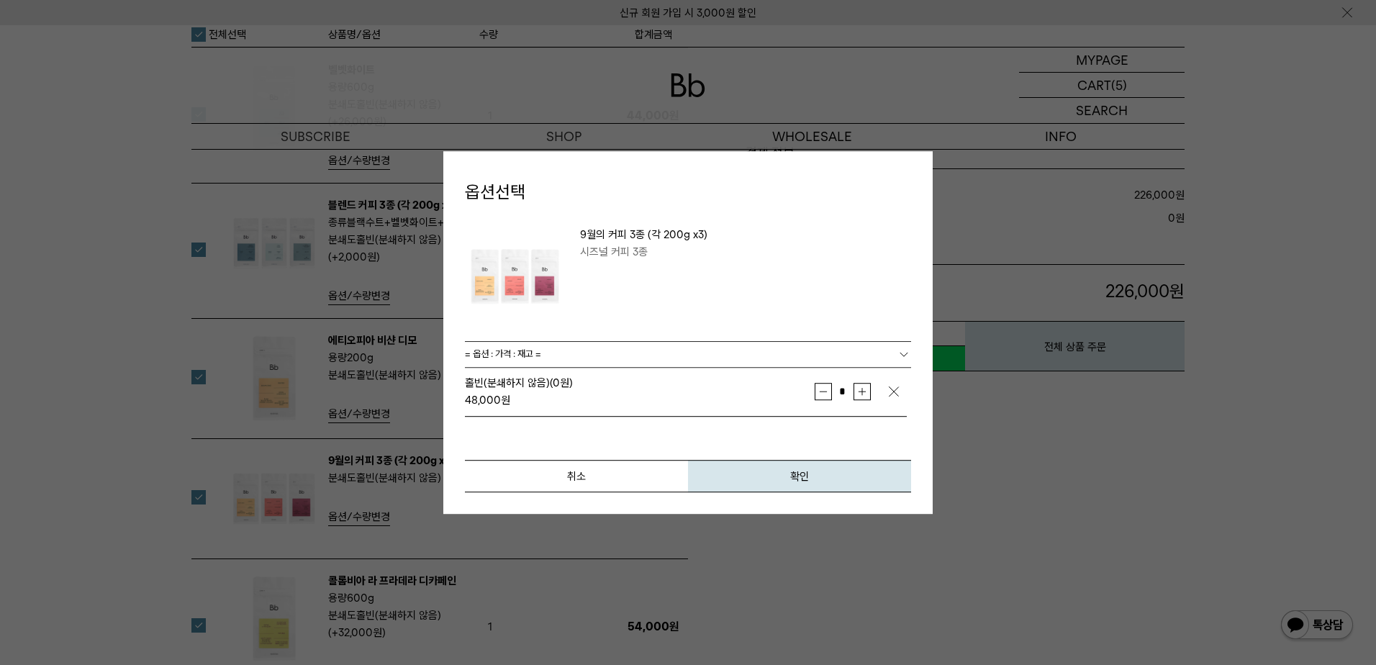
click at [862, 392] on button "증가" at bounding box center [862, 391] width 17 height 17
type input "*"
click at [585, 487] on button "취소" at bounding box center [576, 476] width 223 height 32
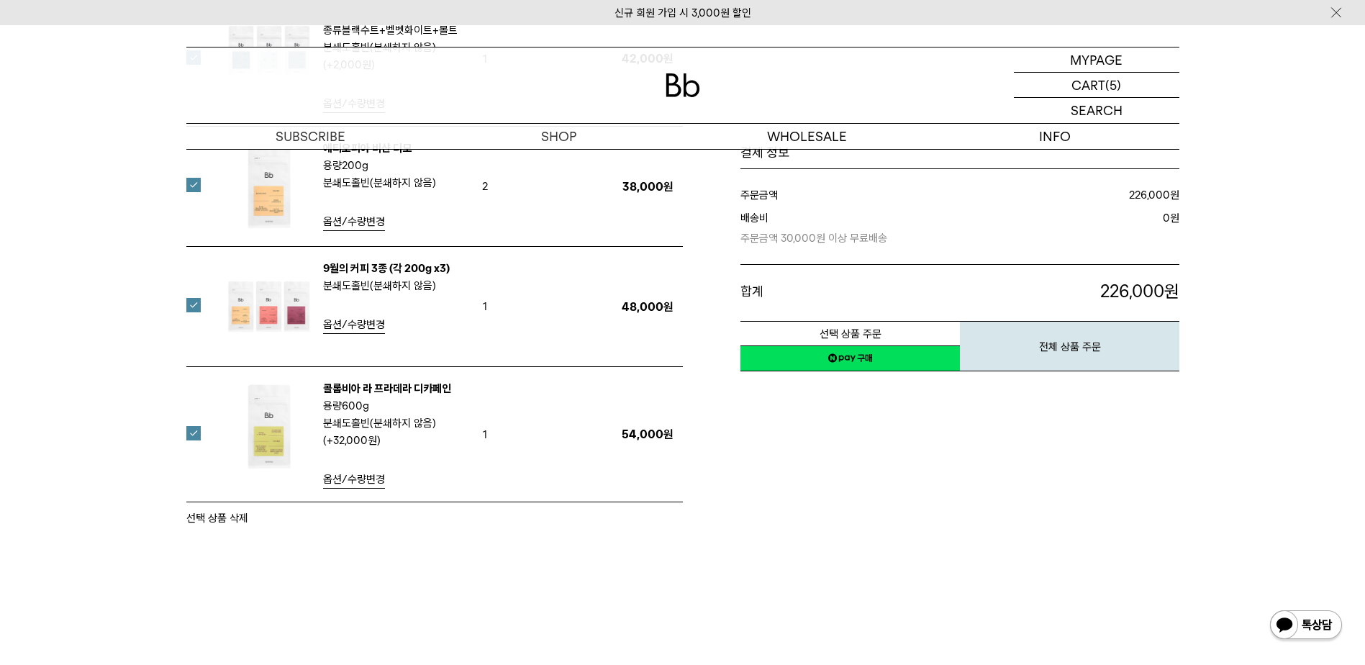
click at [890, 497] on div "결제 정보 주문금액 226,000 원 배송비 0 합계 226,000 4,520 원" at bounding box center [931, 165] width 497 height 723
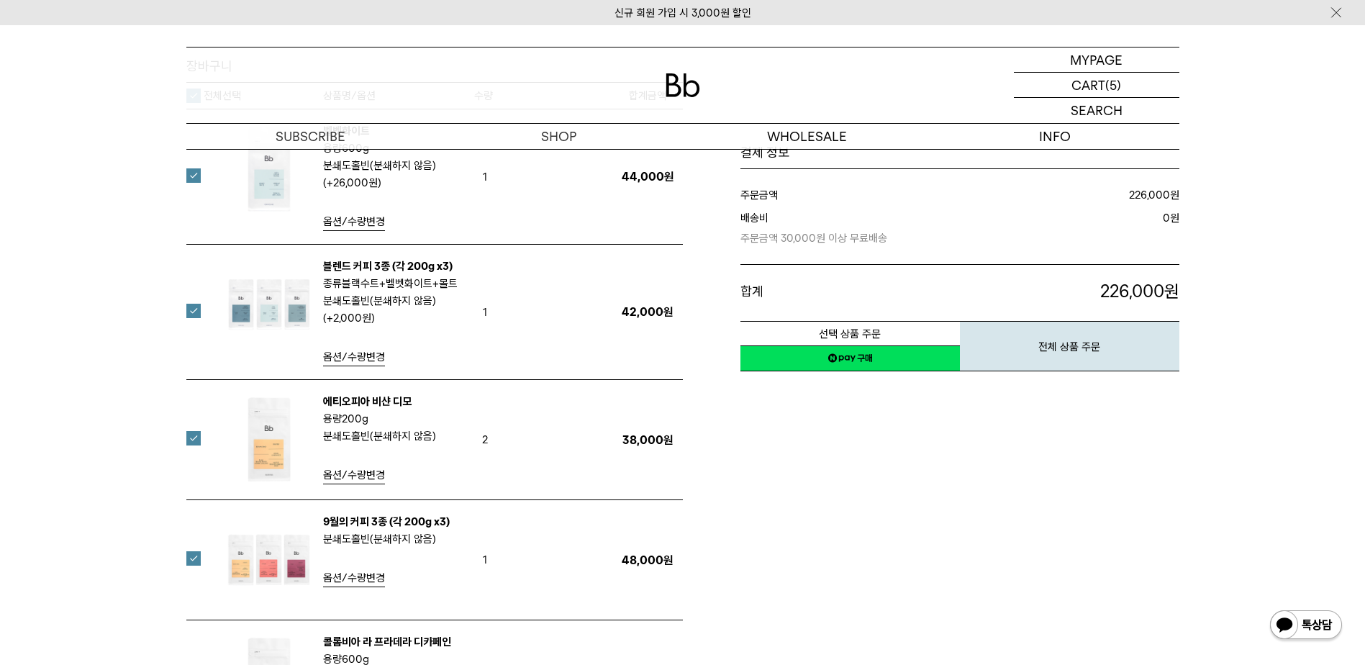
scroll to position [96, 0]
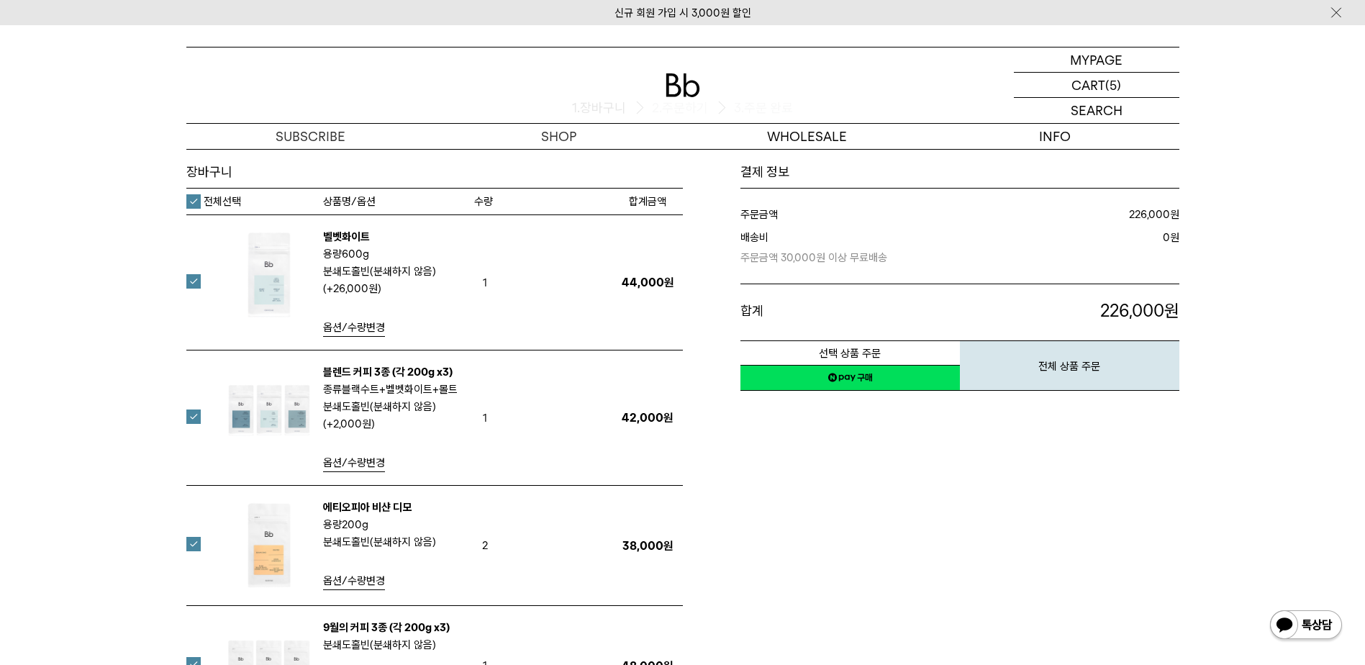
click at [1043, 507] on div "결제 정보 주문금액 226,000 원 배송비 0 합계 226,000 4,520 원" at bounding box center [931, 524] width 497 height 723
click at [690, 500] on div "결제 정보 주문금액 226,000 원 배송비 0 합계 226,000 4,520 원" at bounding box center [931, 524] width 497 height 723
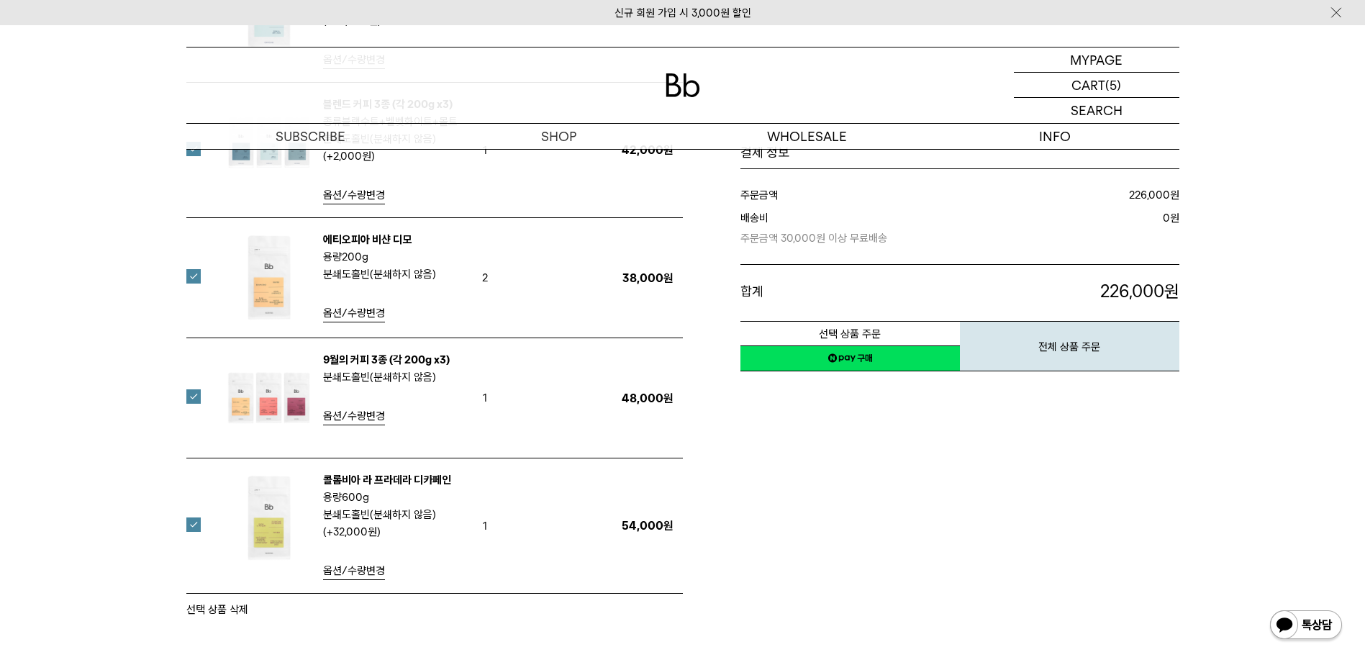
scroll to position [384, 0]
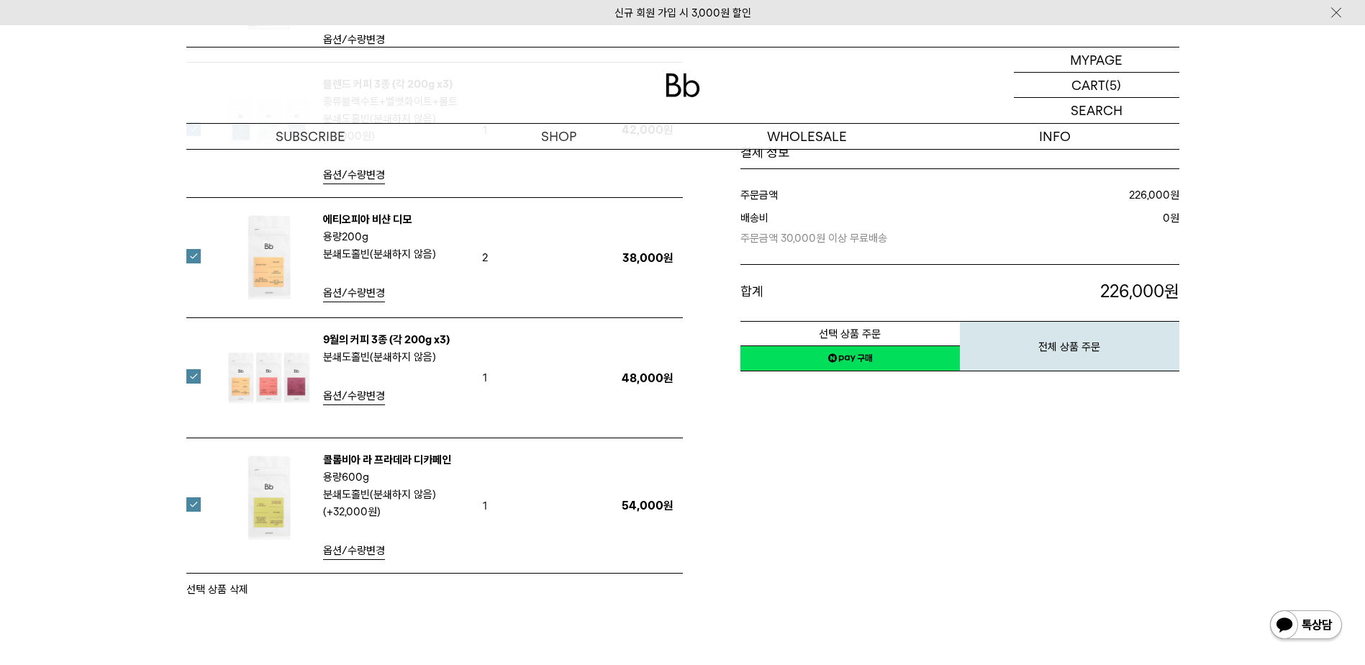
click at [957, 529] on div "결제 정보 주문금액 226,000 원 배송비 0 합계 226,000 4,520 원" at bounding box center [931, 236] width 497 height 723
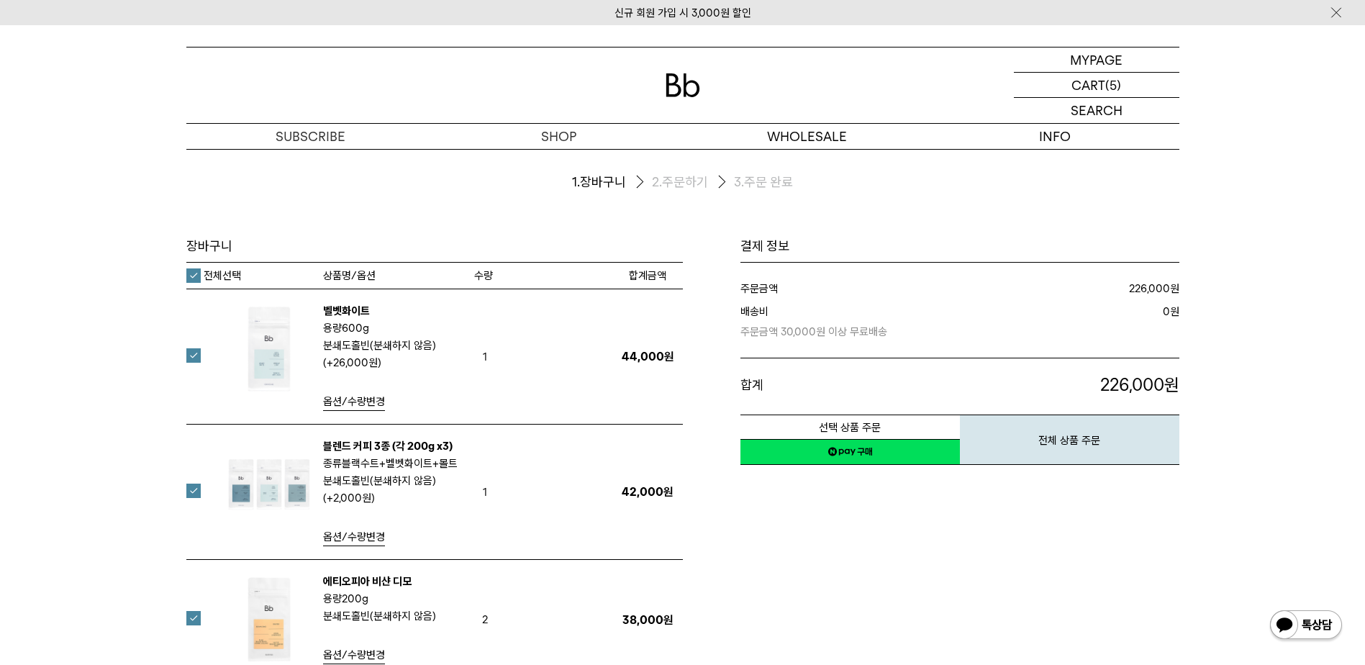
scroll to position [0, 0]
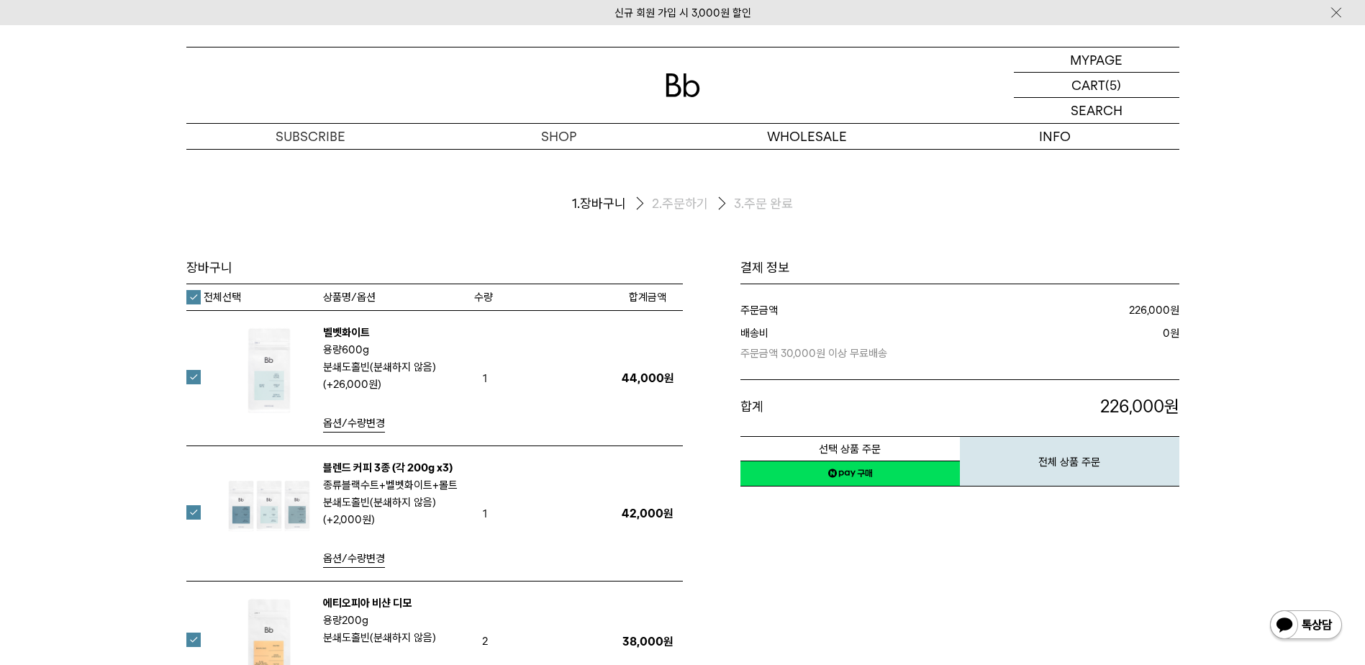
click at [1232, 391] on div "장바구니 1. 장바구니 2. 주문하기 3. 주문 완료 장바구니" at bounding box center [682, 637] width 1365 height 977
click at [1079, 52] on p "마이페이지" at bounding box center [1097, 60] width 58 height 24
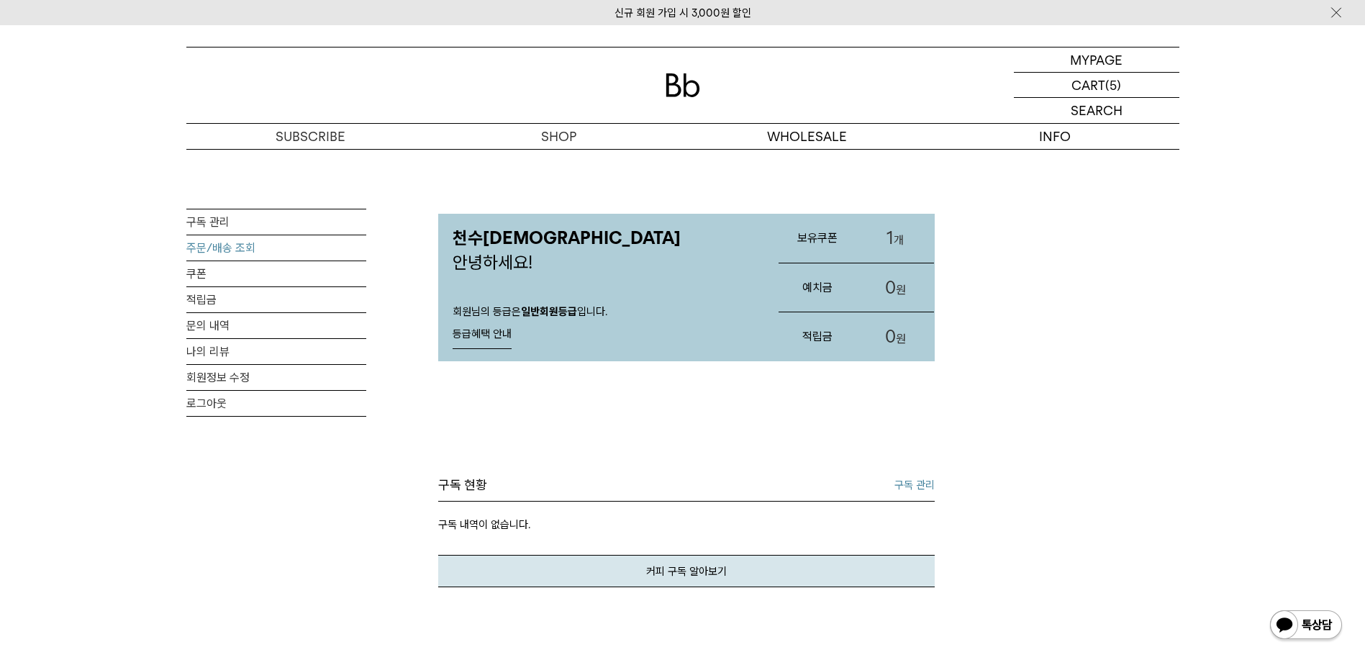
click at [219, 251] on link "주문/배송 조회" at bounding box center [276, 247] width 180 height 25
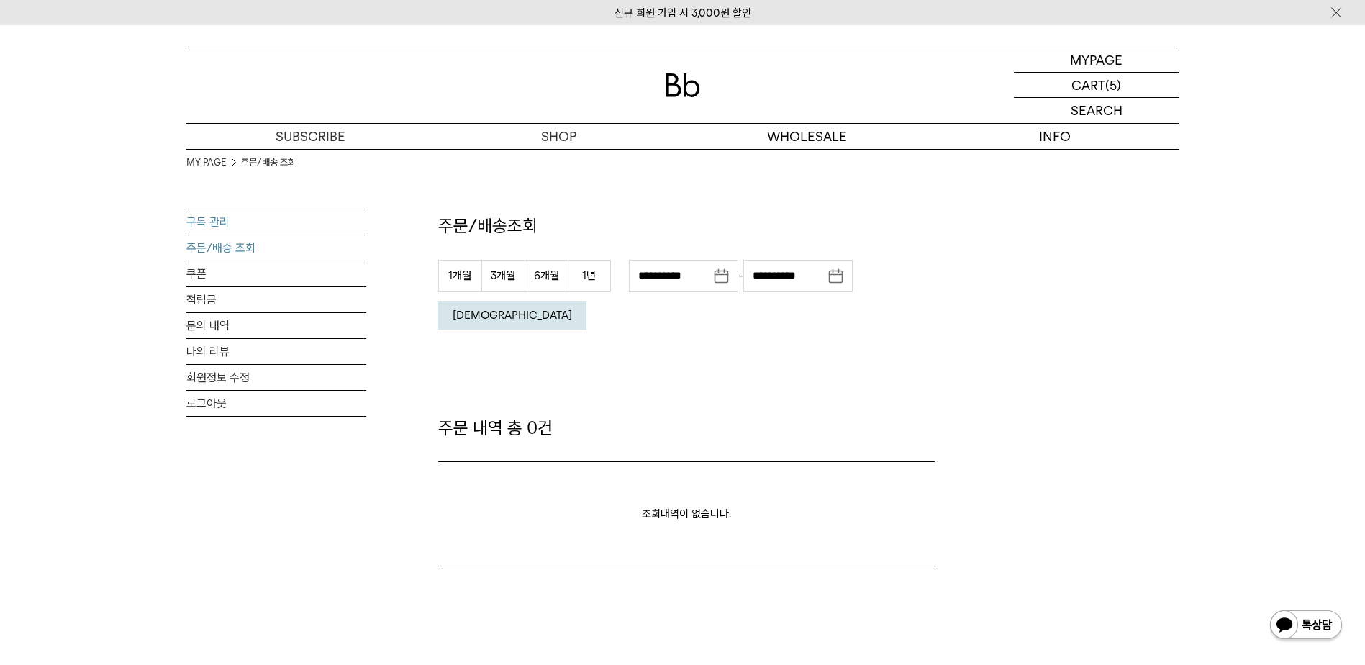
click at [232, 212] on link "구독 관리" at bounding box center [276, 221] width 180 height 25
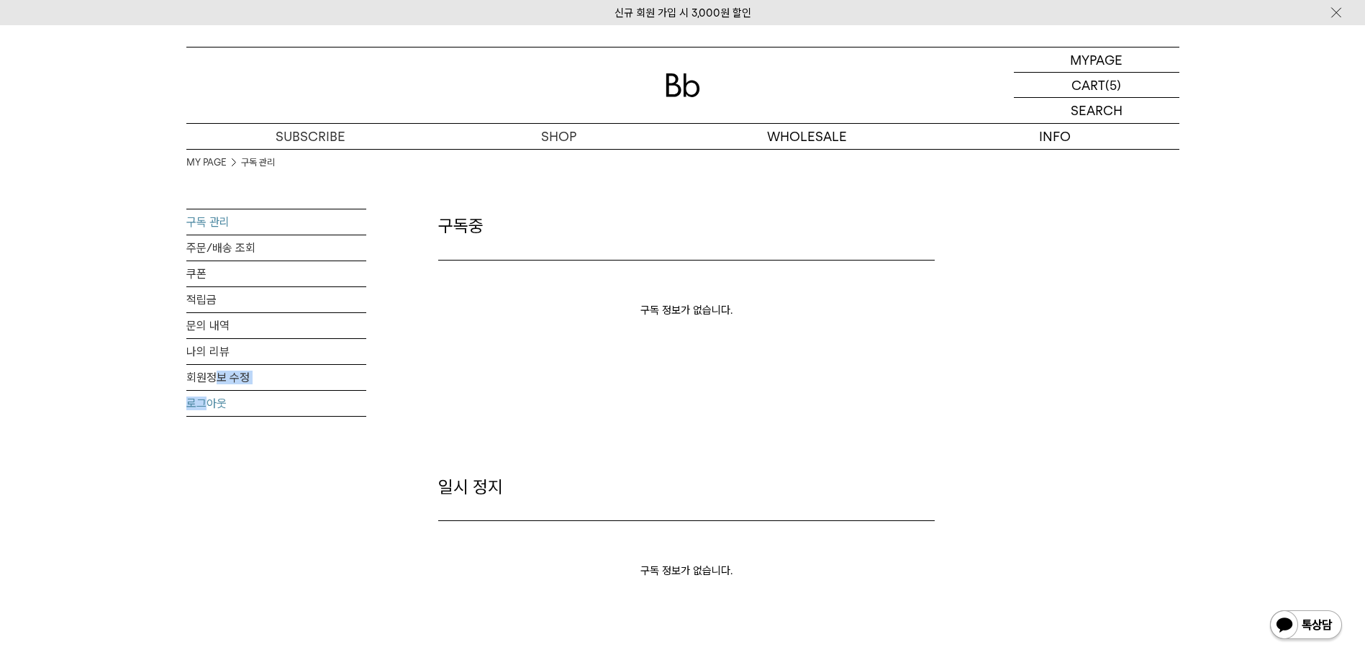
click at [211, 395] on ul "구독 관리 주문/배송 조회 쿠폰 적립금 문의 내역 나의 리뷰 회원정보 수정 로그아웃" at bounding box center [276, 312] width 180 height 207
drag, startPoint x: 211, startPoint y: 395, endPoint x: 350, endPoint y: 408, distance: 139.5
click at [350, 408] on link "로그아웃" at bounding box center [276, 403] width 180 height 25
